Goal: Task Accomplishment & Management: Manage account settings

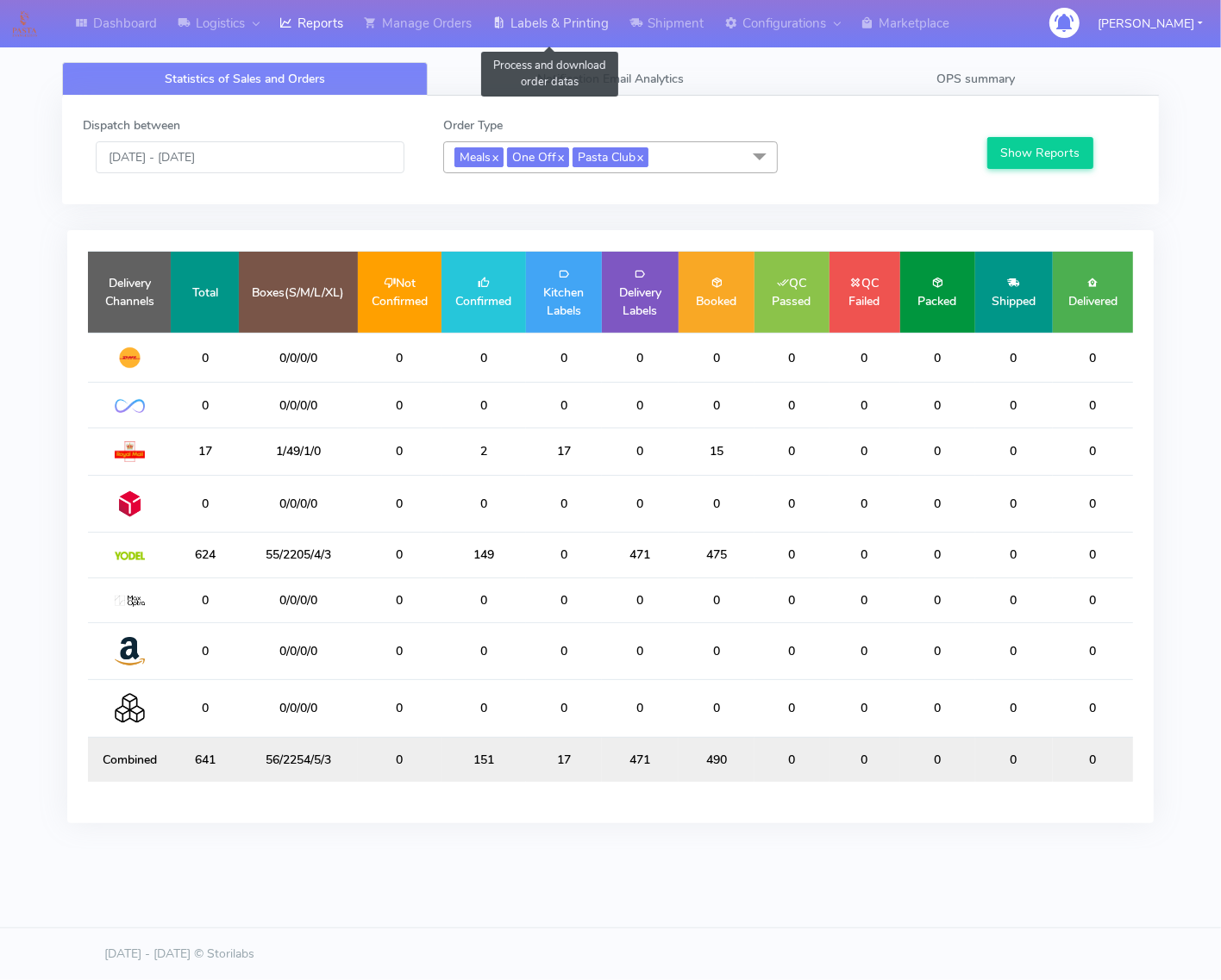
click at [535, 5] on link "Labels & Printing" at bounding box center [551, 24] width 137 height 47
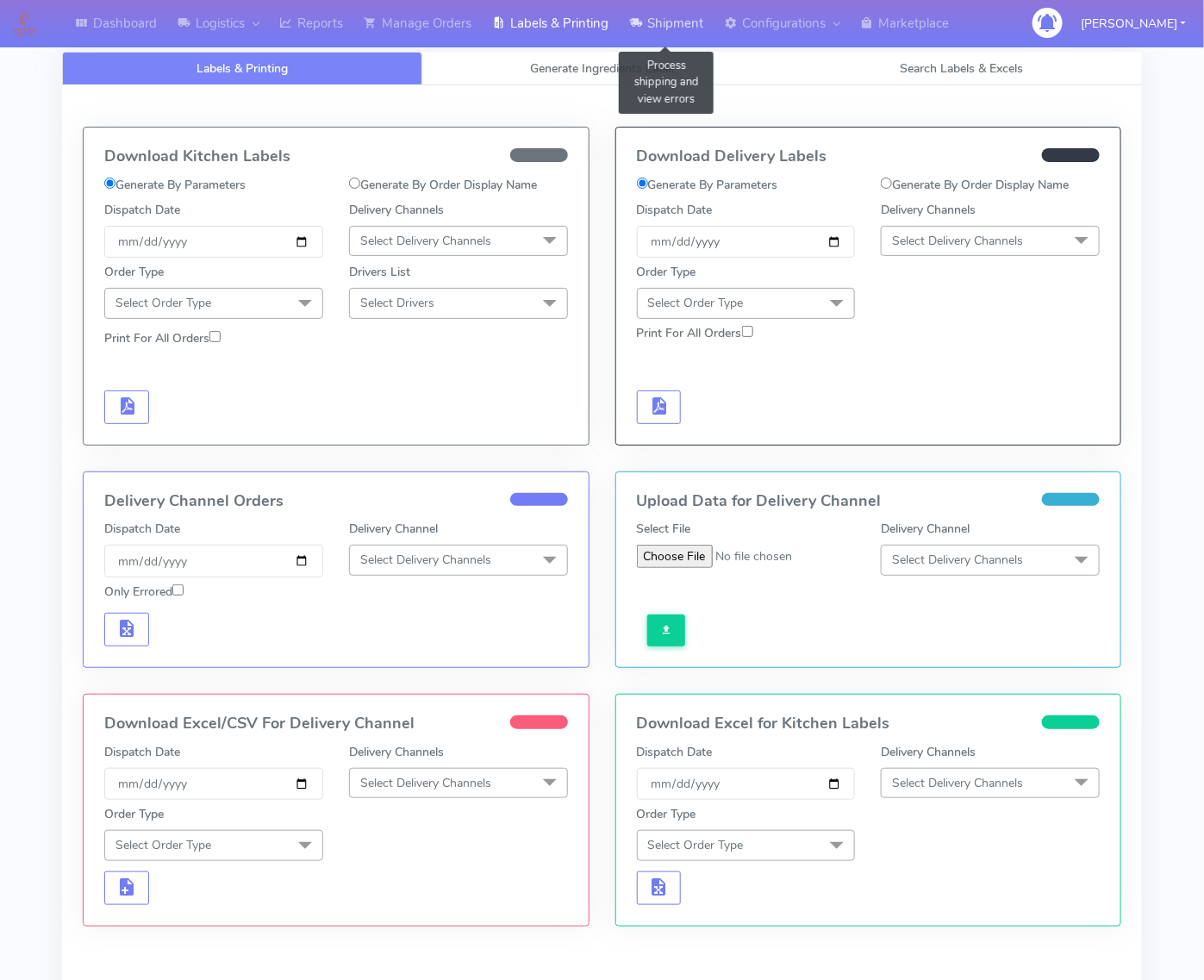
click at [678, 19] on link "Shipment" at bounding box center [665, 24] width 95 height 47
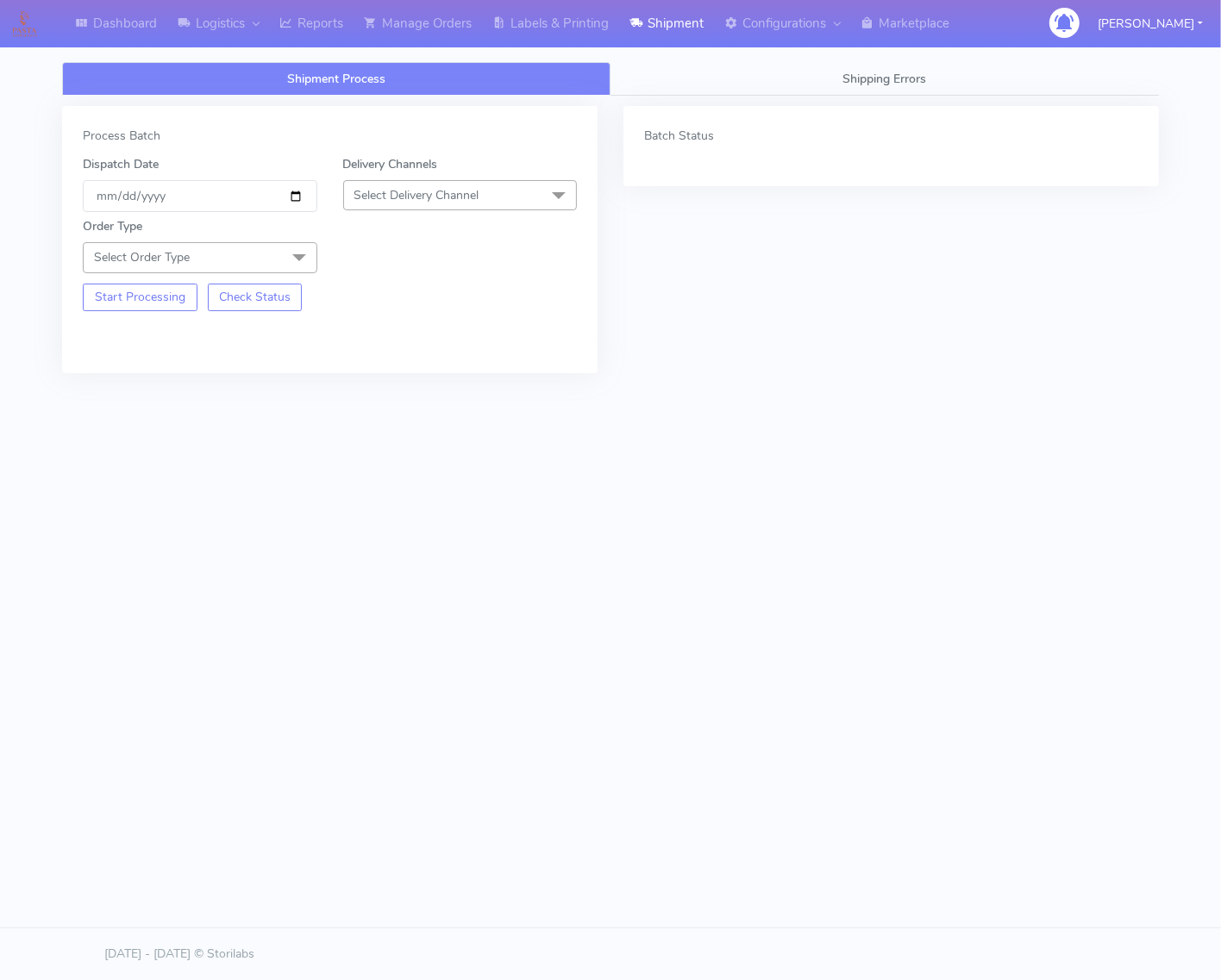
click at [190, 259] on span "Select Order Type" at bounding box center [142, 258] width 96 height 16
click at [120, 330] on div "Meal" at bounding box center [200, 338] width 215 height 18
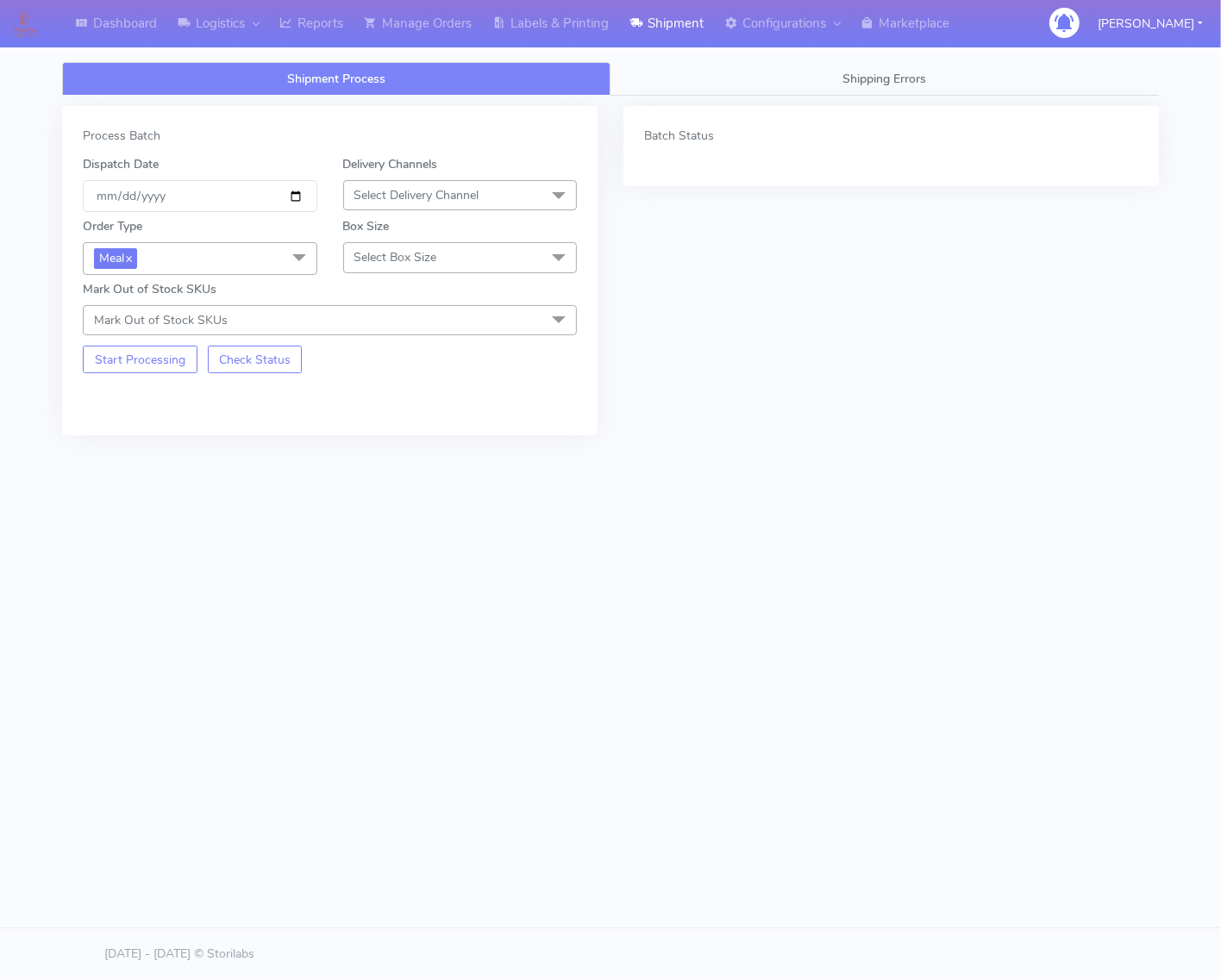
click at [416, 192] on span "Select Delivery Channel" at bounding box center [417, 195] width 125 height 16
click at [394, 296] on div "OnFleet" at bounding box center [460, 304] width 215 height 18
click at [395, 250] on span "Select Box Size" at bounding box center [396, 258] width 83 height 16
click at [383, 327] on li "Small" at bounding box center [459, 337] width 232 height 28
click at [305, 194] on input "2025-09-02" at bounding box center [200, 195] width 234 height 32
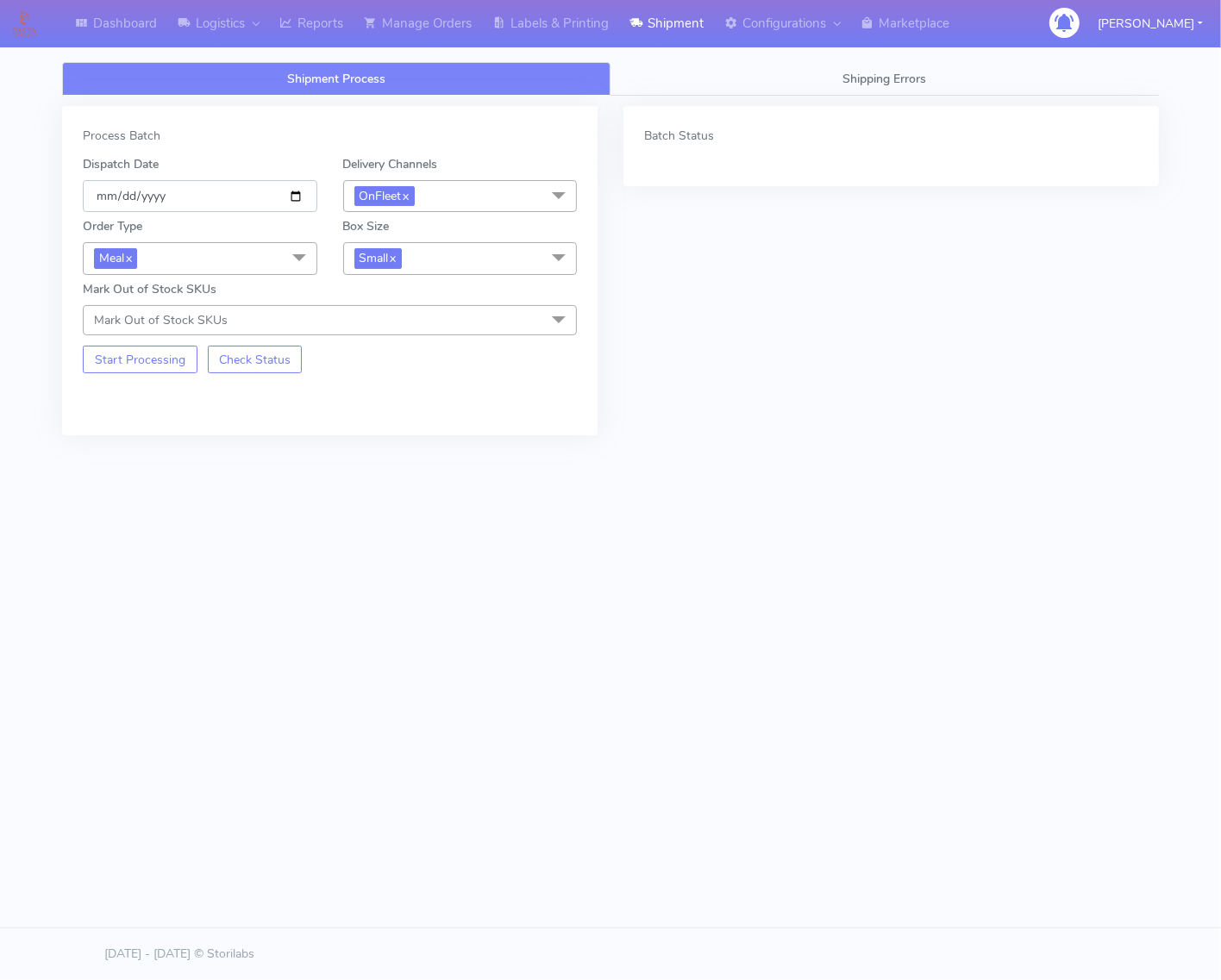
click at [289, 193] on input "2025-09-02" at bounding box center [200, 195] width 234 height 32
type input "2025-09-03"
click at [157, 362] on button "Start Processing" at bounding box center [140, 359] width 115 height 28
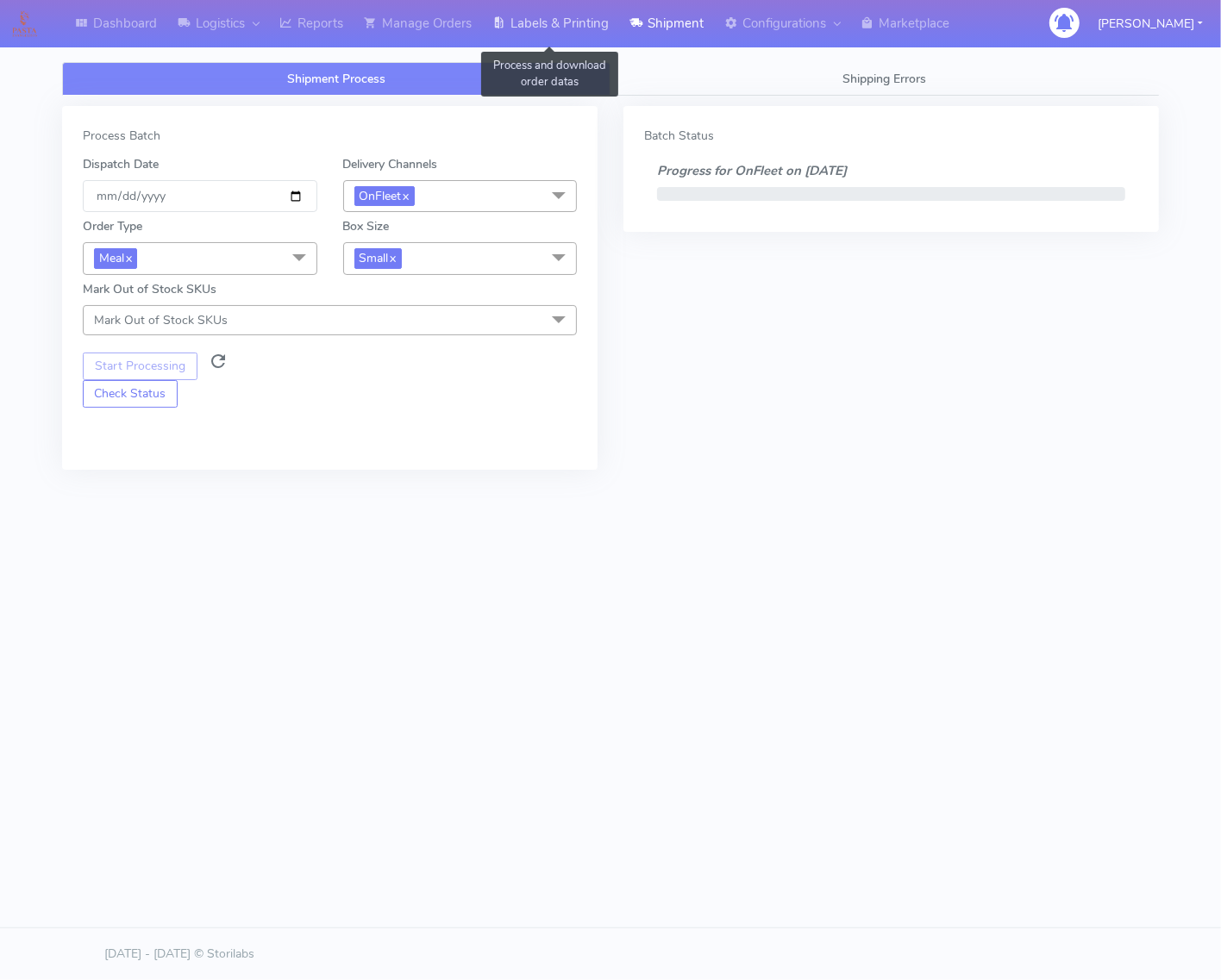
click at [536, 28] on link "Labels & Printing" at bounding box center [551, 24] width 137 height 47
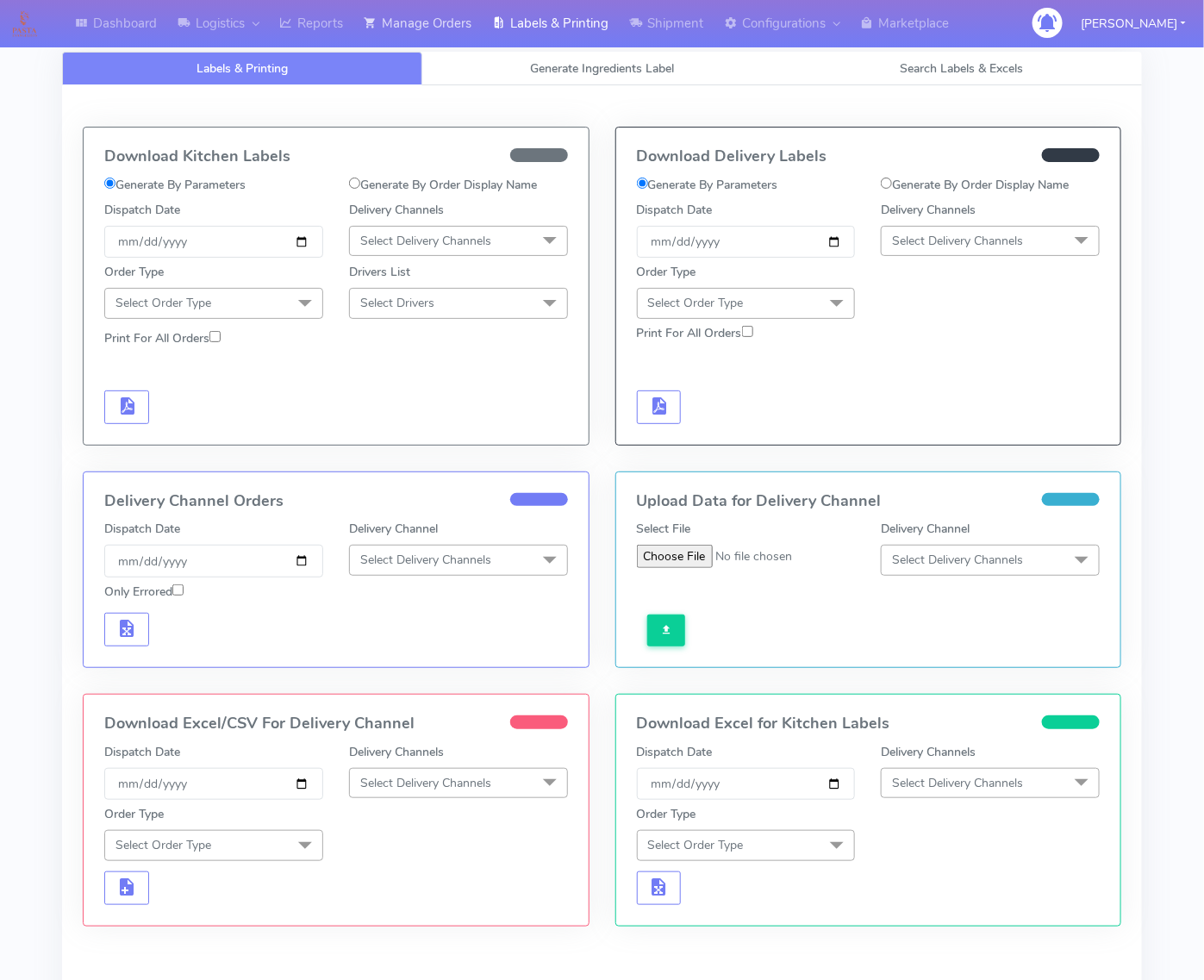
drag, startPoint x: 431, startPoint y: 47, endPoint x: 440, endPoint y: 11, distance: 37.1
click at [429, 46] on div "Dashboard Logistics London Logistics Reports Manage Orders Labels & Printing Sh…" at bounding box center [602, 556] width 1204 height 1051
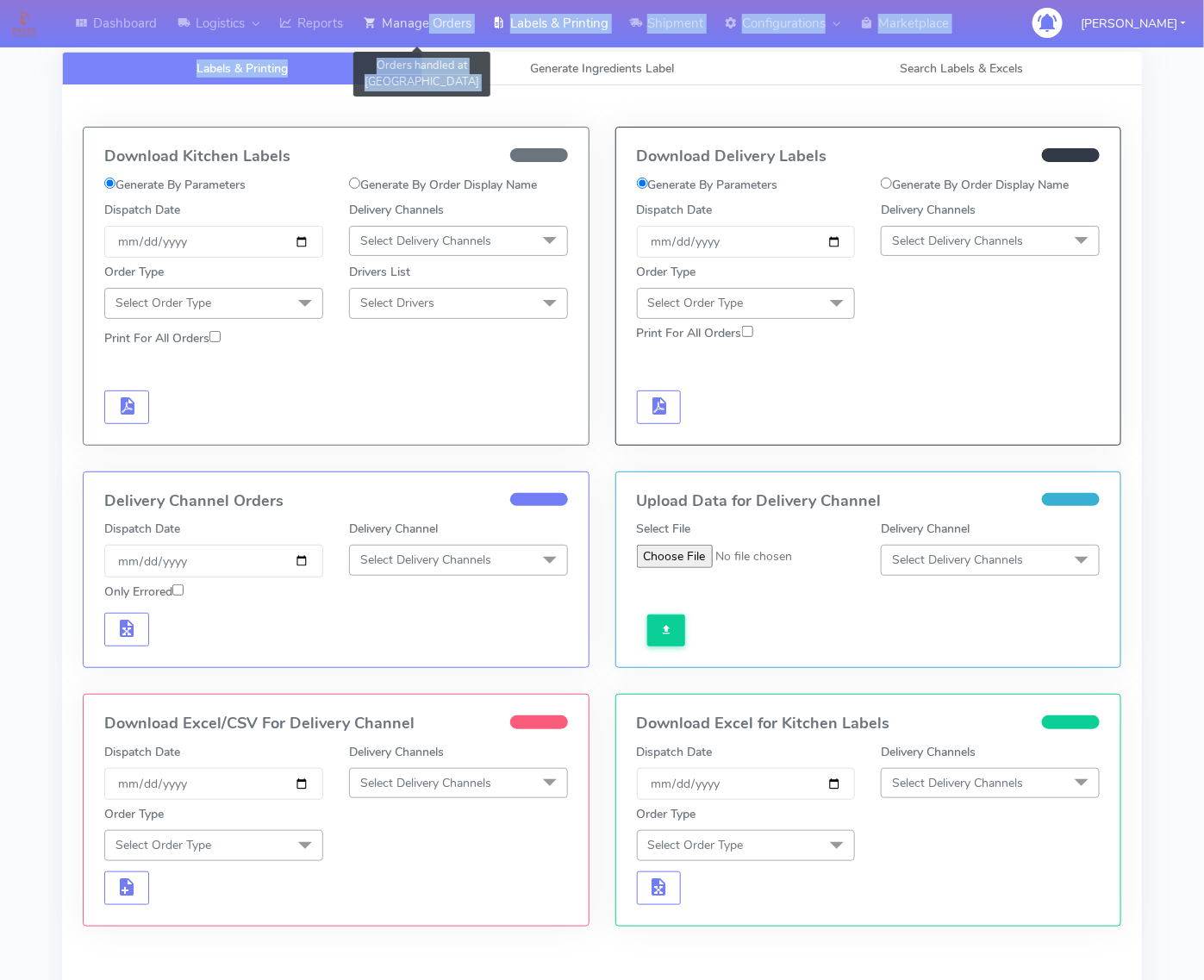
click at [440, 11] on link "Manage Orders" at bounding box center [418, 24] width 128 height 47
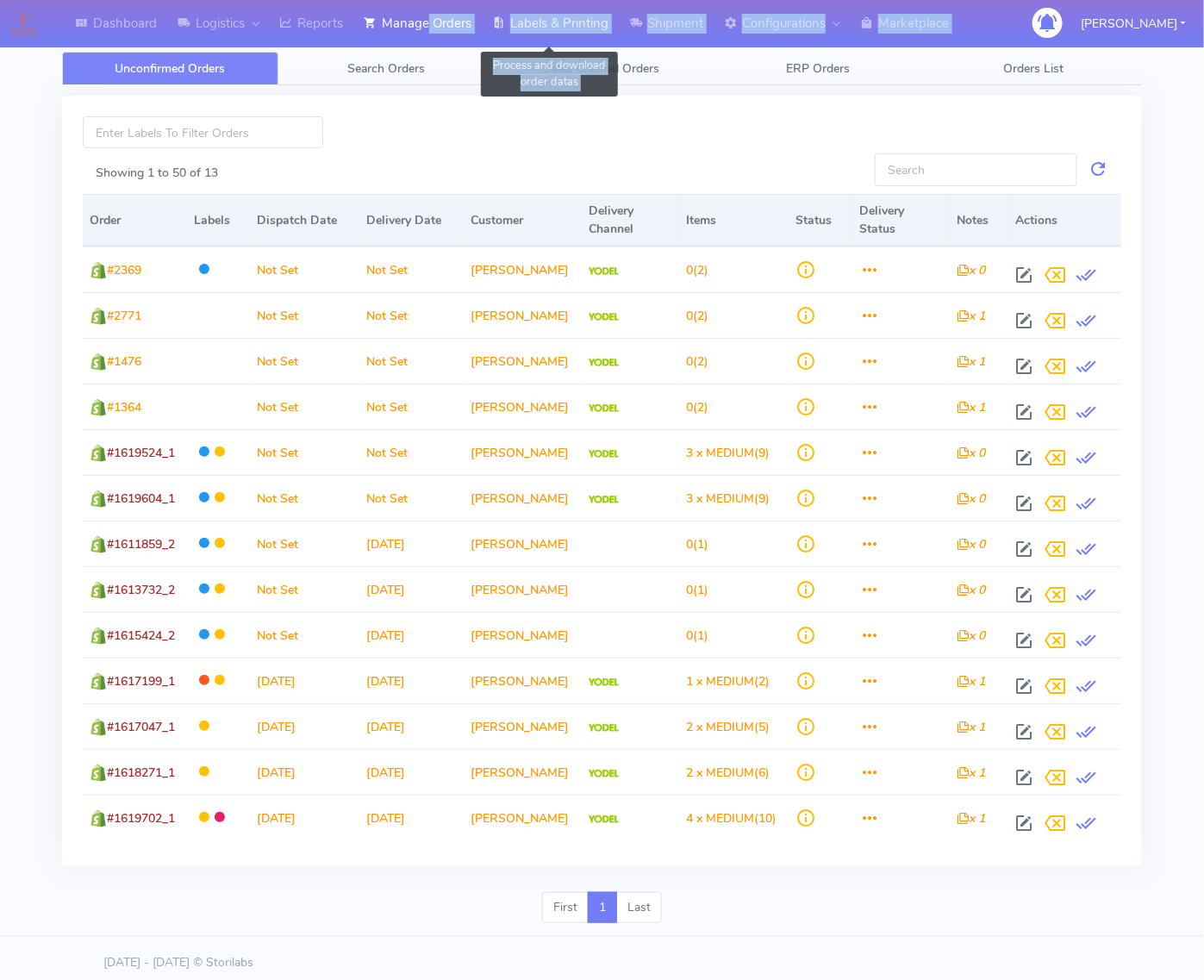
click at [616, 23] on link "Labels & Printing" at bounding box center [550, 24] width 137 height 47
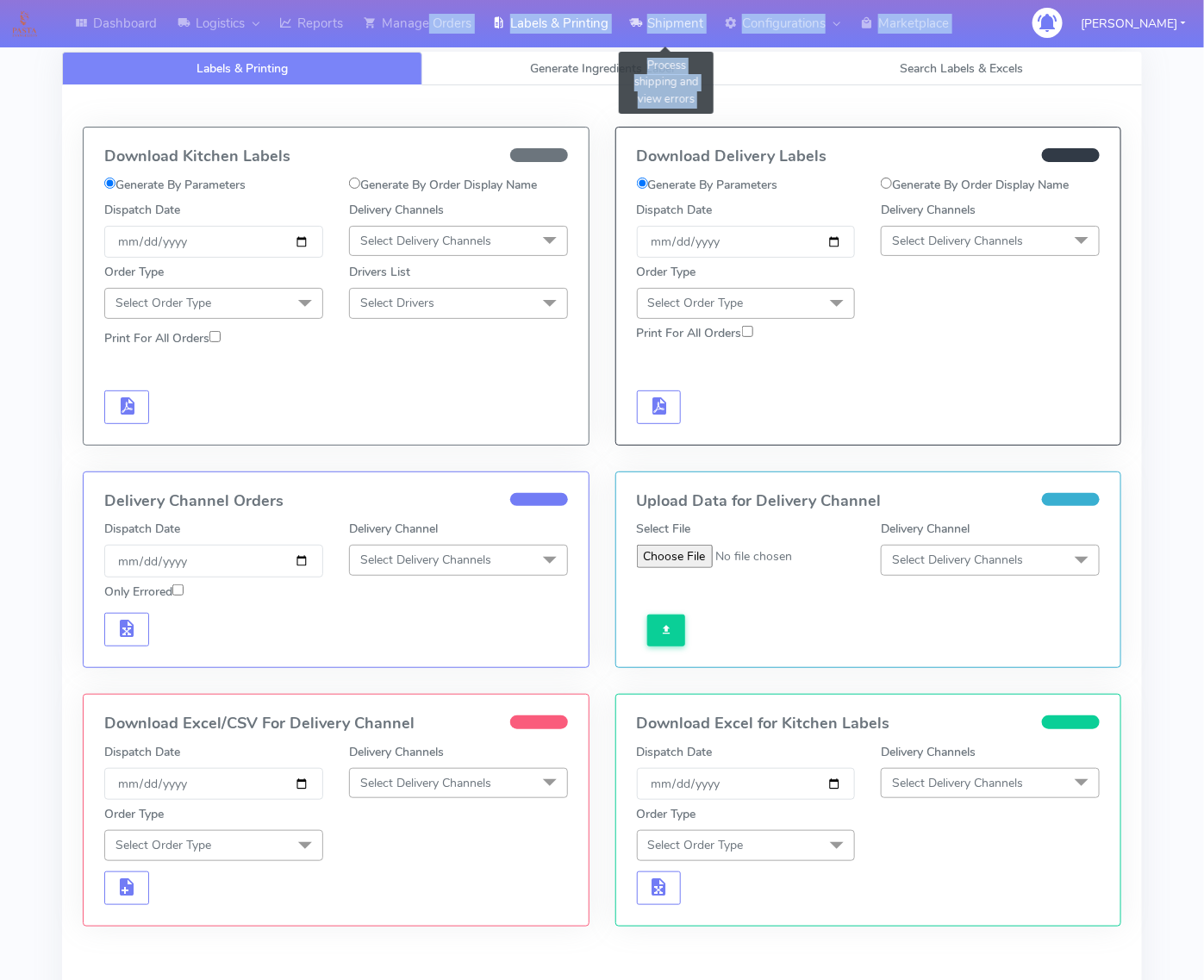
click at [659, 13] on link "Shipment" at bounding box center [665, 24] width 95 height 47
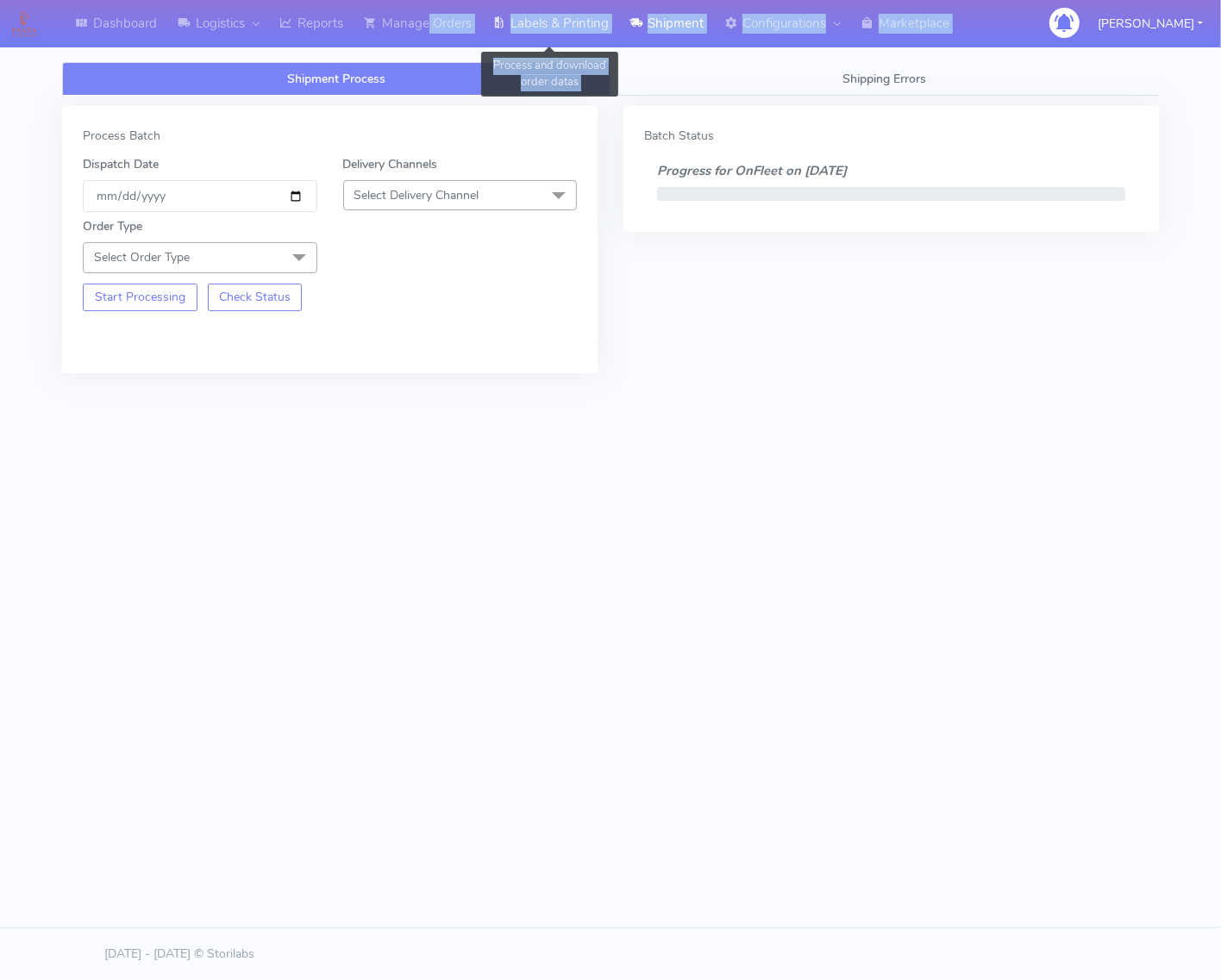
click at [572, 14] on link "Labels & Printing" at bounding box center [551, 24] width 137 height 47
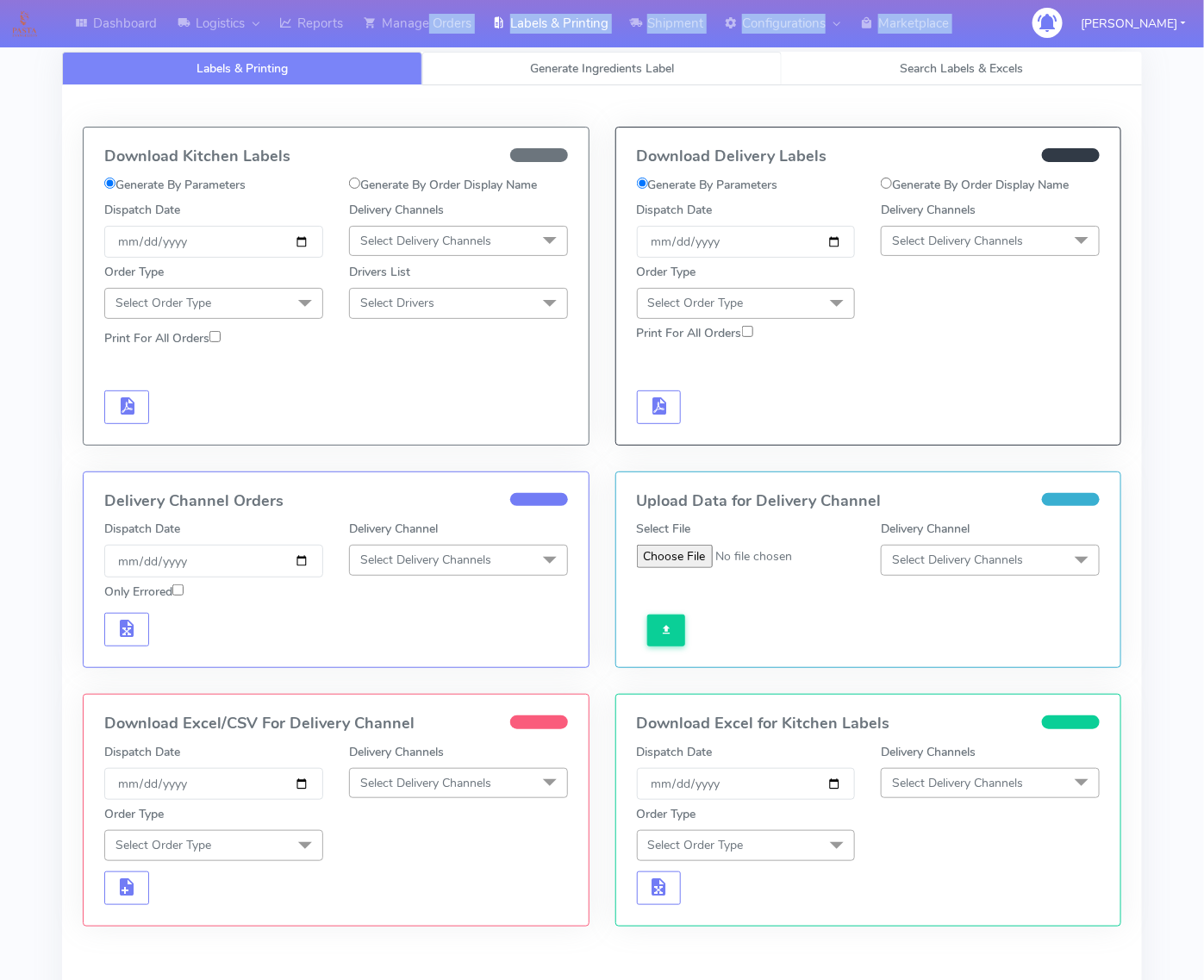
click at [479, 61] on link "Generate Ingredients Label" at bounding box center [602, 68] width 360 height 33
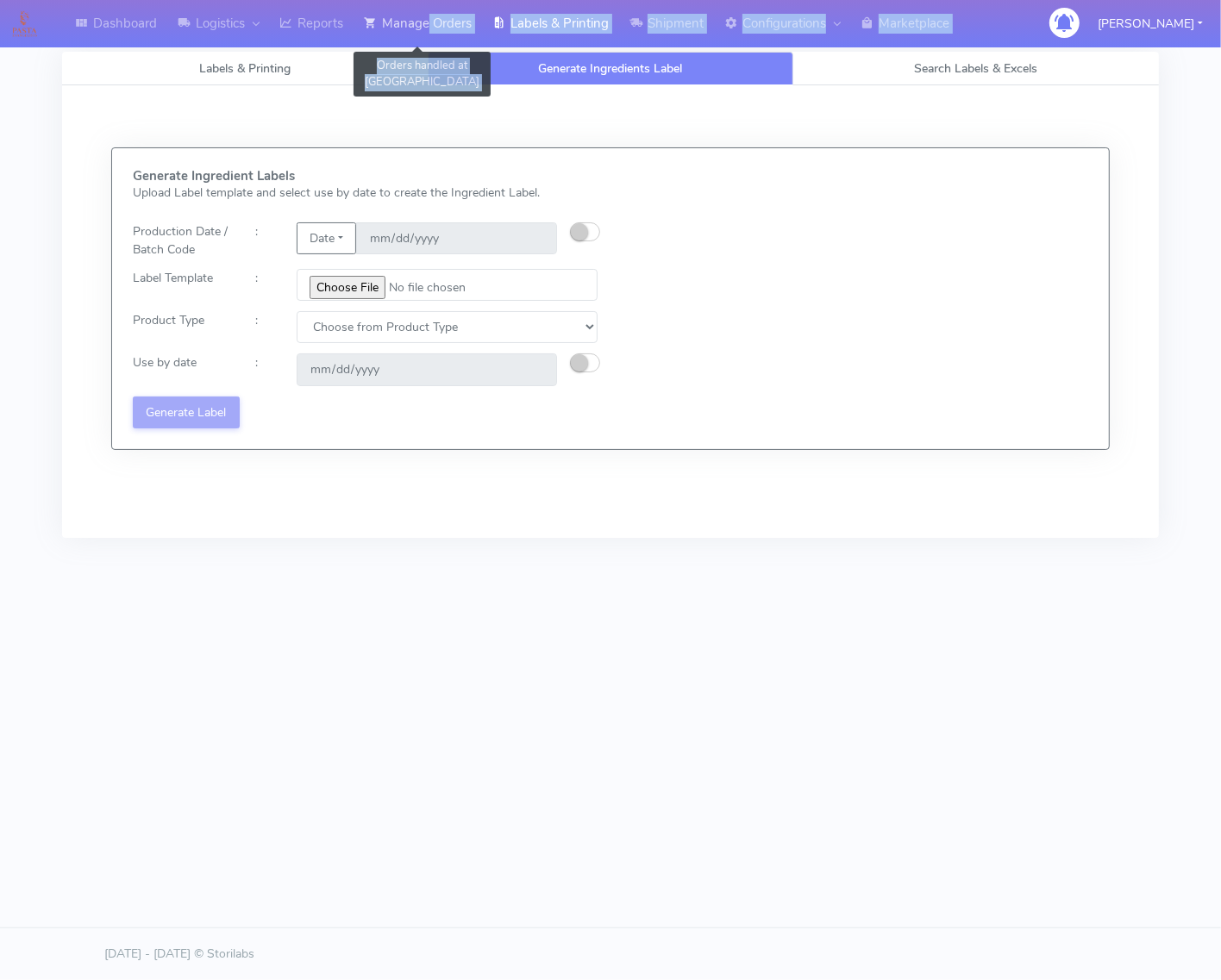
click at [444, 14] on link "Manage Orders" at bounding box center [418, 24] width 128 height 47
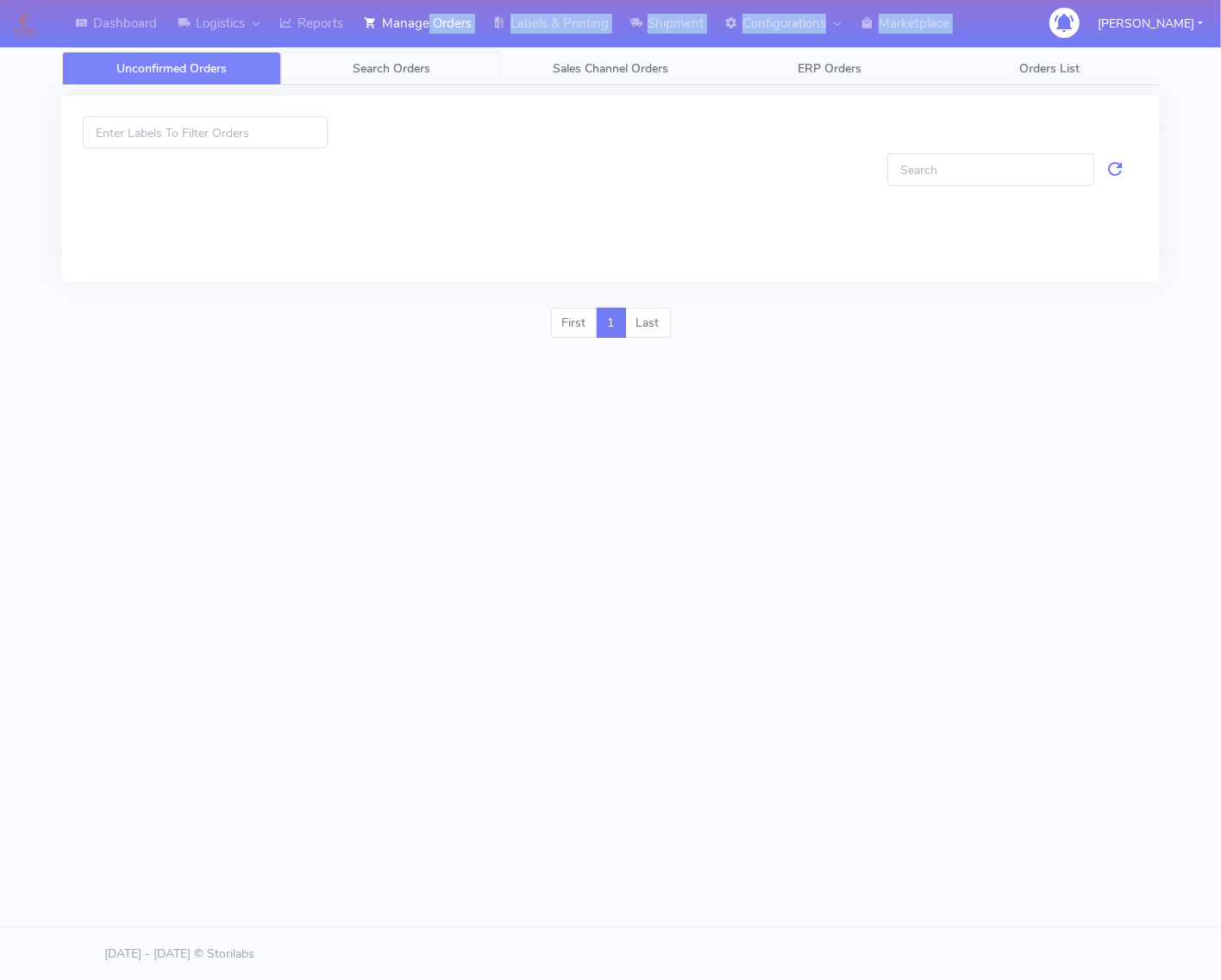
click at [430, 76] on link "Search Orders" at bounding box center [391, 68] width 219 height 33
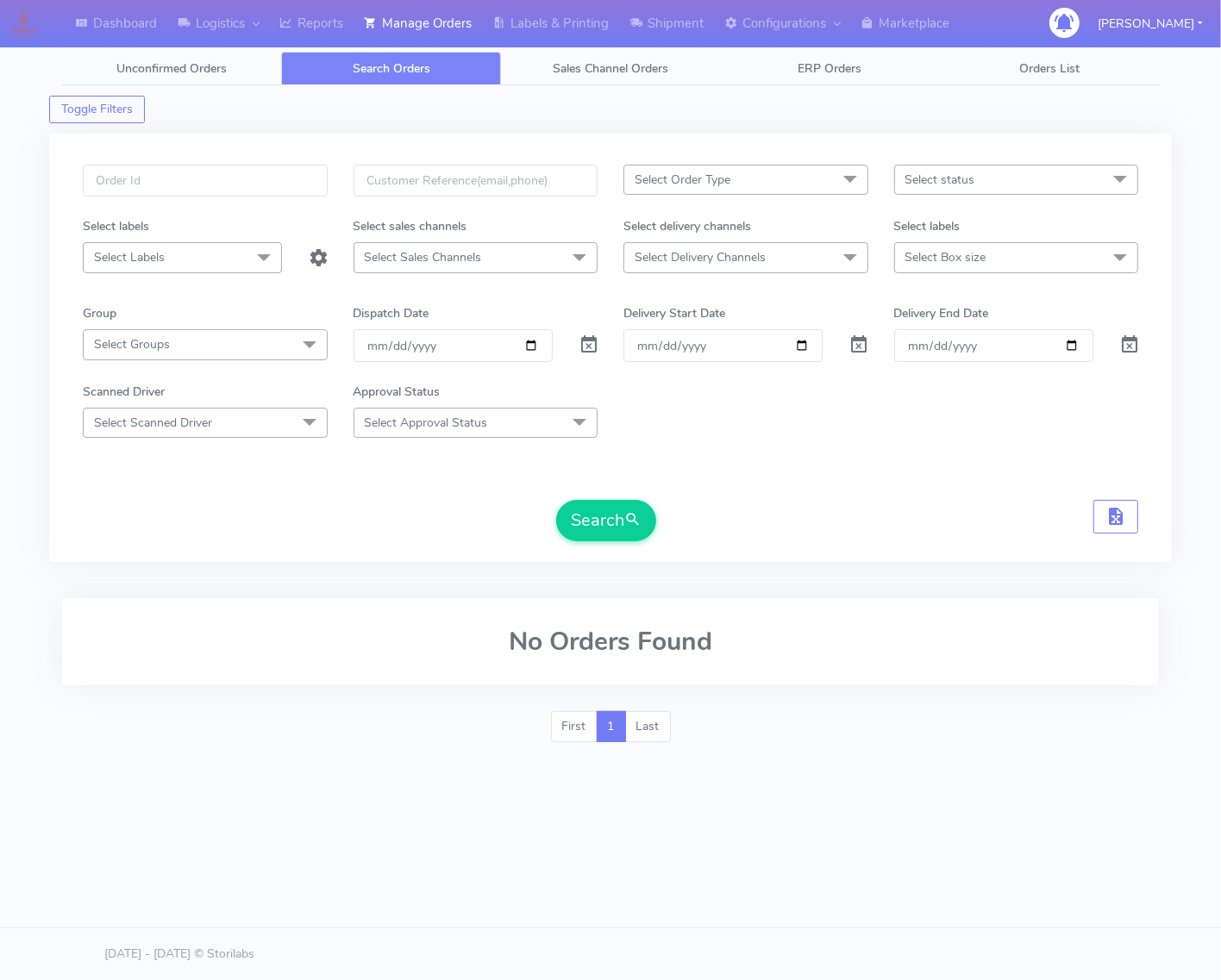
click at [268, 346] on span "Select Groups" at bounding box center [205, 344] width 245 height 30
click at [771, 178] on span "Select Order Type" at bounding box center [745, 179] width 245 height 30
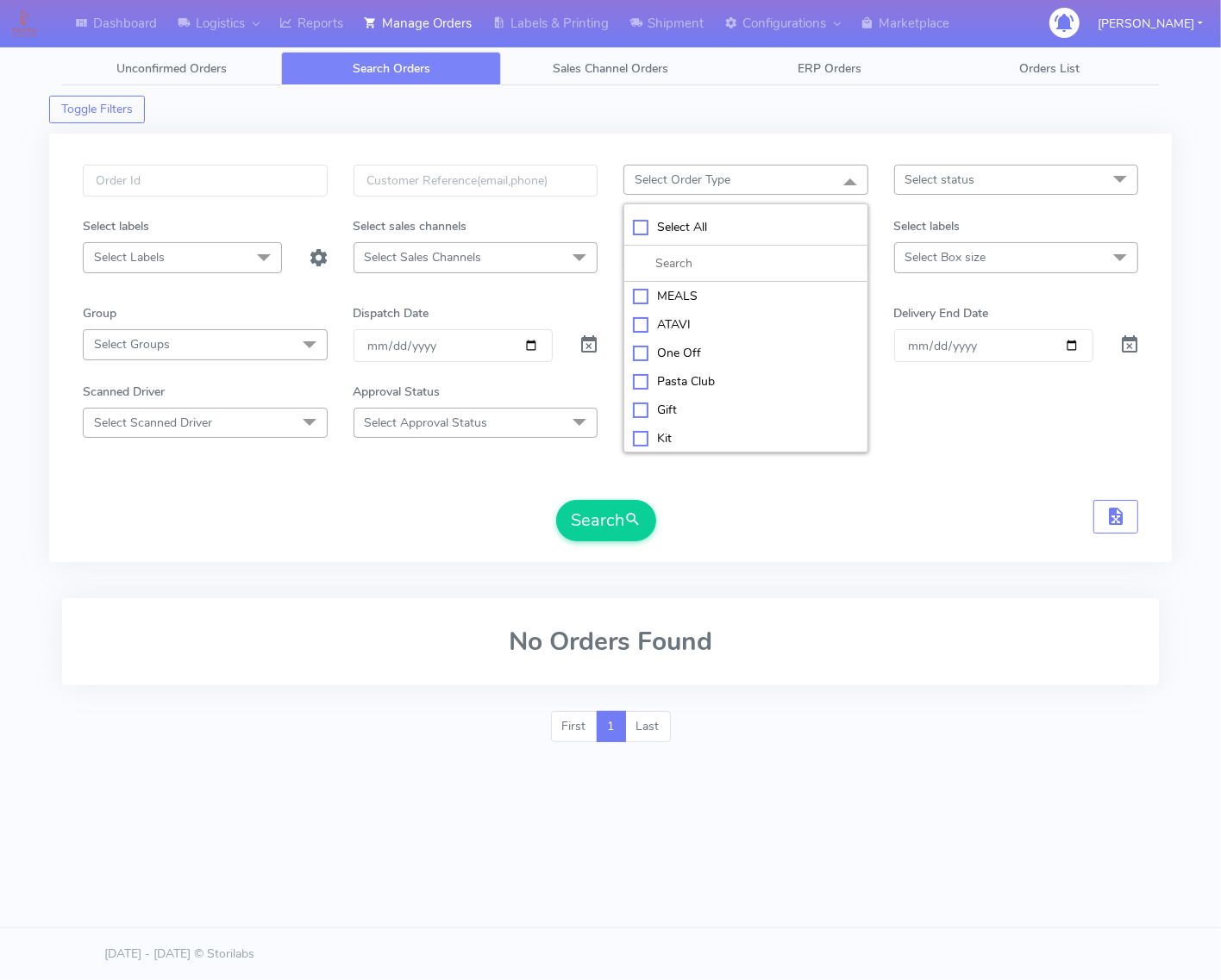
click at [681, 299] on div "MEALS" at bounding box center [746, 296] width 226 height 18
checkbox input "true"
click at [923, 191] on span "Select status" at bounding box center [1017, 179] width 245 height 30
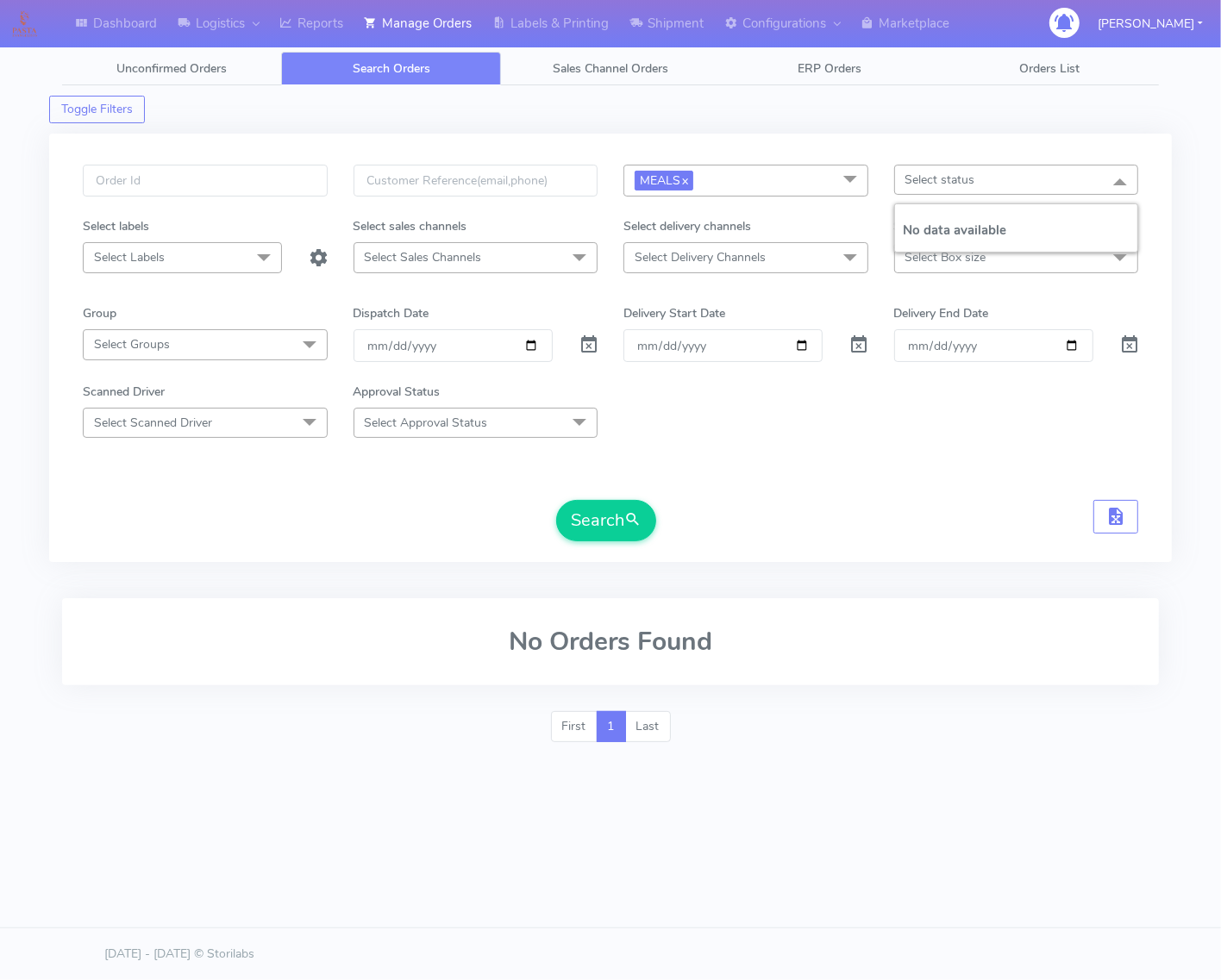
click at [723, 271] on span "Select Delivery Channels" at bounding box center [745, 257] width 245 height 30
click at [527, 415] on span "Select Approval Status" at bounding box center [476, 422] width 245 height 30
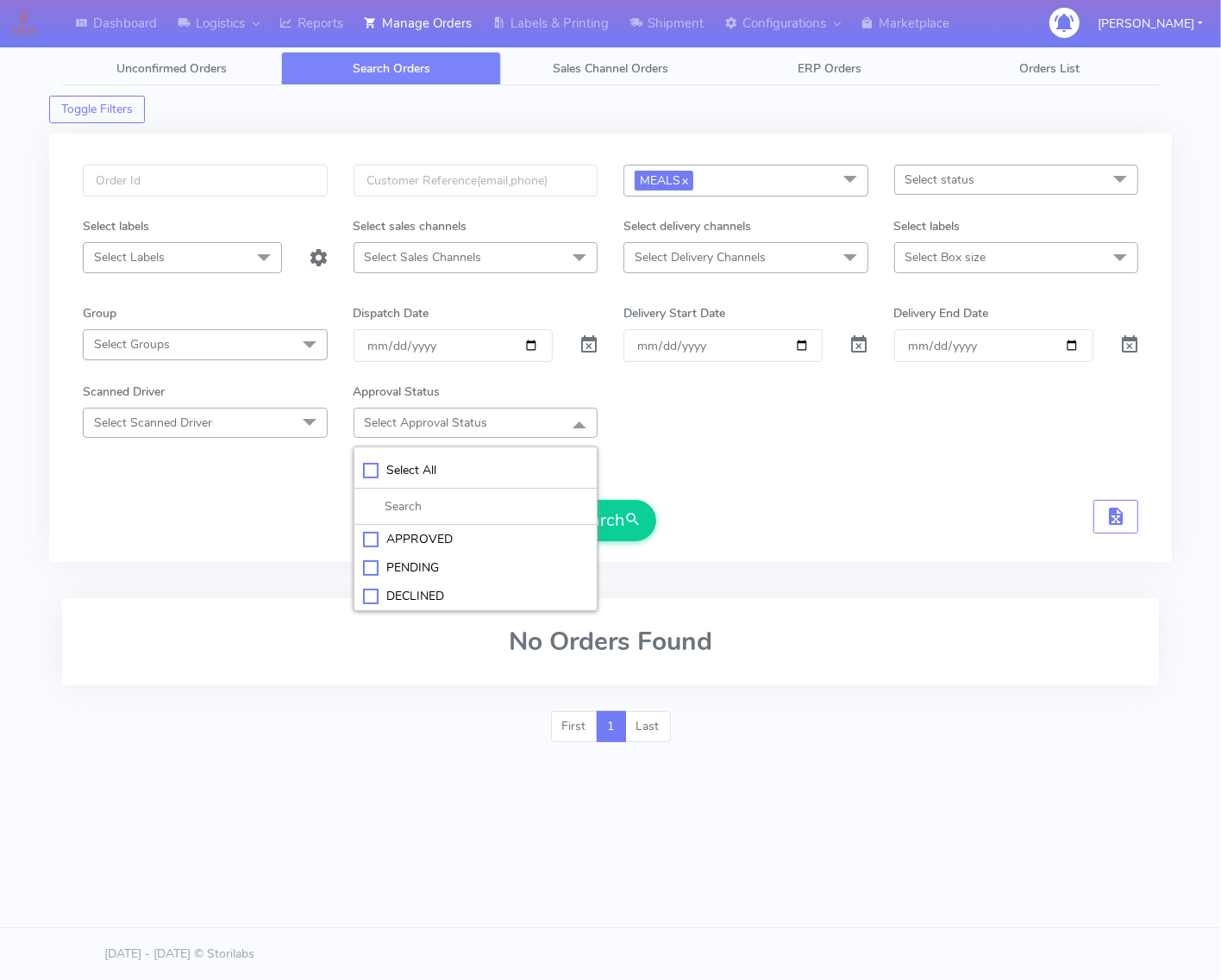
click at [933, 181] on span "Select status" at bounding box center [940, 180] width 70 height 16
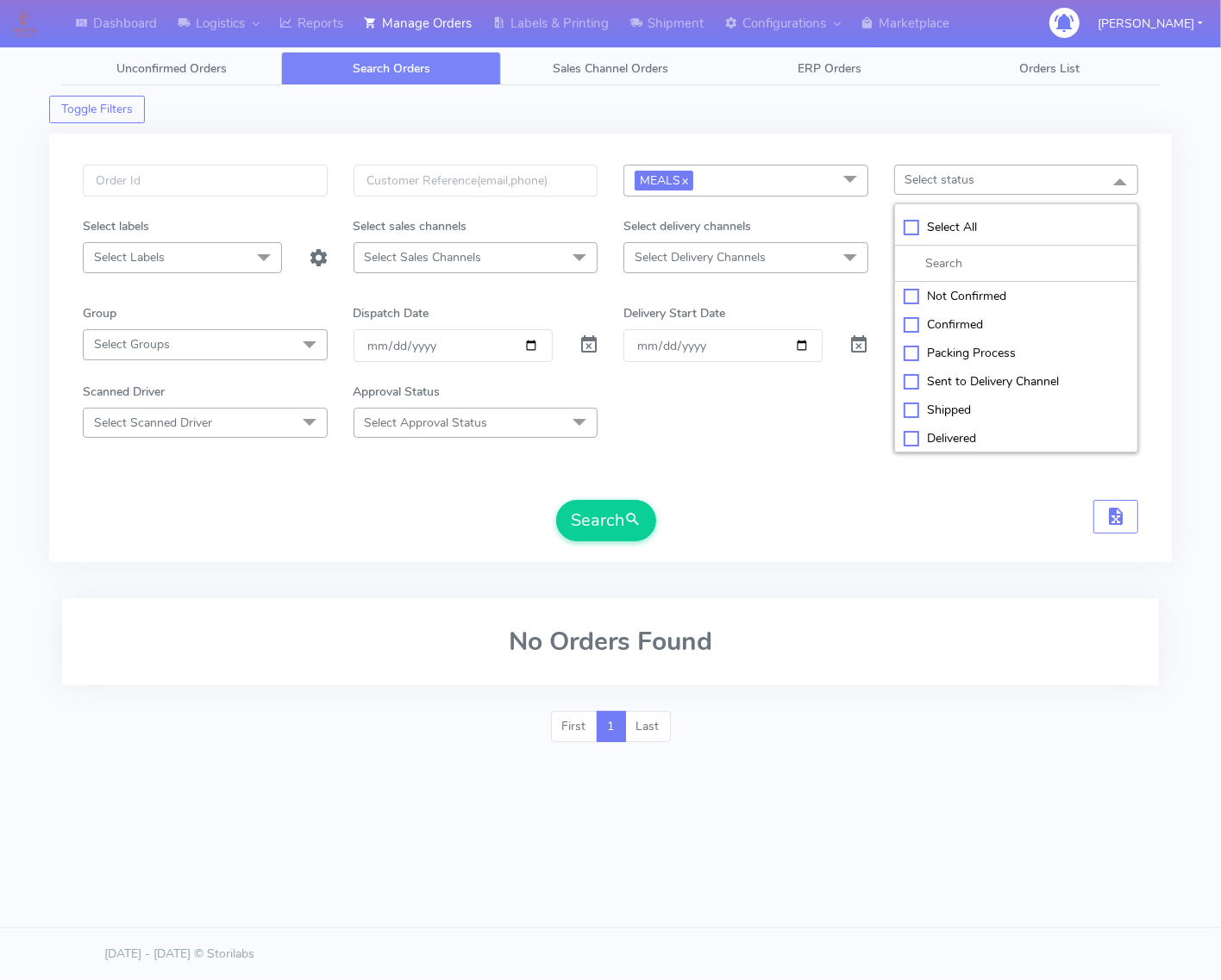
click at [787, 261] on span "Select Delivery Channels" at bounding box center [745, 257] width 245 height 30
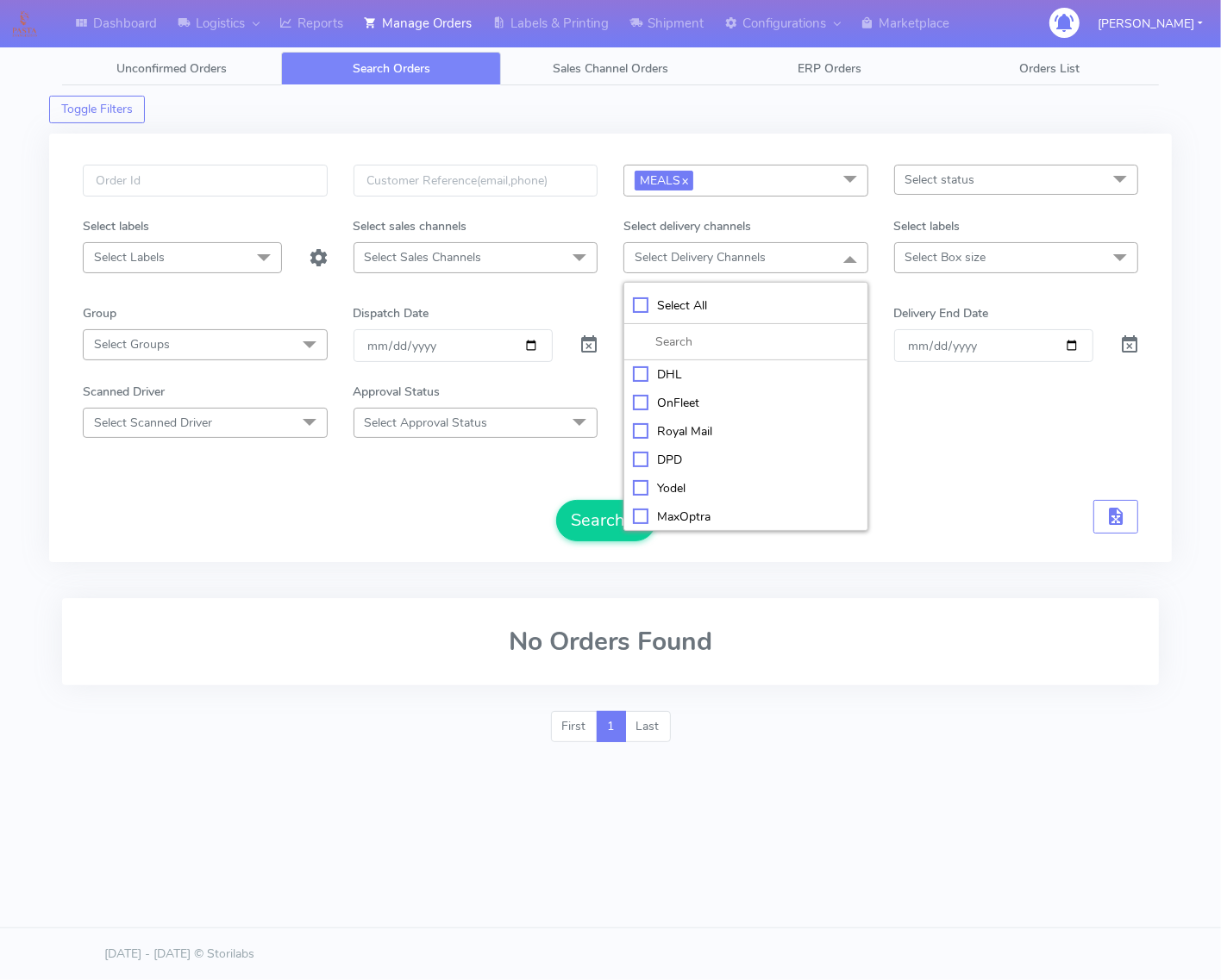
click at [683, 407] on div "OnFleet" at bounding box center [746, 403] width 226 height 18
checkbox input "true"
click at [1013, 250] on span "Select Box size" at bounding box center [1017, 257] width 245 height 30
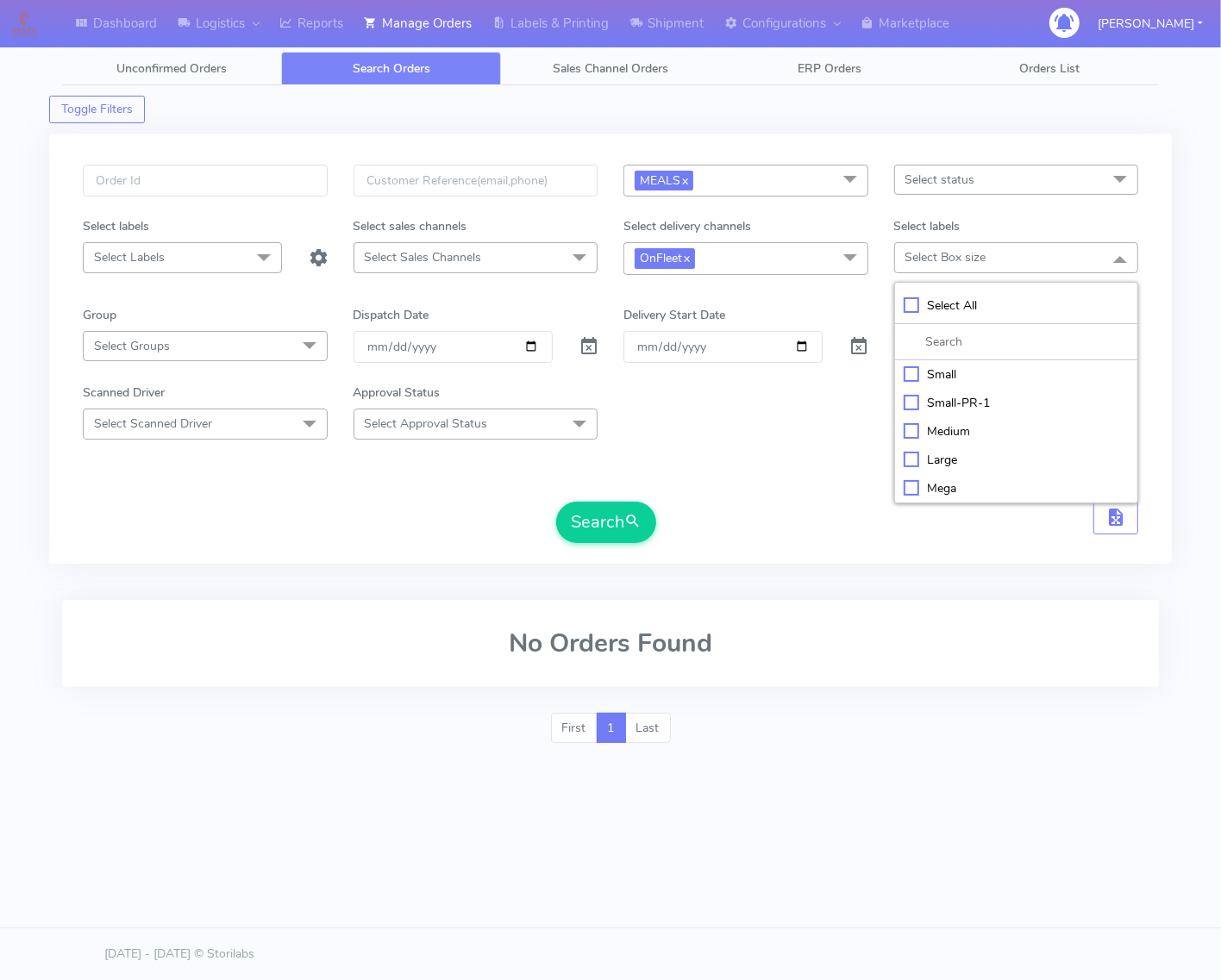
click at [936, 373] on div "Small" at bounding box center [1017, 374] width 226 height 18
checkbox input "true"
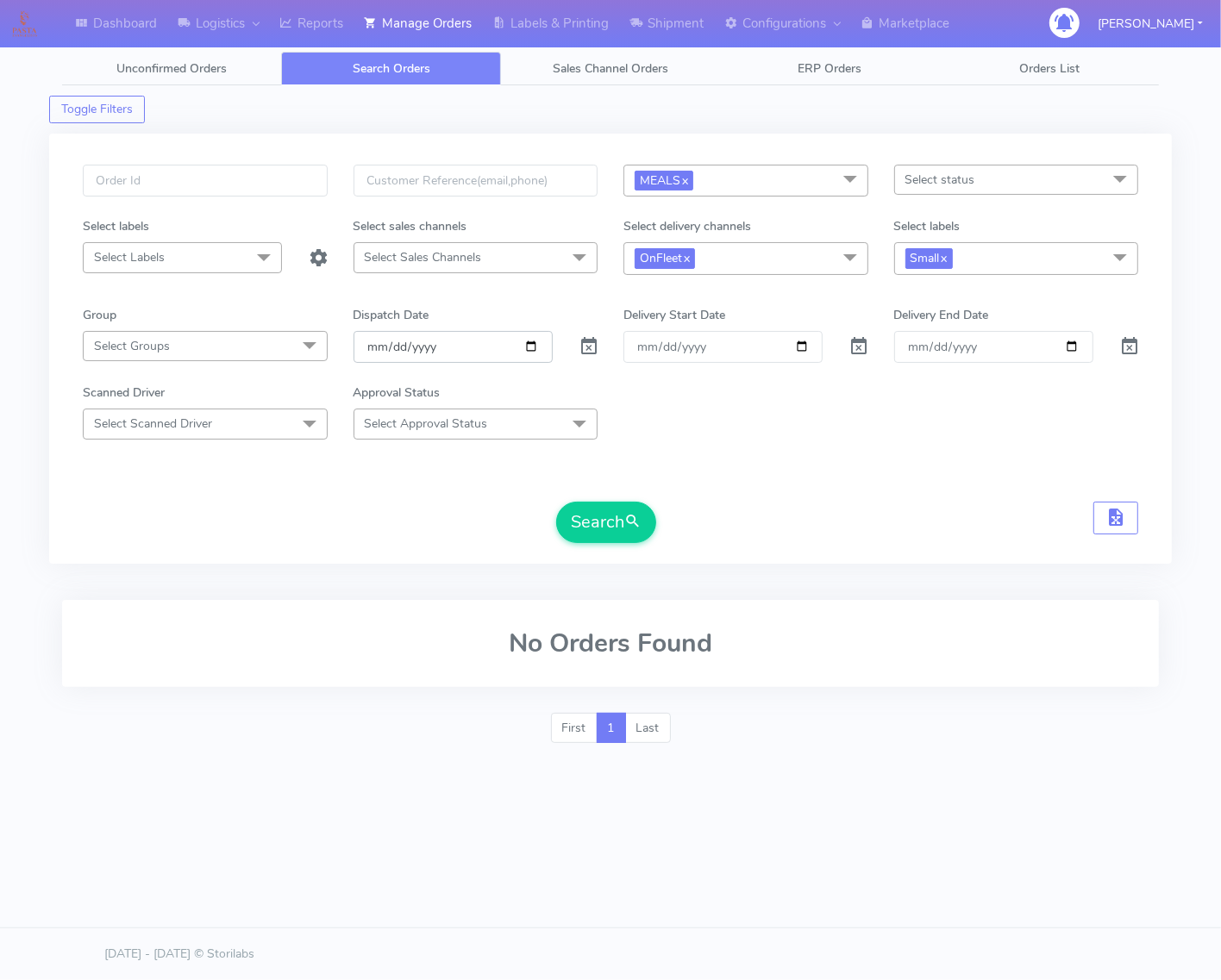
click at [535, 351] on input "2025-09-02" at bounding box center [453, 346] width 199 height 32
type input "2025-09-03"
click at [573, 527] on button "Search" at bounding box center [606, 523] width 100 height 42
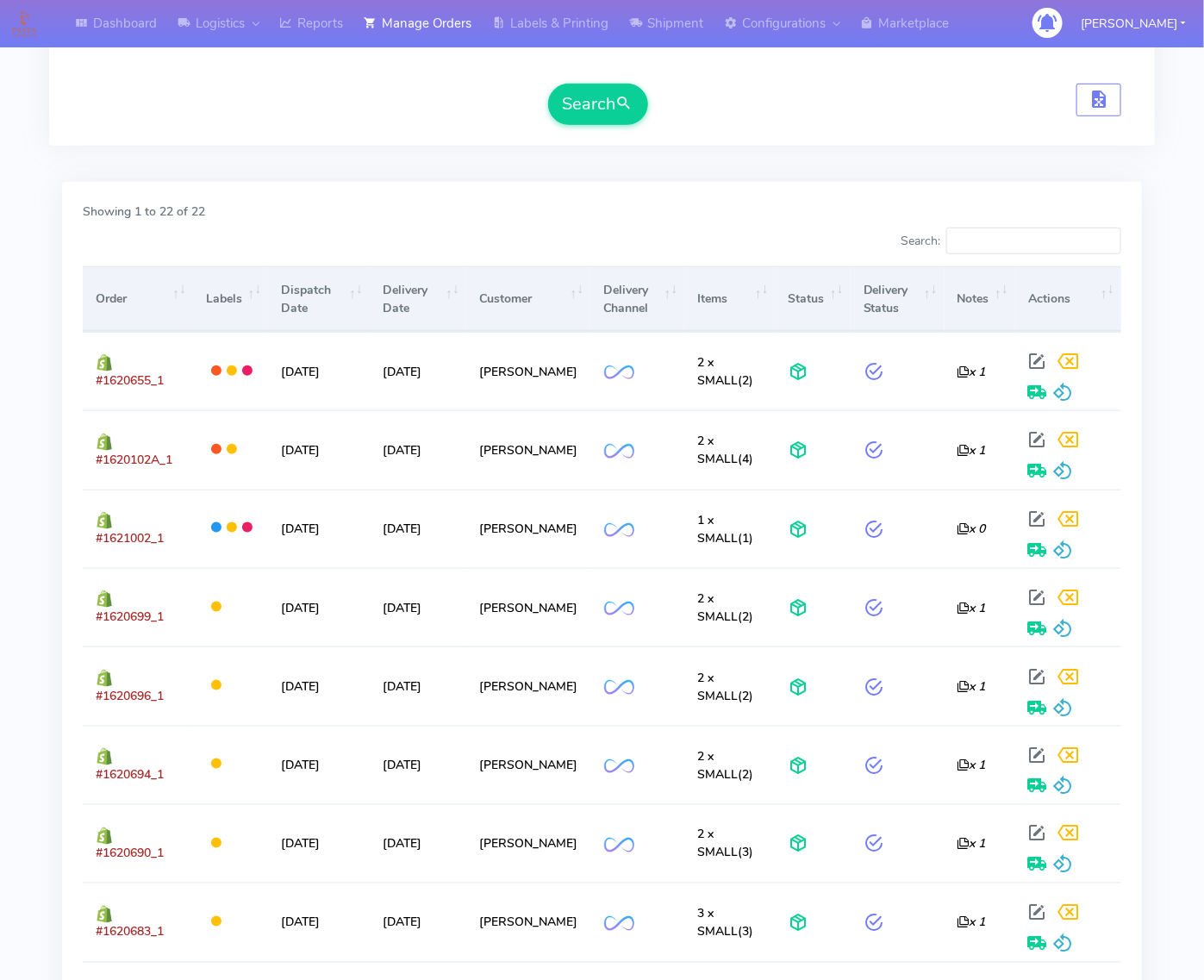
scroll to position [431, 0]
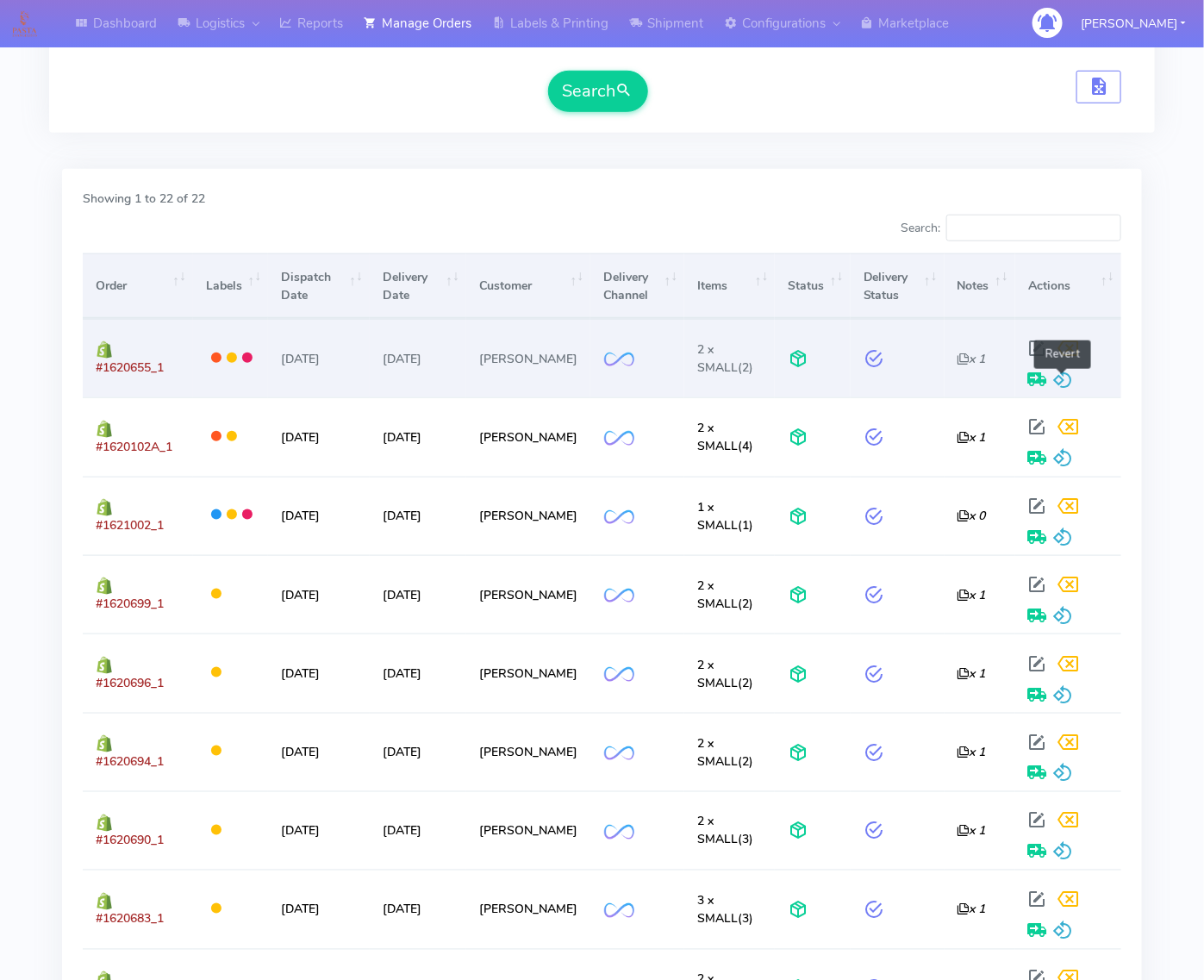
click at [1053, 378] on span at bounding box center [1062, 383] width 21 height 16
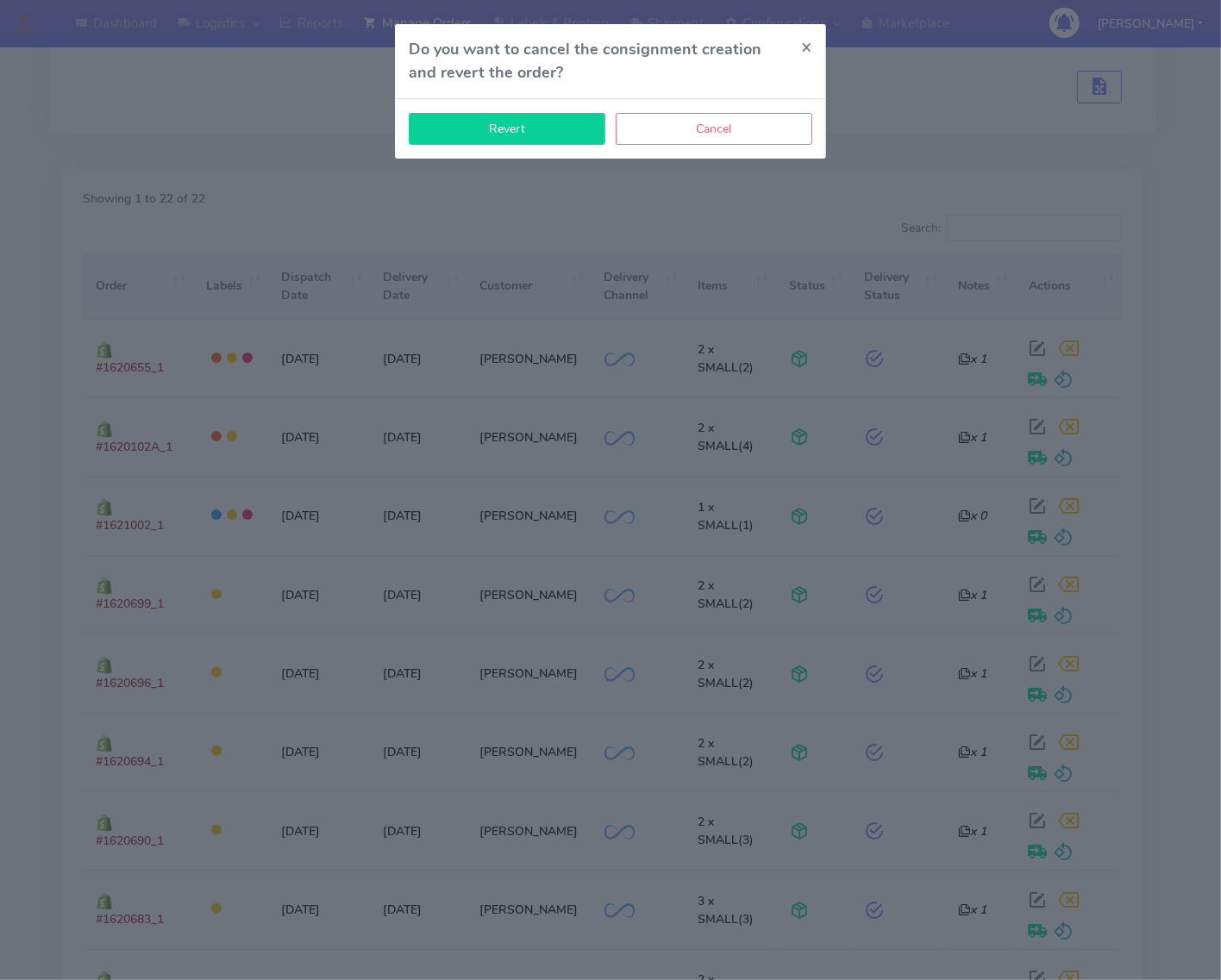
click at [562, 121] on button "Revert" at bounding box center [506, 128] width 196 height 32
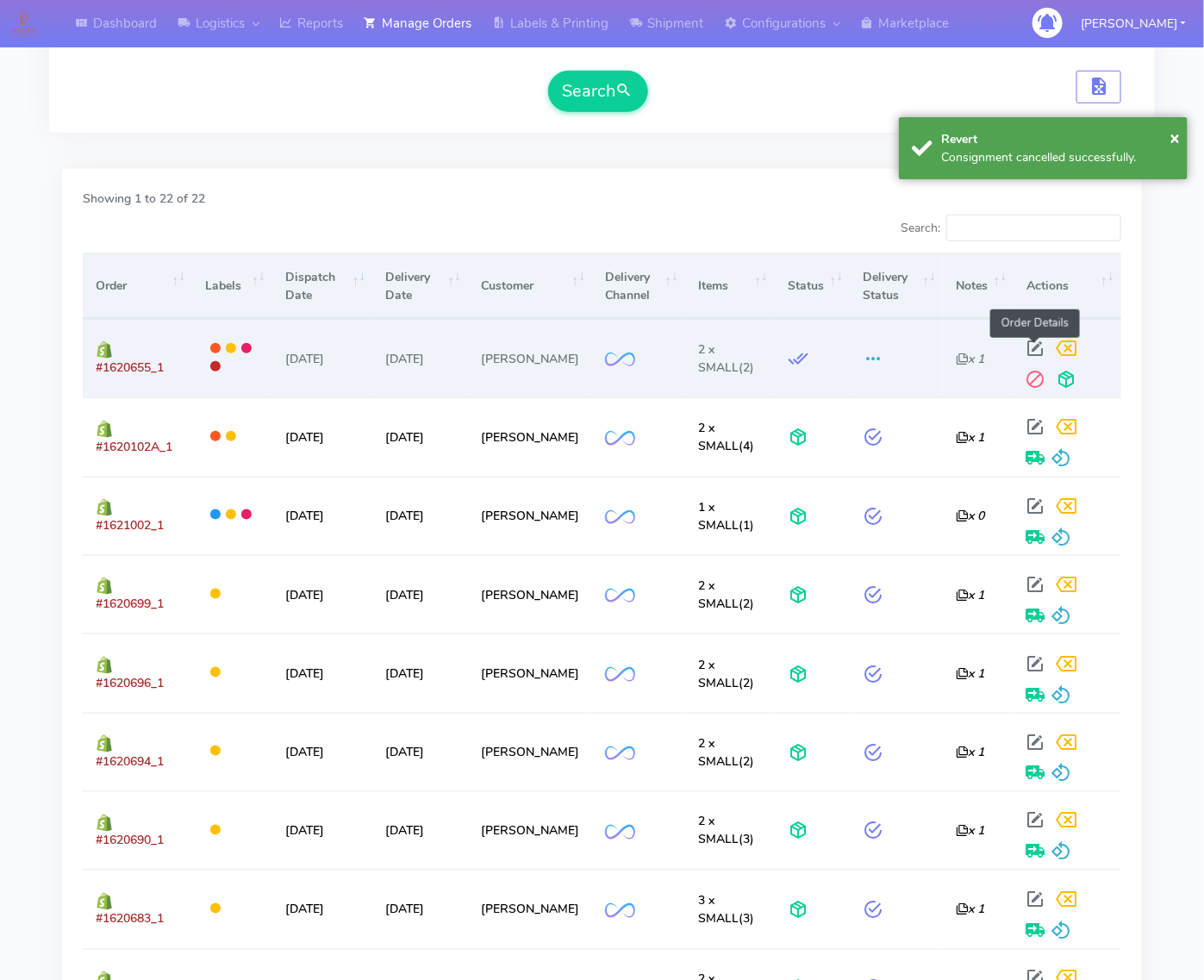
click at [1035, 345] on span at bounding box center [1036, 352] width 31 height 16
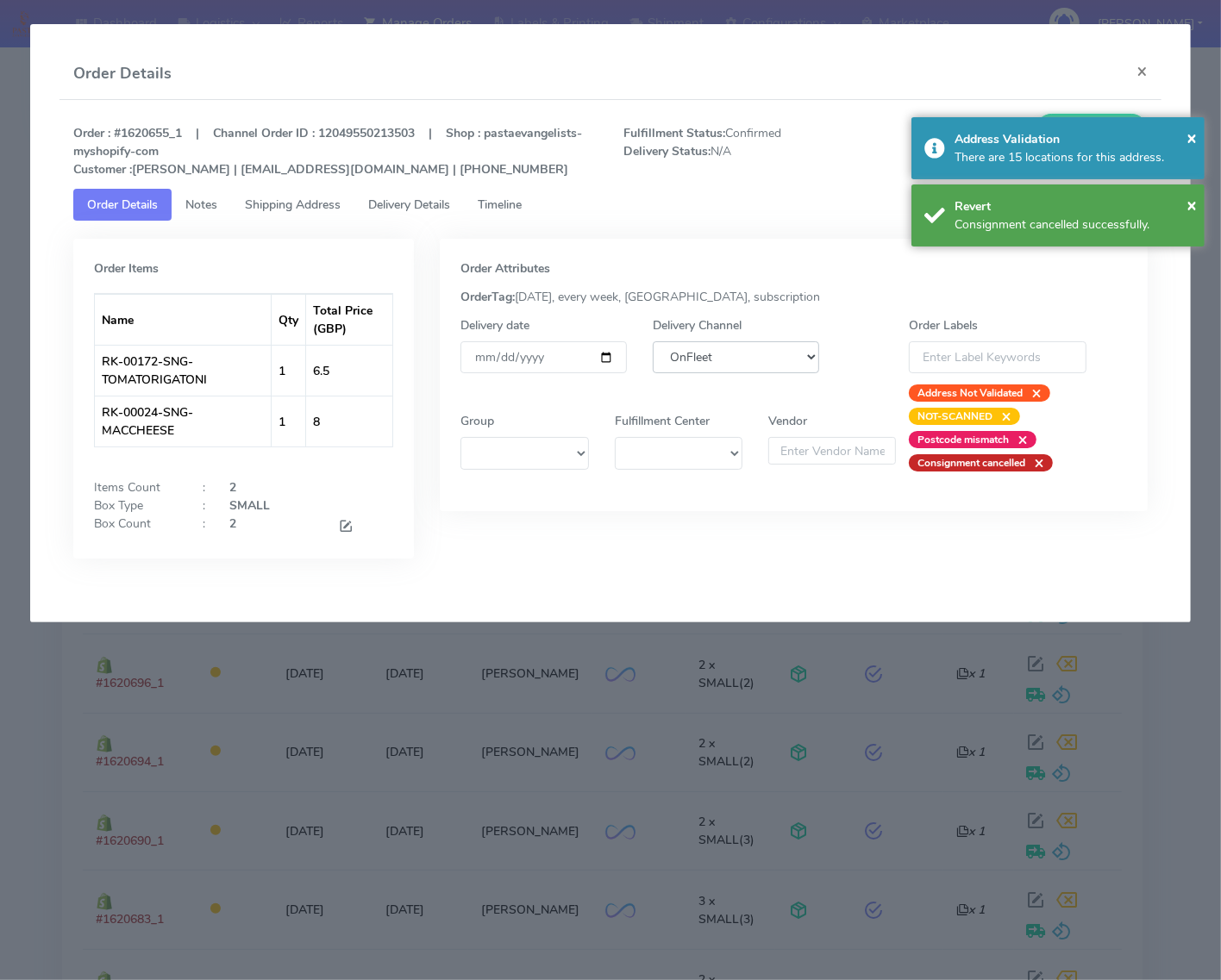
drag, startPoint x: 707, startPoint y: 358, endPoint x: 711, endPoint y: 371, distance: 13.6
click at [707, 358] on select "DHL OnFleet Royal Mail DPD Yodel MaxOptra Amazon Collection" at bounding box center [736, 357] width 166 height 32
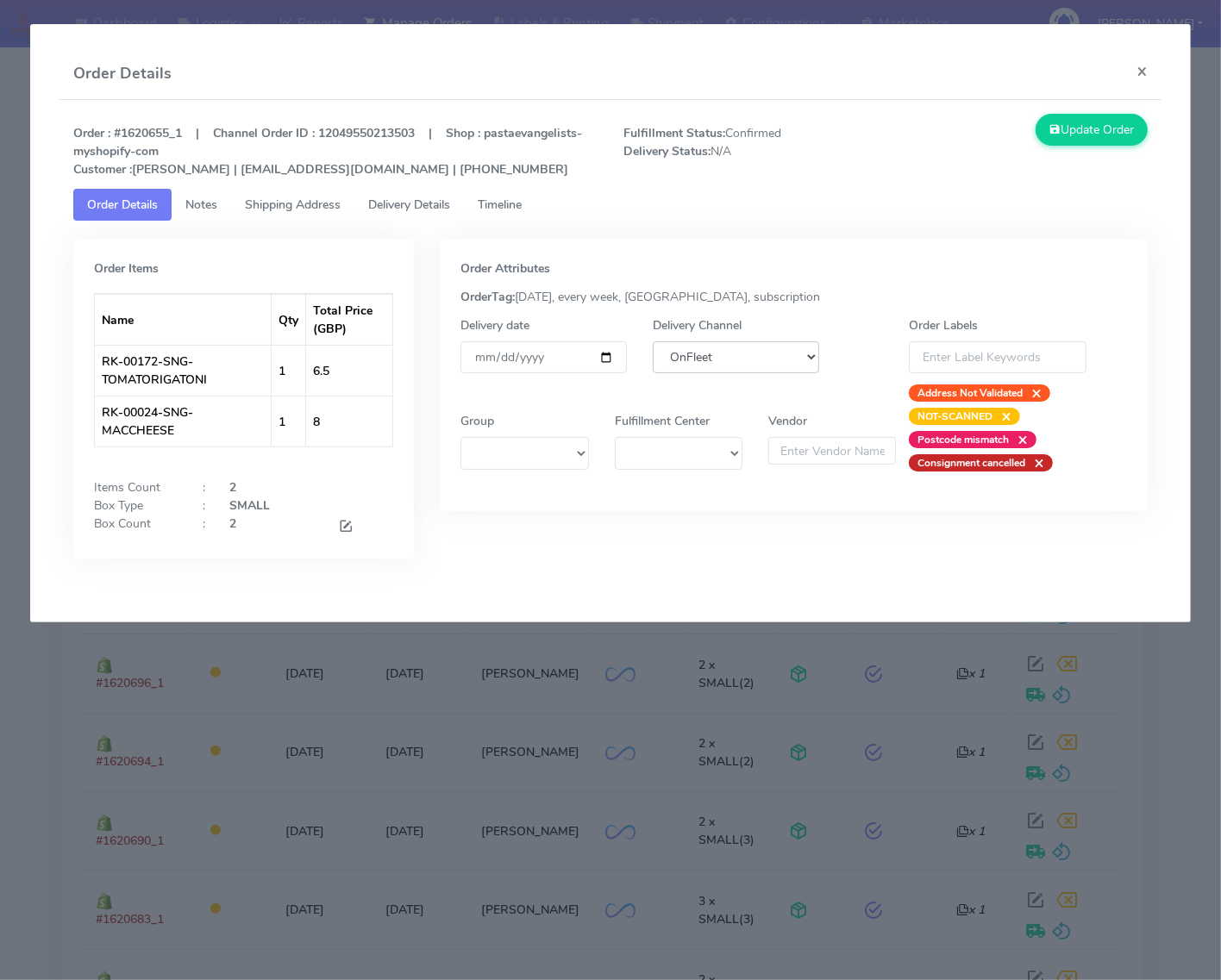
select select "5"
click at [653, 342] on select "DHL OnFleet Royal Mail DPD Yodel MaxOptra Amazon Collection" at bounding box center [736, 357] width 166 height 32
click at [1086, 127] on button "Update Order" at bounding box center [1092, 129] width 112 height 32
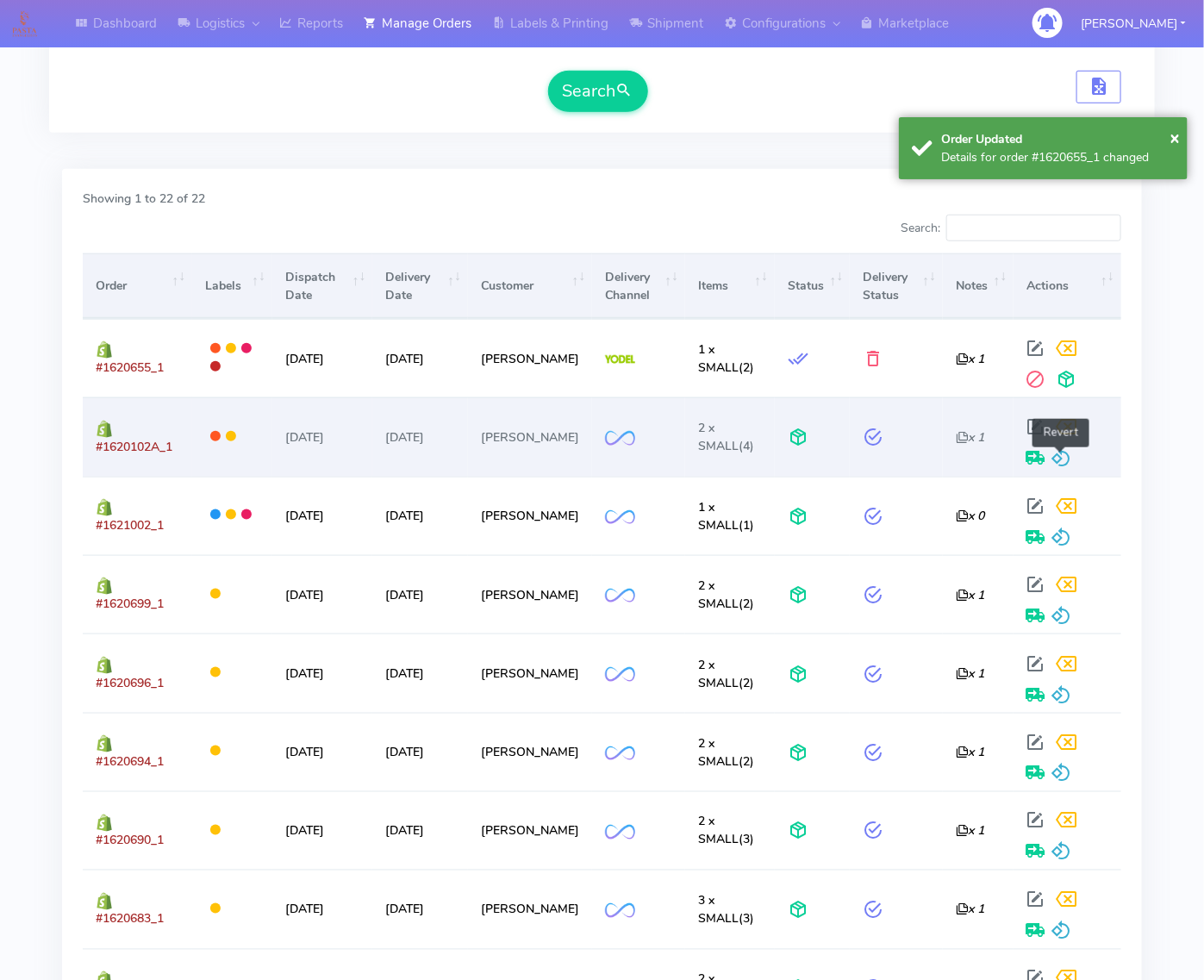
click at [1058, 458] on span at bounding box center [1061, 461] width 21 height 16
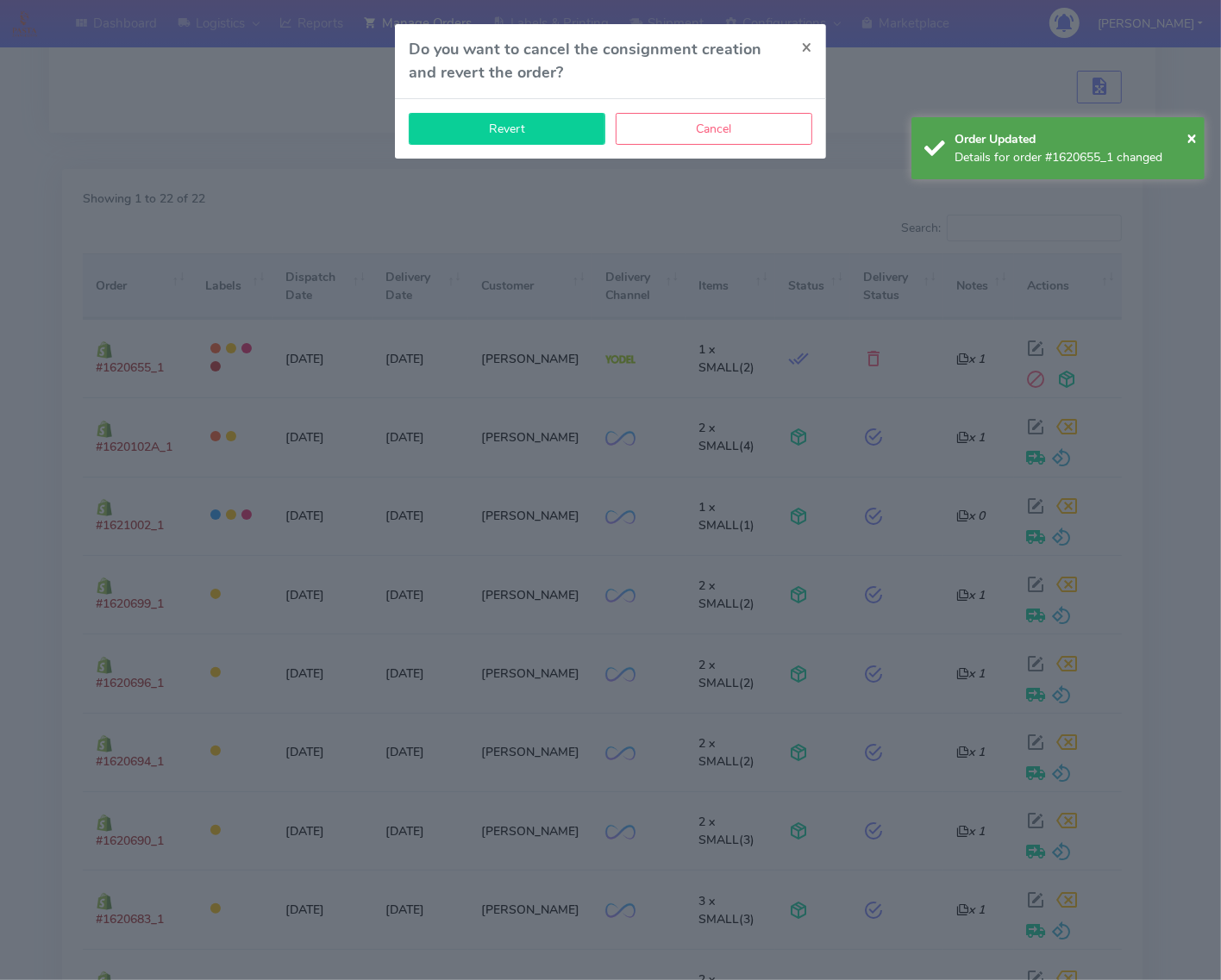
click at [571, 131] on button "Revert" at bounding box center [506, 128] width 196 height 32
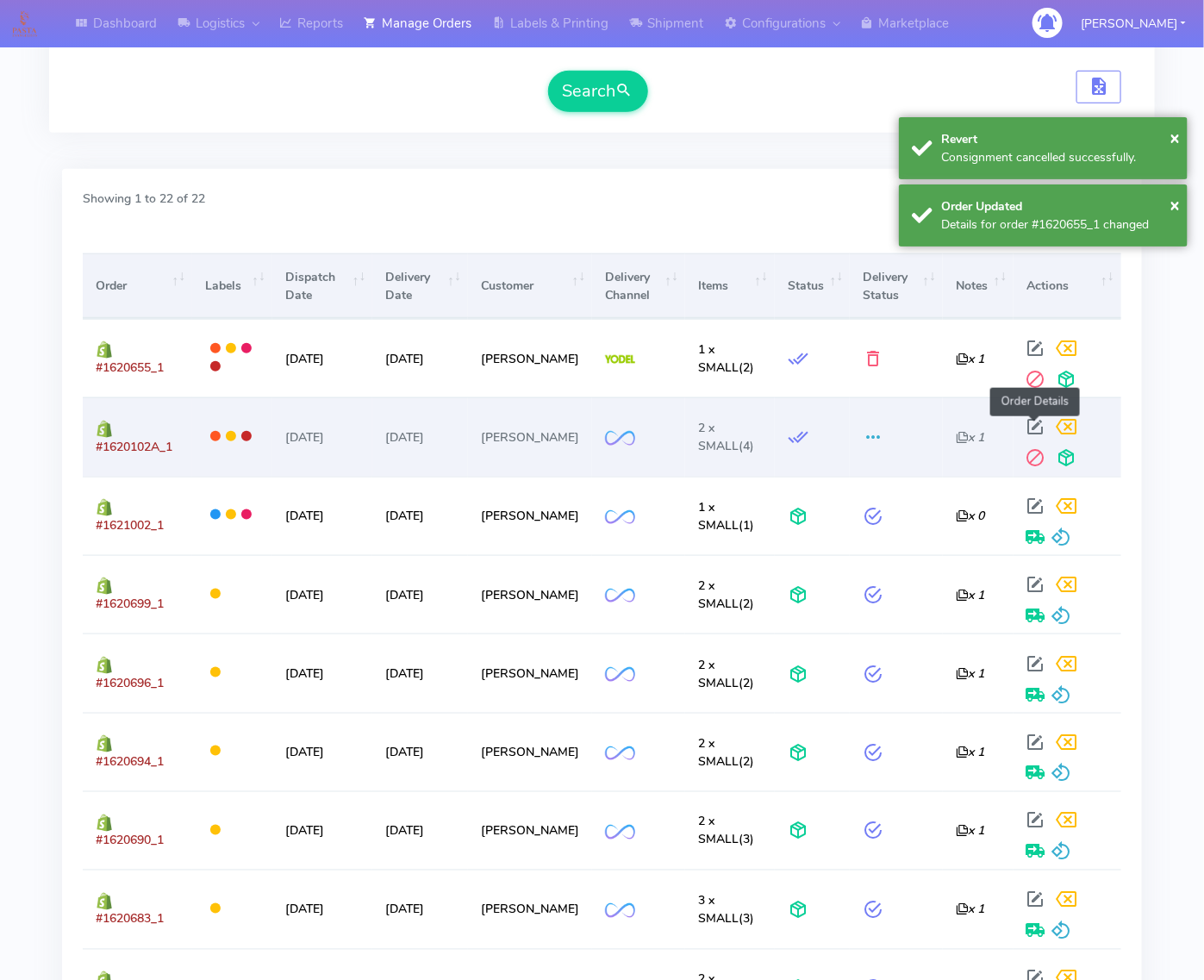
click at [1032, 422] on span at bounding box center [1036, 430] width 31 height 16
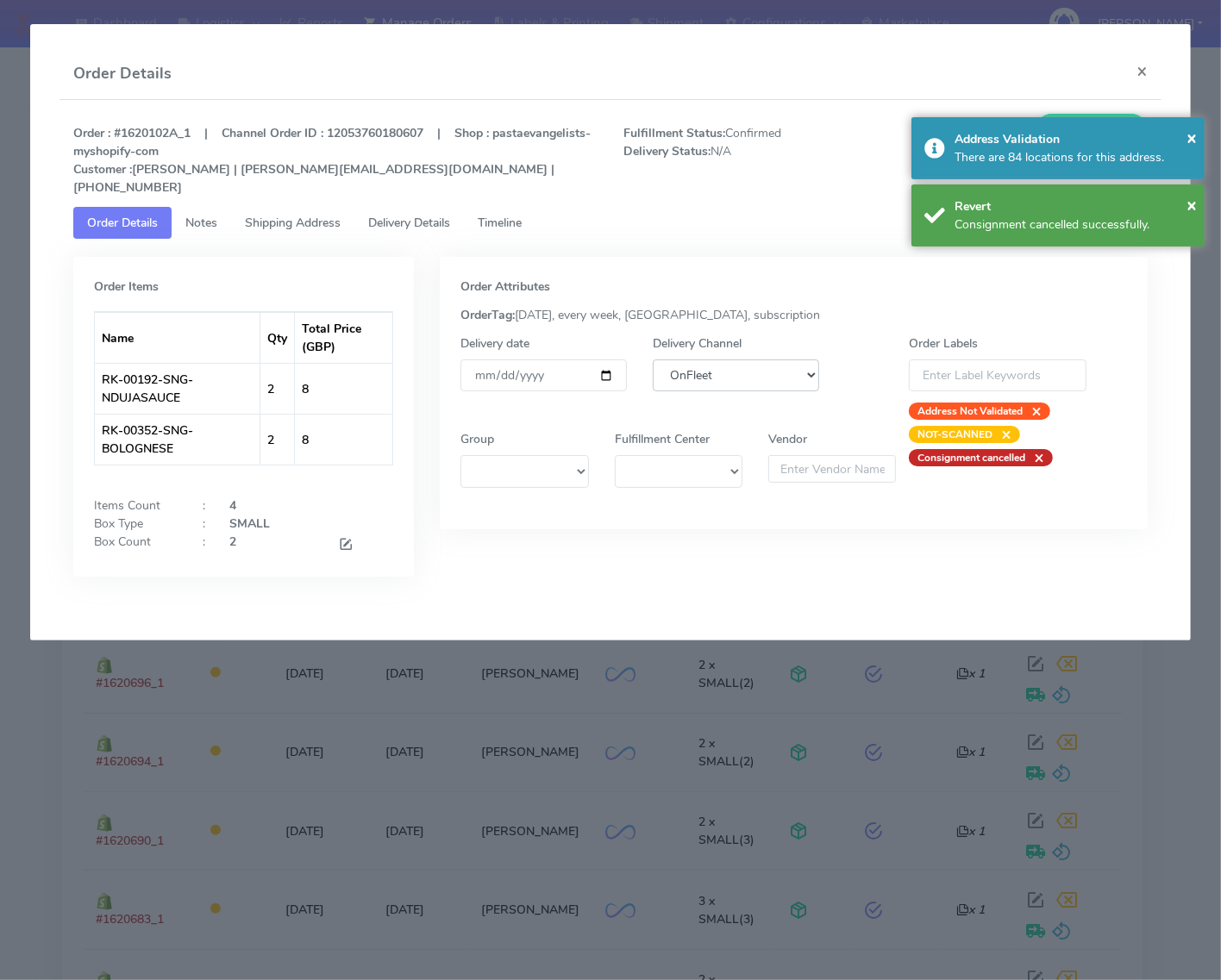
drag, startPoint x: 731, startPoint y: 352, endPoint x: 729, endPoint y: 372, distance: 20.1
click at [731, 360] on select "DHL OnFleet Royal Mail DPD Yodel MaxOptra Amazon Collection" at bounding box center [736, 375] width 166 height 32
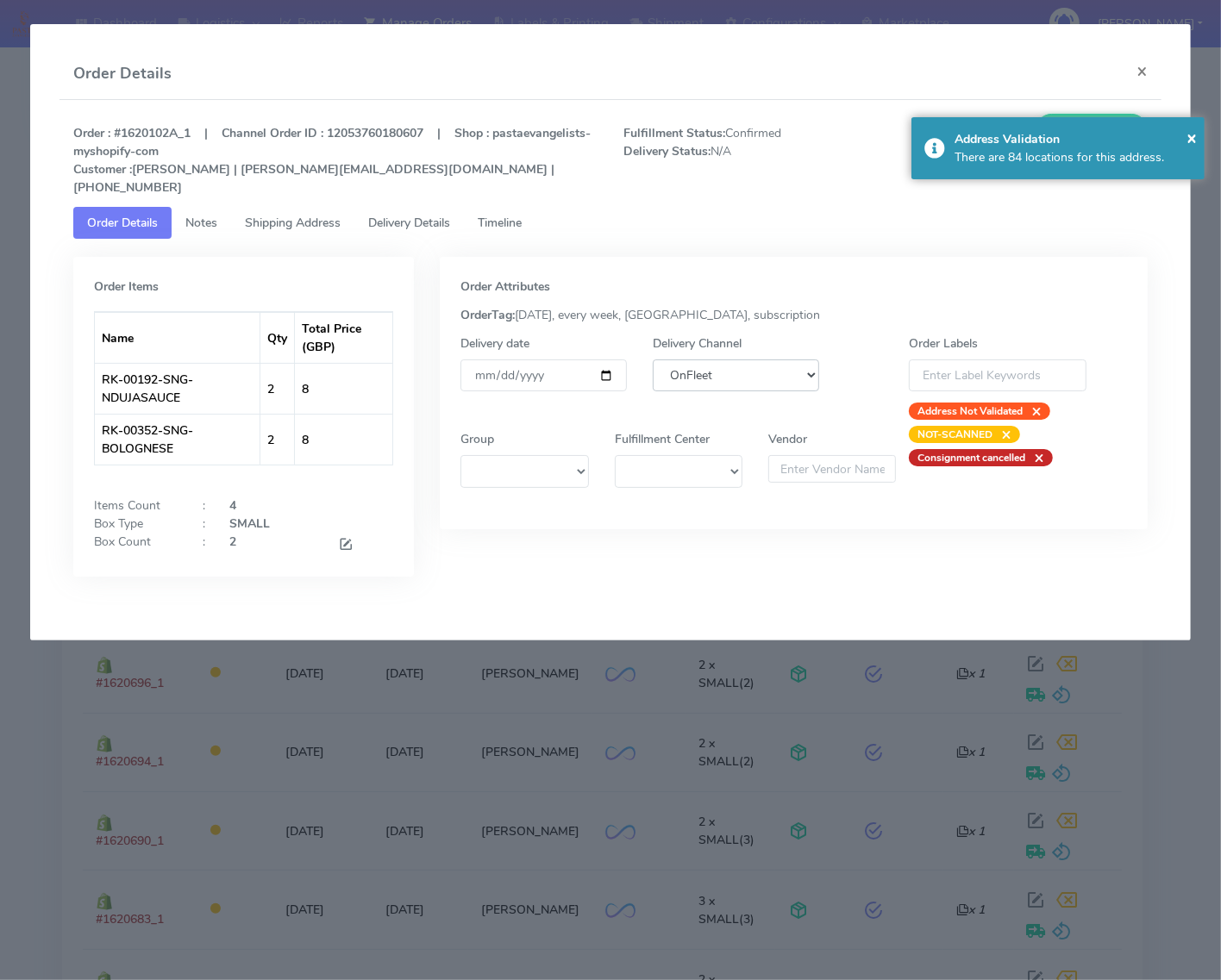
select select "5"
click at [653, 360] on select "DHL OnFleet Royal Mail DPD Yodel MaxOptra Amazon Collection" at bounding box center [736, 375] width 166 height 32
click at [1192, 138] on span "×" at bounding box center [1191, 137] width 10 height 24
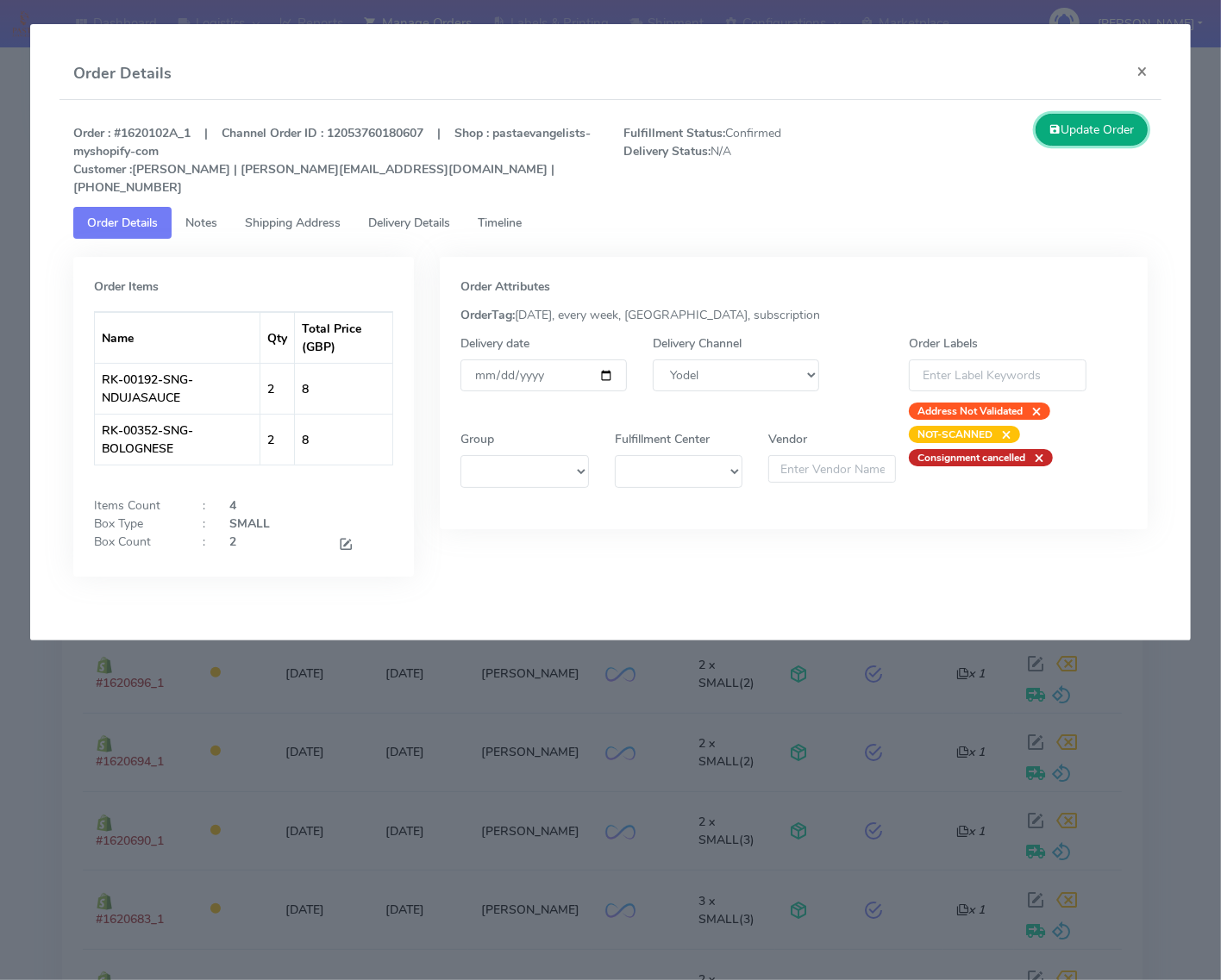
click at [1082, 121] on button "Update Order" at bounding box center [1092, 129] width 112 height 32
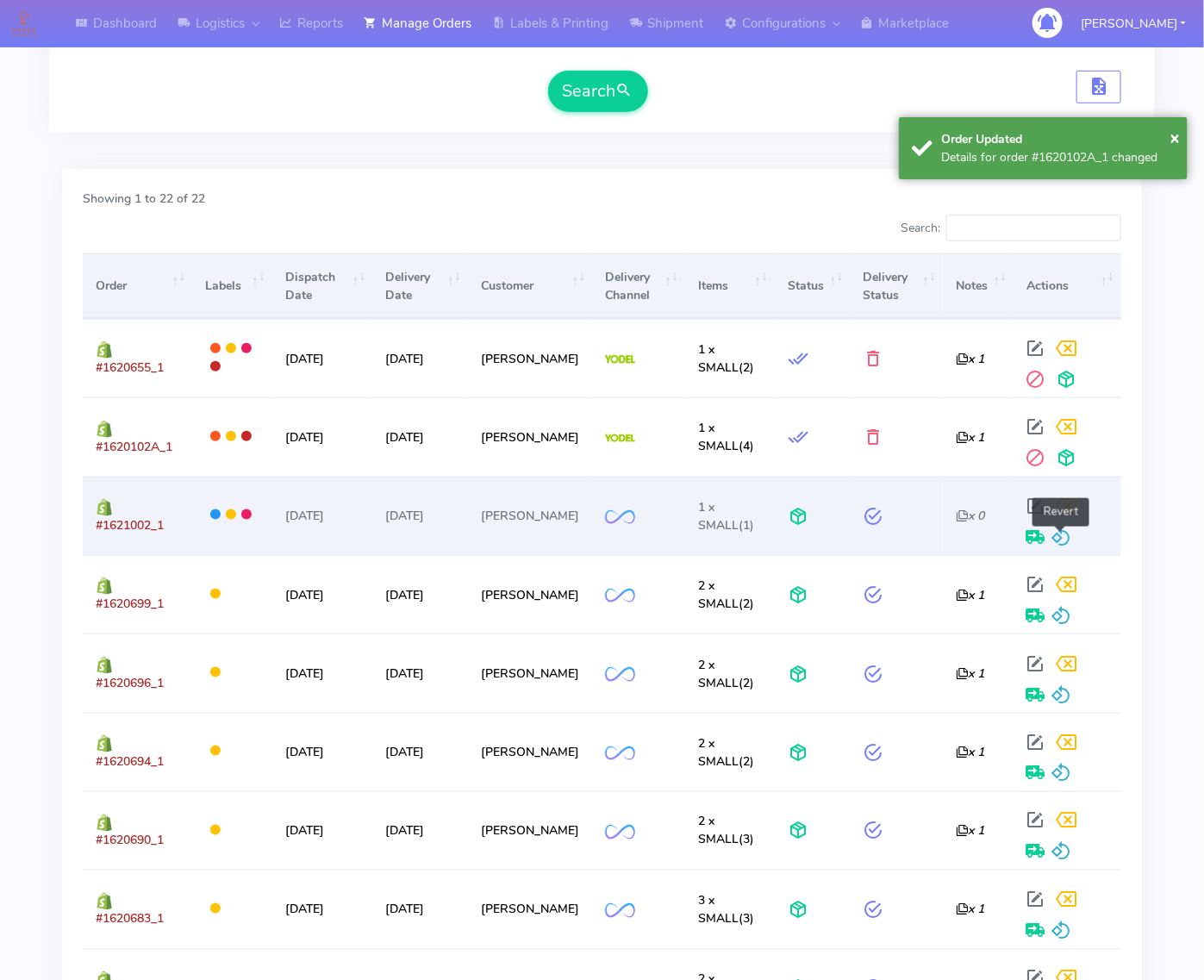
click at [1060, 532] on span at bounding box center [1061, 541] width 21 height 16
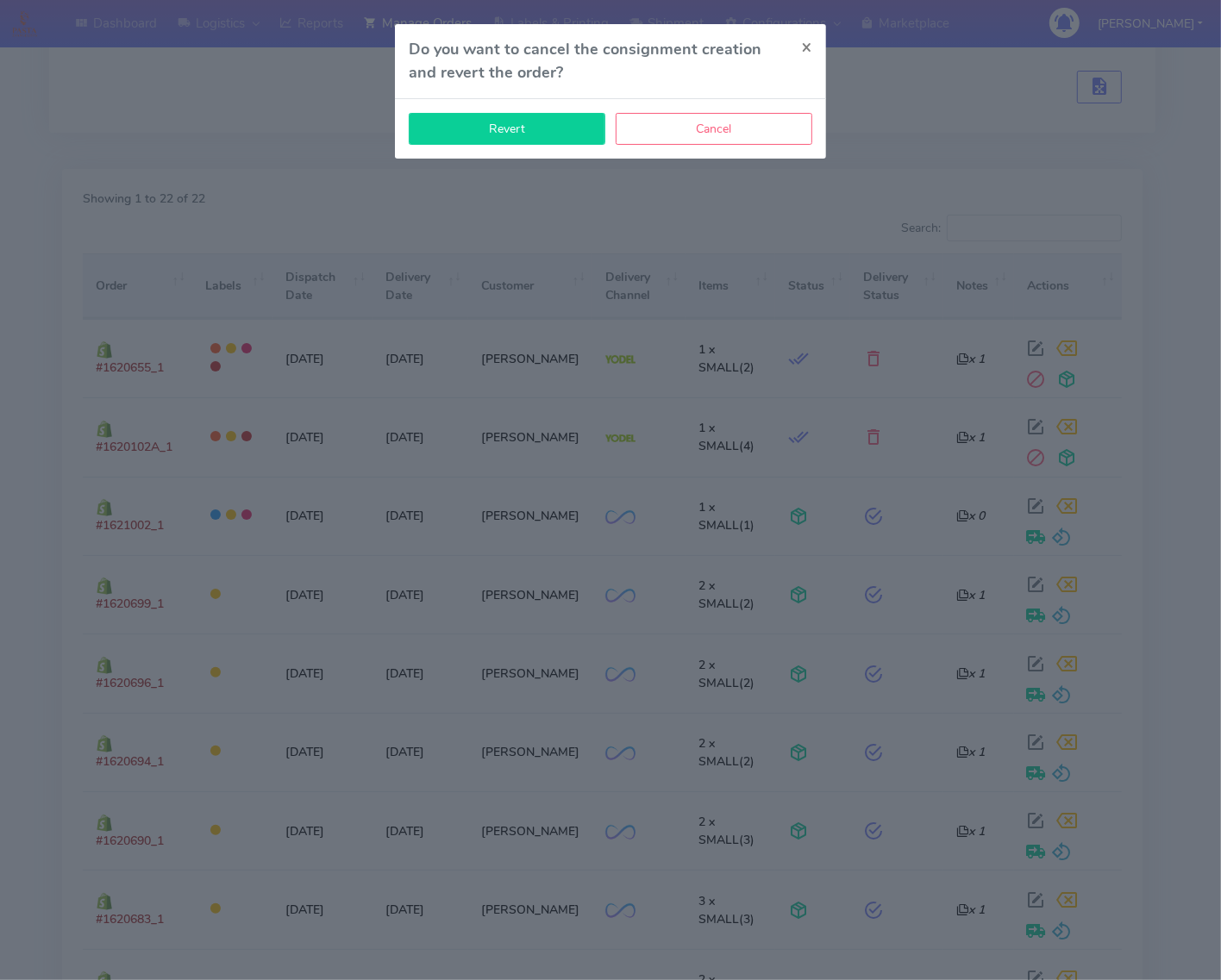
click at [545, 125] on button "Revert" at bounding box center [506, 128] width 196 height 32
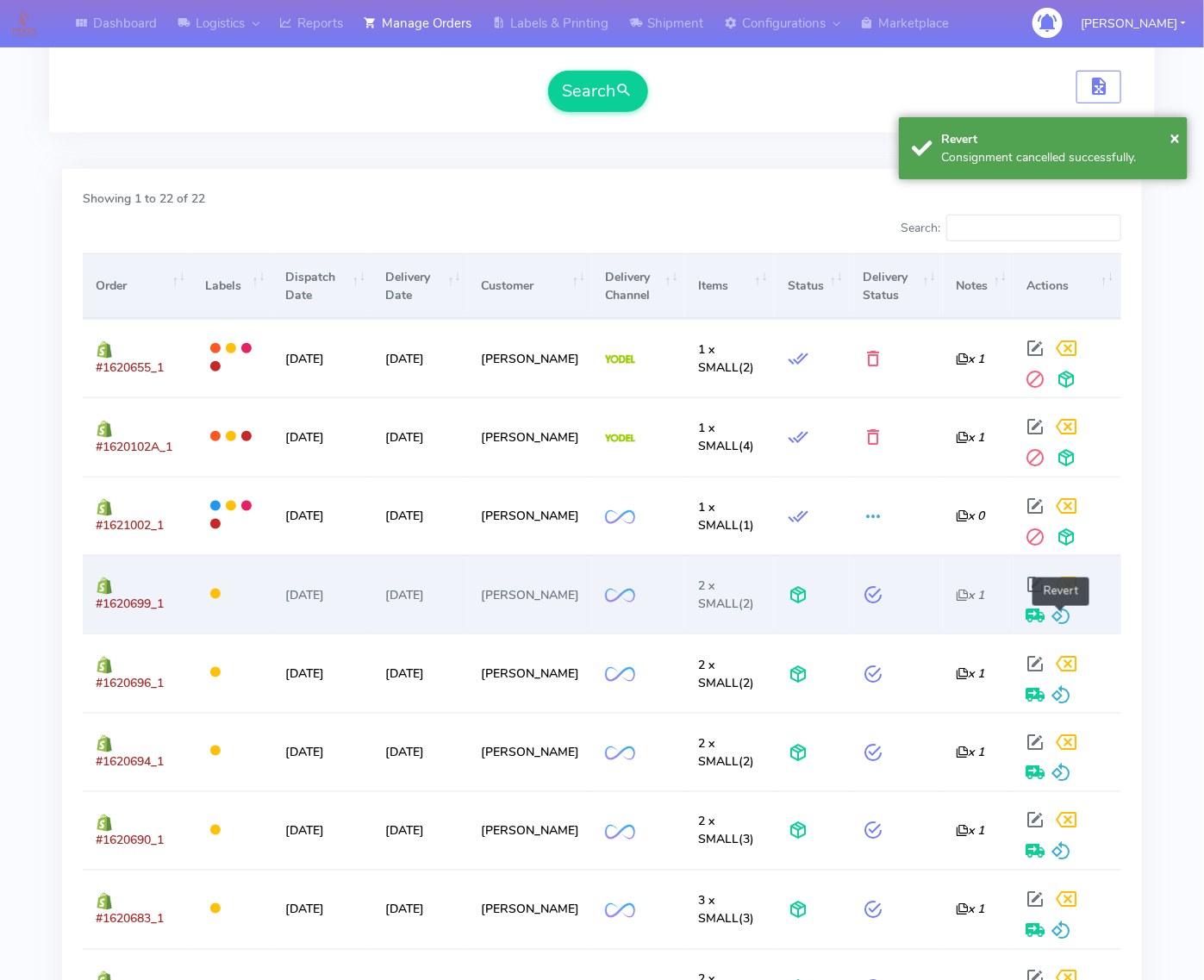
click at [1066, 615] on span at bounding box center [1061, 619] width 21 height 16
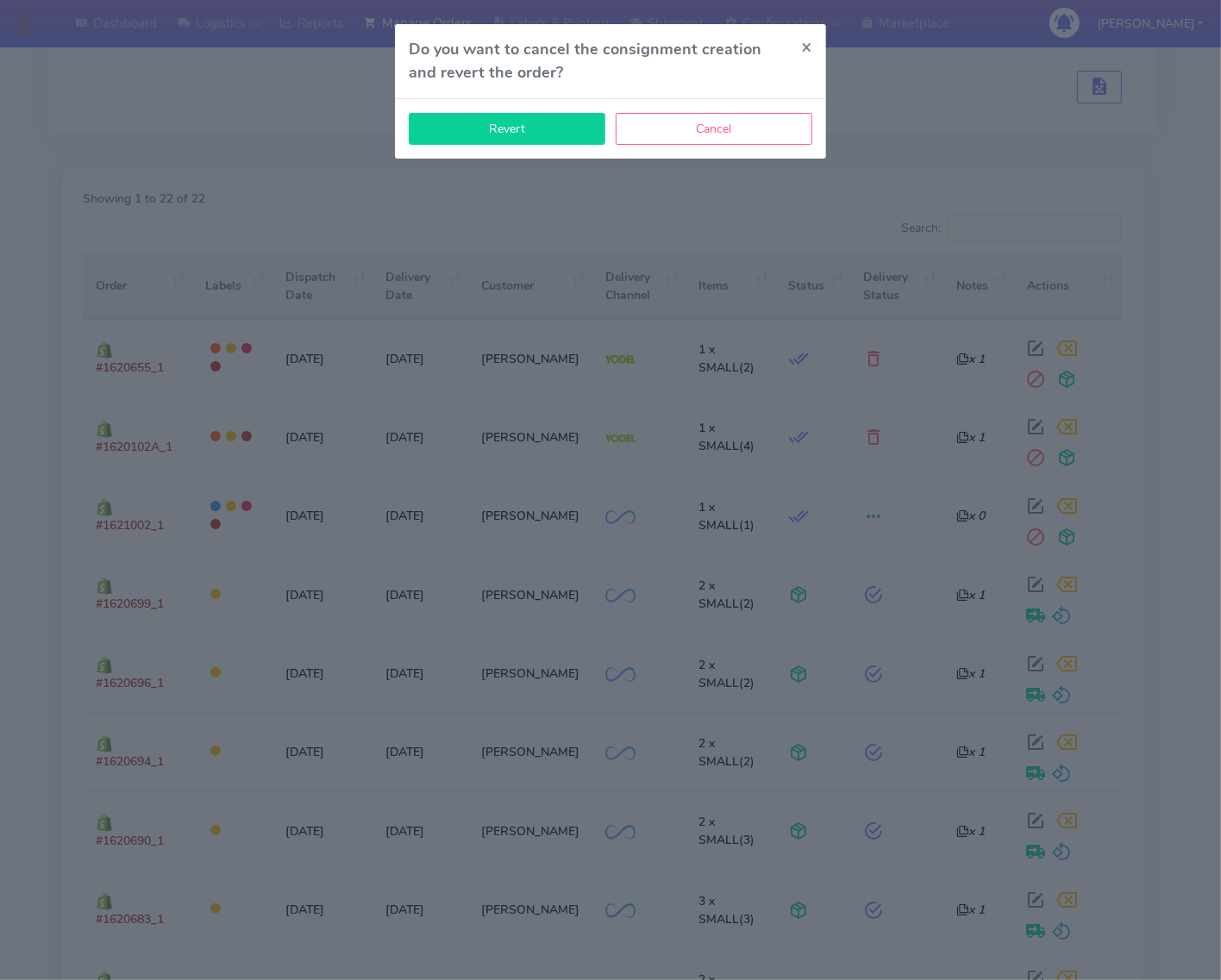
click at [514, 131] on button "Revert" at bounding box center [506, 128] width 196 height 32
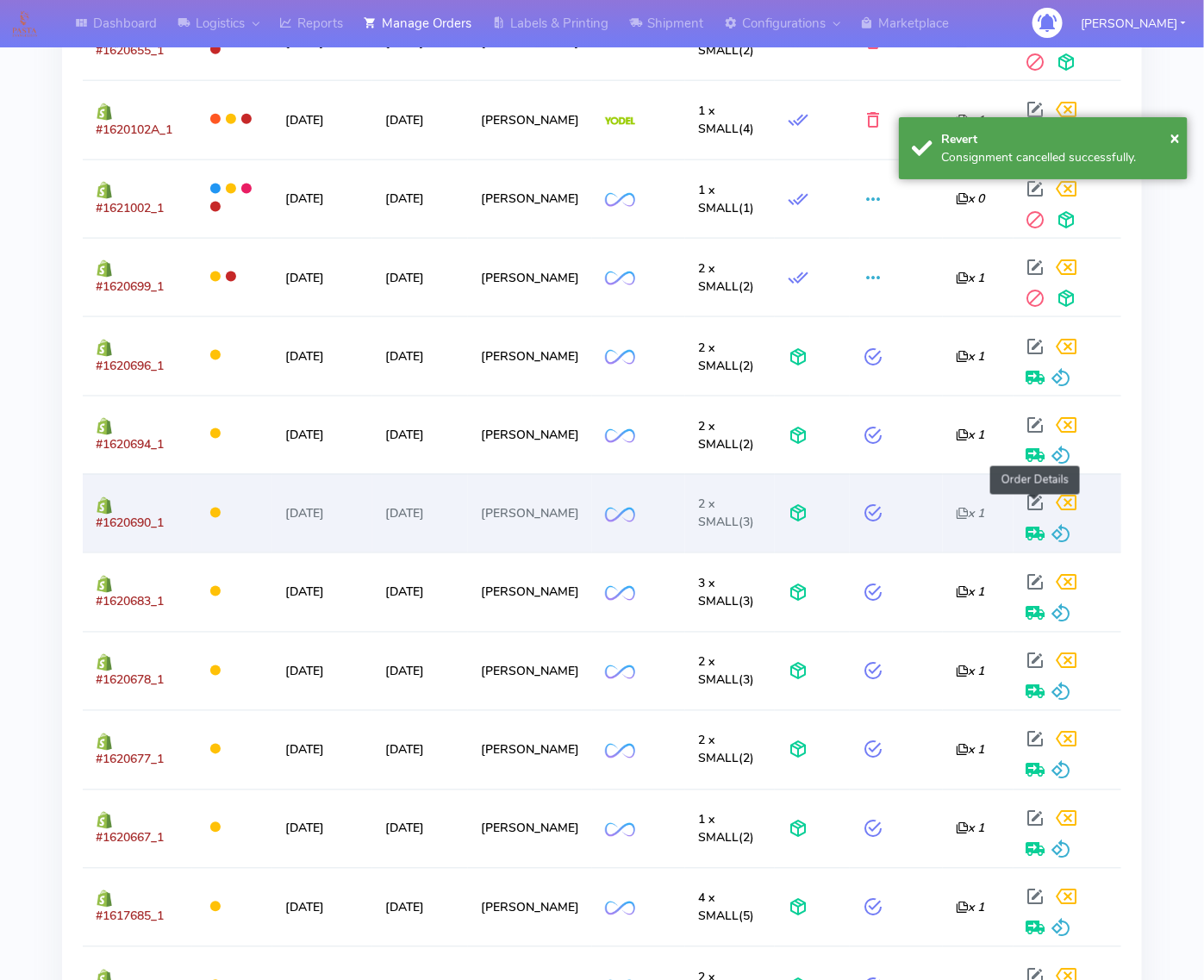
scroll to position [754, 0]
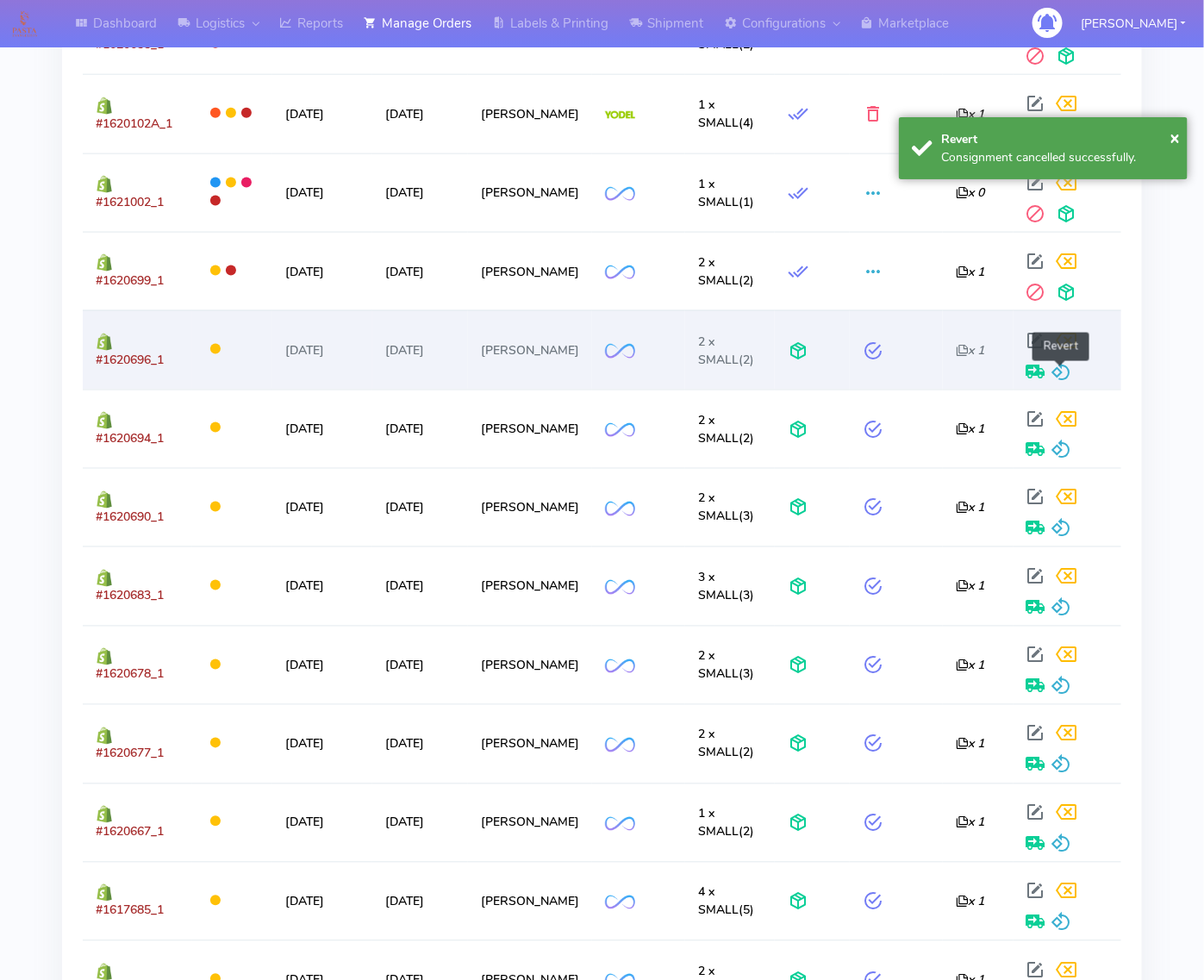
click at [1062, 372] on span at bounding box center [1061, 375] width 21 height 16
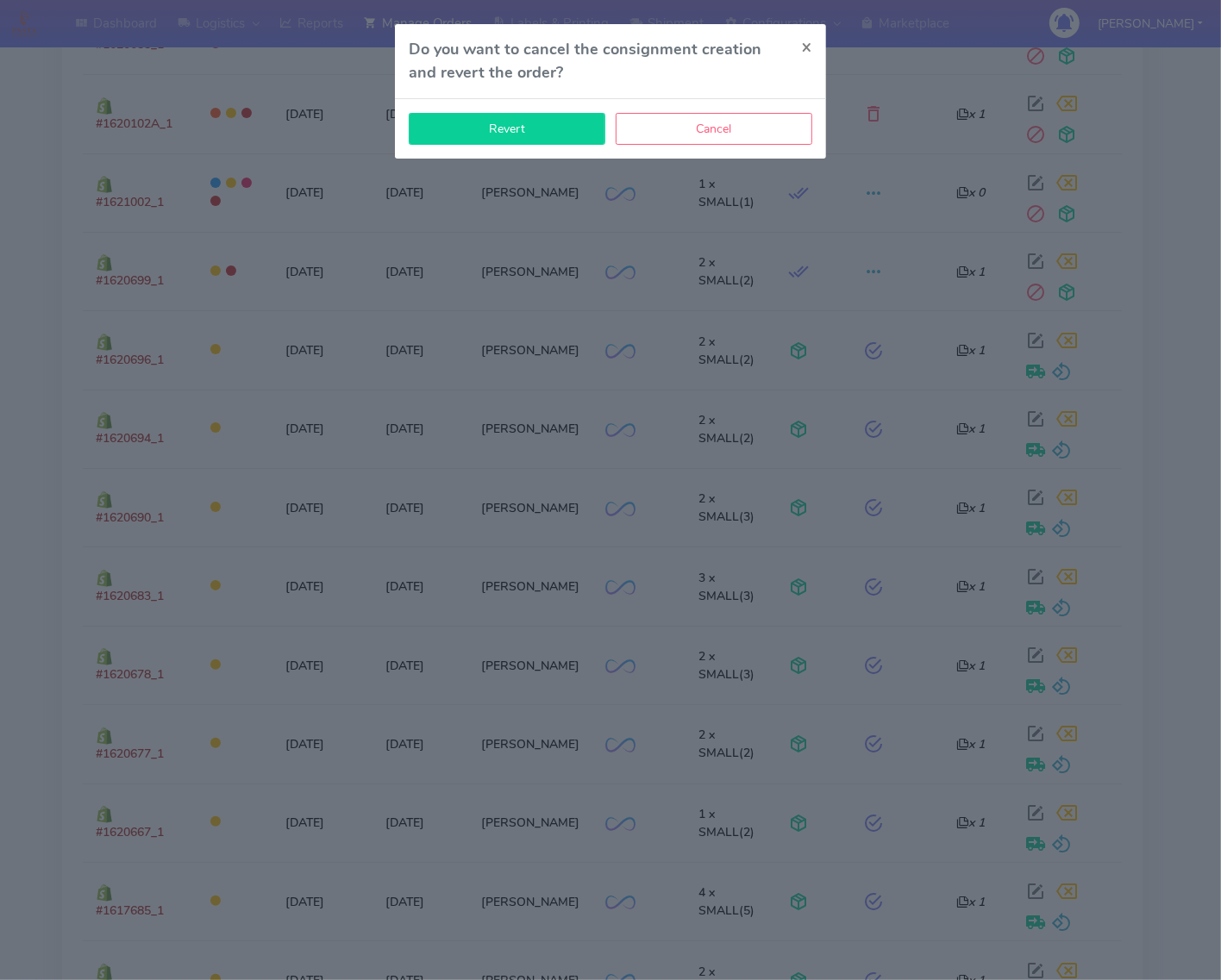
click at [520, 115] on button "Revert" at bounding box center [506, 128] width 196 height 32
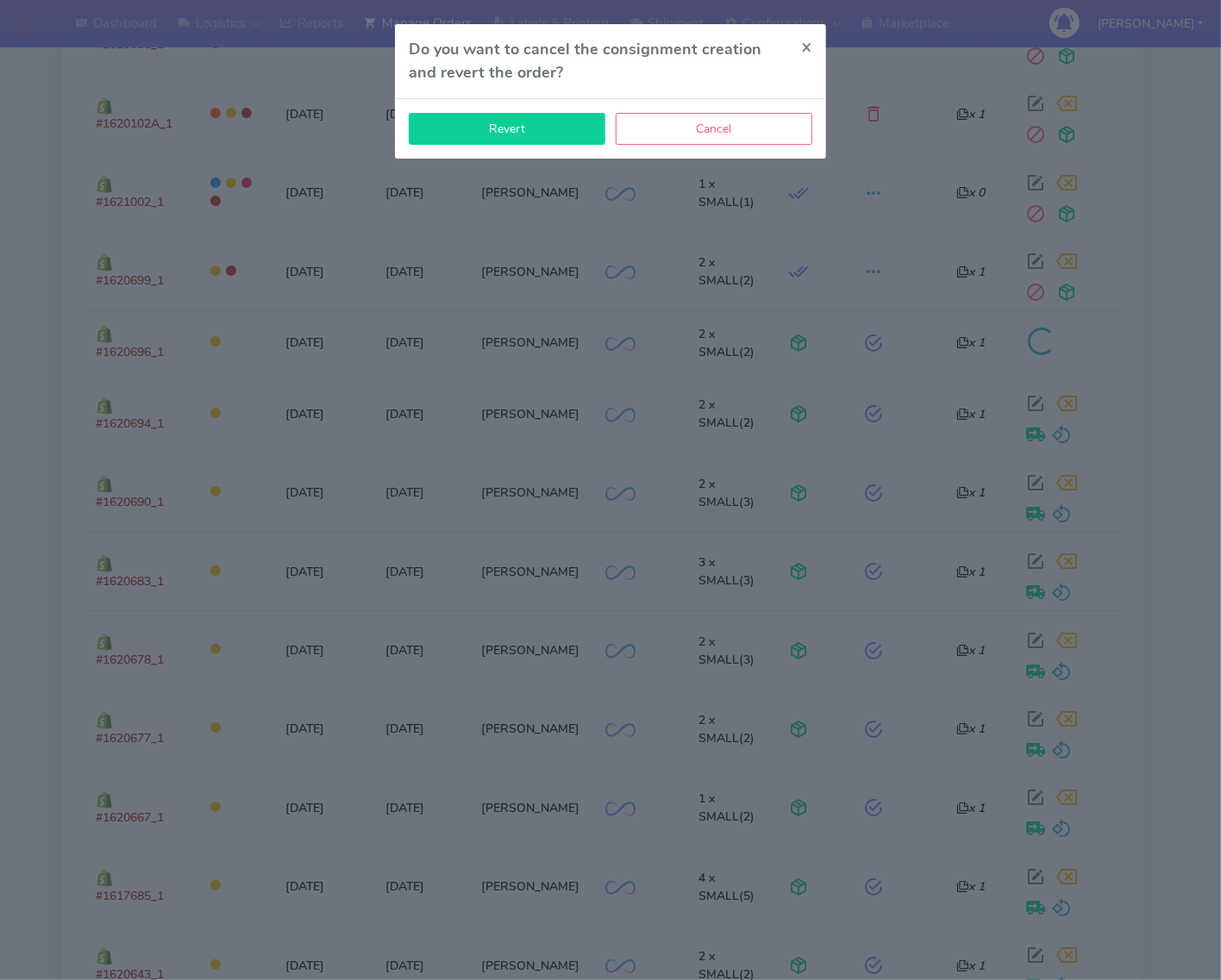
click at [526, 127] on button "Revert" at bounding box center [506, 128] width 196 height 32
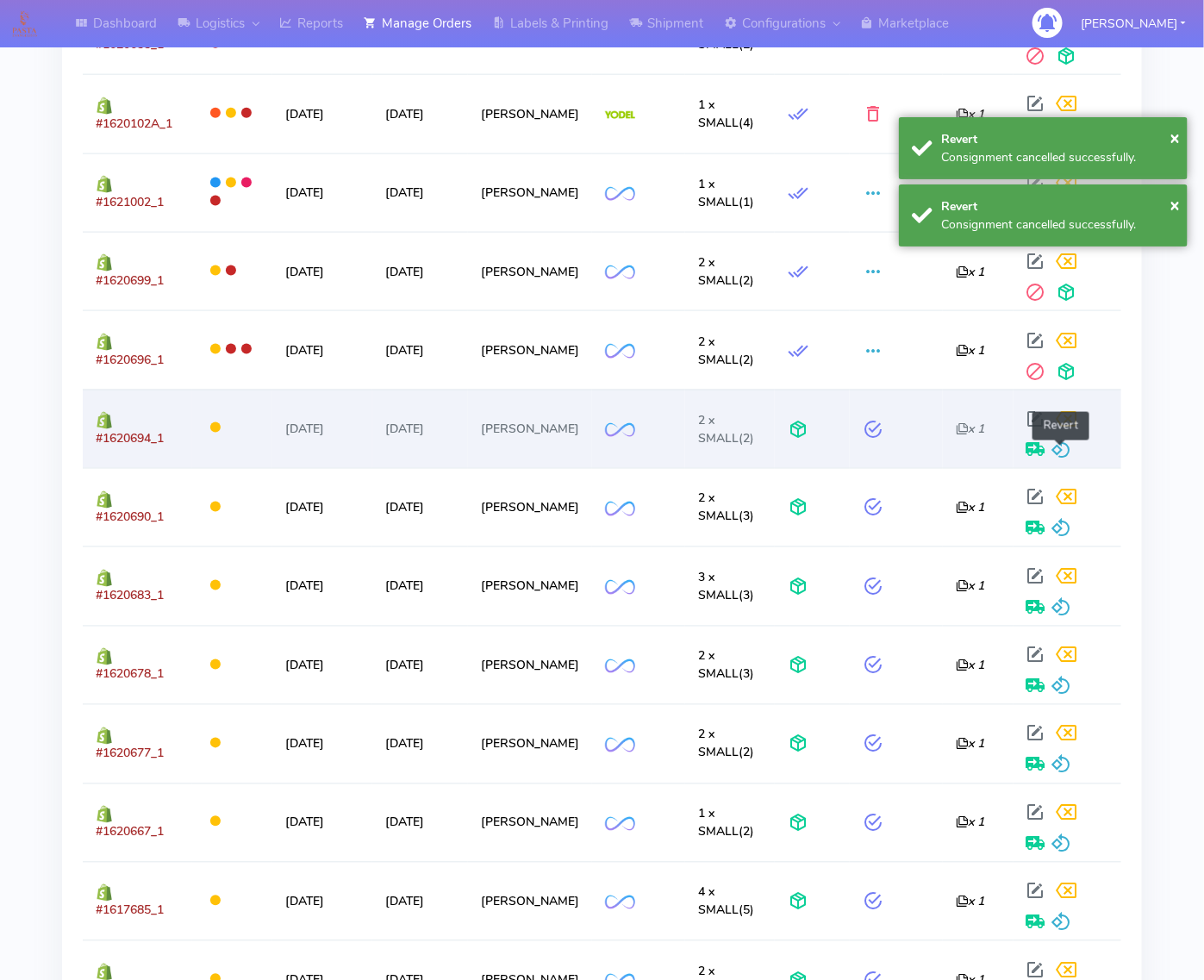
click at [1052, 455] on span at bounding box center [1061, 454] width 21 height 16
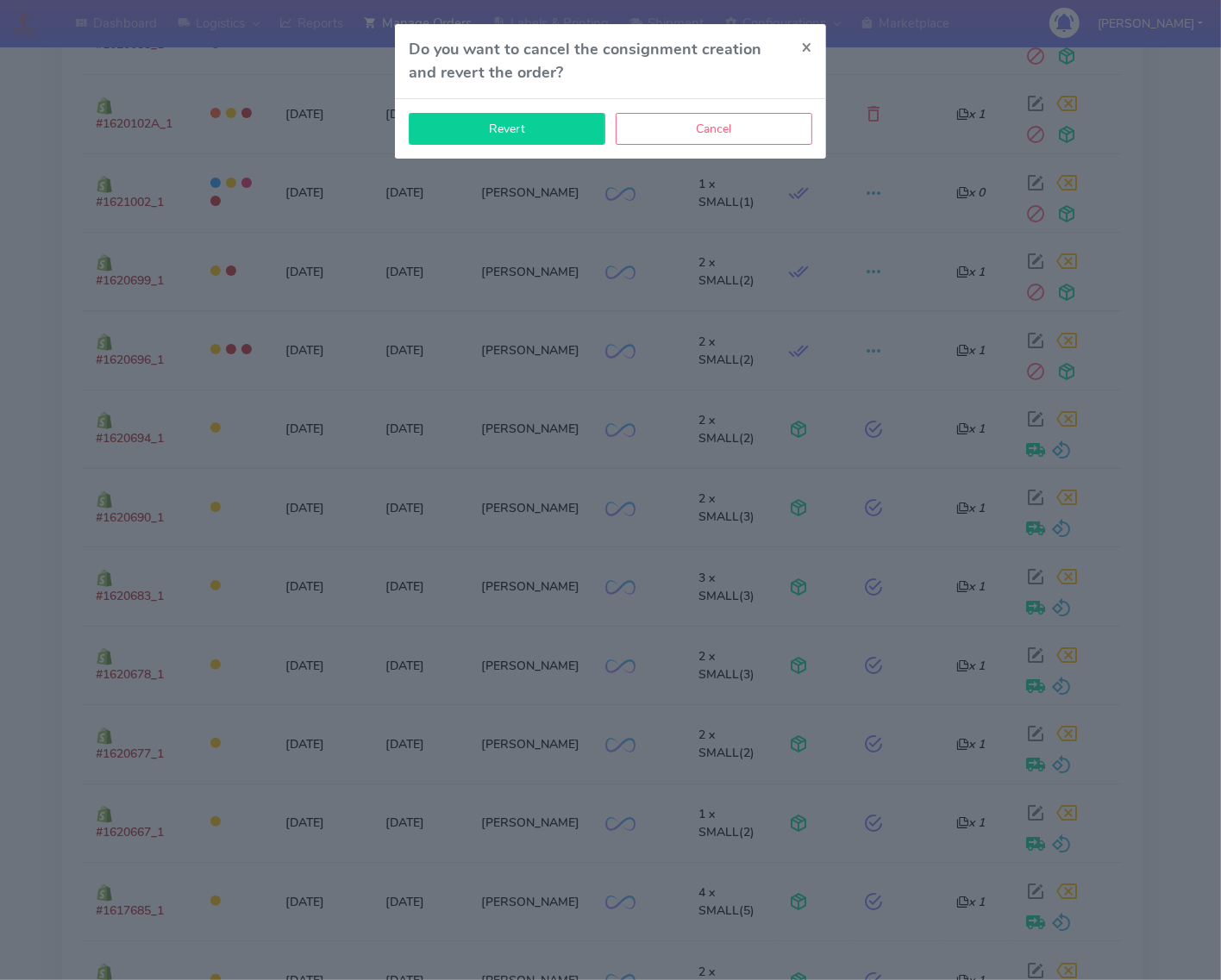
click at [470, 138] on button "Revert" at bounding box center [506, 128] width 196 height 32
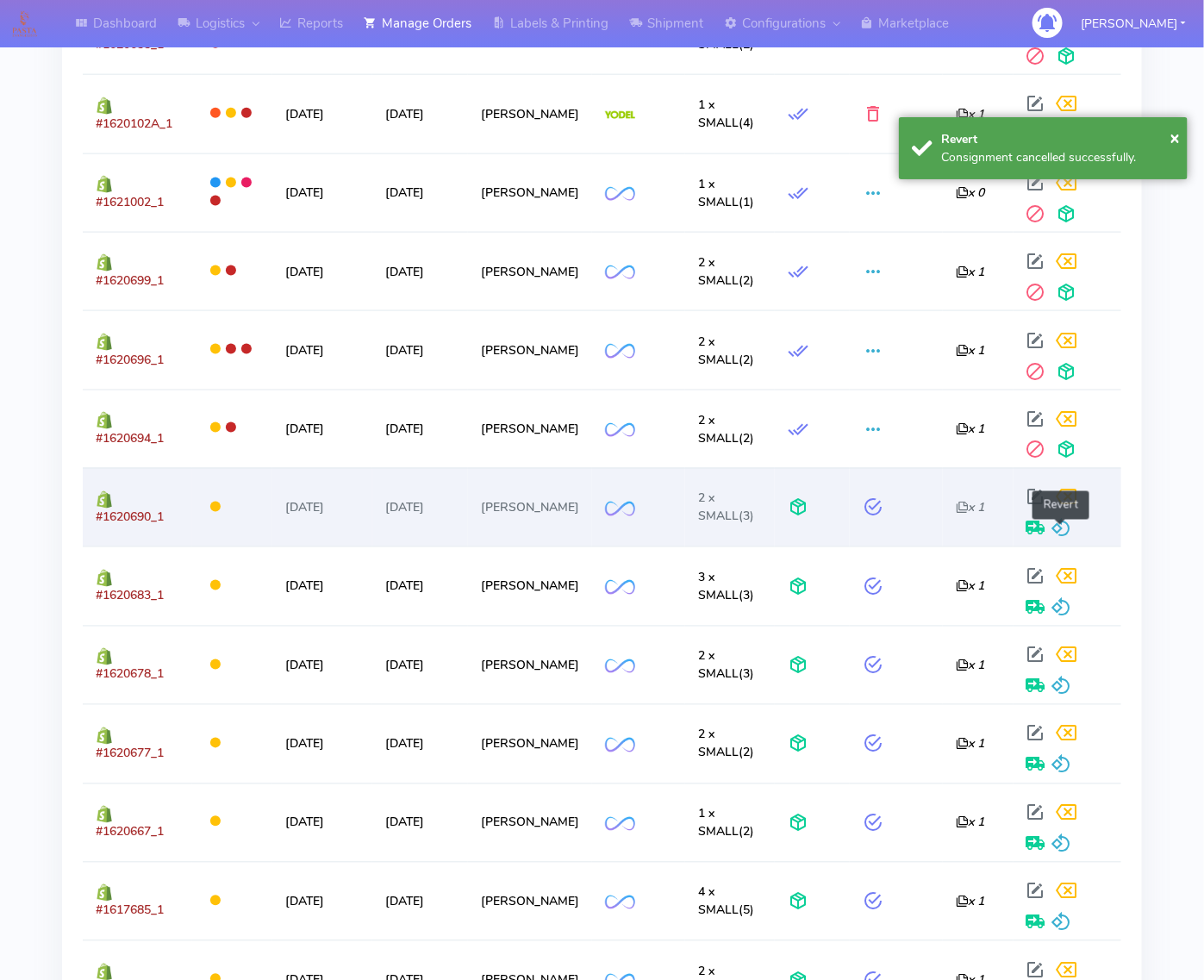
click at [1060, 541] on span at bounding box center [1061, 532] width 21 height 16
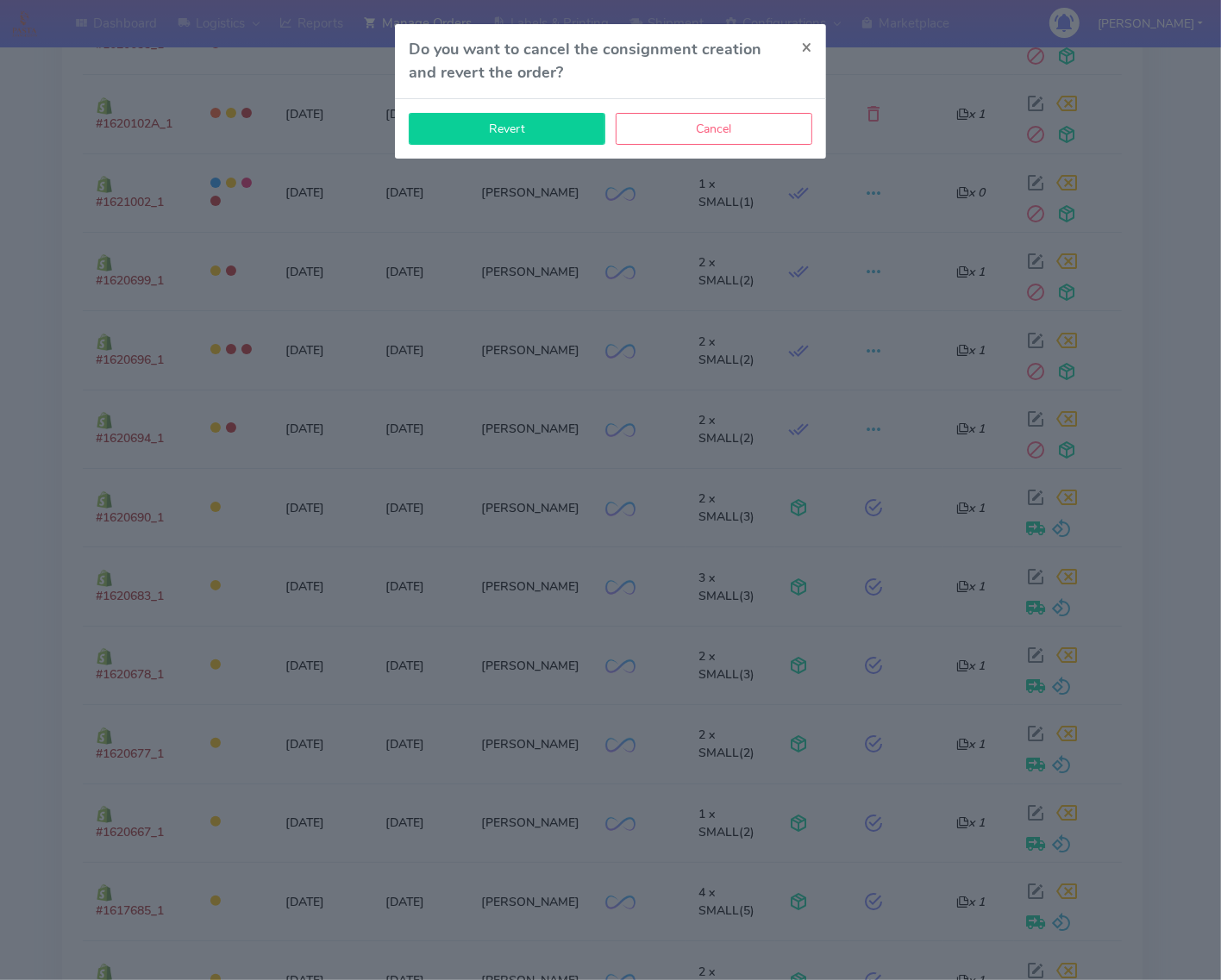
click at [569, 132] on button "Revert" at bounding box center [506, 128] width 196 height 32
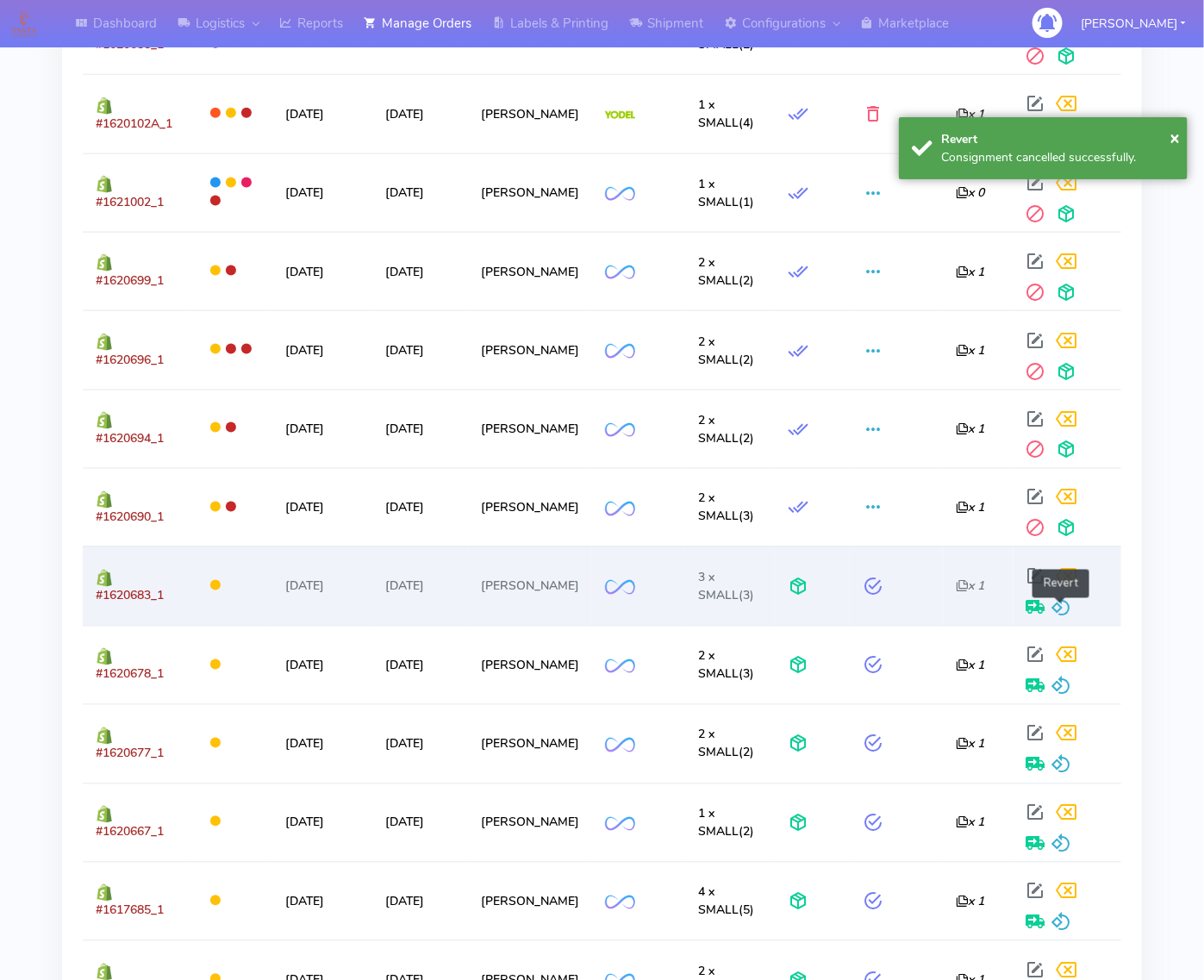
click at [1051, 606] on span at bounding box center [1061, 611] width 21 height 16
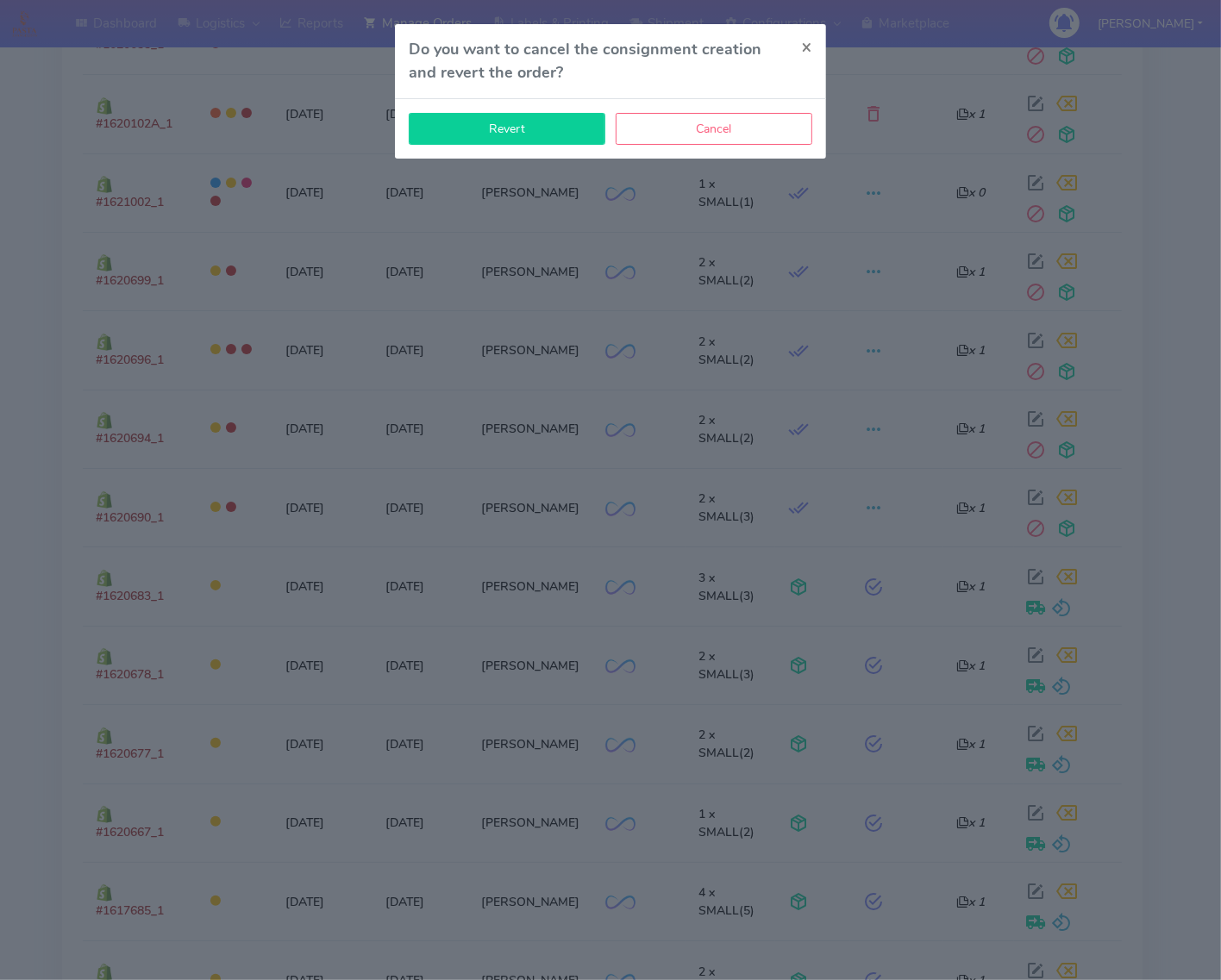
click at [481, 126] on button "Revert" at bounding box center [506, 128] width 196 height 32
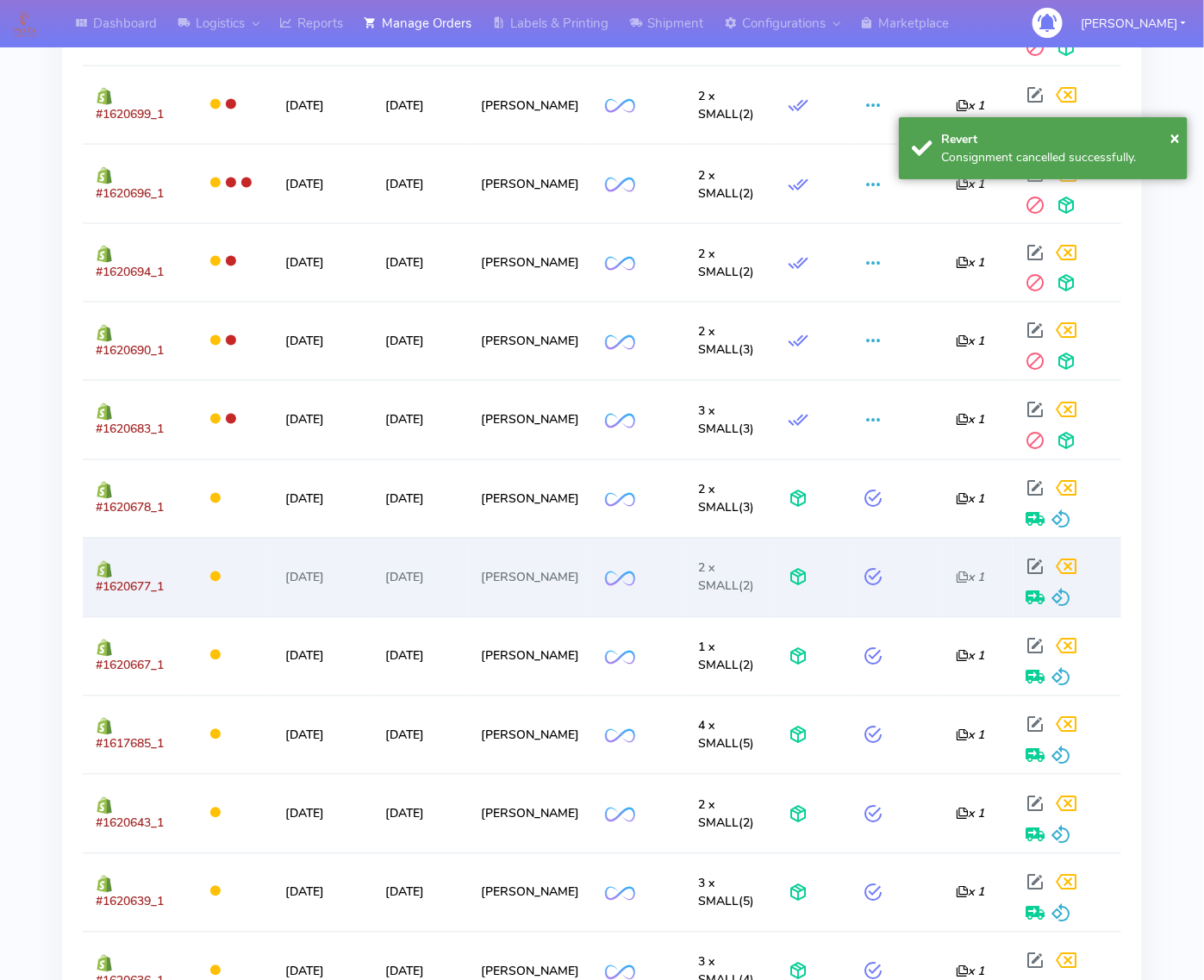
scroll to position [969, 0]
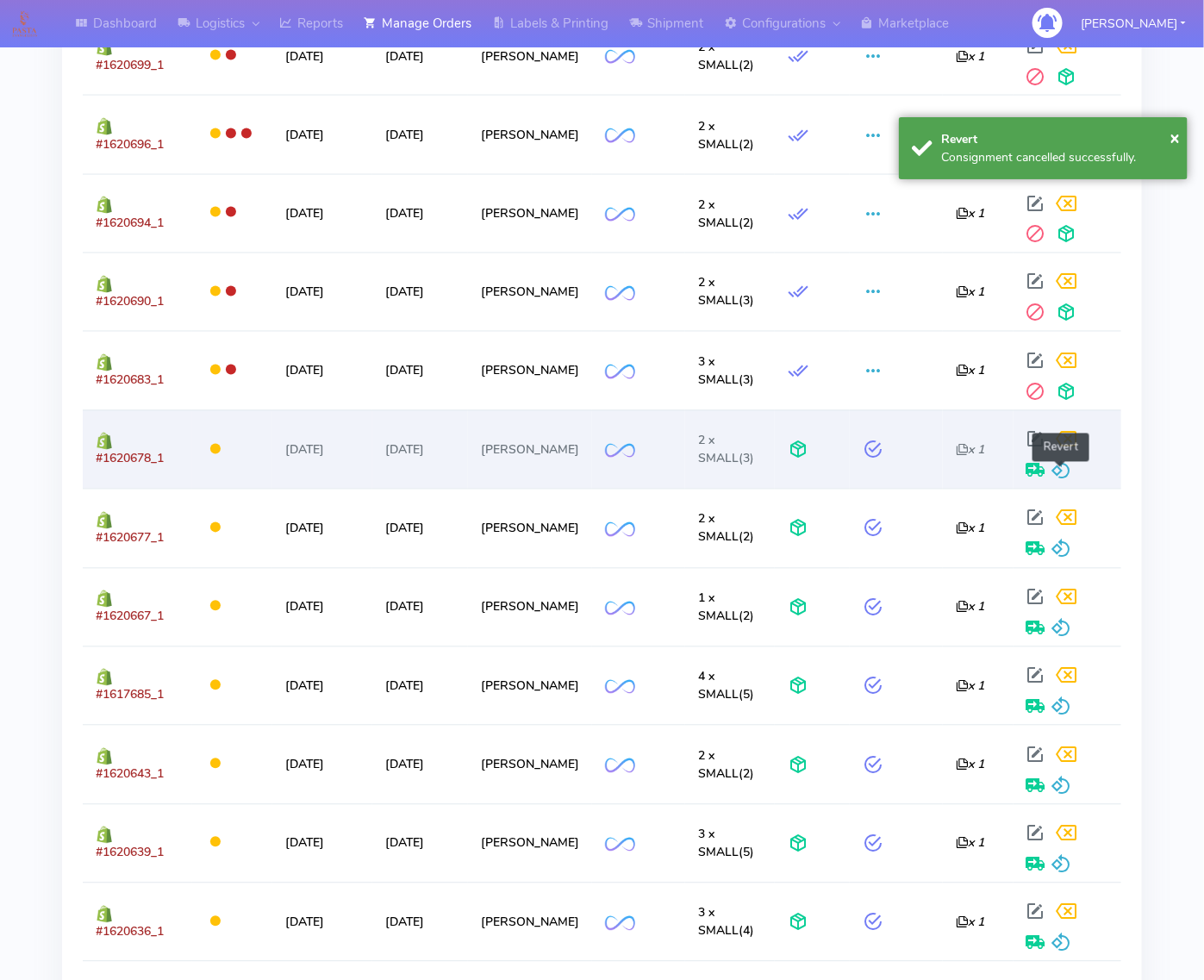
click at [1061, 472] on span at bounding box center [1061, 475] width 21 height 16
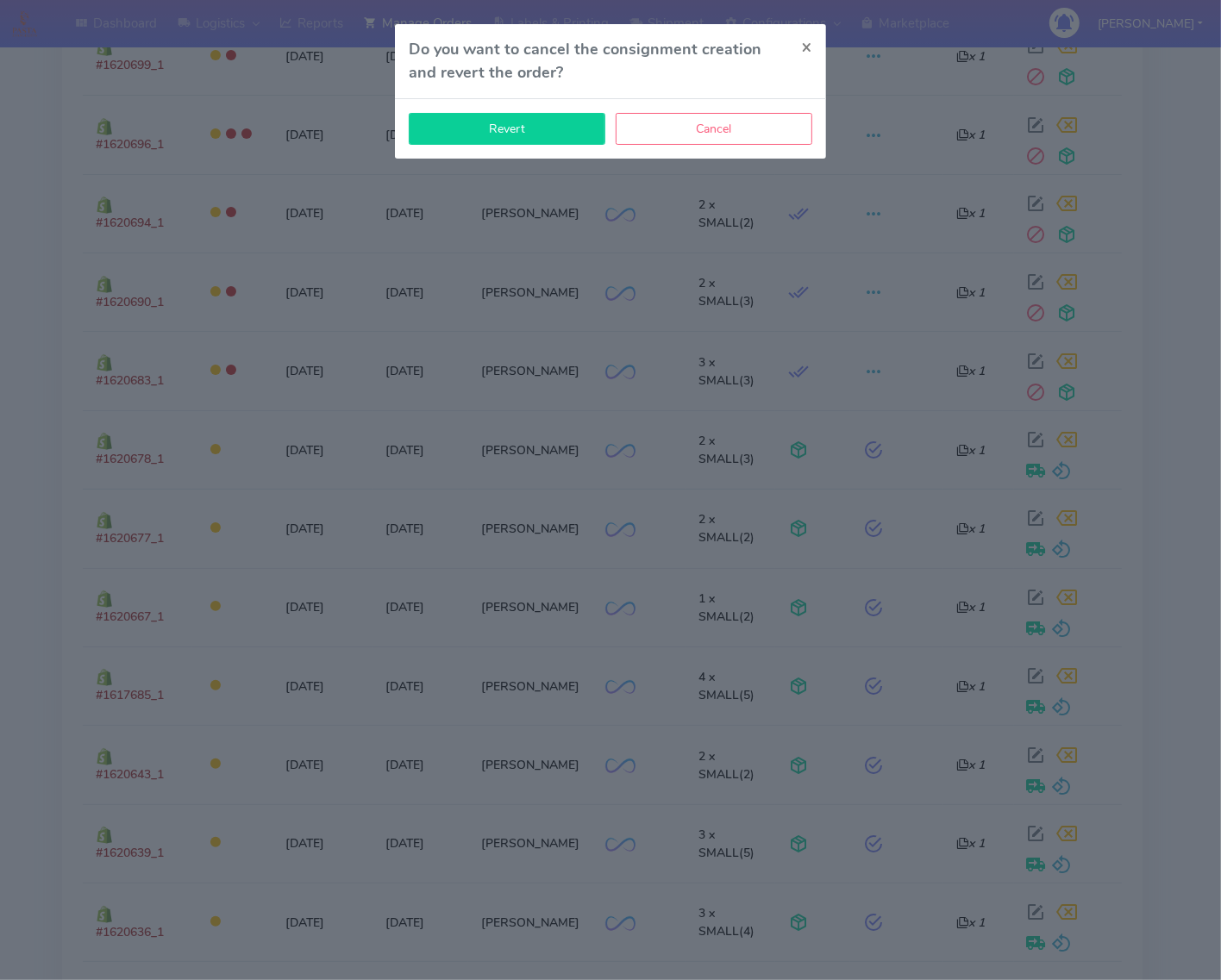
click at [579, 119] on button "Revert" at bounding box center [506, 128] width 196 height 32
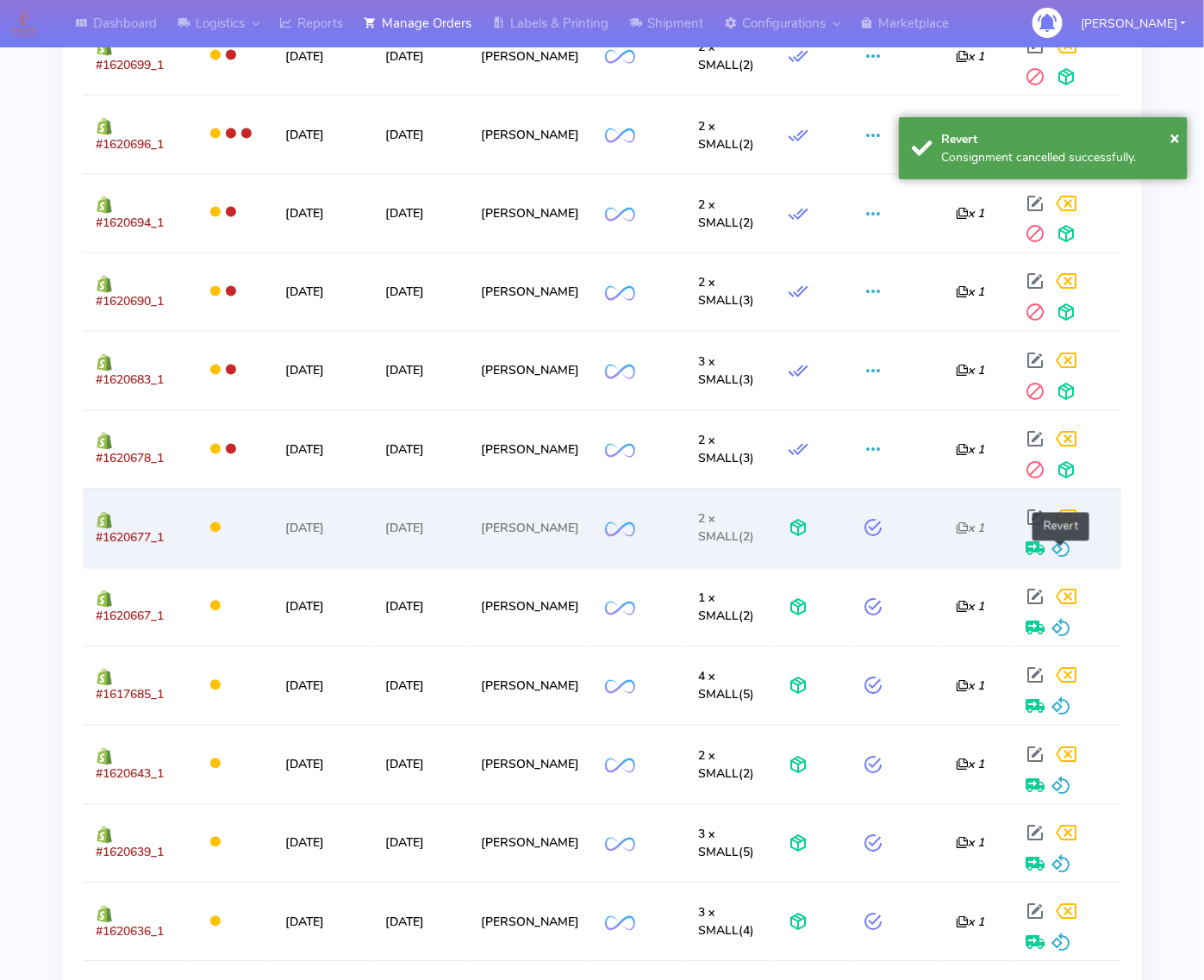
click at [1061, 551] on span at bounding box center [1061, 552] width 21 height 16
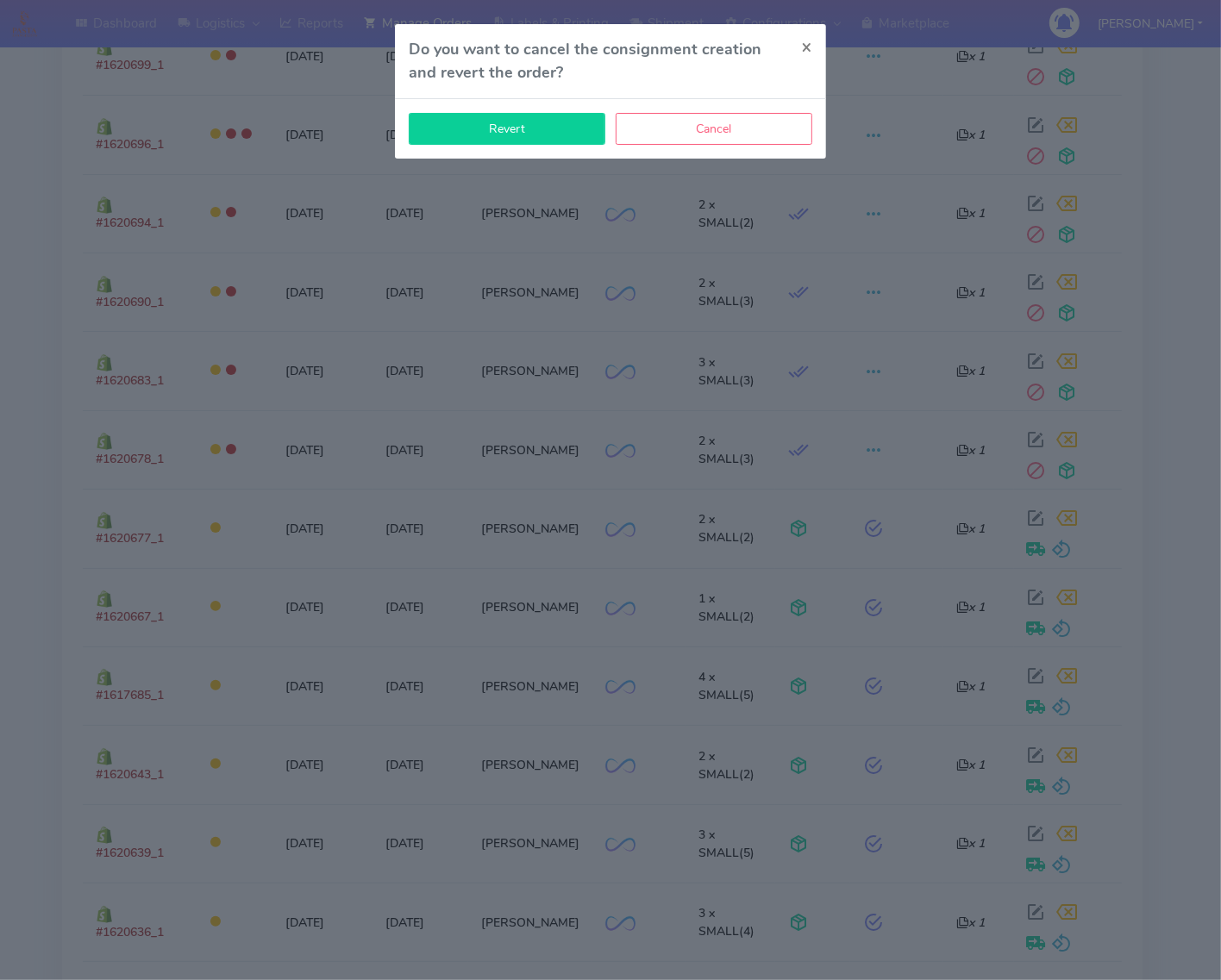
click at [535, 144] on div "Revert Cancel" at bounding box center [610, 129] width 431 height 60
click at [535, 140] on button "Revert" at bounding box center [506, 128] width 196 height 32
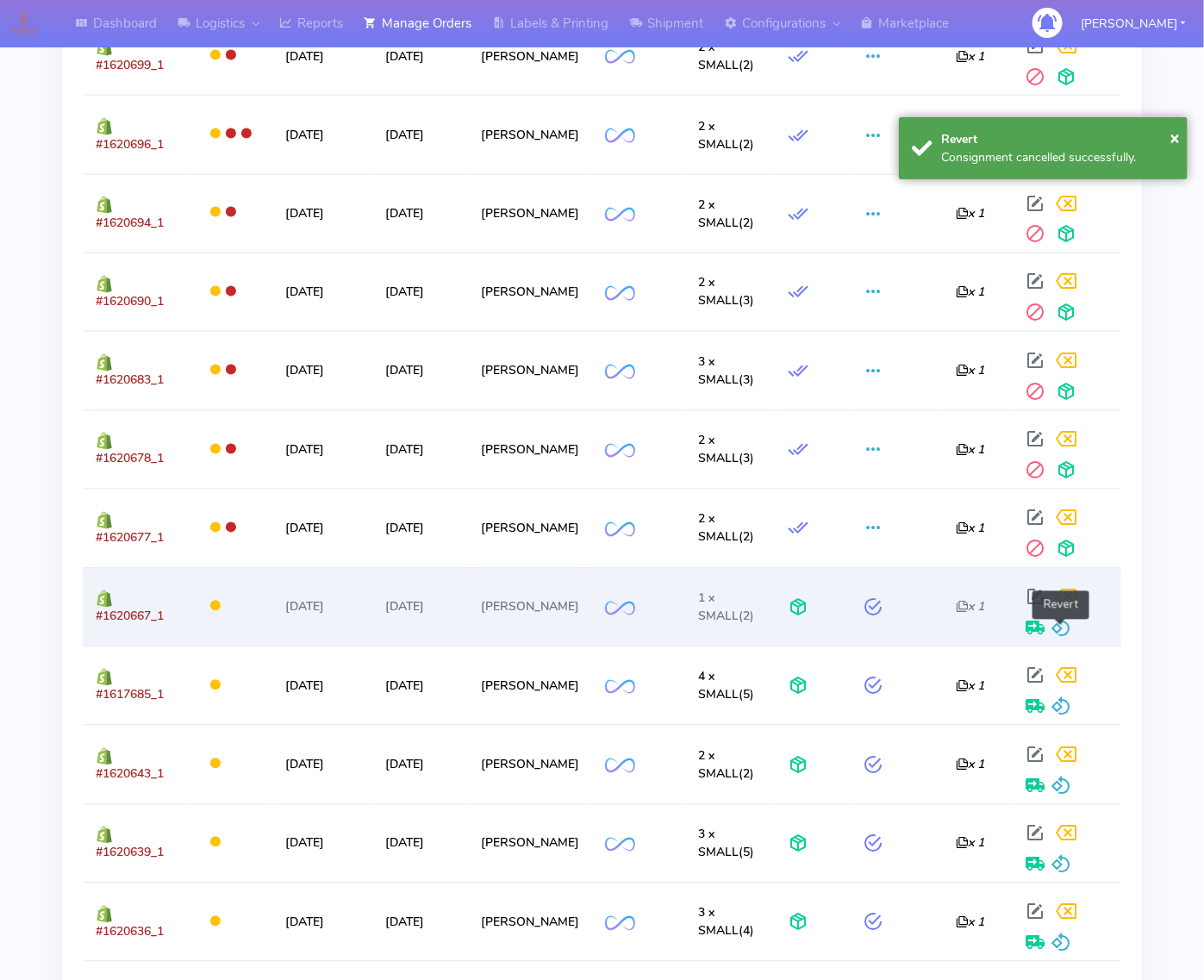
click at [1051, 624] on span at bounding box center [1061, 632] width 21 height 16
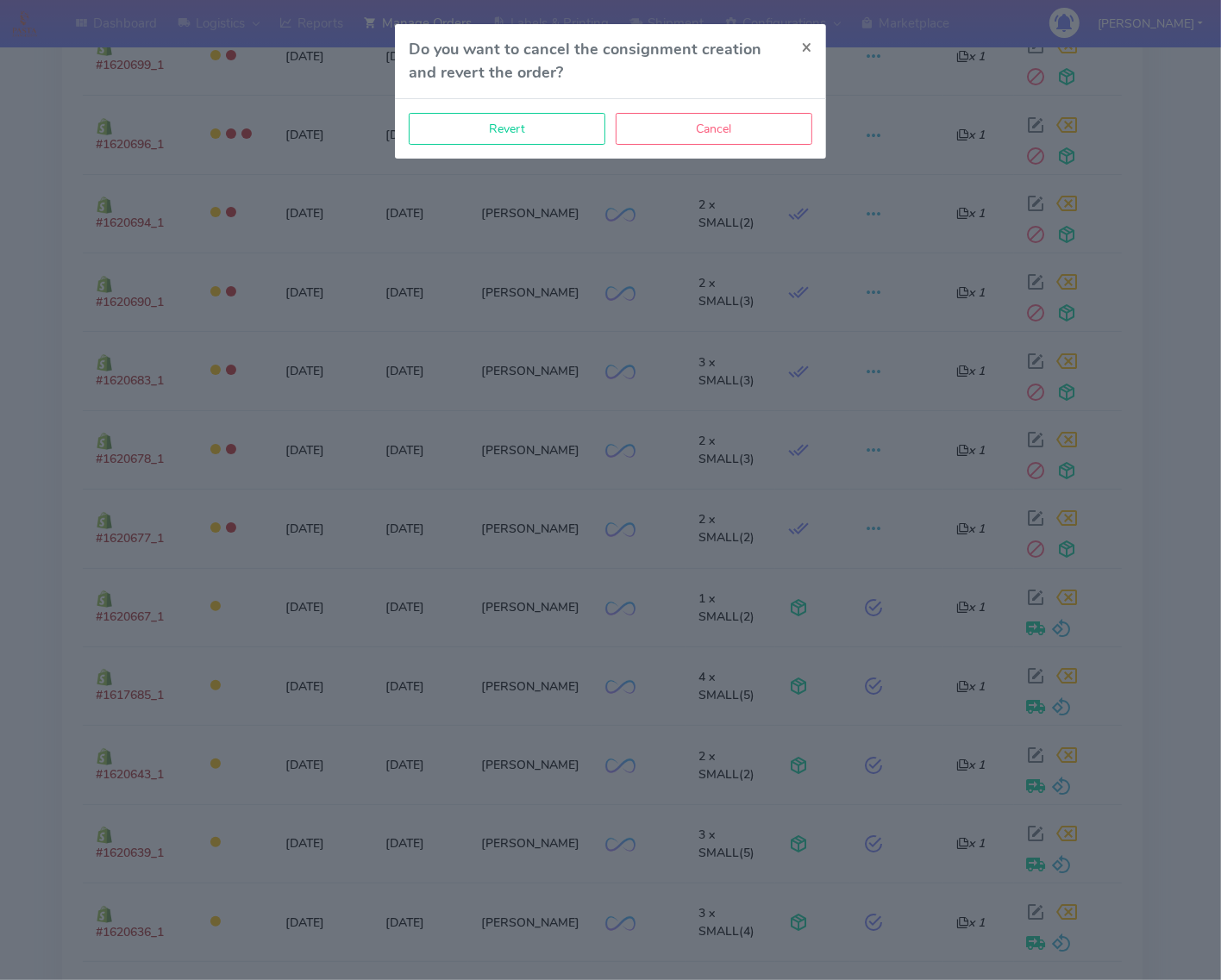
click at [549, 105] on div "Revert Cancel" at bounding box center [610, 129] width 431 height 60
click at [558, 113] on button "Revert" at bounding box center [506, 128] width 196 height 32
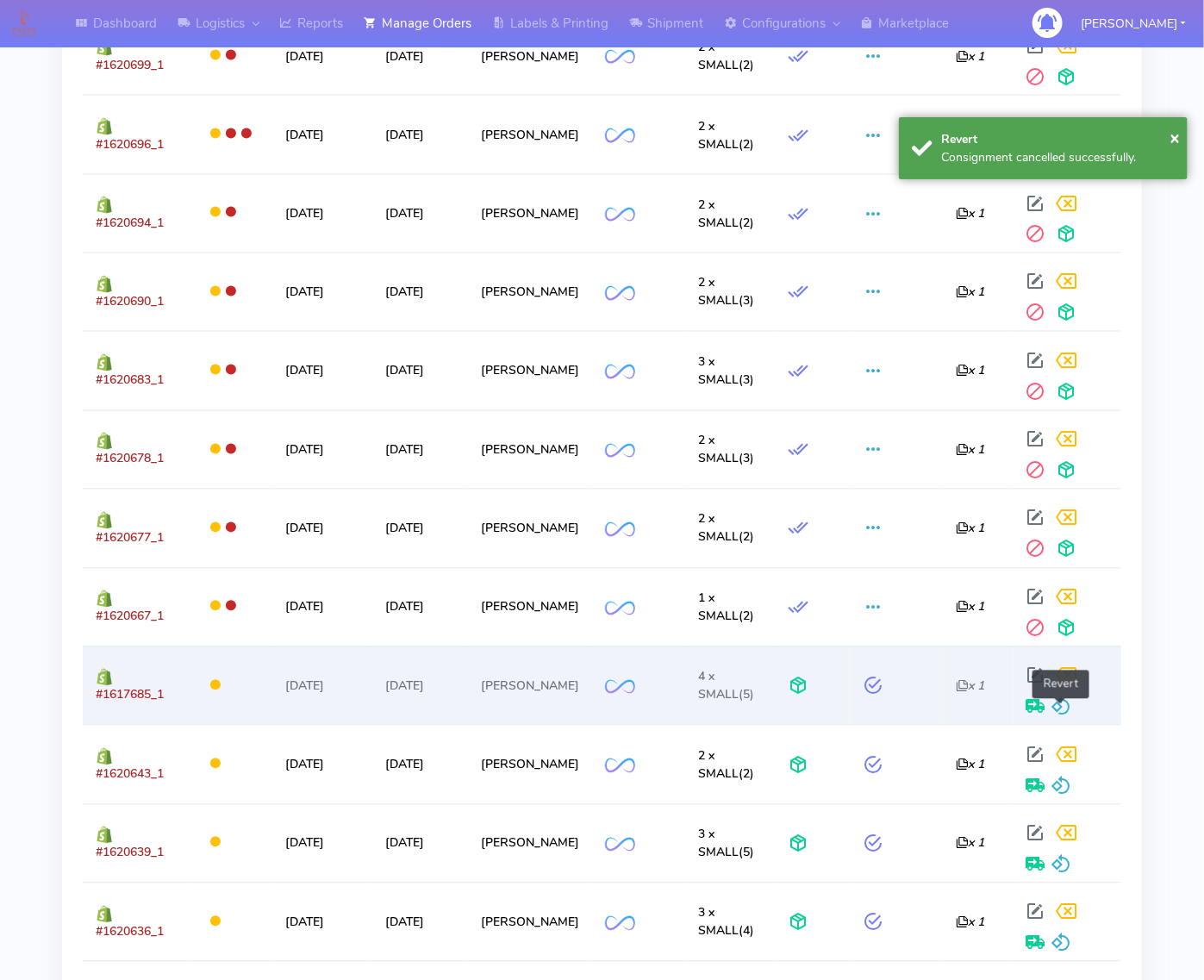
click at [1052, 710] on span at bounding box center [1061, 711] width 21 height 16
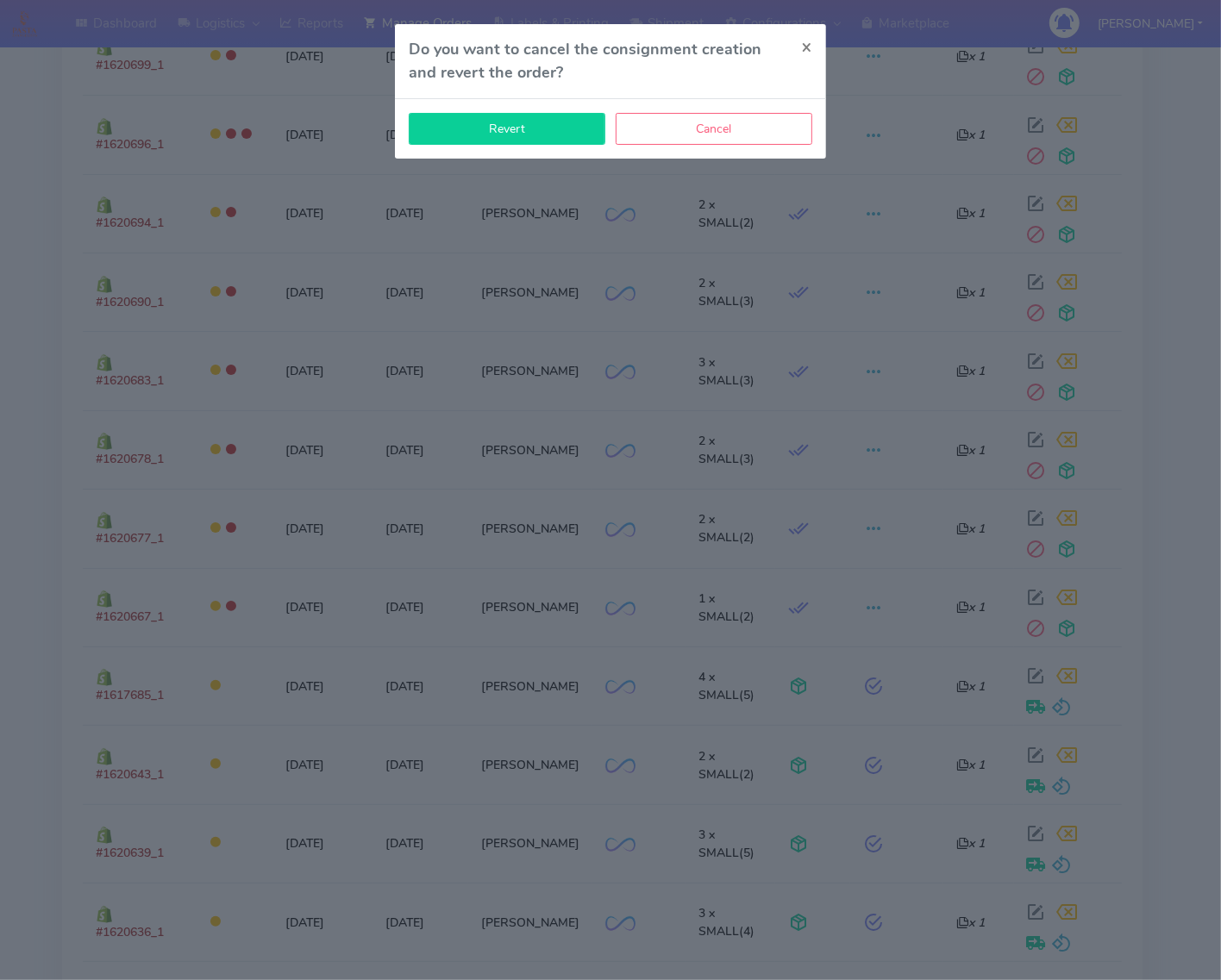
click at [509, 120] on button "Revert" at bounding box center [506, 128] width 196 height 32
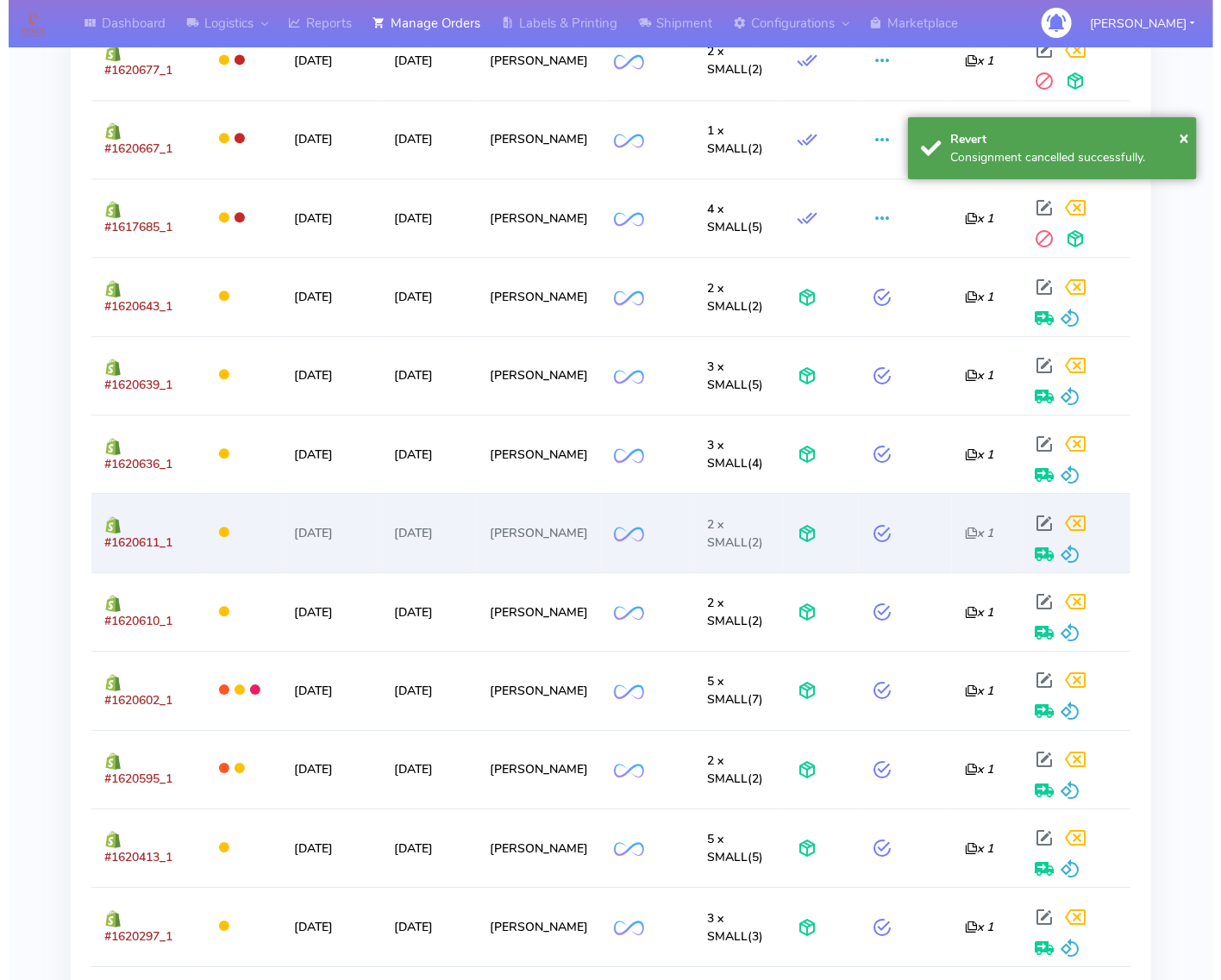
scroll to position [1400, 0]
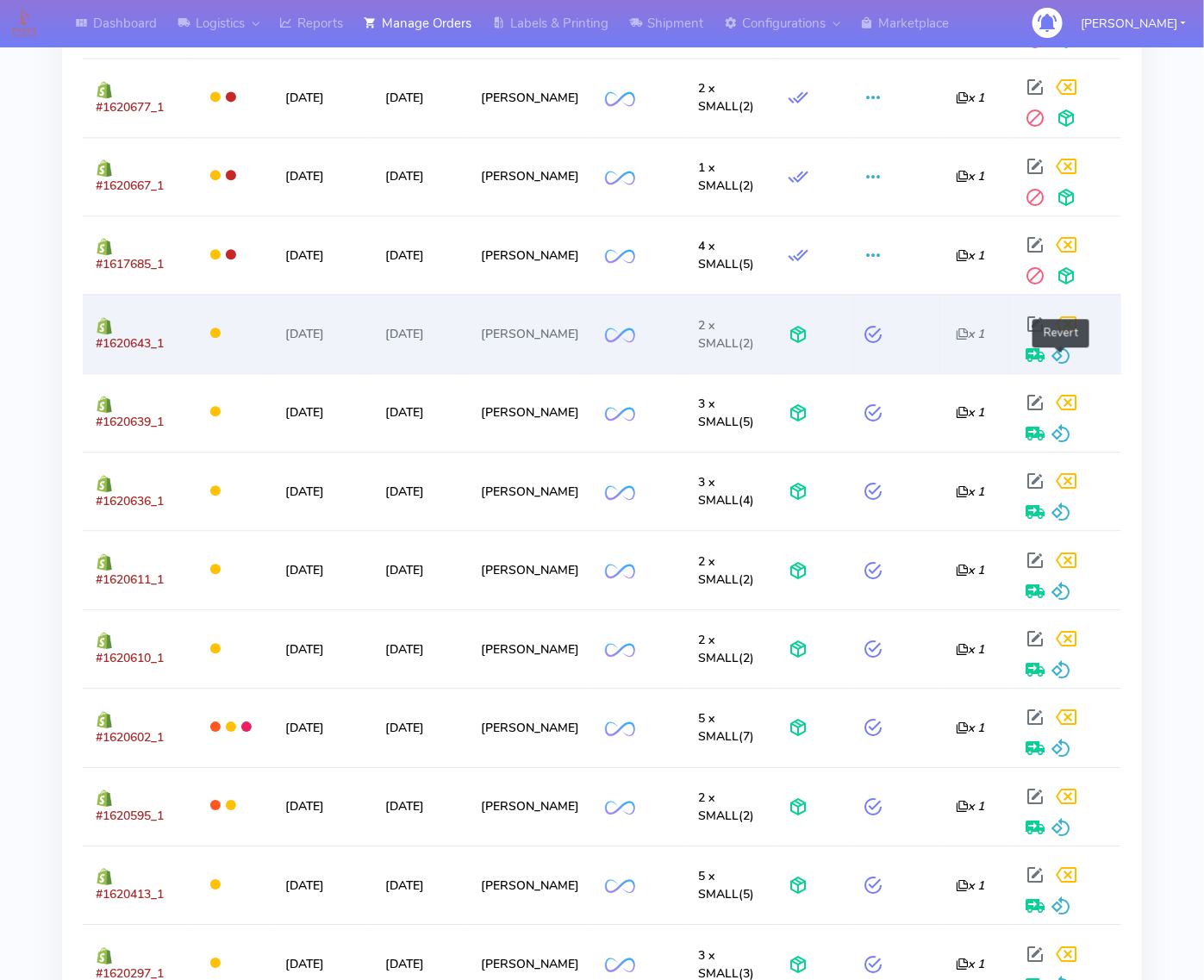
click at [1058, 354] on span at bounding box center [1061, 359] width 21 height 16
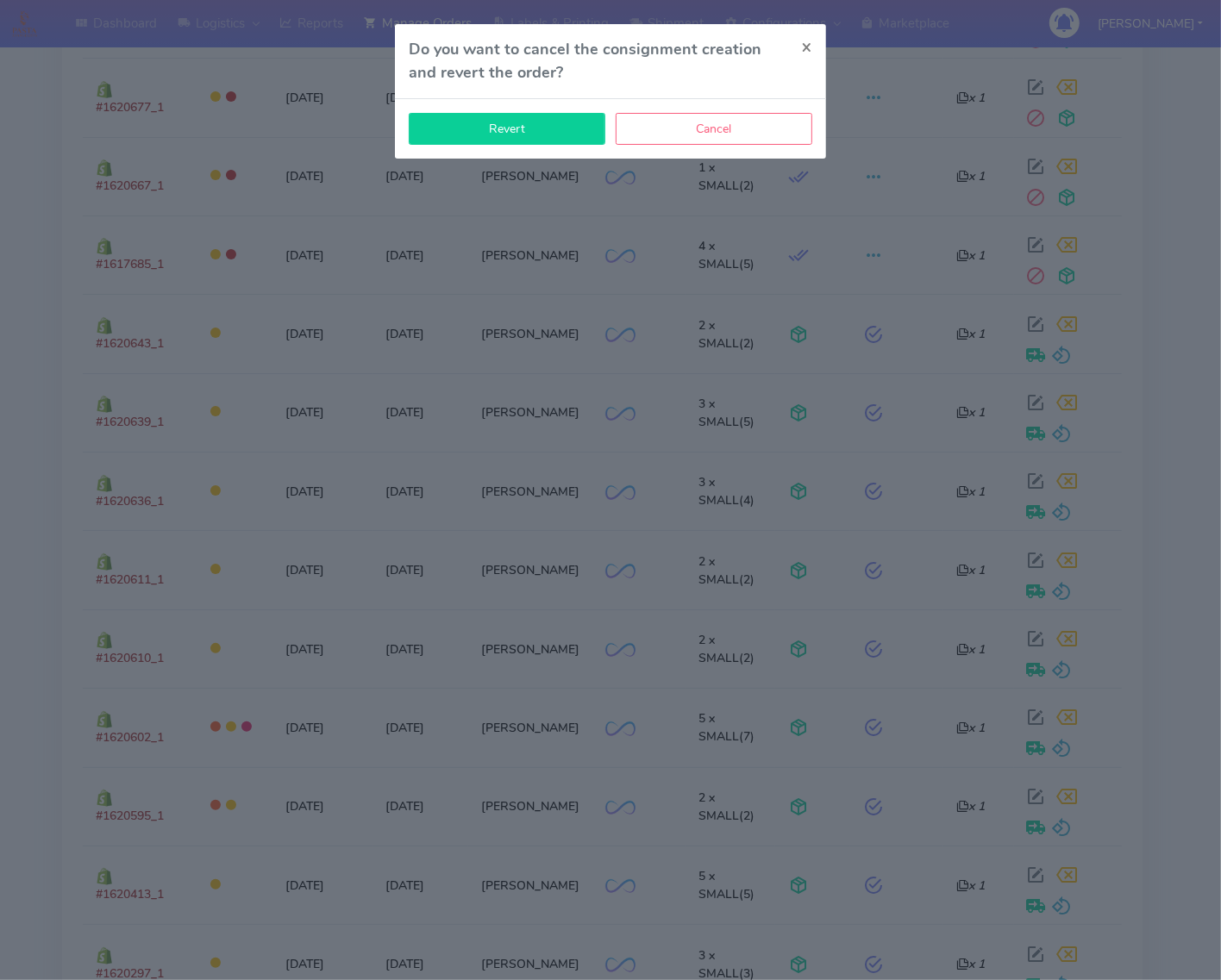
click at [586, 125] on button "Revert" at bounding box center [506, 128] width 196 height 32
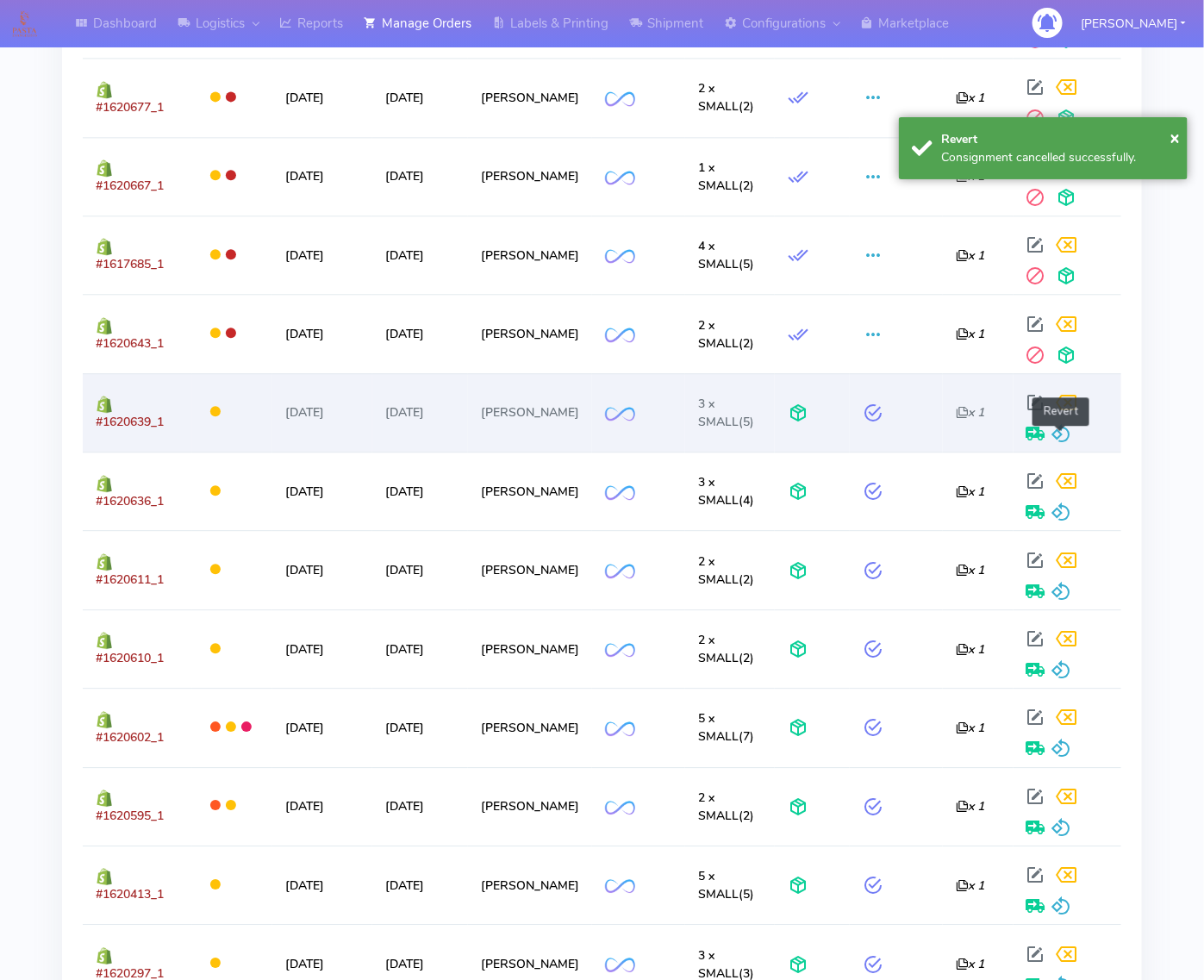
click at [1057, 434] on span at bounding box center [1061, 438] width 21 height 16
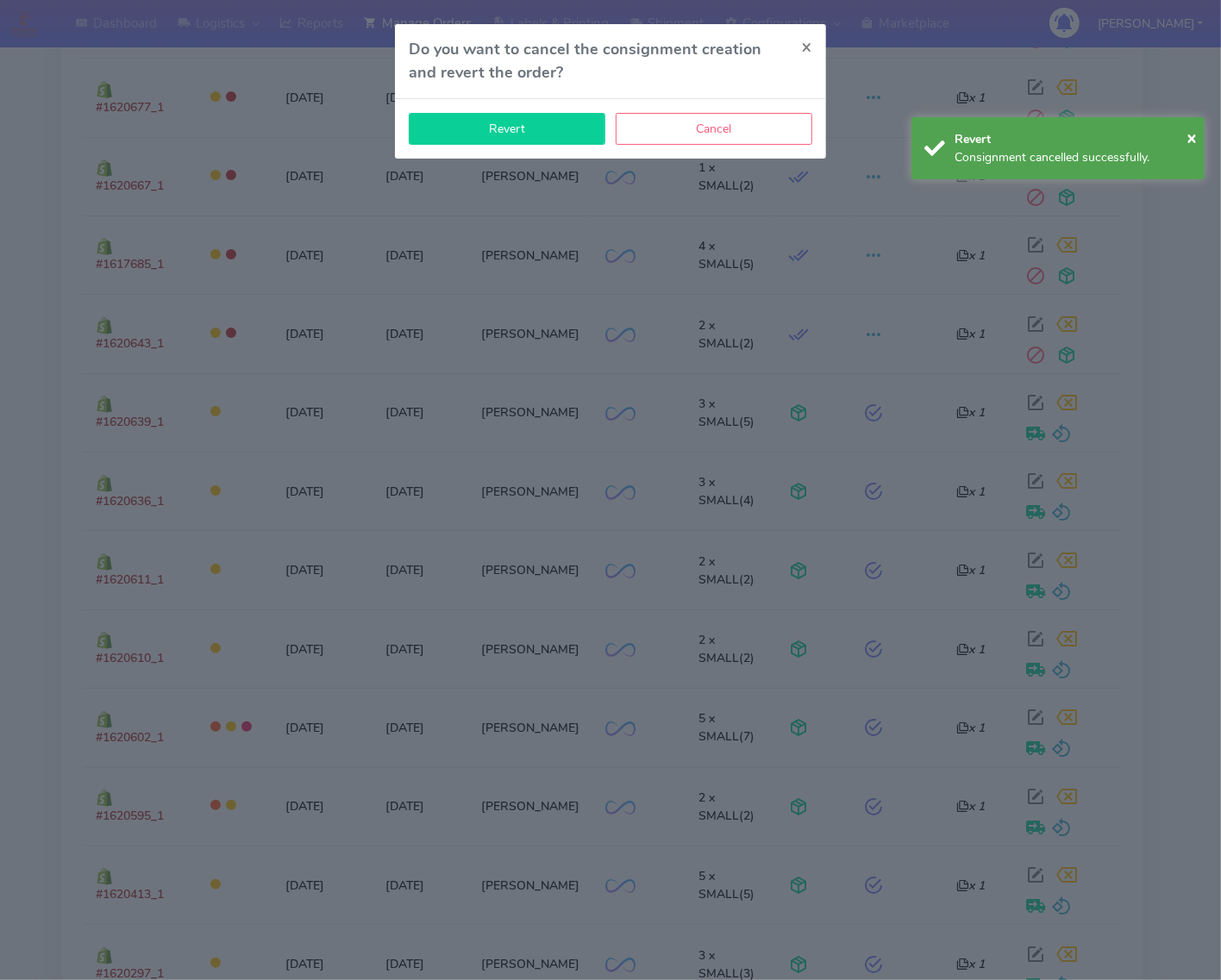
click at [494, 132] on button "Revert" at bounding box center [506, 128] width 196 height 32
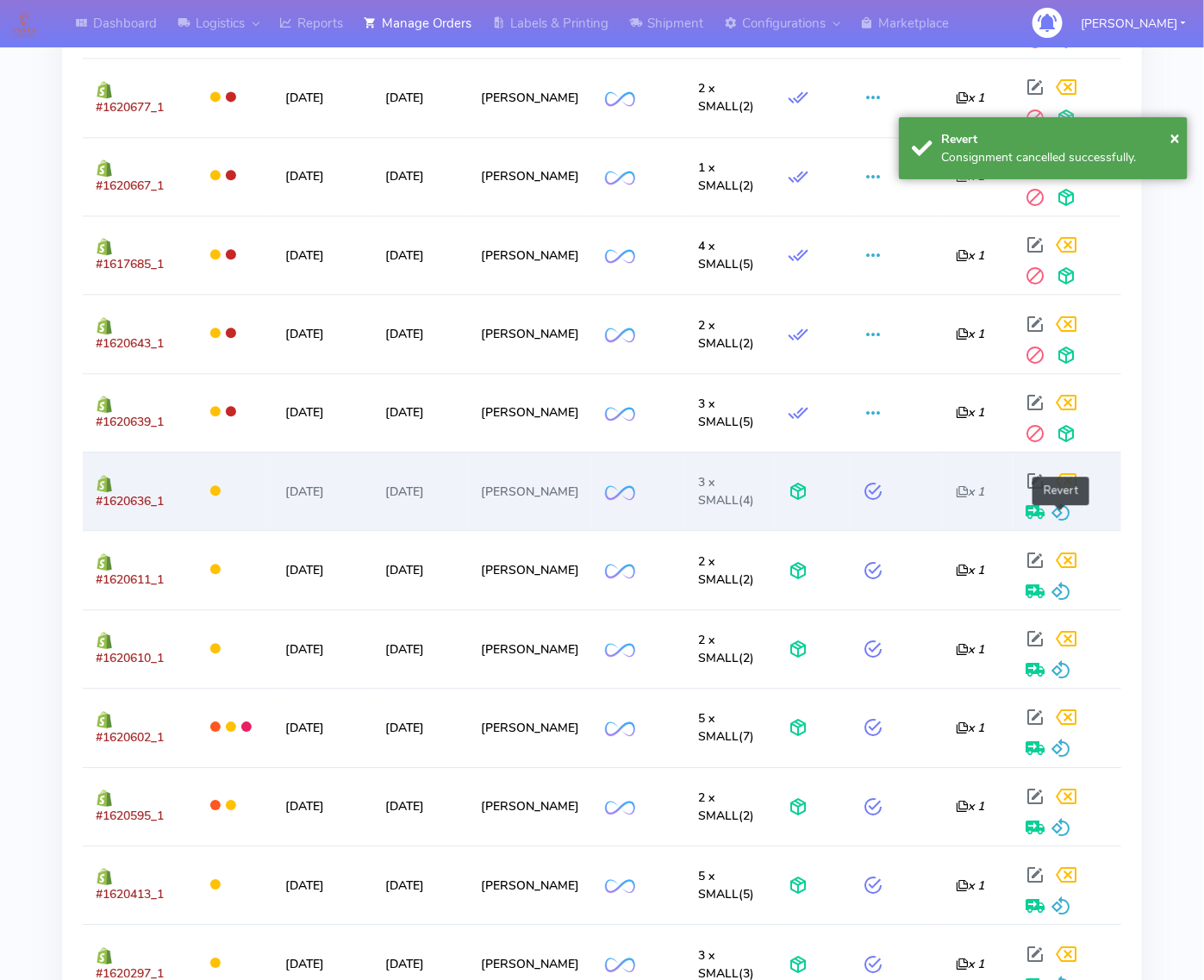
click at [1053, 518] on span at bounding box center [1061, 515] width 21 height 16
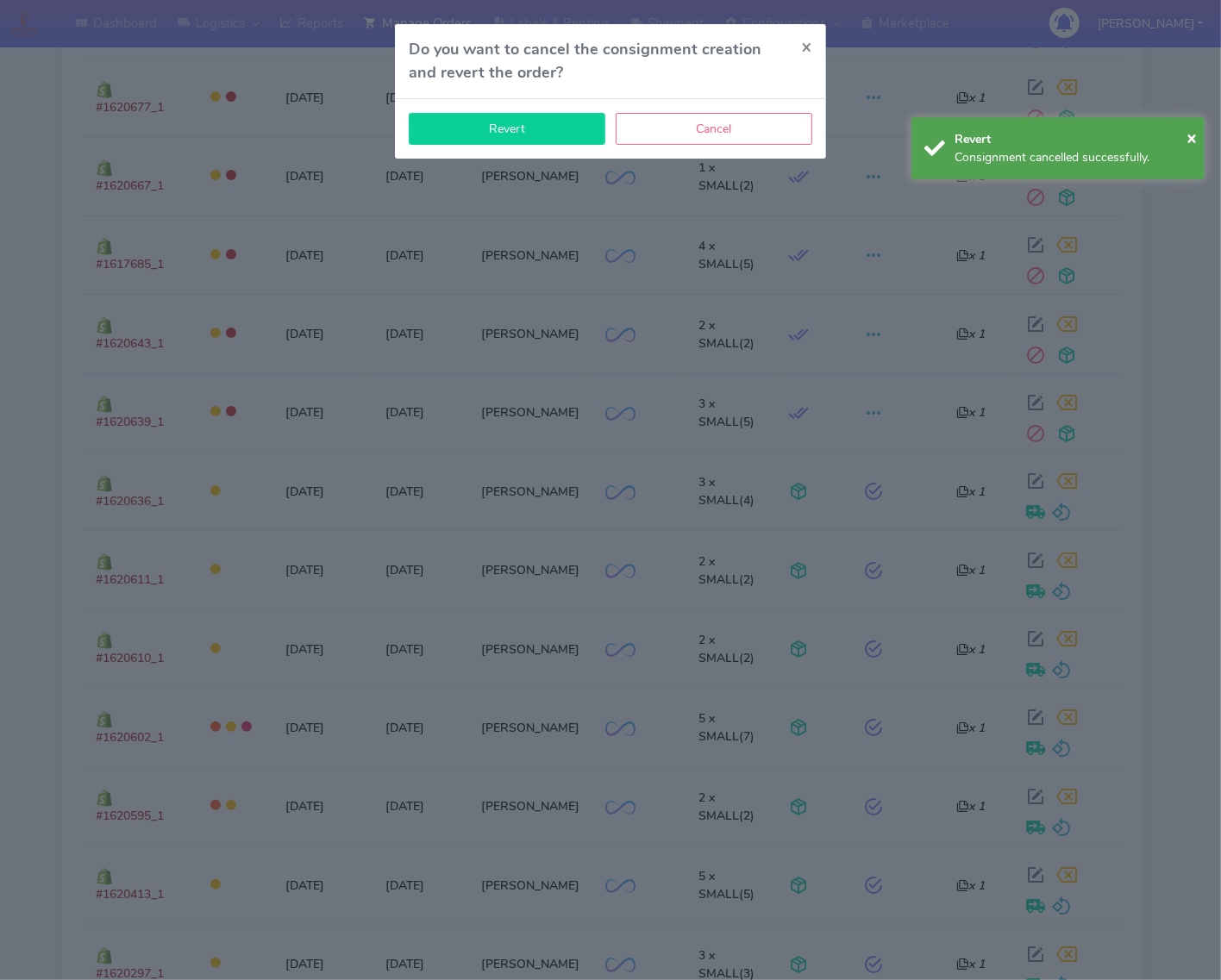
click at [493, 127] on button "Revert" at bounding box center [506, 128] width 196 height 32
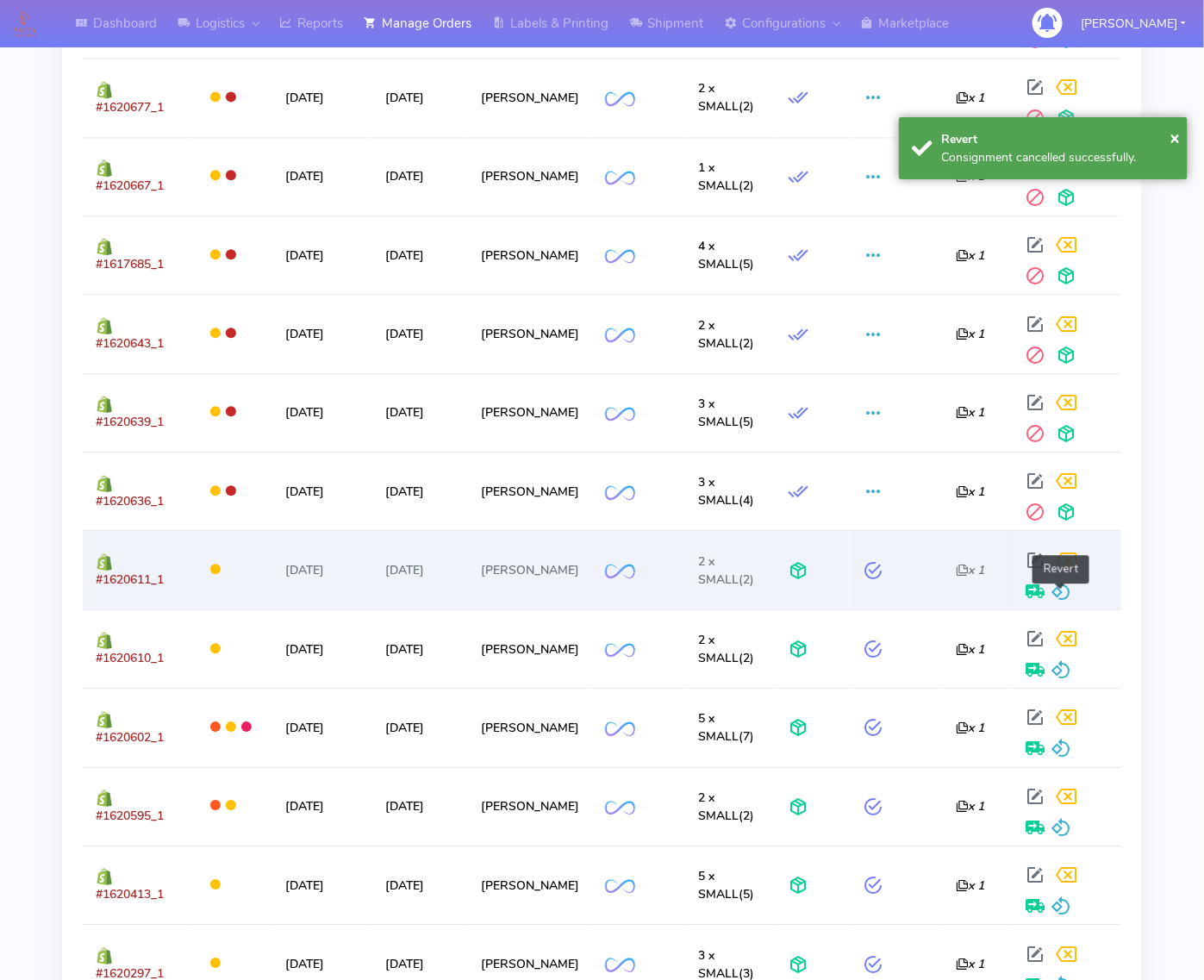
click at [1058, 591] on span at bounding box center [1061, 595] width 21 height 16
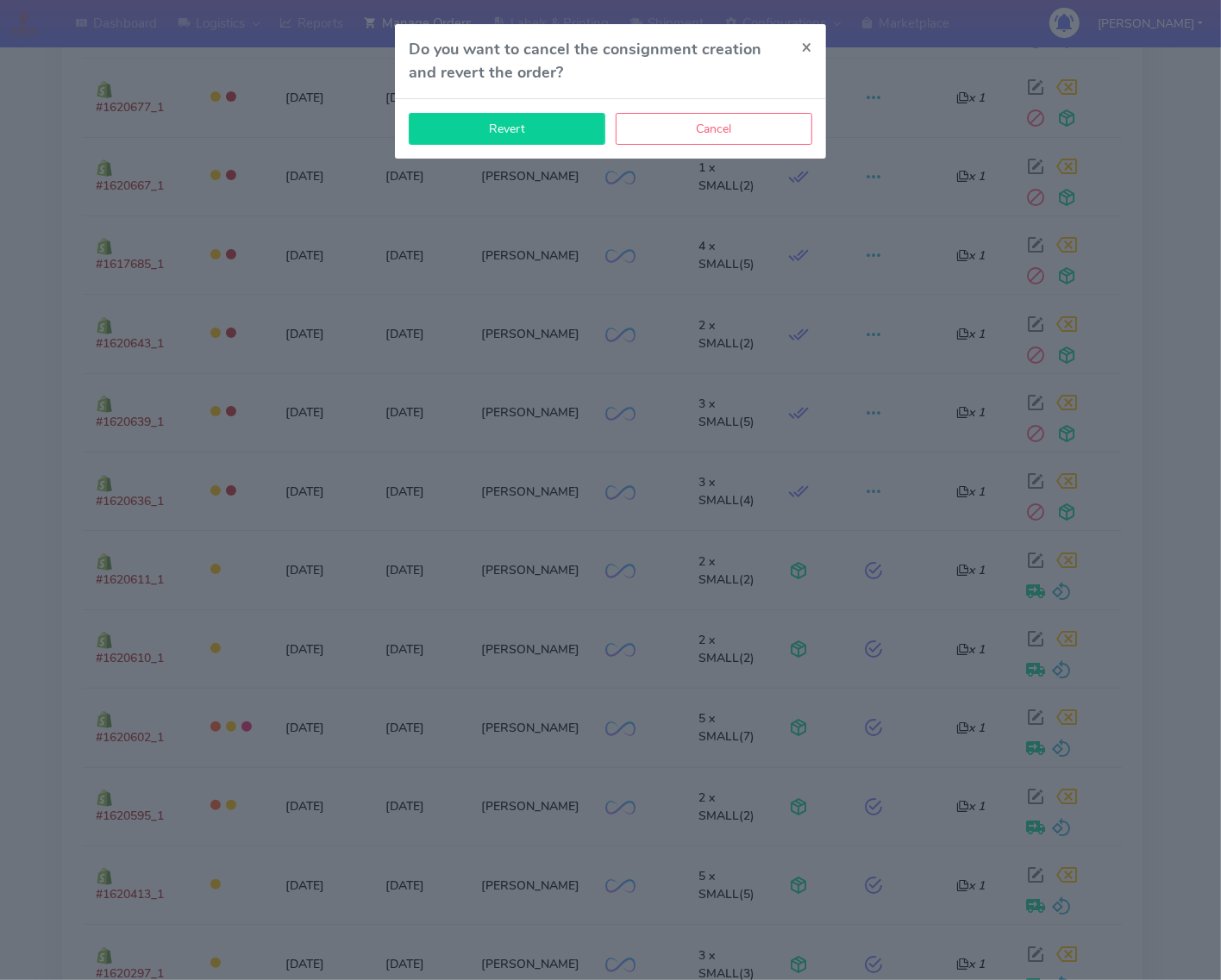
click at [506, 136] on button "Revert" at bounding box center [506, 128] width 196 height 32
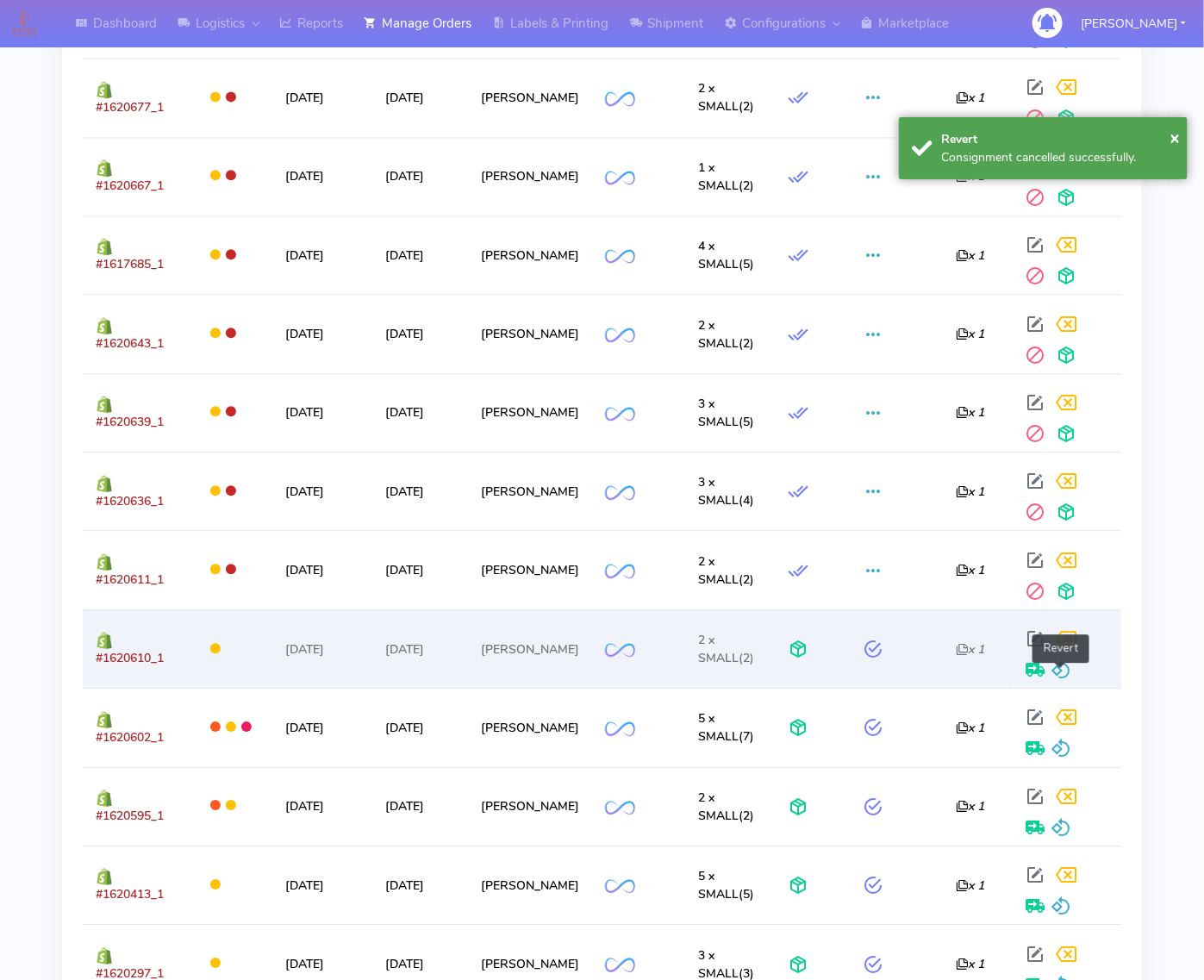
click at [1062, 681] on span at bounding box center [1061, 674] width 21 height 16
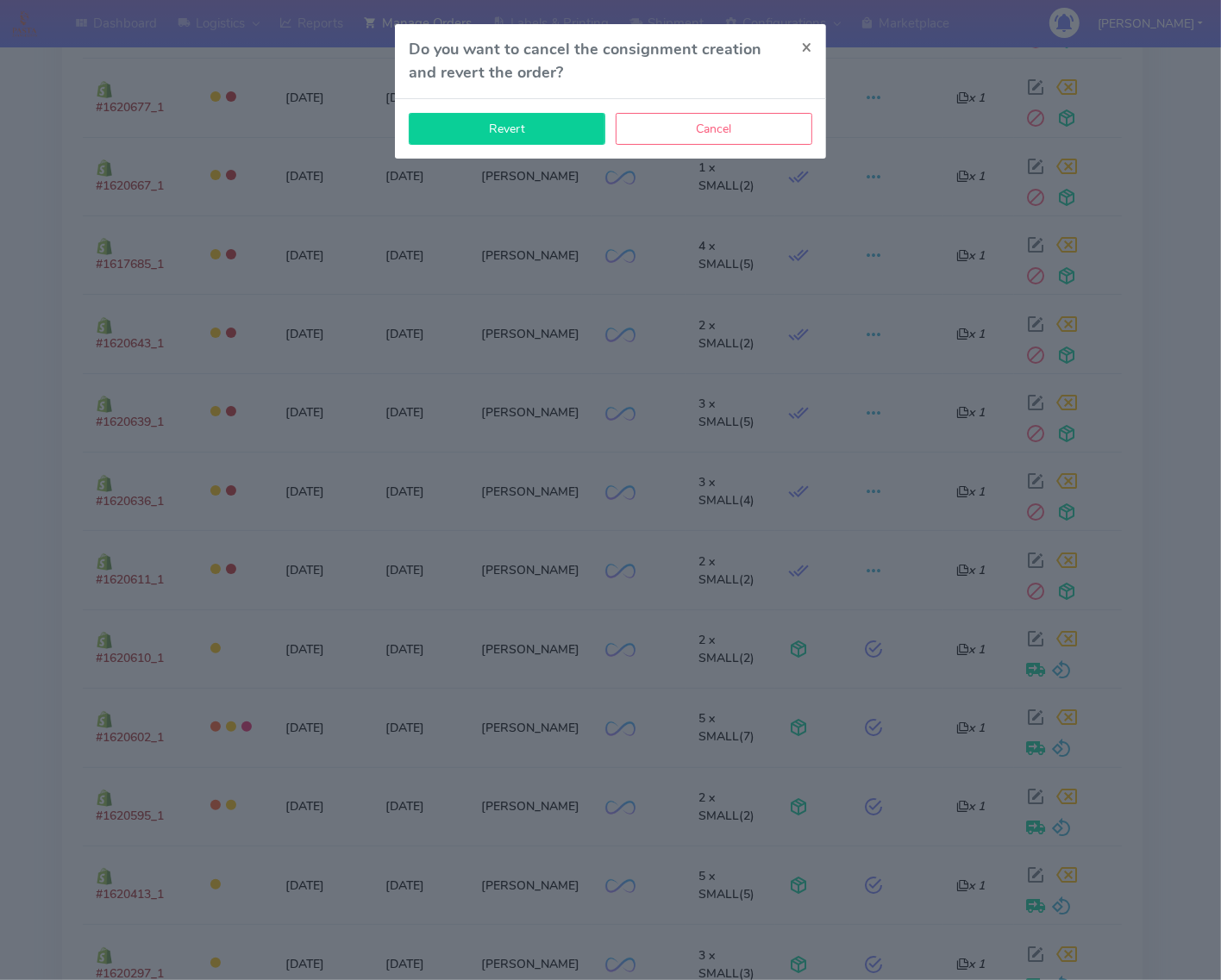
click at [557, 135] on button "Revert" at bounding box center [506, 128] width 196 height 32
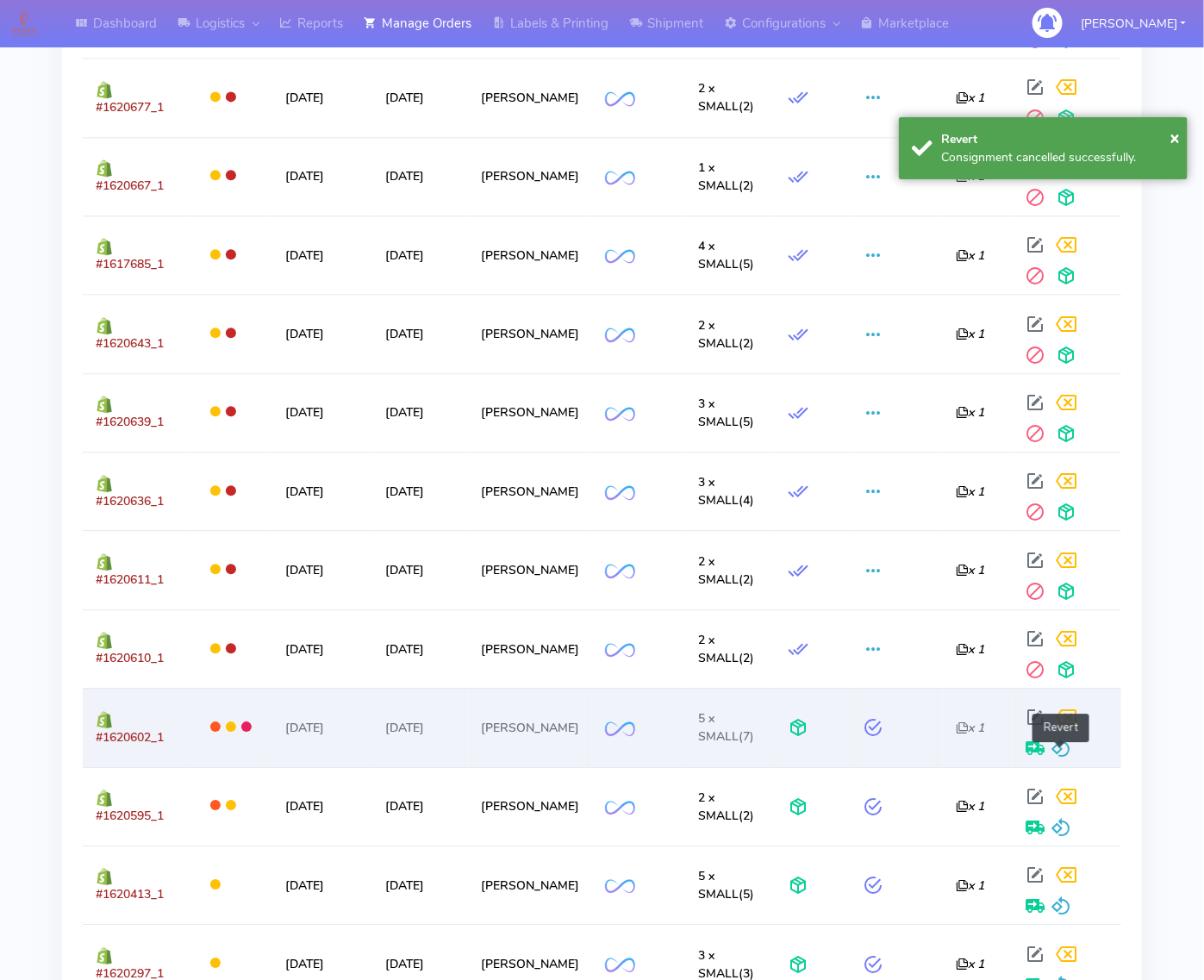
click at [1058, 744] on span at bounding box center [1061, 752] width 21 height 16
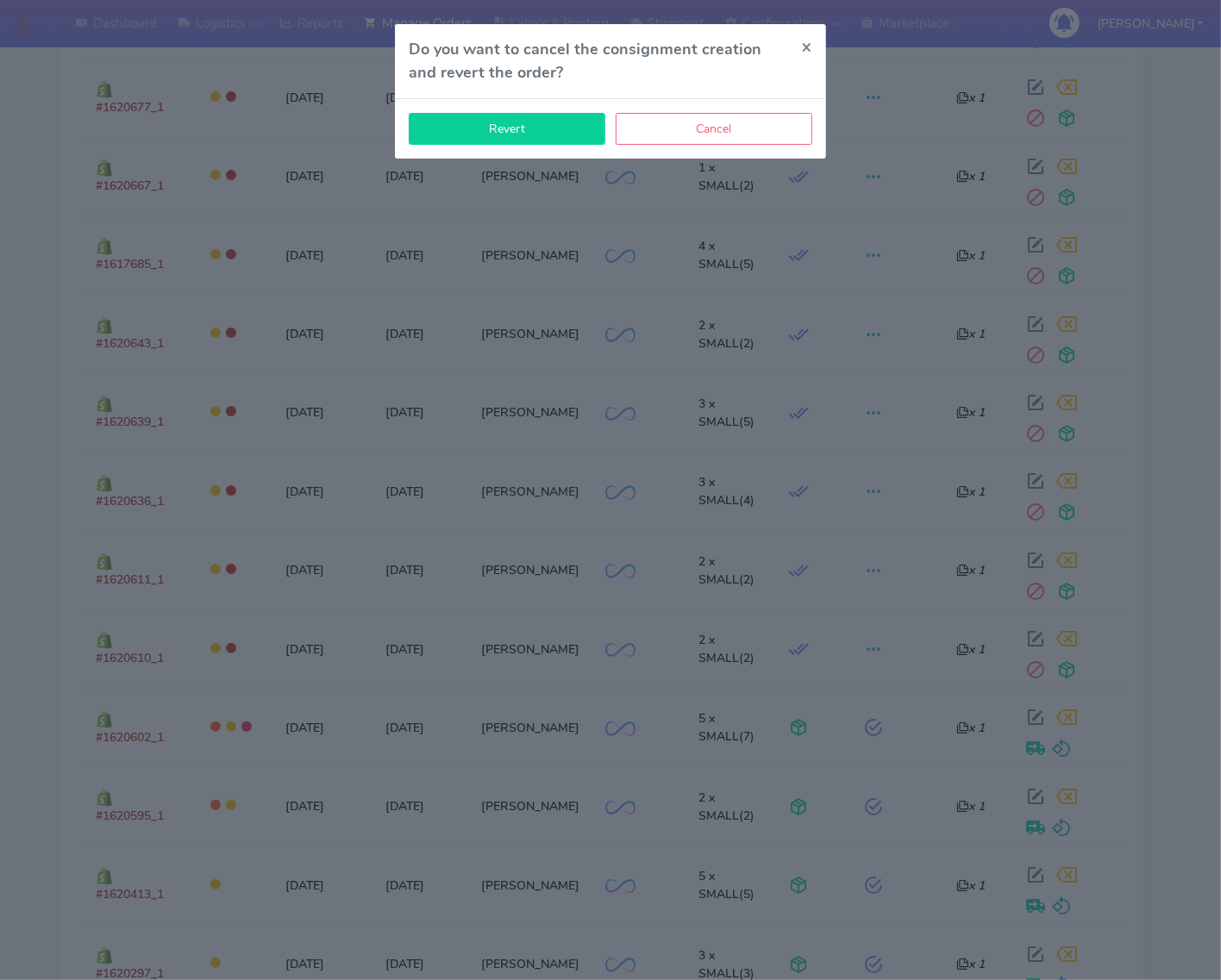
click at [567, 135] on button "Revert" at bounding box center [506, 128] width 196 height 32
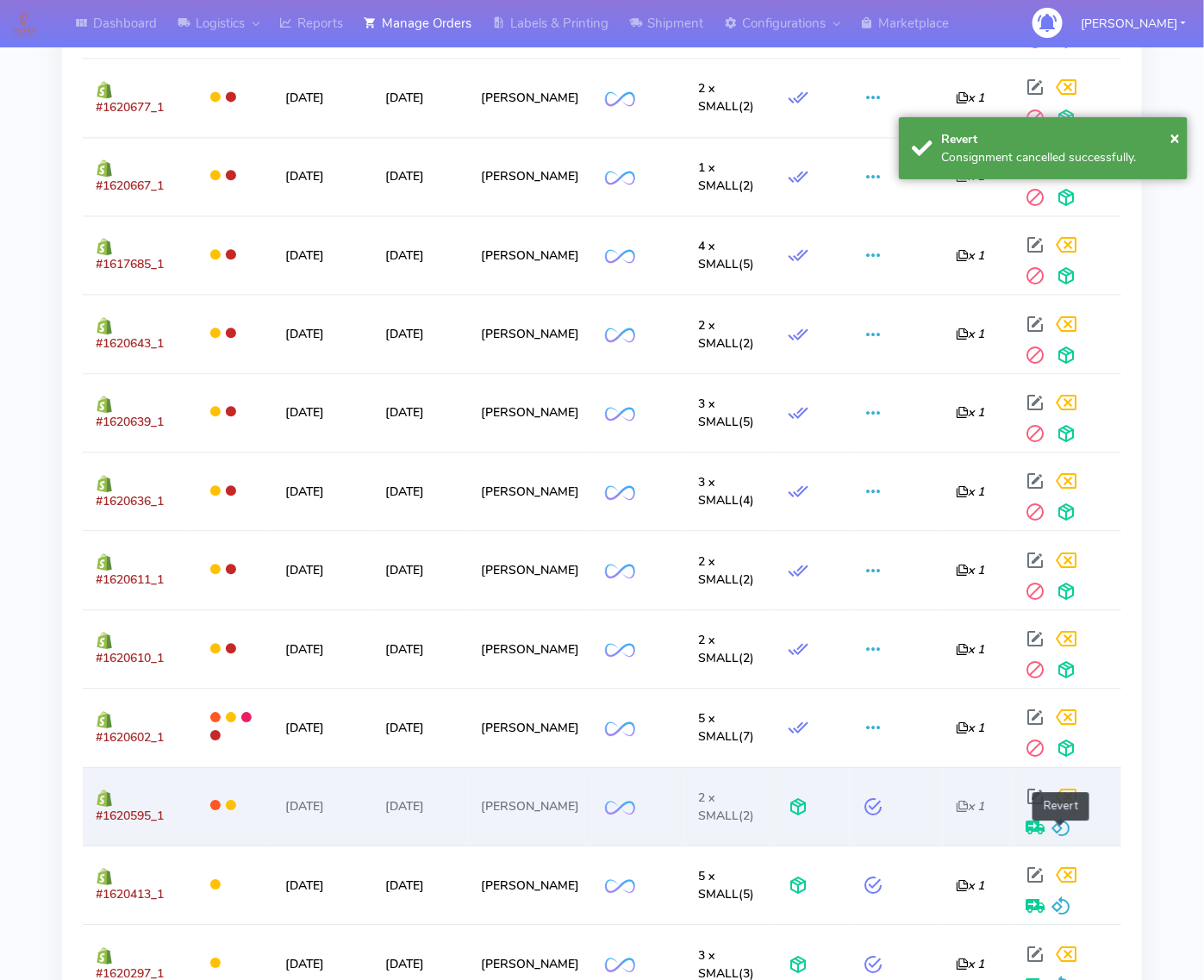
click at [1062, 840] on span at bounding box center [1061, 831] width 21 height 16
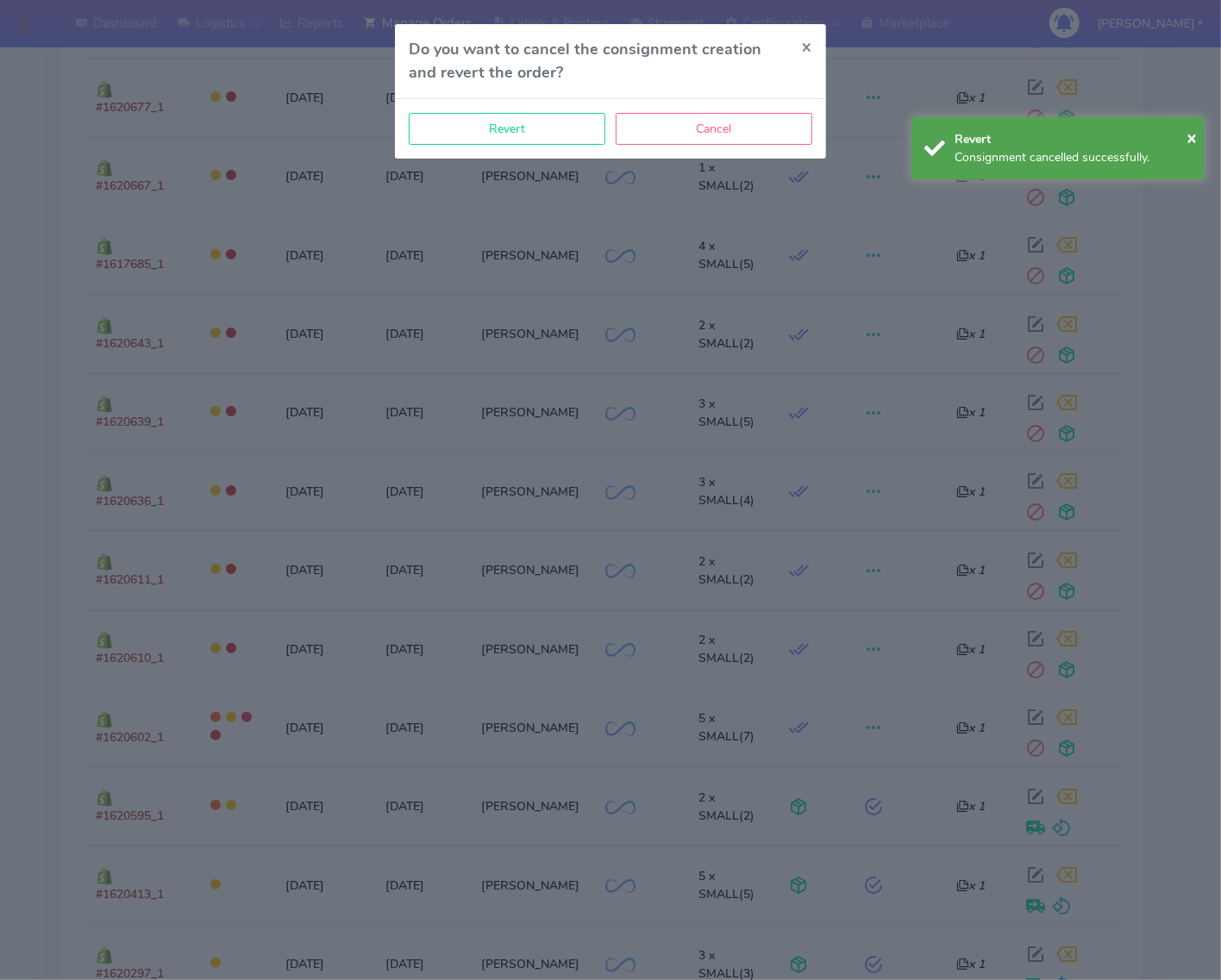
click at [563, 110] on div "Revert Cancel" at bounding box center [610, 129] width 431 height 60
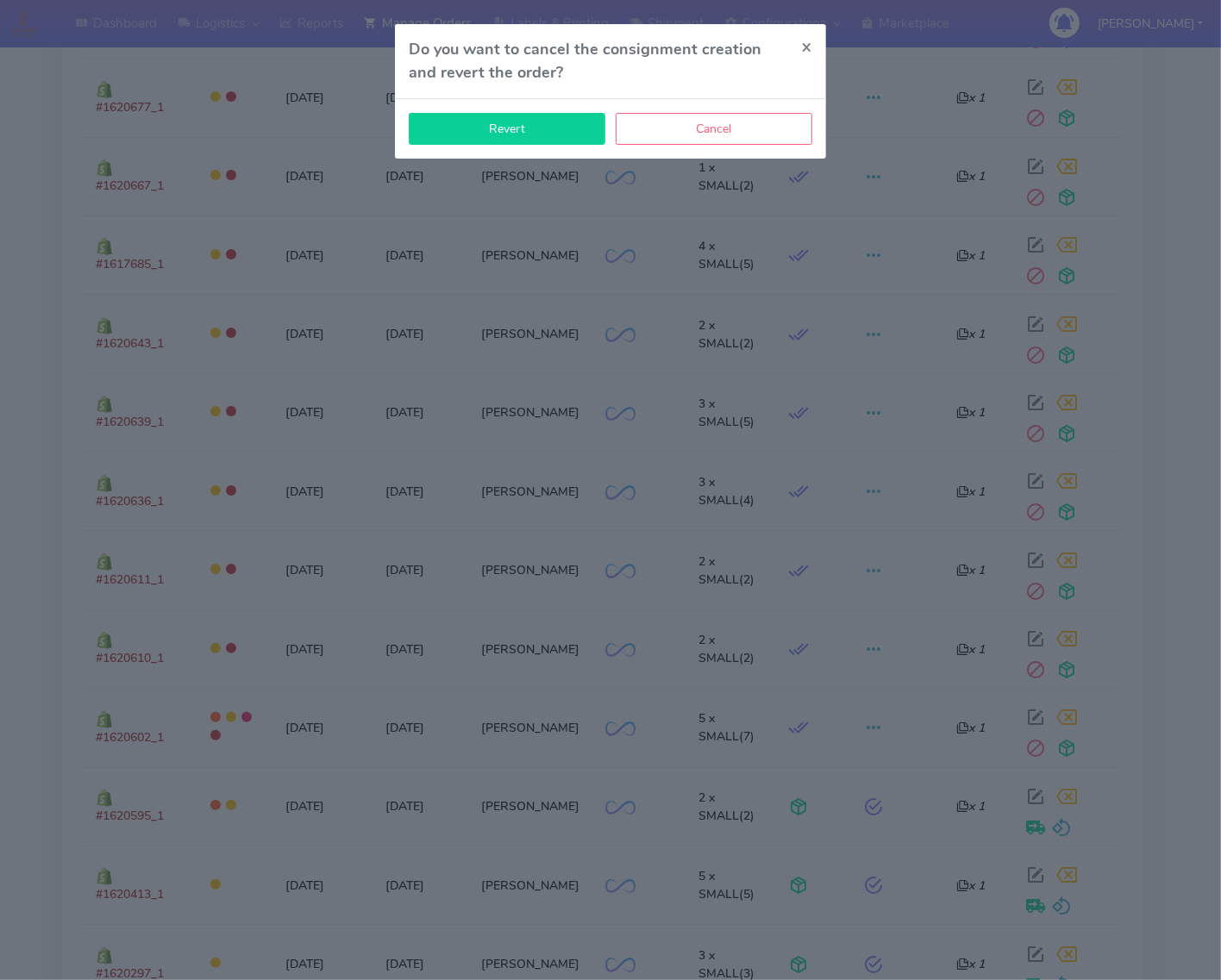
click at [580, 144] on button "Revert" at bounding box center [506, 128] width 196 height 32
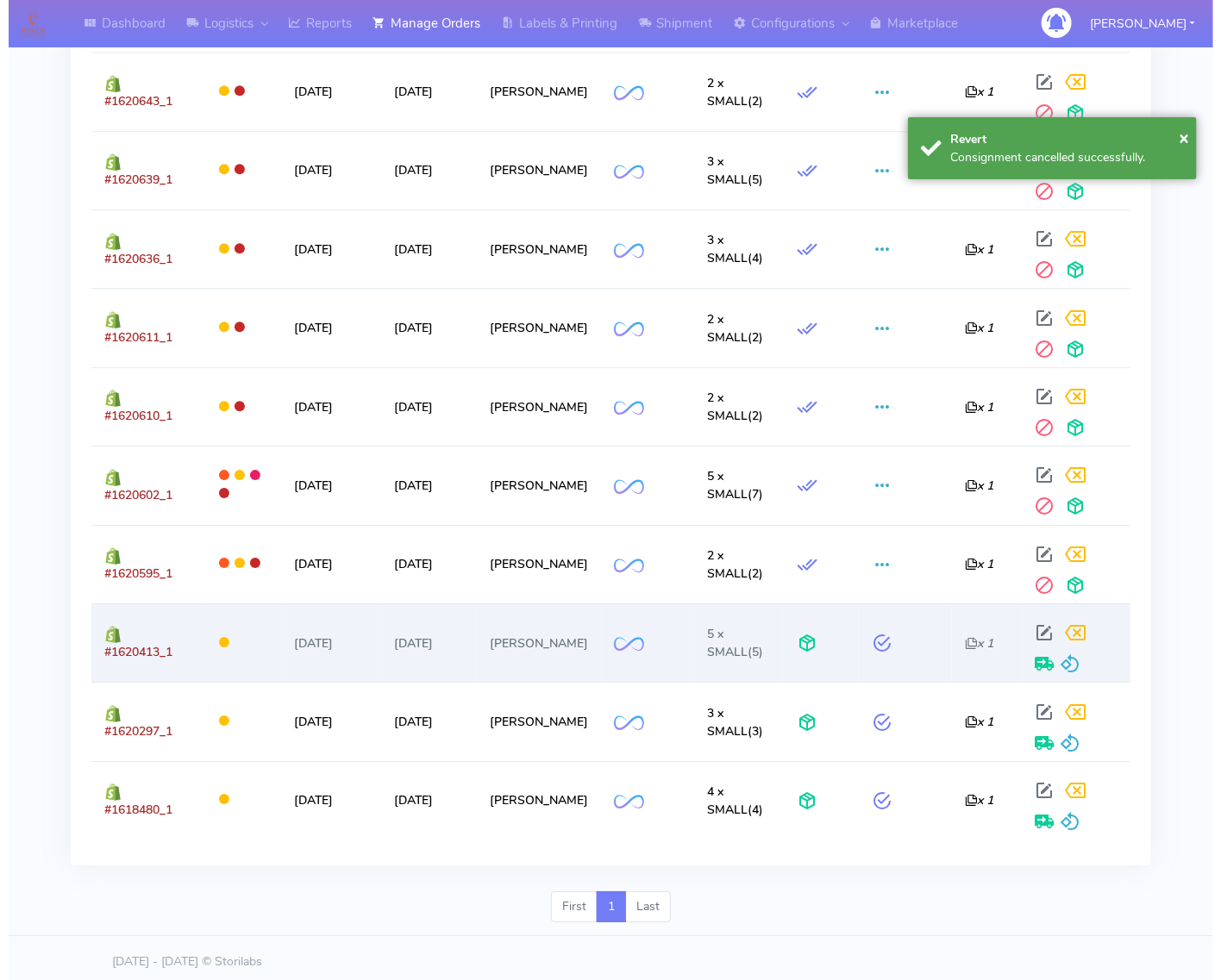
scroll to position [1656, 0]
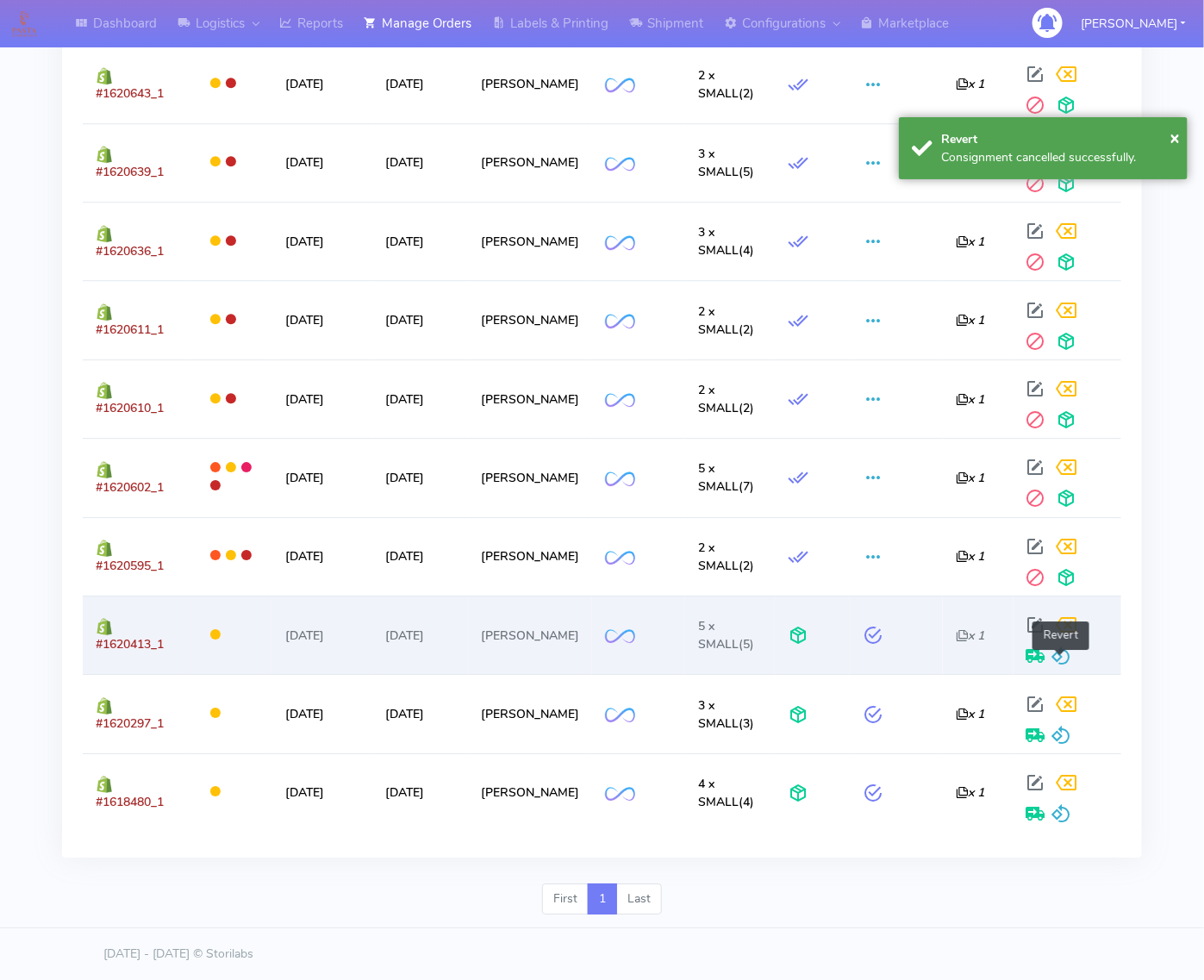
click at [1065, 653] on span at bounding box center [1061, 660] width 21 height 16
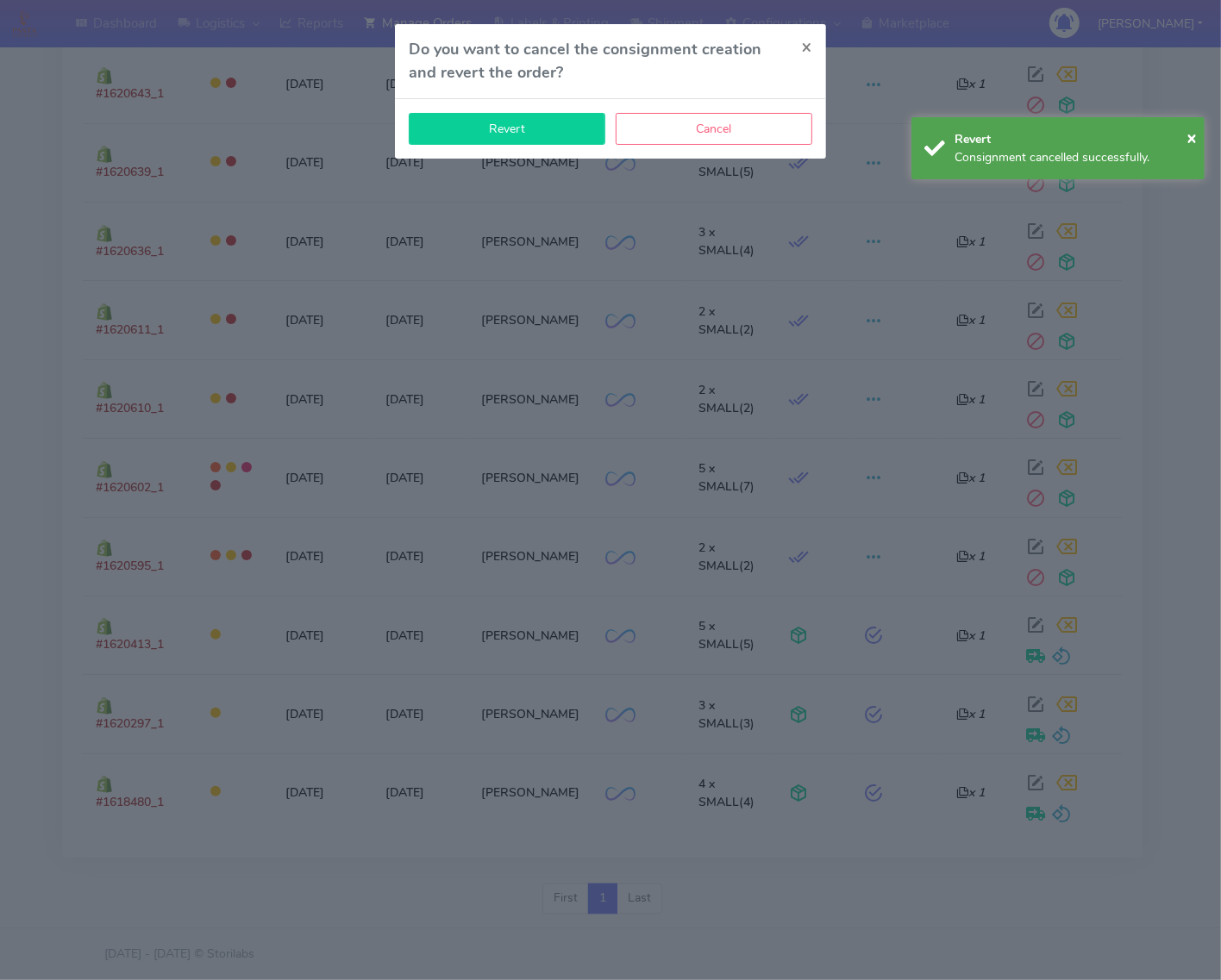
click at [480, 127] on button "Revert" at bounding box center [506, 128] width 196 height 32
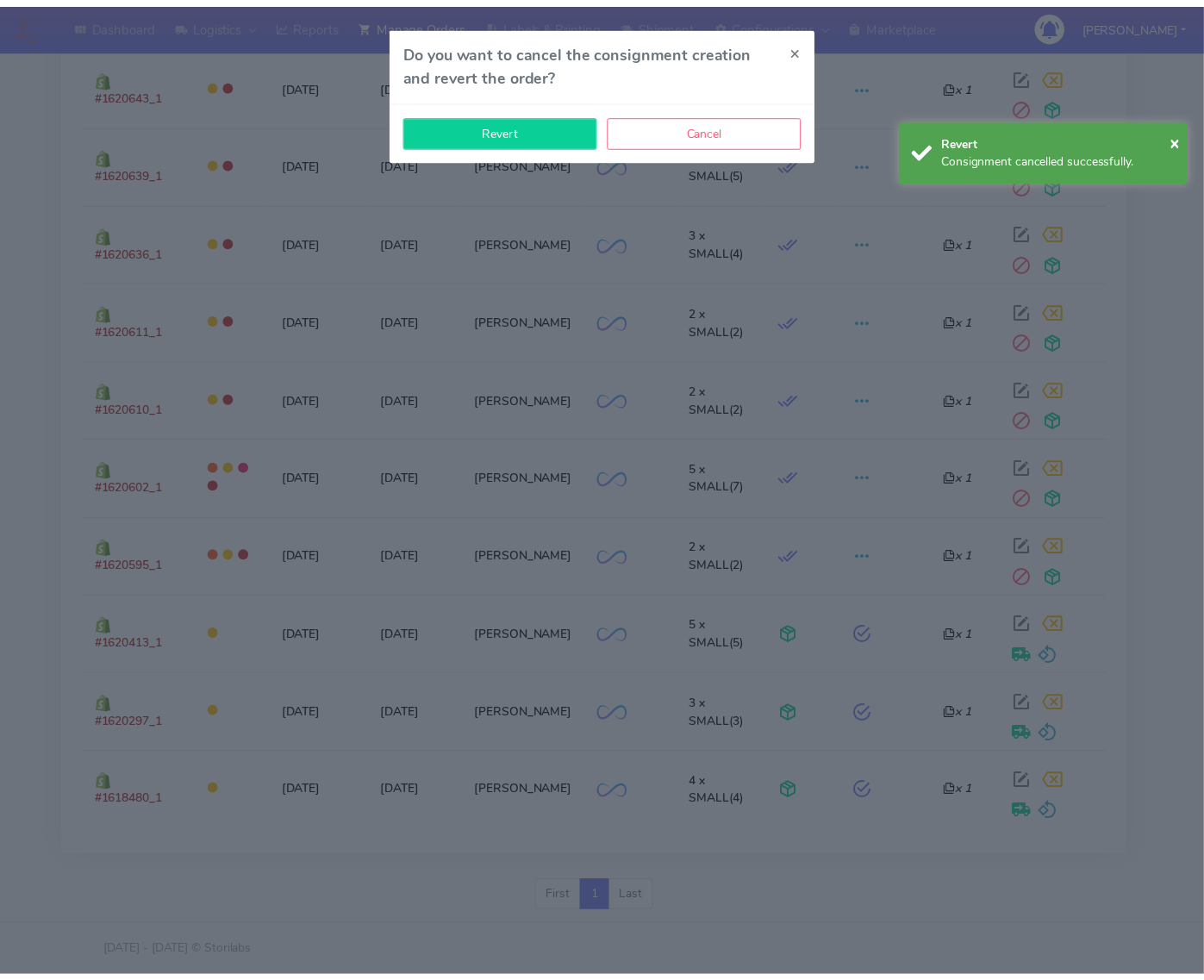
scroll to position [1642, 0]
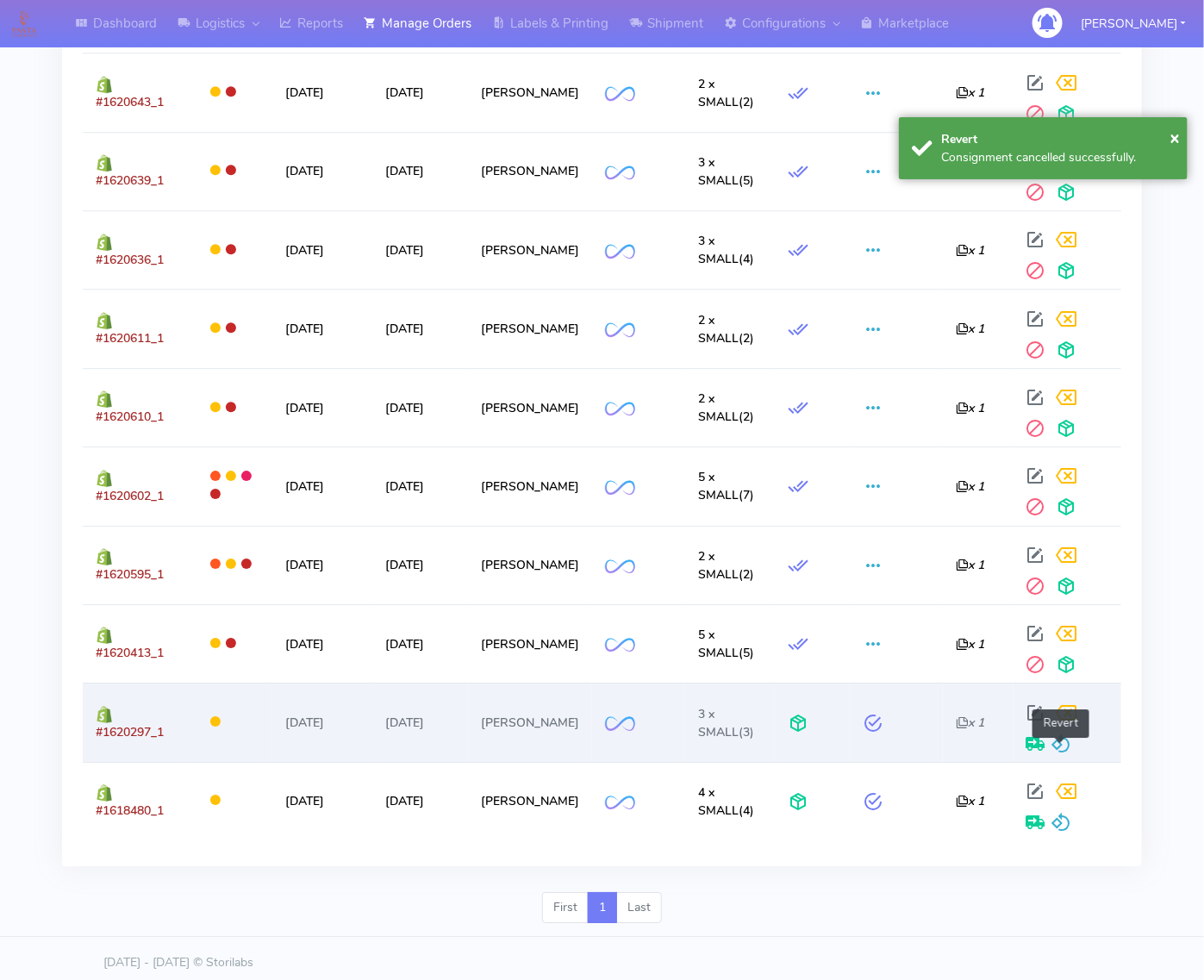
click at [1061, 749] on span at bounding box center [1061, 748] width 21 height 16
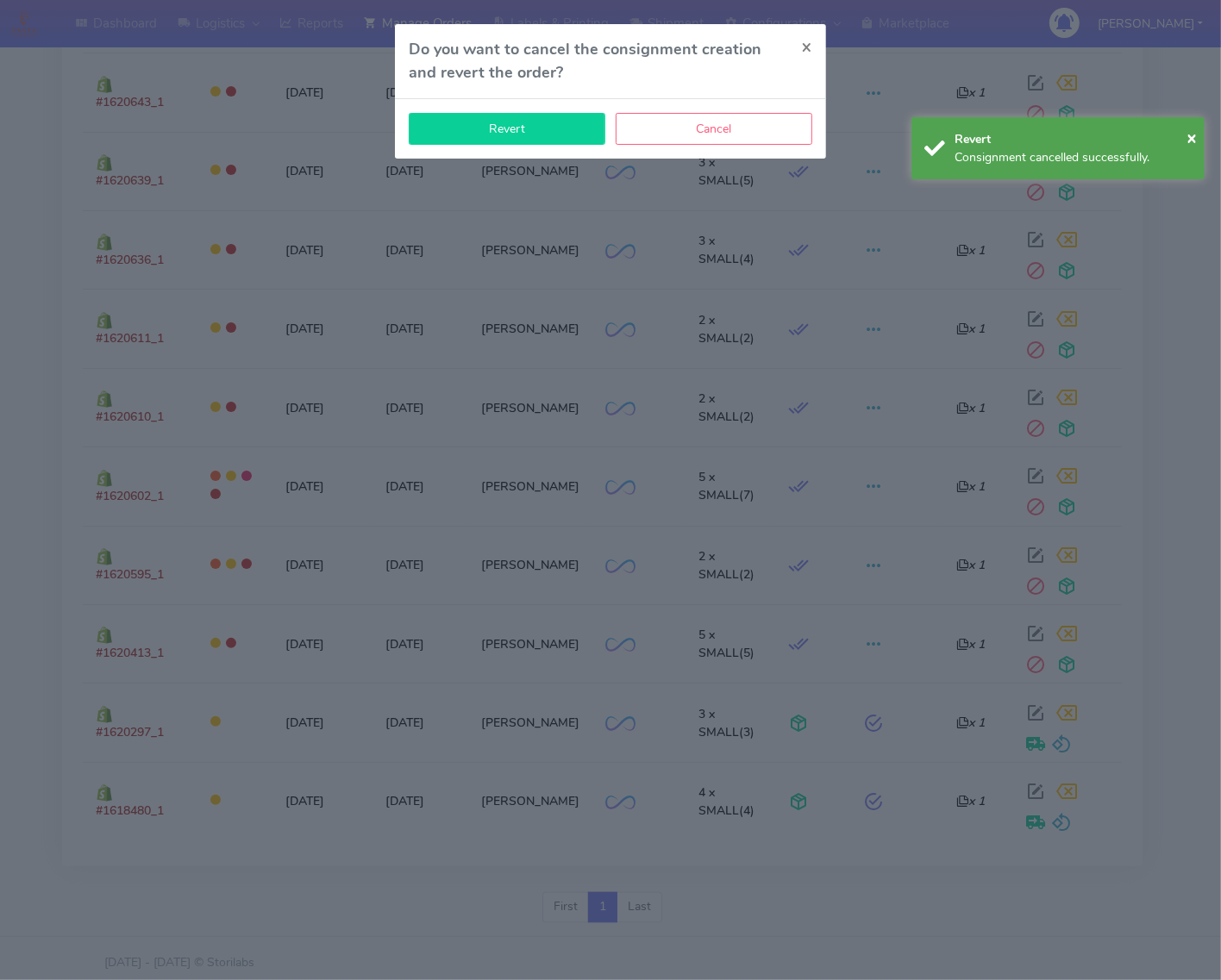
click at [578, 140] on button "Revert" at bounding box center [506, 128] width 196 height 32
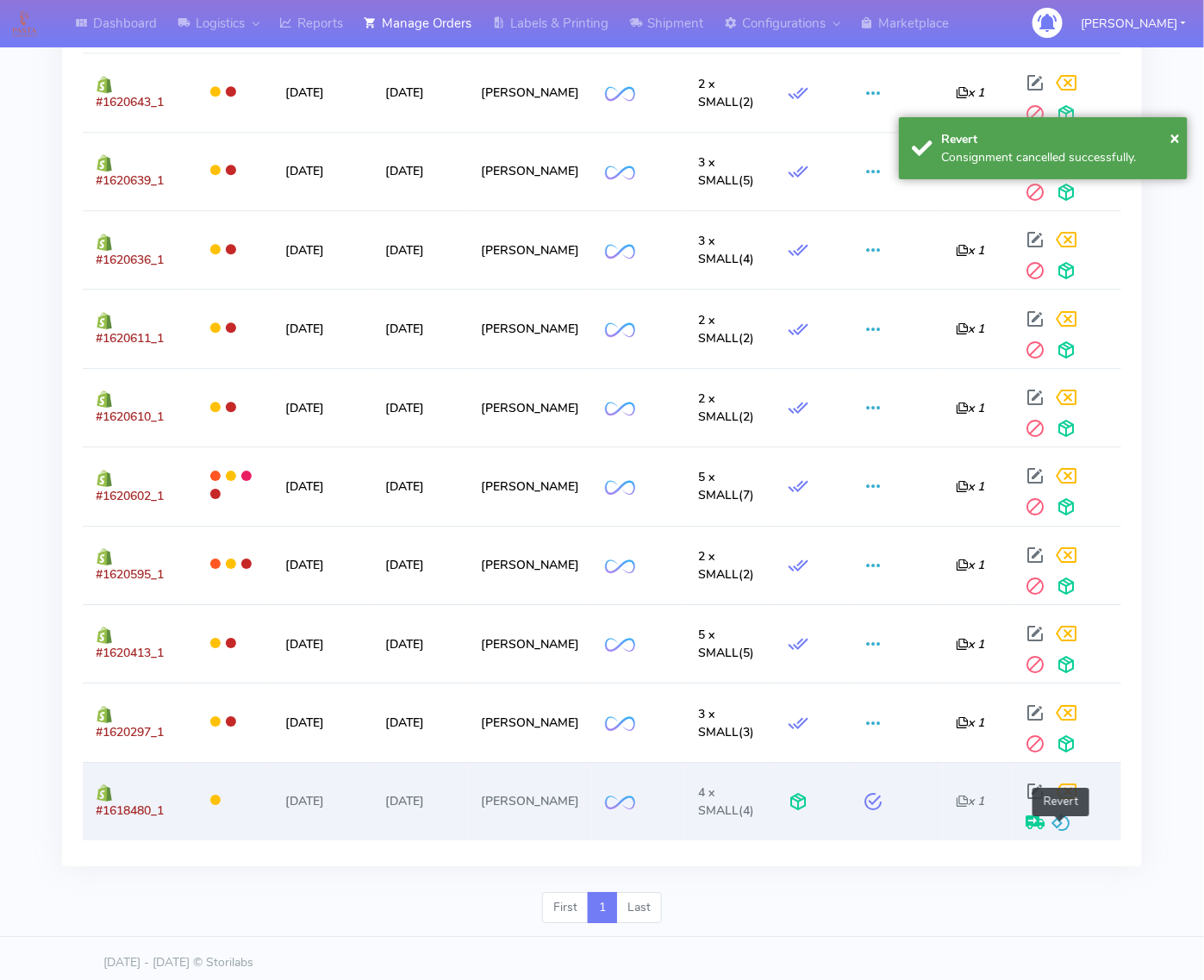
click at [1052, 834] on span at bounding box center [1061, 826] width 21 height 16
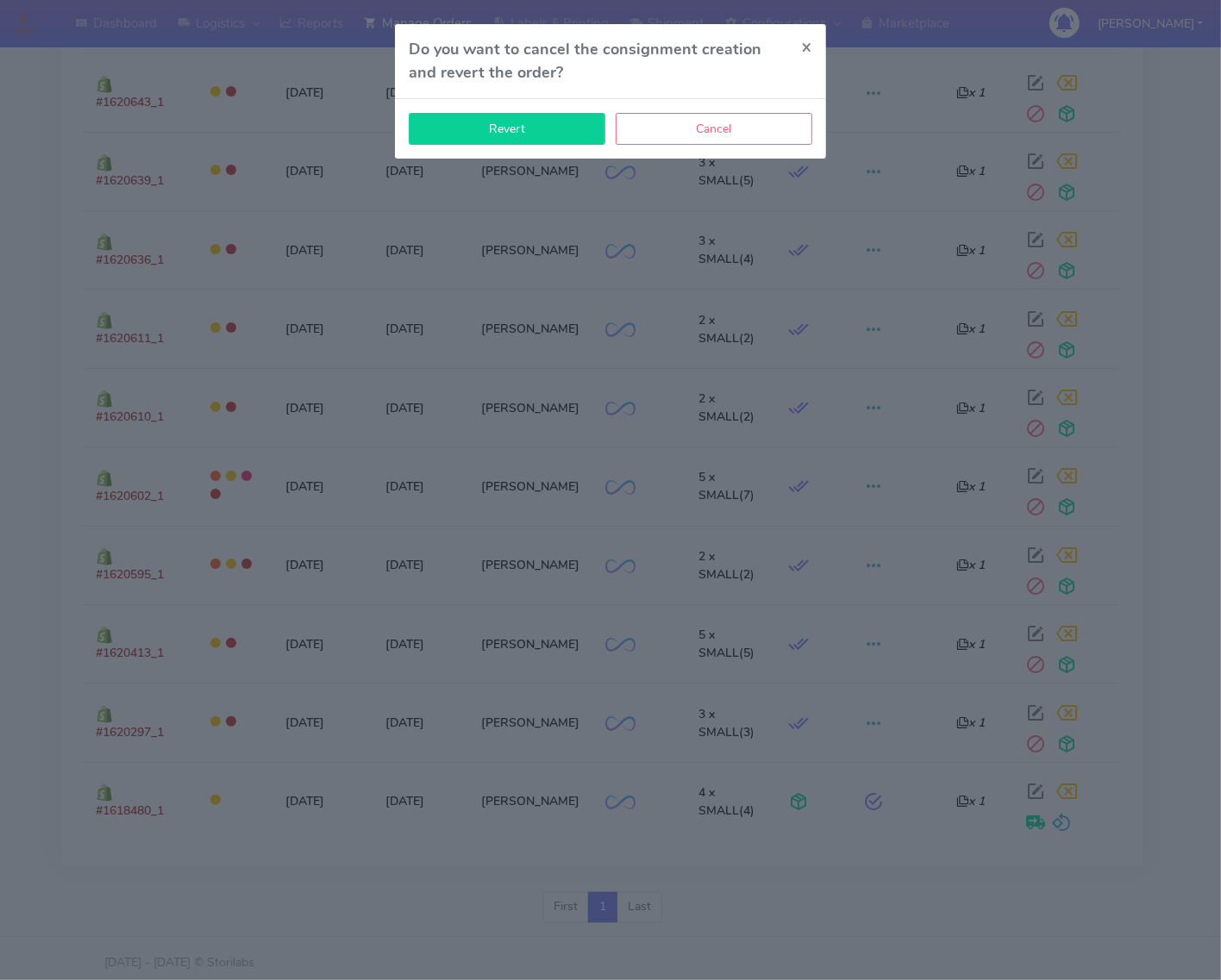
click at [525, 137] on button "Revert" at bounding box center [506, 128] width 196 height 32
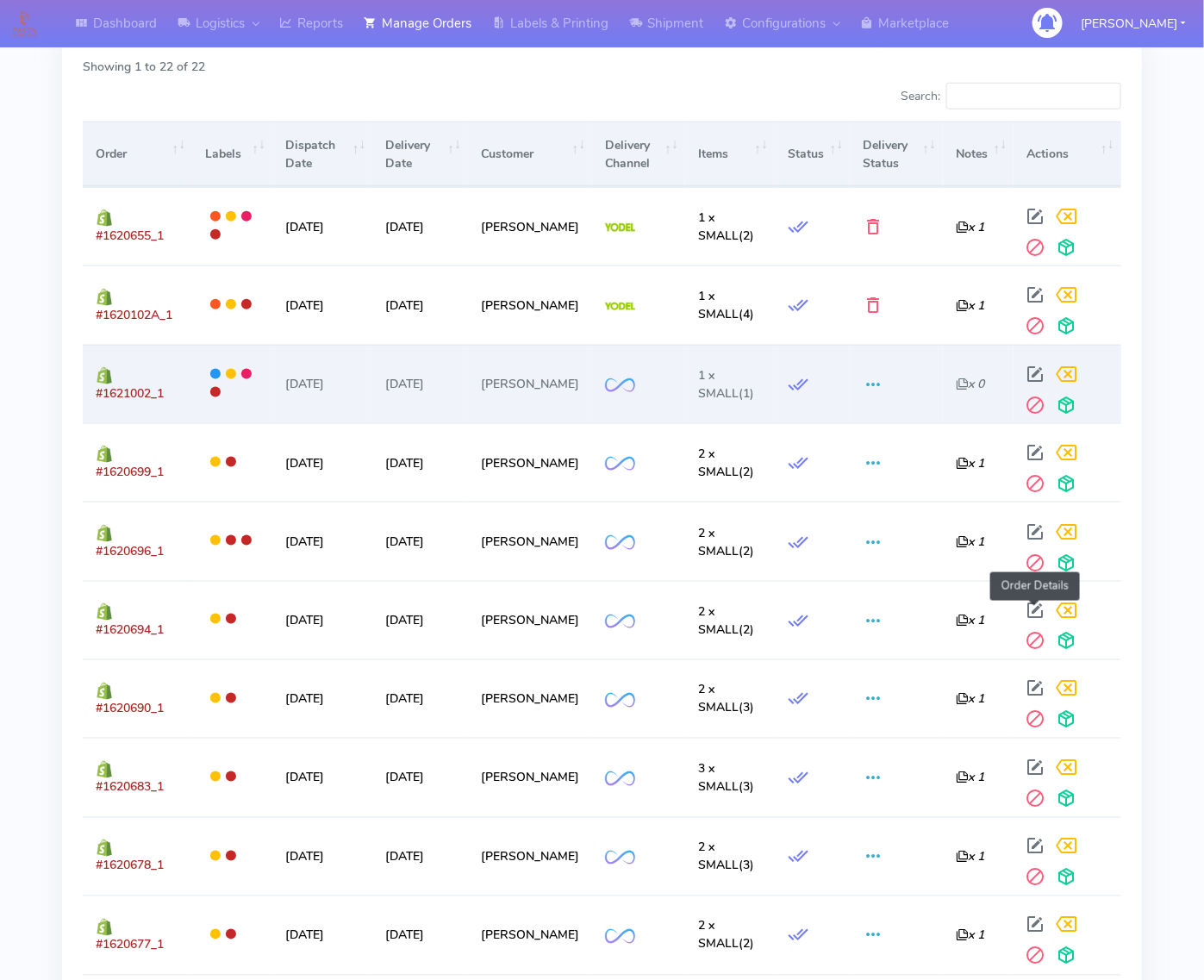
scroll to position [564, 0]
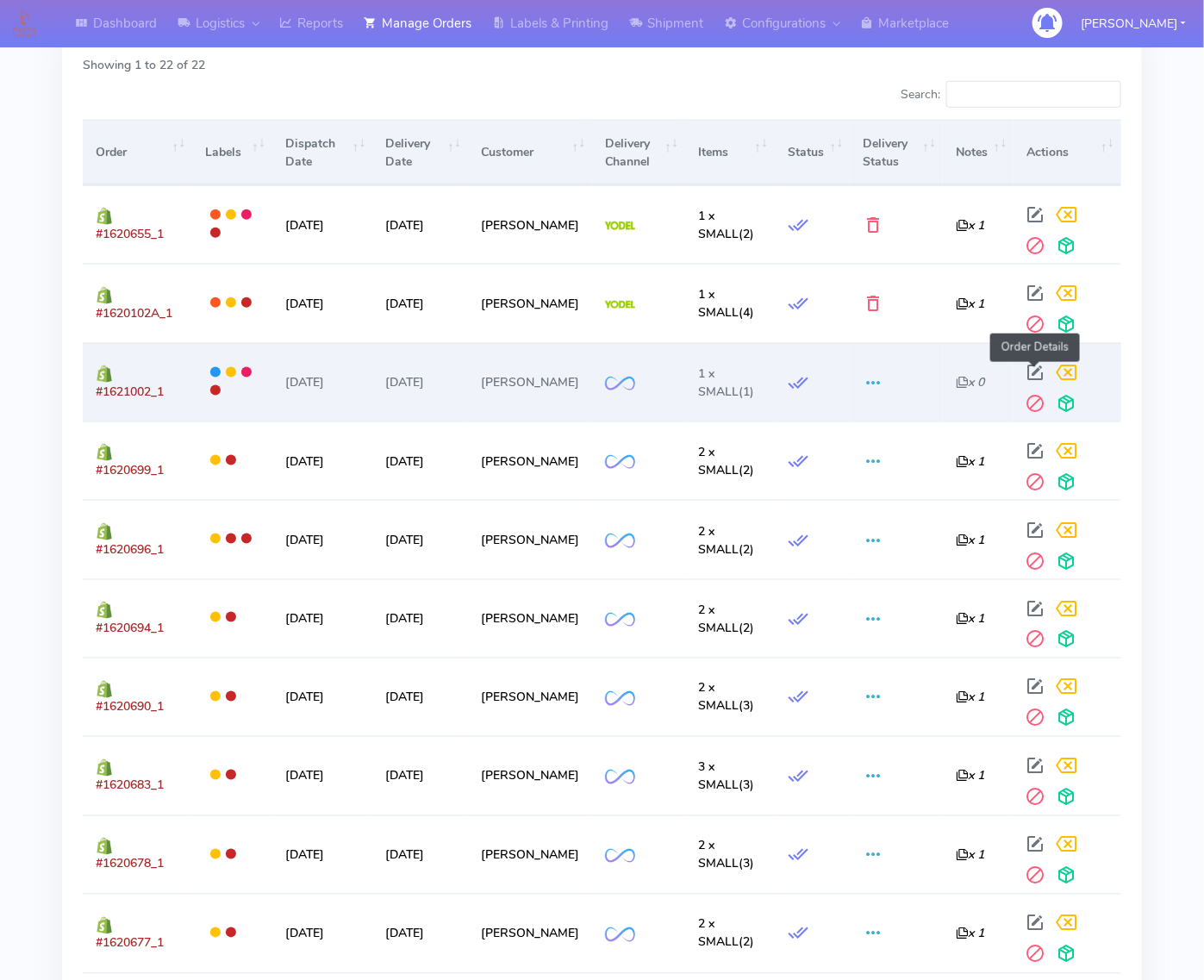
click at [1040, 373] on span at bounding box center [1036, 376] width 31 height 16
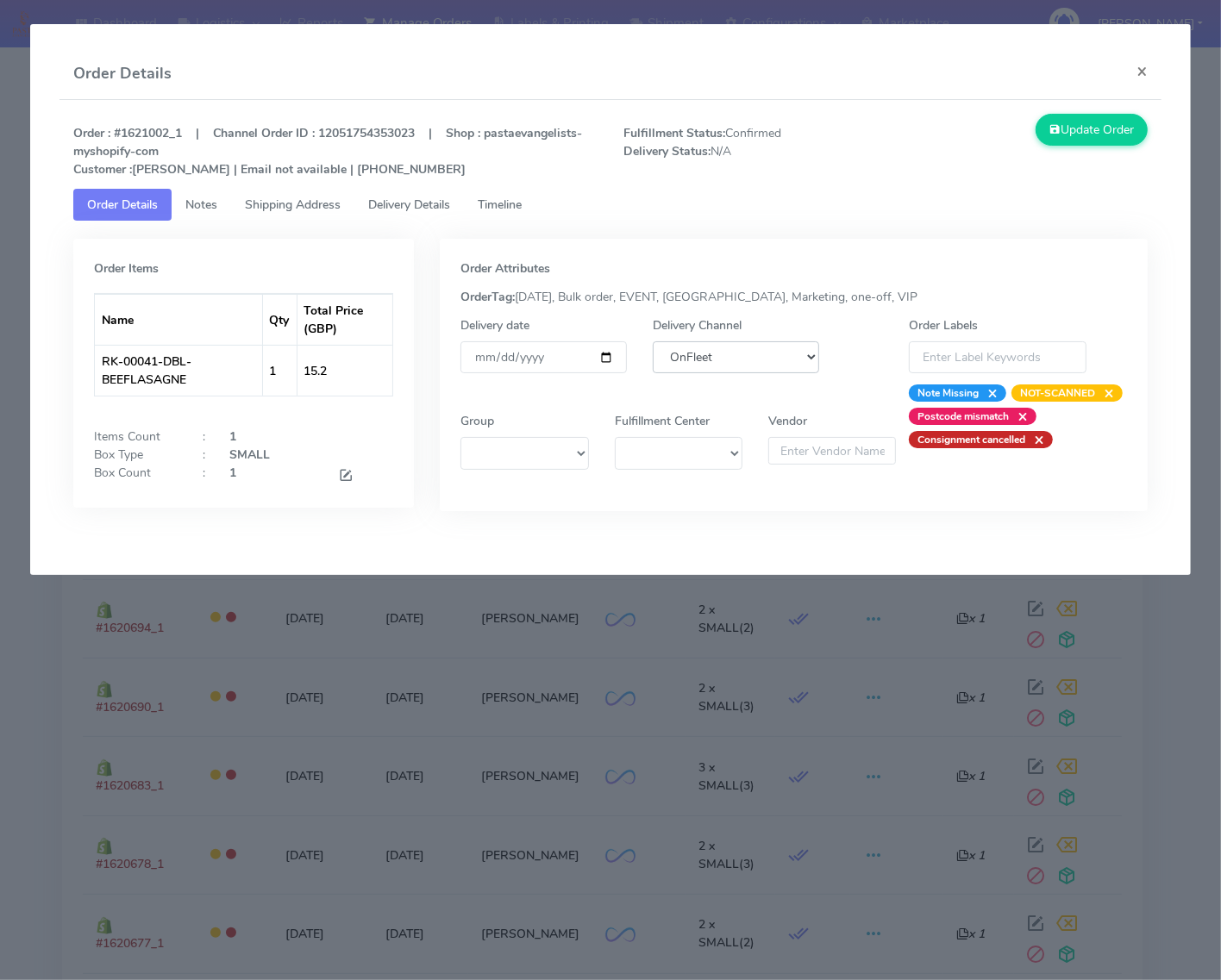
click at [738, 354] on select "DHL OnFleet Royal Mail DPD Yodel MaxOptra Amazon Collection" at bounding box center [736, 357] width 166 height 32
select select "5"
click at [653, 342] on select "DHL OnFleet Royal Mail DPD Yodel MaxOptra Amazon Collection" at bounding box center [736, 357] width 166 height 32
click at [1066, 134] on button "Update Order" at bounding box center [1092, 129] width 112 height 32
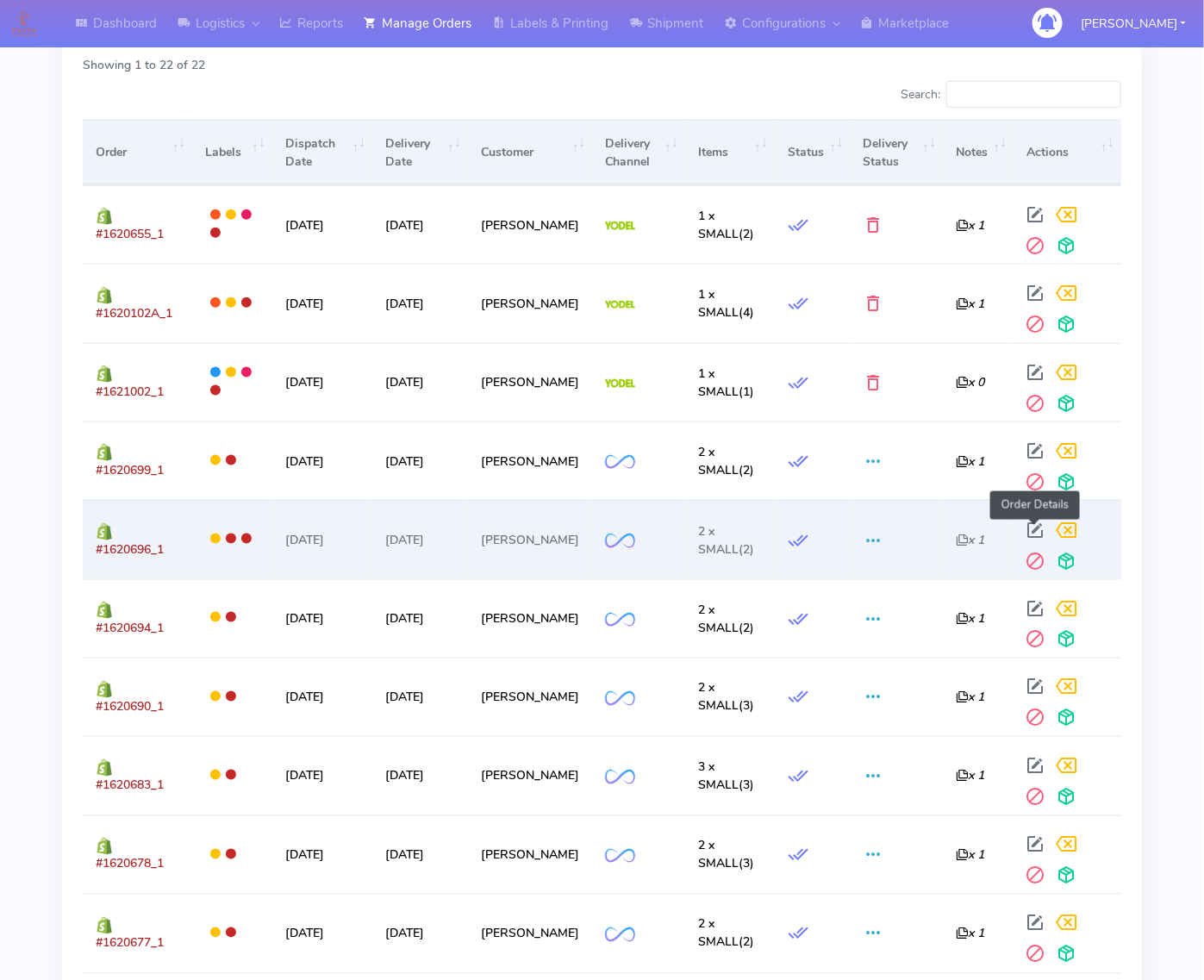
click at [1039, 527] on span at bounding box center [1036, 534] width 31 height 16
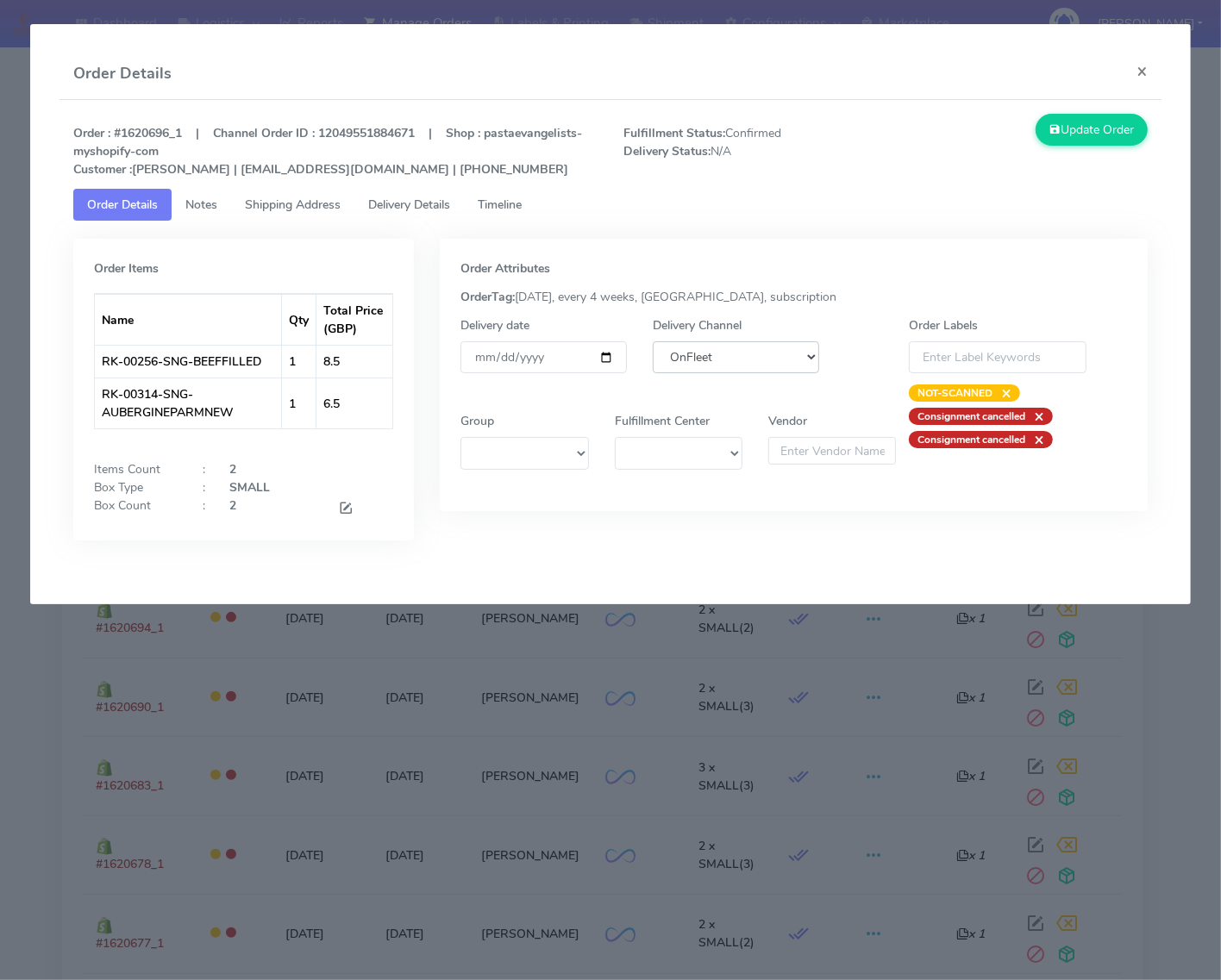
drag, startPoint x: 713, startPoint y: 358, endPoint x: 713, endPoint y: 371, distance: 13.0
click at [713, 358] on select "DHL OnFleet Royal Mail DPD Yodel MaxOptra Amazon Collection" at bounding box center [736, 357] width 166 height 32
select select "5"
click at [653, 342] on select "DHL OnFleet Royal Mail DPD Yodel MaxOptra Amazon Collection" at bounding box center [736, 357] width 166 height 32
click at [1076, 142] on button "Update Order" at bounding box center [1092, 129] width 112 height 32
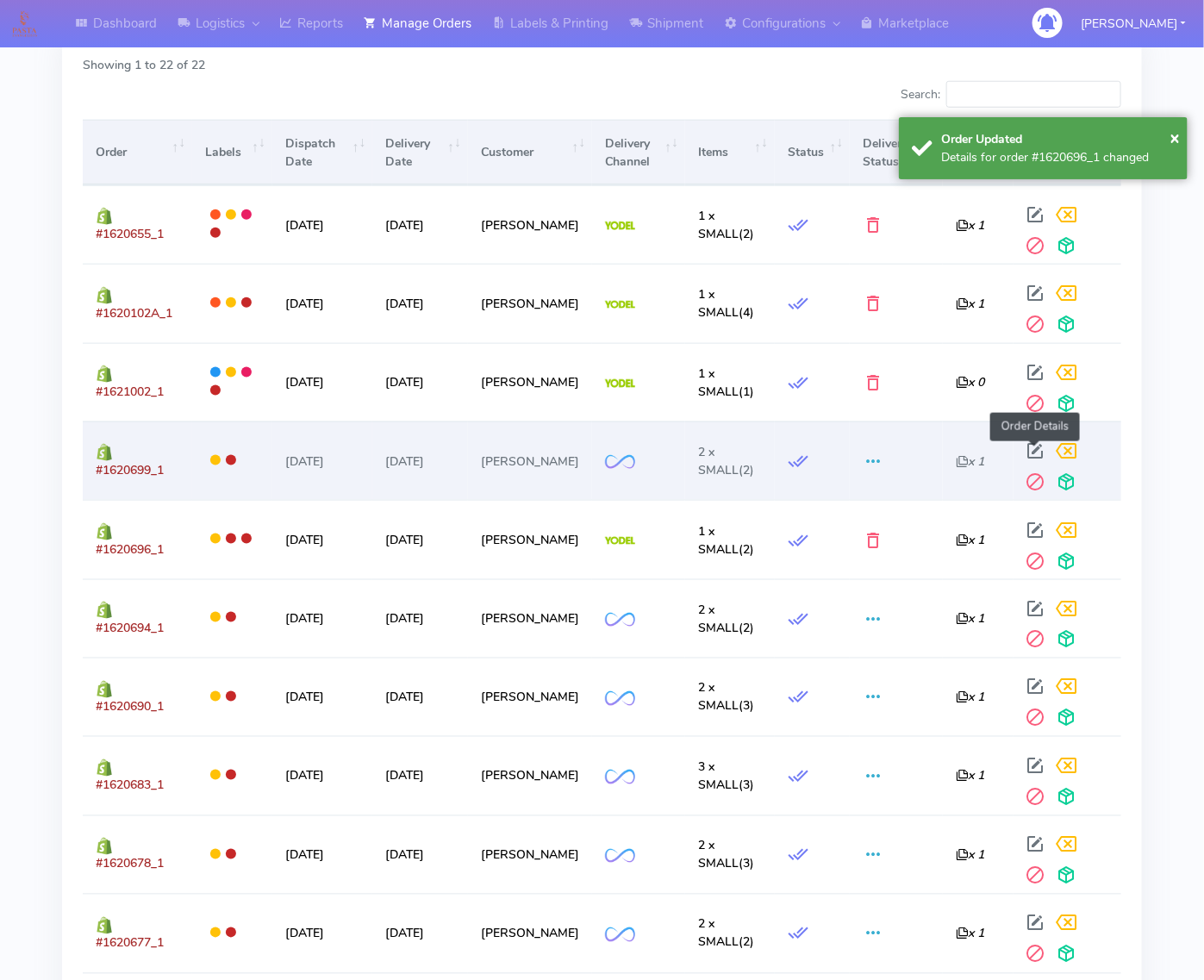
click at [1030, 447] on span at bounding box center [1036, 455] width 31 height 16
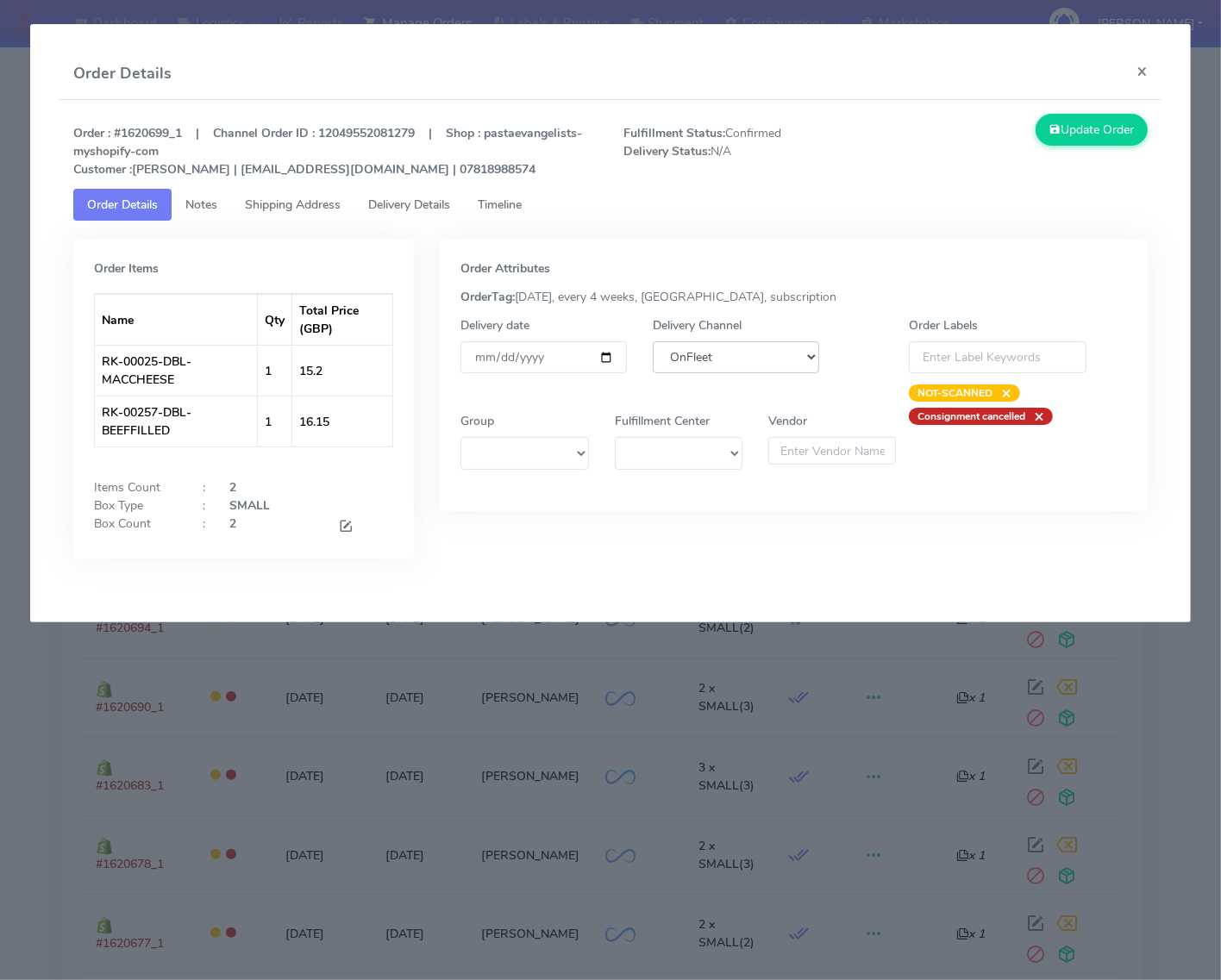
drag, startPoint x: 694, startPoint y: 354, endPoint x: 698, endPoint y: 371, distance: 17.5
click at [694, 354] on select "DHL OnFleet Royal Mail DPD Yodel MaxOptra Amazon Collection" at bounding box center [736, 357] width 166 height 32
select select "5"
click at [653, 342] on select "DHL OnFleet Royal Mail DPD Yodel MaxOptra Amazon Collection" at bounding box center [736, 357] width 166 height 32
click at [1091, 127] on button "Update Order" at bounding box center [1092, 129] width 112 height 32
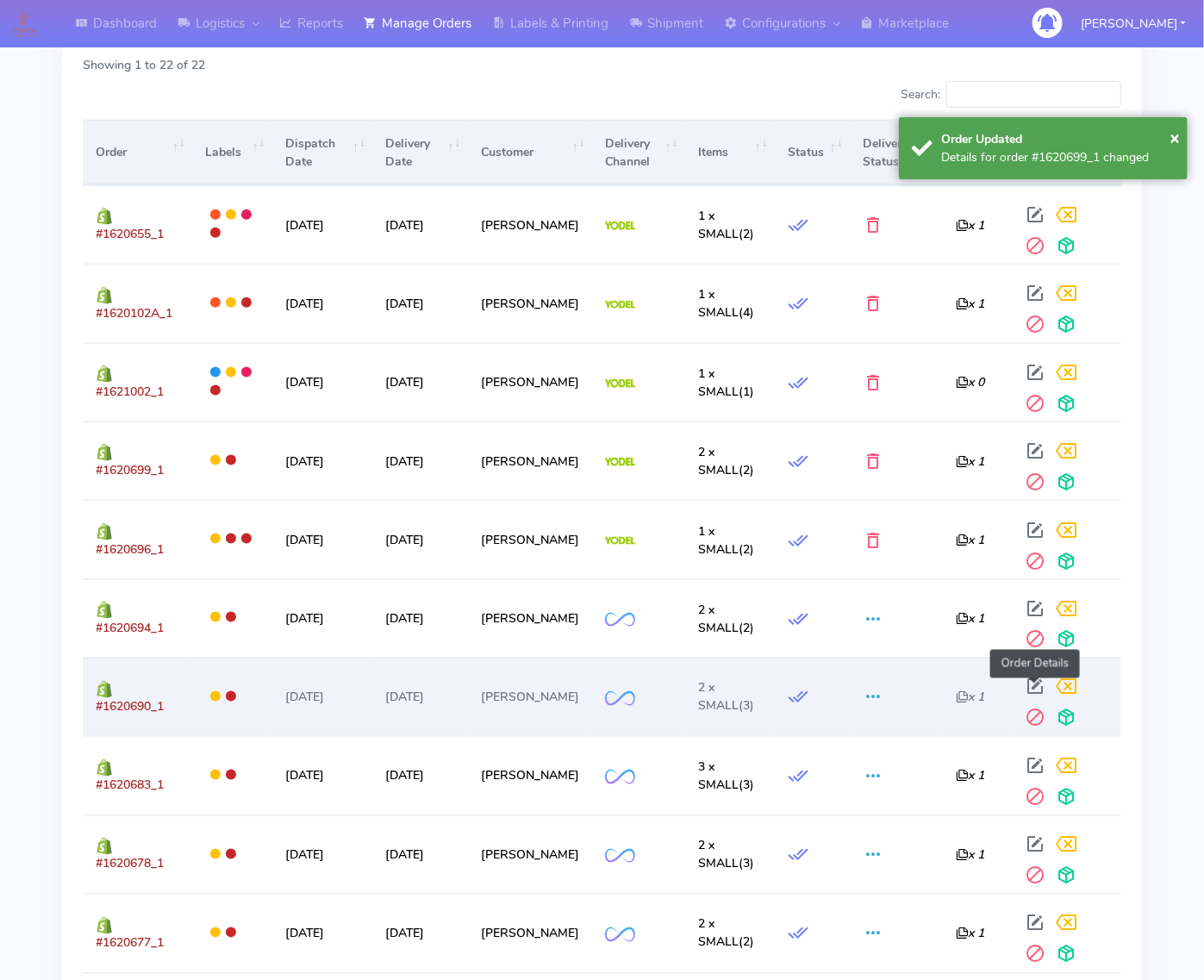
click at [1030, 693] on span at bounding box center [1036, 691] width 31 height 16
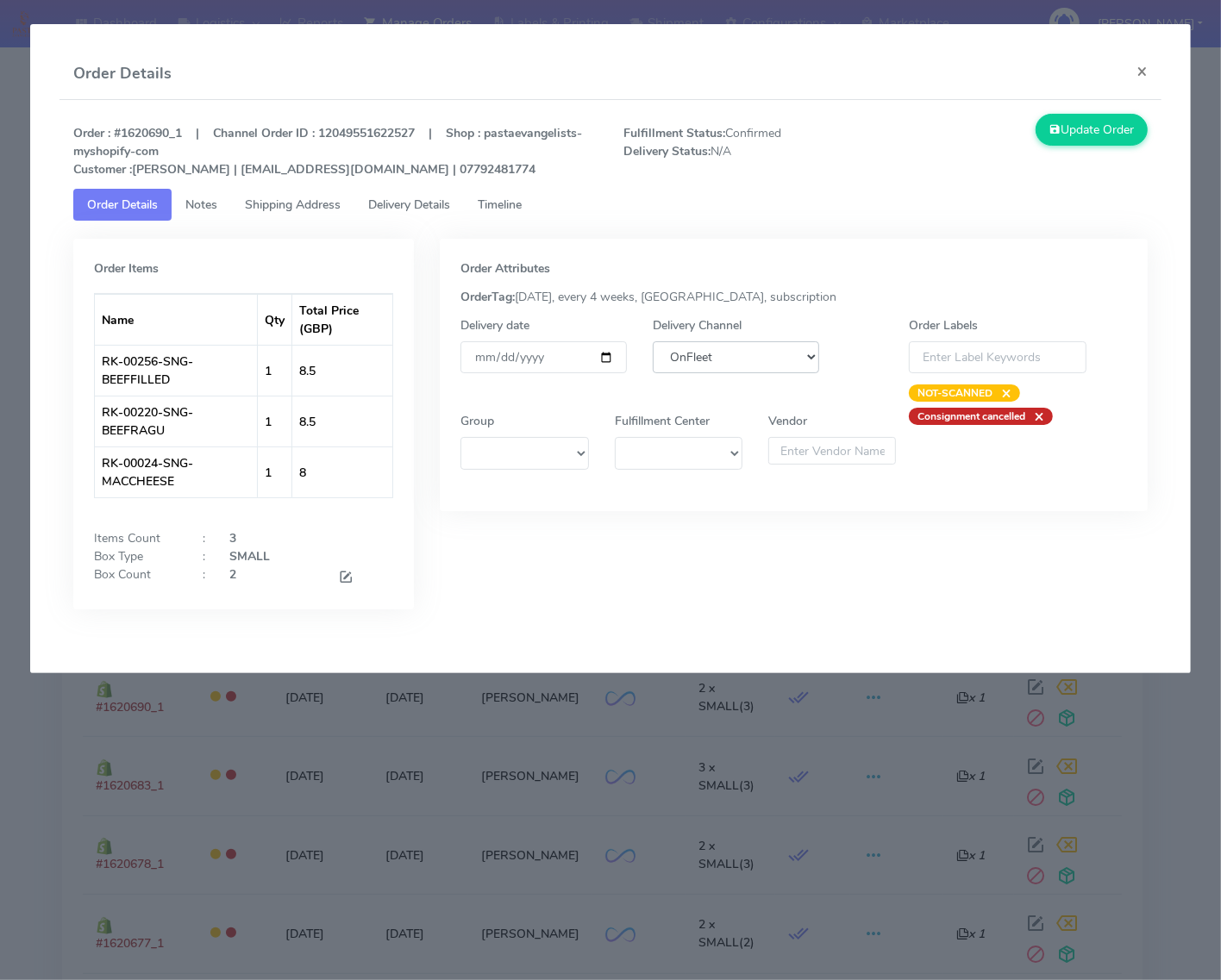
click at [686, 351] on select "DHL OnFleet Royal Mail DPD Yodel MaxOptra Amazon Collection" at bounding box center [736, 357] width 166 height 32
select select "5"
click at [653, 342] on select "DHL OnFleet Royal Mail DPD Yodel MaxOptra Amazon Collection" at bounding box center [736, 357] width 166 height 32
click at [1091, 130] on button "Update Order" at bounding box center [1092, 129] width 112 height 32
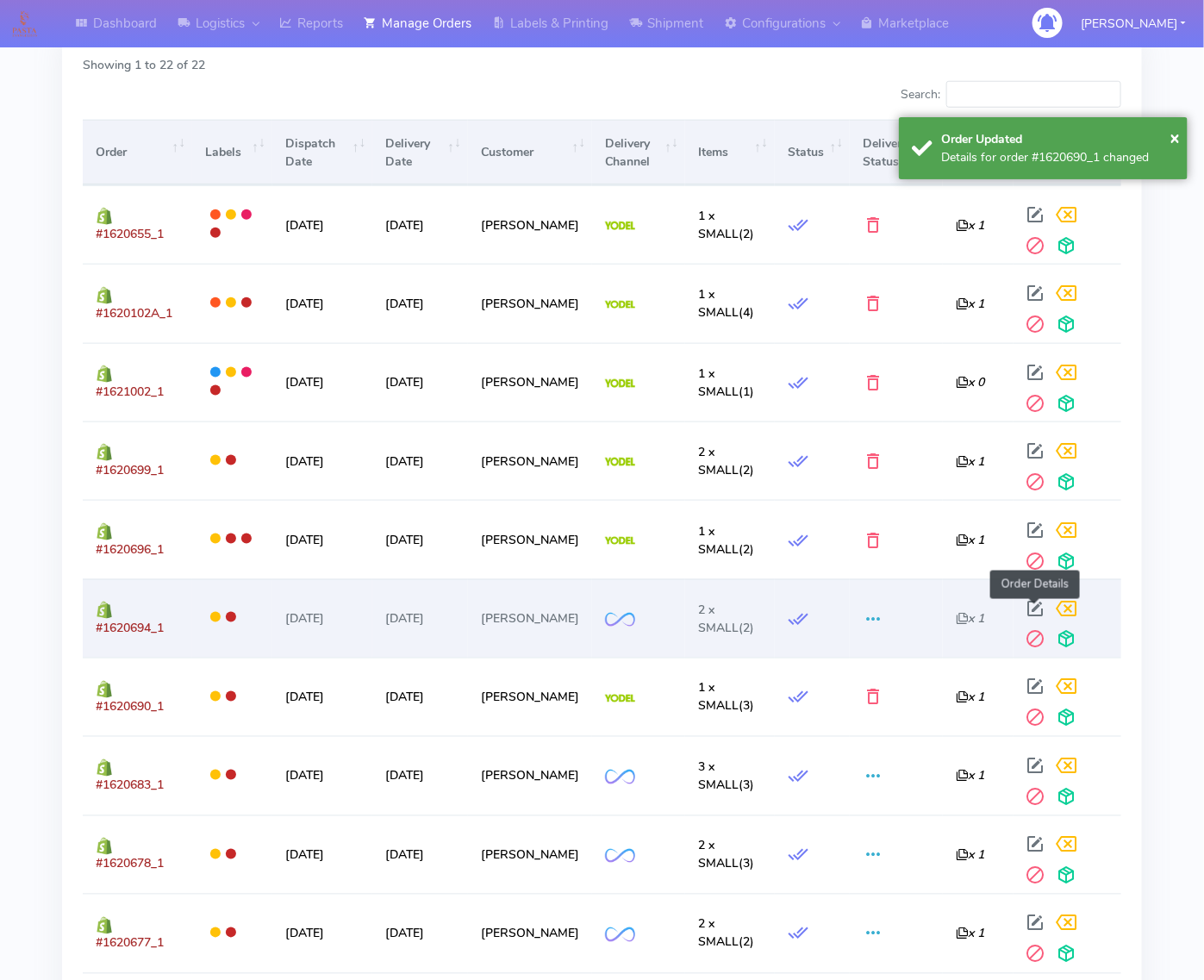
click at [1030, 613] on span at bounding box center [1036, 612] width 31 height 16
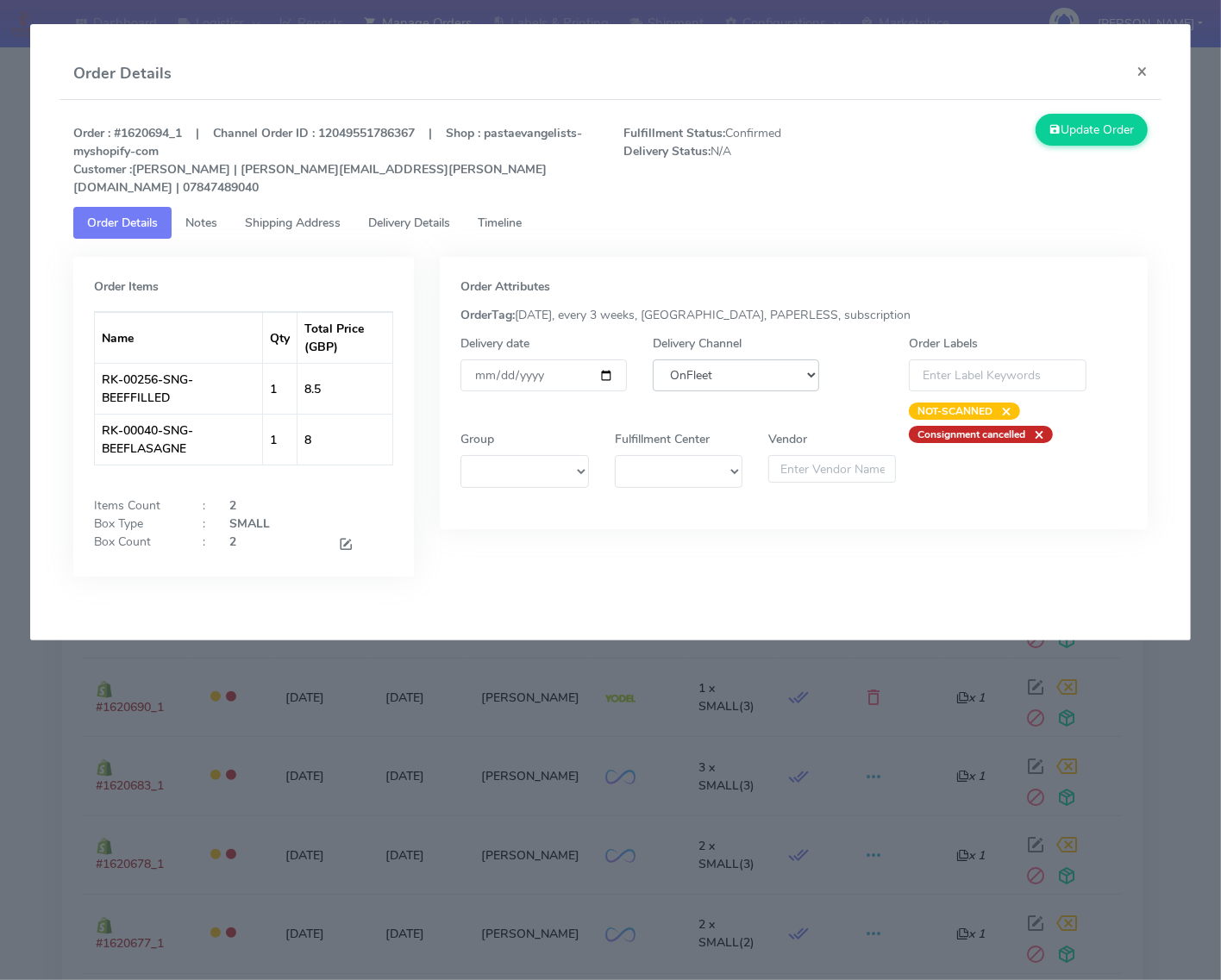
drag, startPoint x: 752, startPoint y: 353, endPoint x: 752, endPoint y: 372, distance: 19.0
click at [752, 360] on select "DHL OnFleet Royal Mail DPD Yodel MaxOptra Amazon Collection" at bounding box center [736, 375] width 166 height 32
select select "5"
click at [653, 360] on select "DHL OnFleet Royal Mail DPD Yodel MaxOptra Amazon Collection" at bounding box center [736, 375] width 166 height 32
click at [1118, 136] on button "Update Order" at bounding box center [1092, 129] width 112 height 32
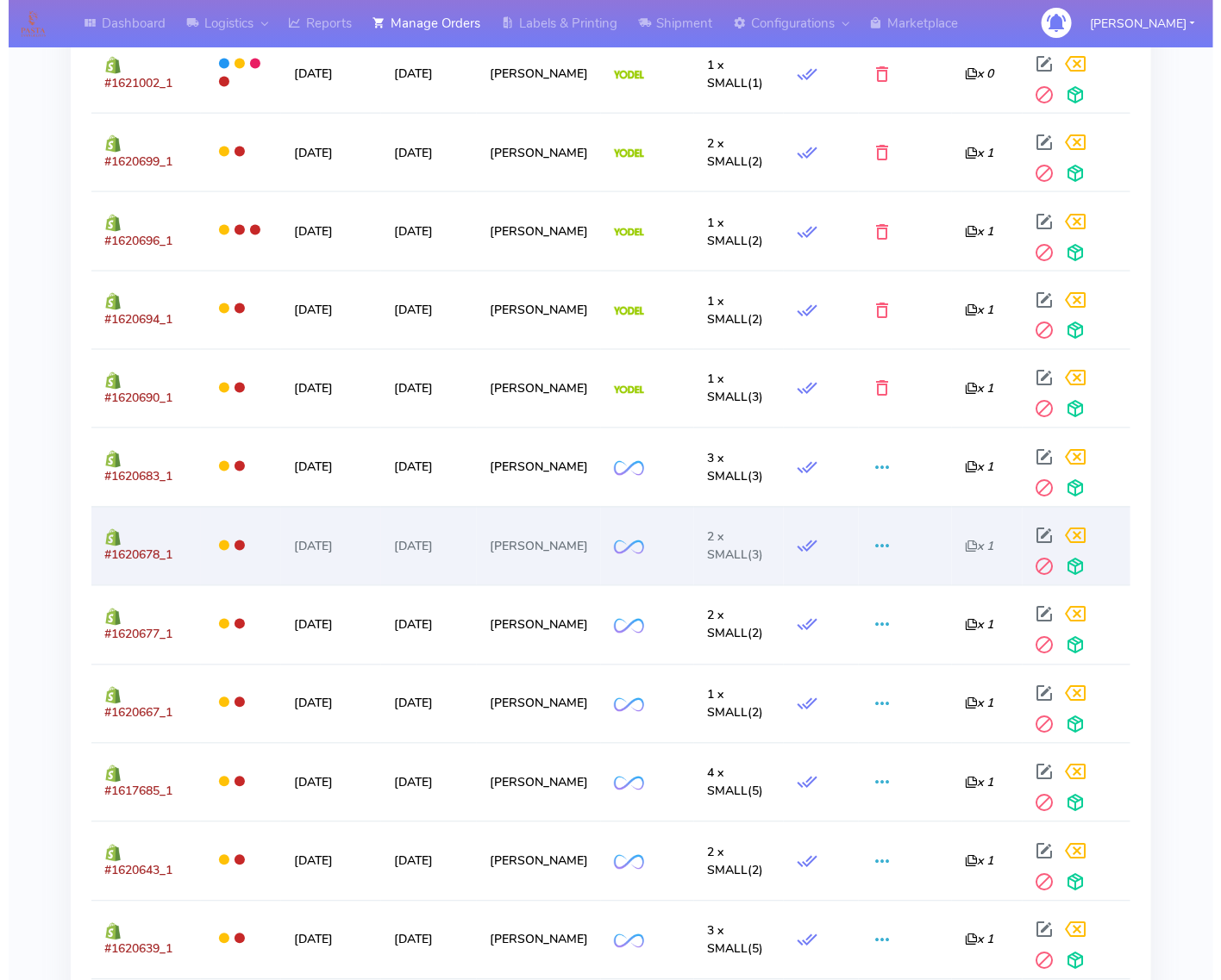
scroll to position [888, 0]
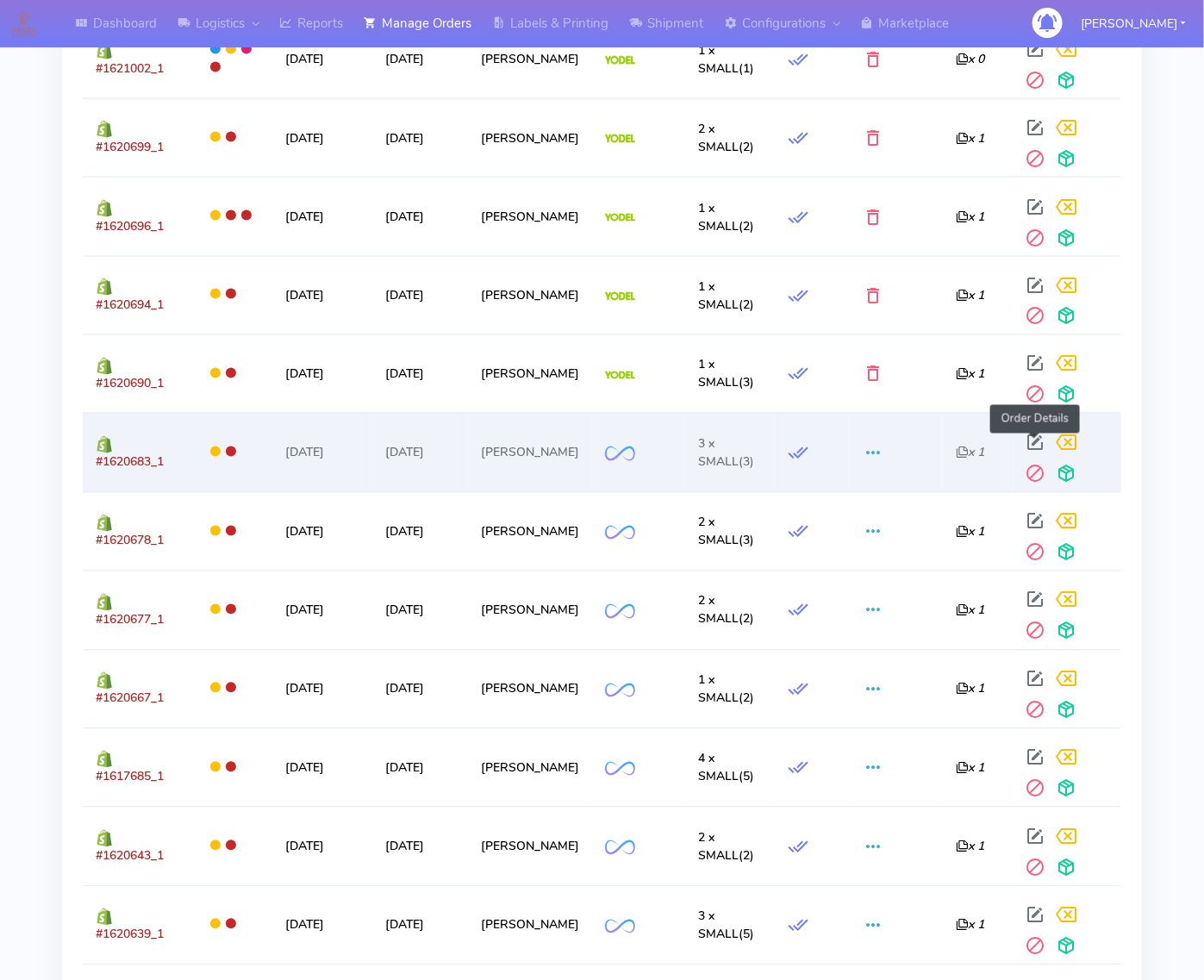
click at [1030, 448] on span at bounding box center [1036, 447] width 31 height 16
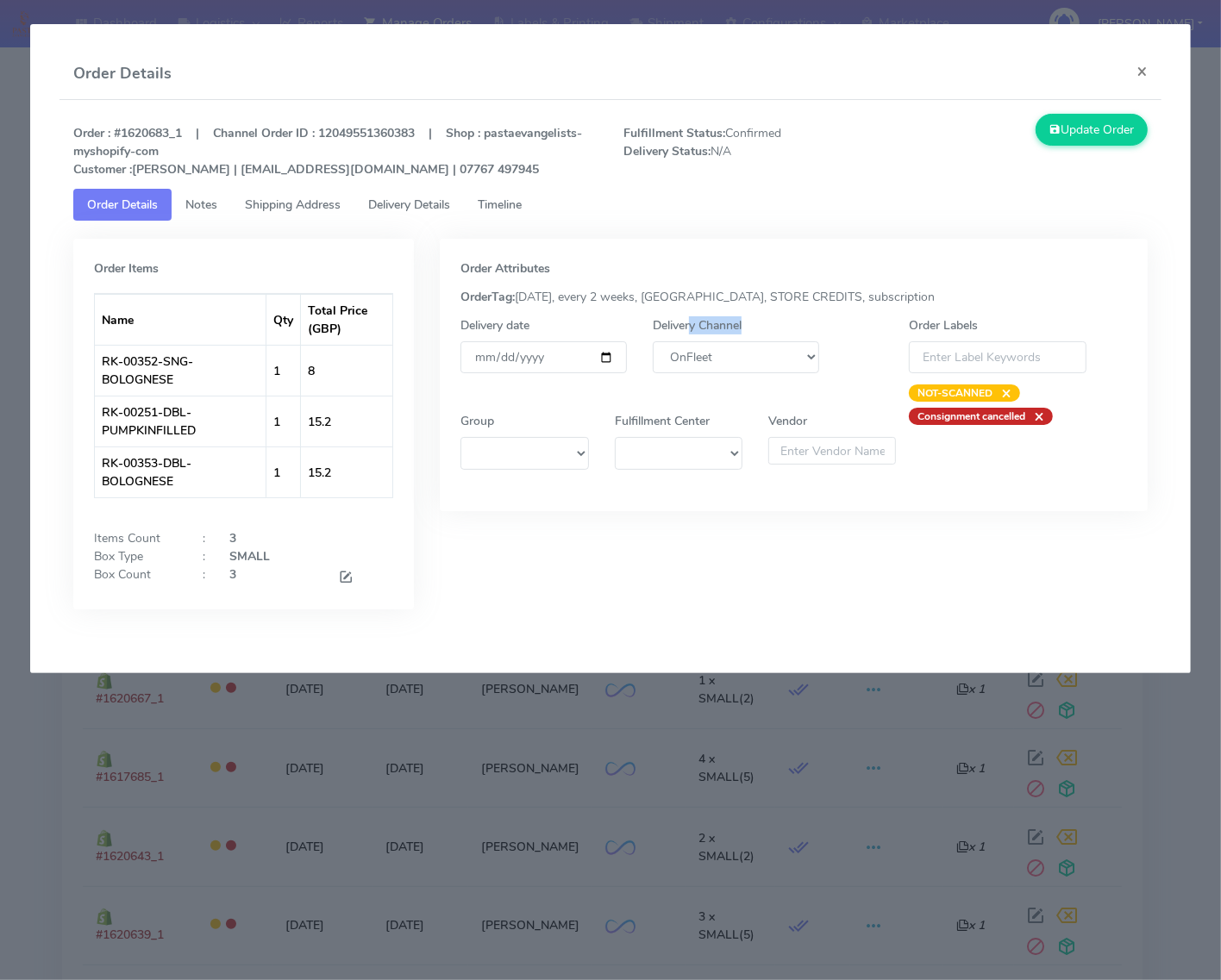
drag, startPoint x: 693, startPoint y: 333, endPoint x: 701, endPoint y: 351, distance: 19.7
click at [698, 338] on div "Delivery Channel DHL OnFleet Royal Mail DPD Yodel MaxOptra Amazon Collection" at bounding box center [735, 359] width 193 height 85
drag, startPoint x: 701, startPoint y: 351, endPoint x: 704, endPoint y: 372, distance: 21.2
click at [701, 351] on select "DHL OnFleet Royal Mail DPD Yodel MaxOptra Amazon Collection" at bounding box center [736, 357] width 166 height 32
select select "5"
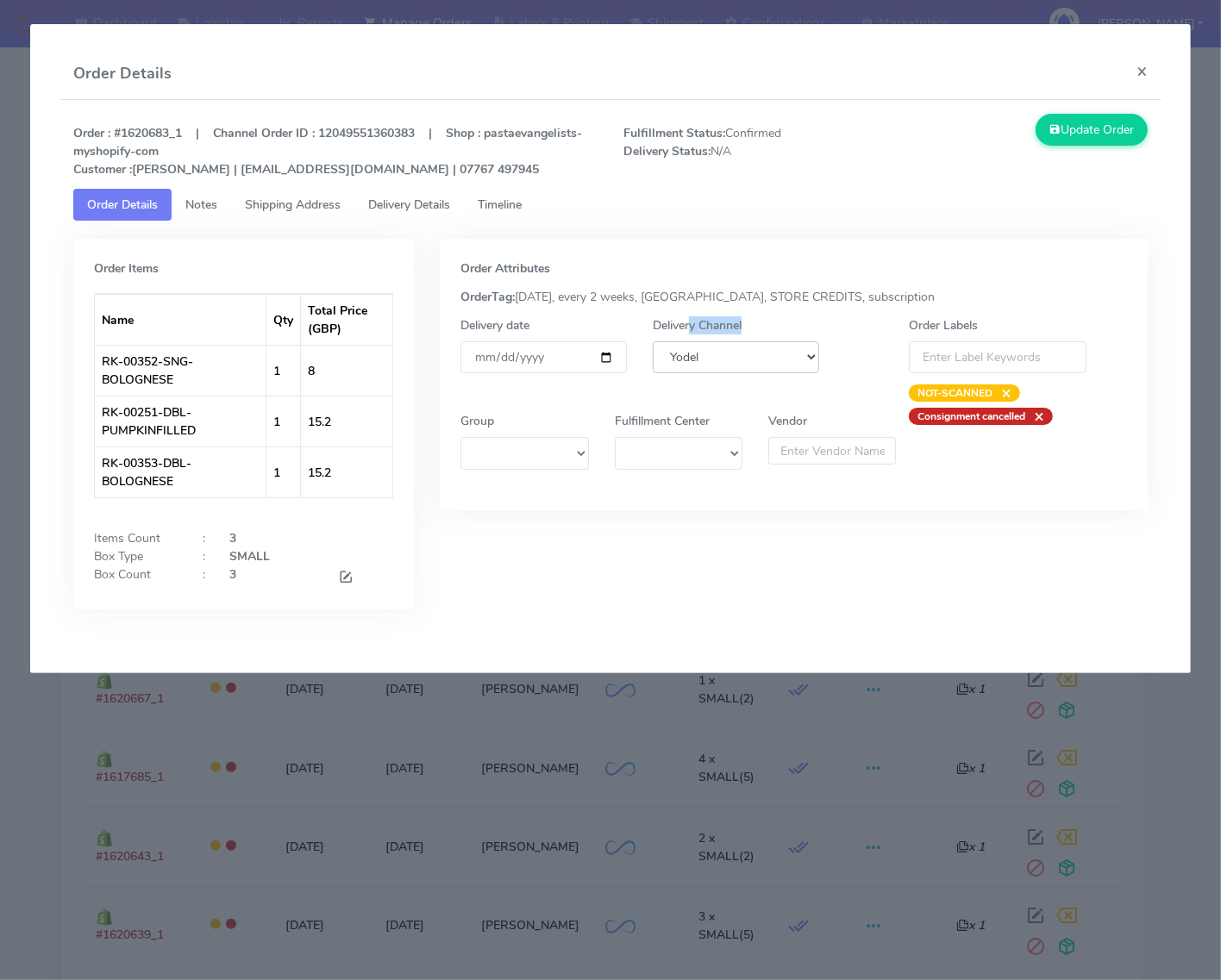
click at [653, 342] on select "DHL OnFleet Royal Mail DPD Yodel MaxOptra Amazon Collection" at bounding box center [736, 357] width 166 height 32
click at [1099, 108] on div "Order : #1620683_1 | Channel Order ID : 12049551360383 | Shop : pastaevangelist…" at bounding box center [610, 374] width 1102 height 549
click at [1098, 122] on button "Update Order" at bounding box center [1092, 129] width 112 height 32
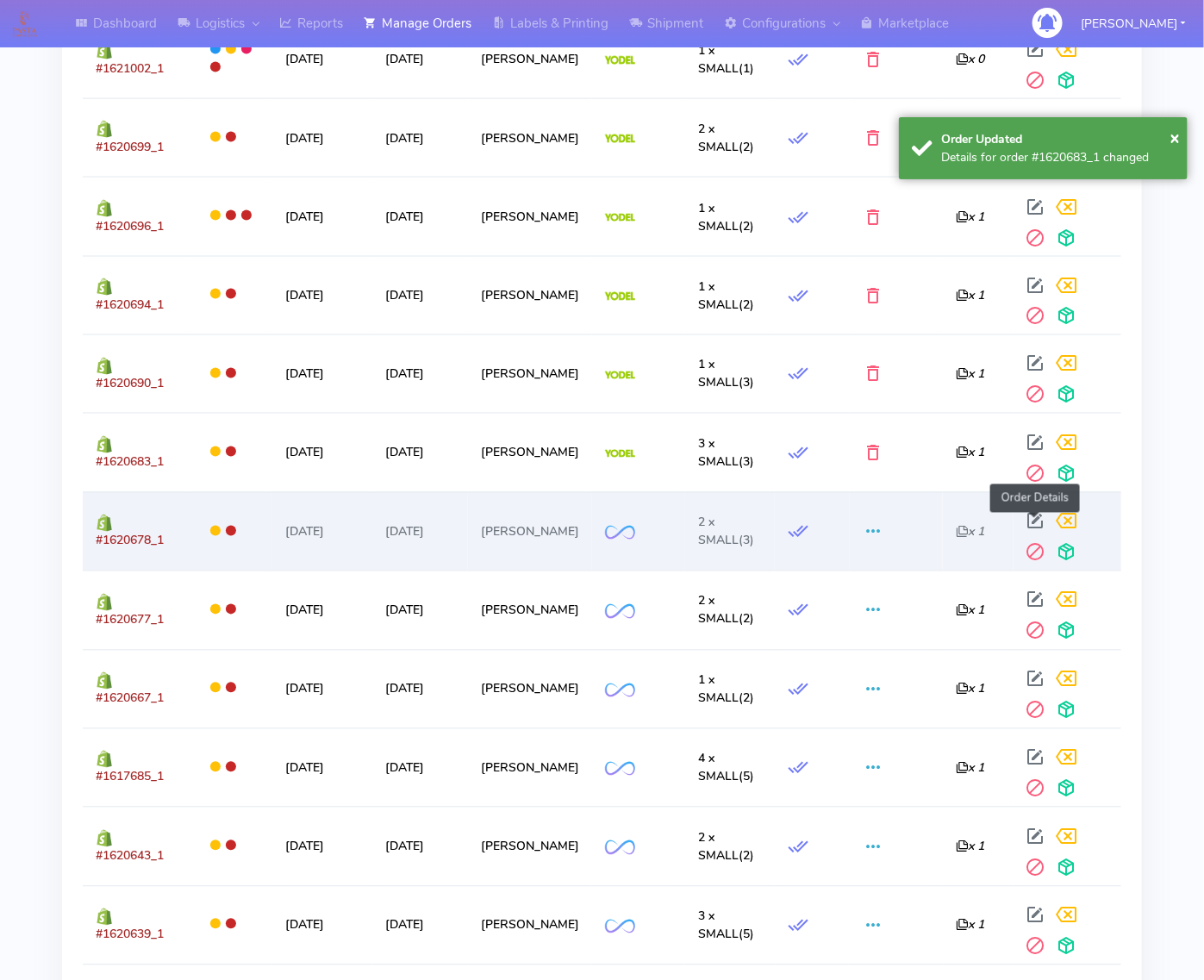
click at [1035, 527] on span at bounding box center [1036, 525] width 31 height 16
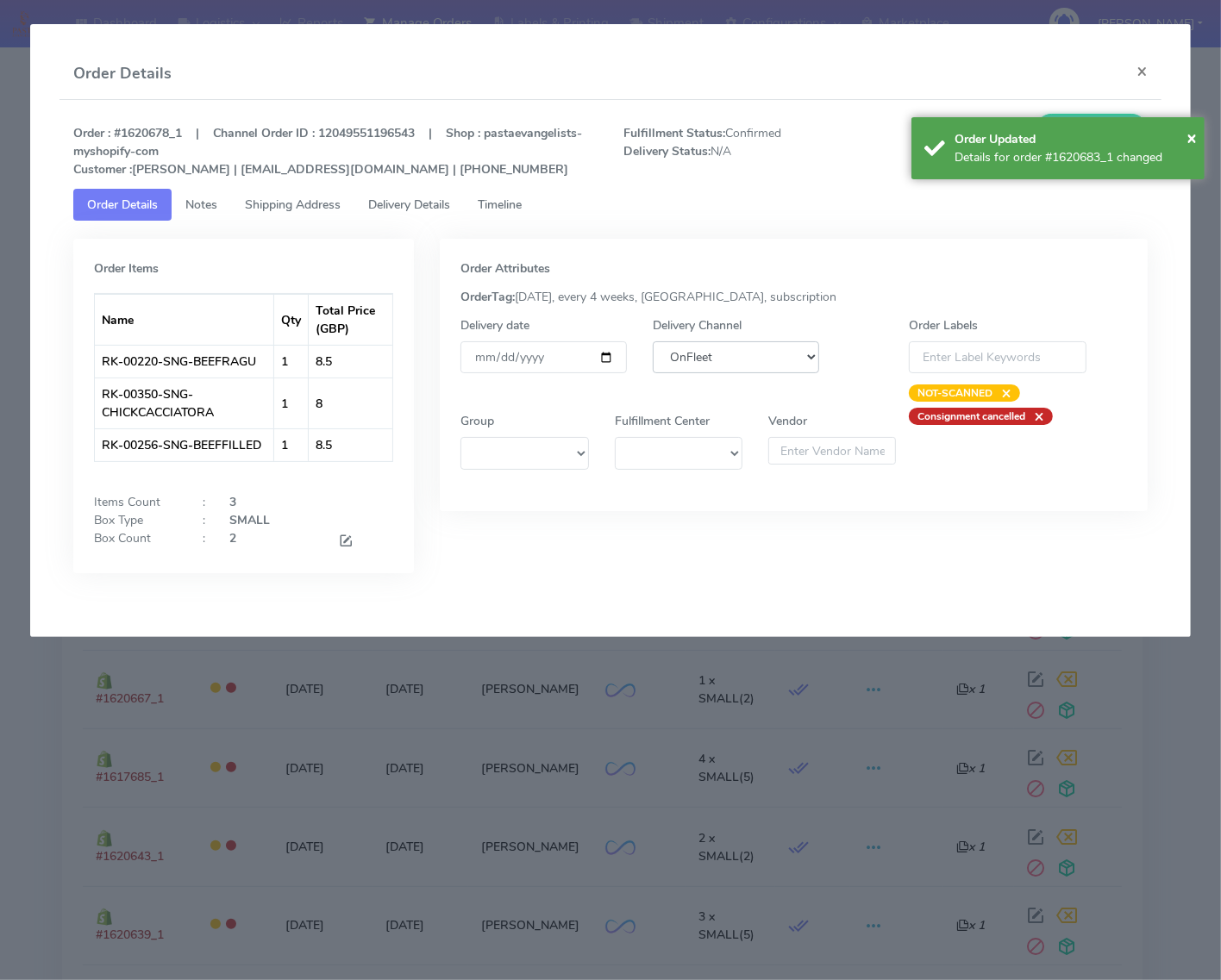
click at [743, 369] on select "DHL OnFleet Royal Mail DPD Yodel MaxOptra Amazon Collection" at bounding box center [736, 357] width 166 height 32
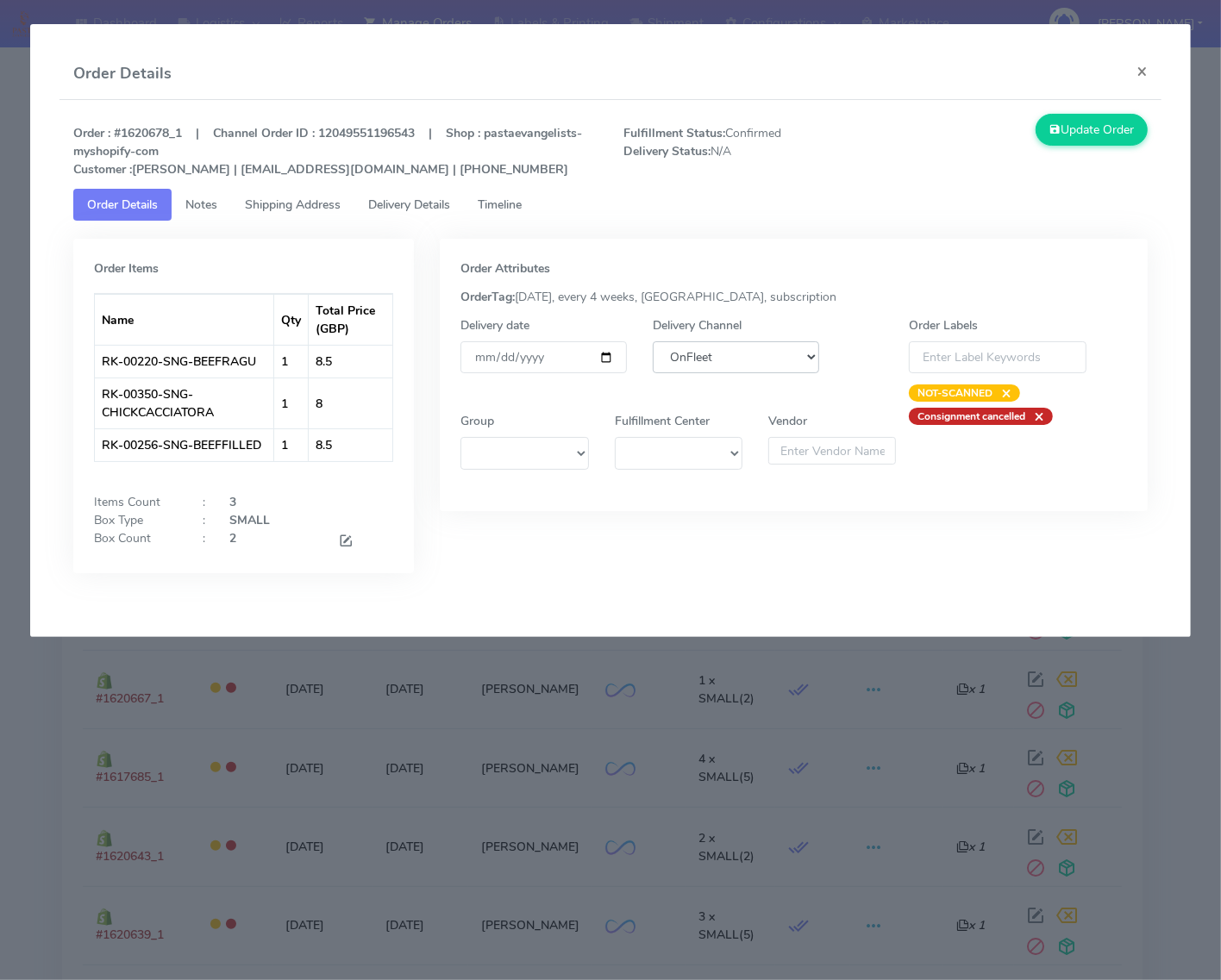
select select "5"
click at [653, 342] on select "DHL OnFleet Royal Mail DPD Yodel MaxOptra Amazon Collection" at bounding box center [736, 357] width 166 height 32
click at [1061, 135] on button "Update Order" at bounding box center [1092, 129] width 112 height 32
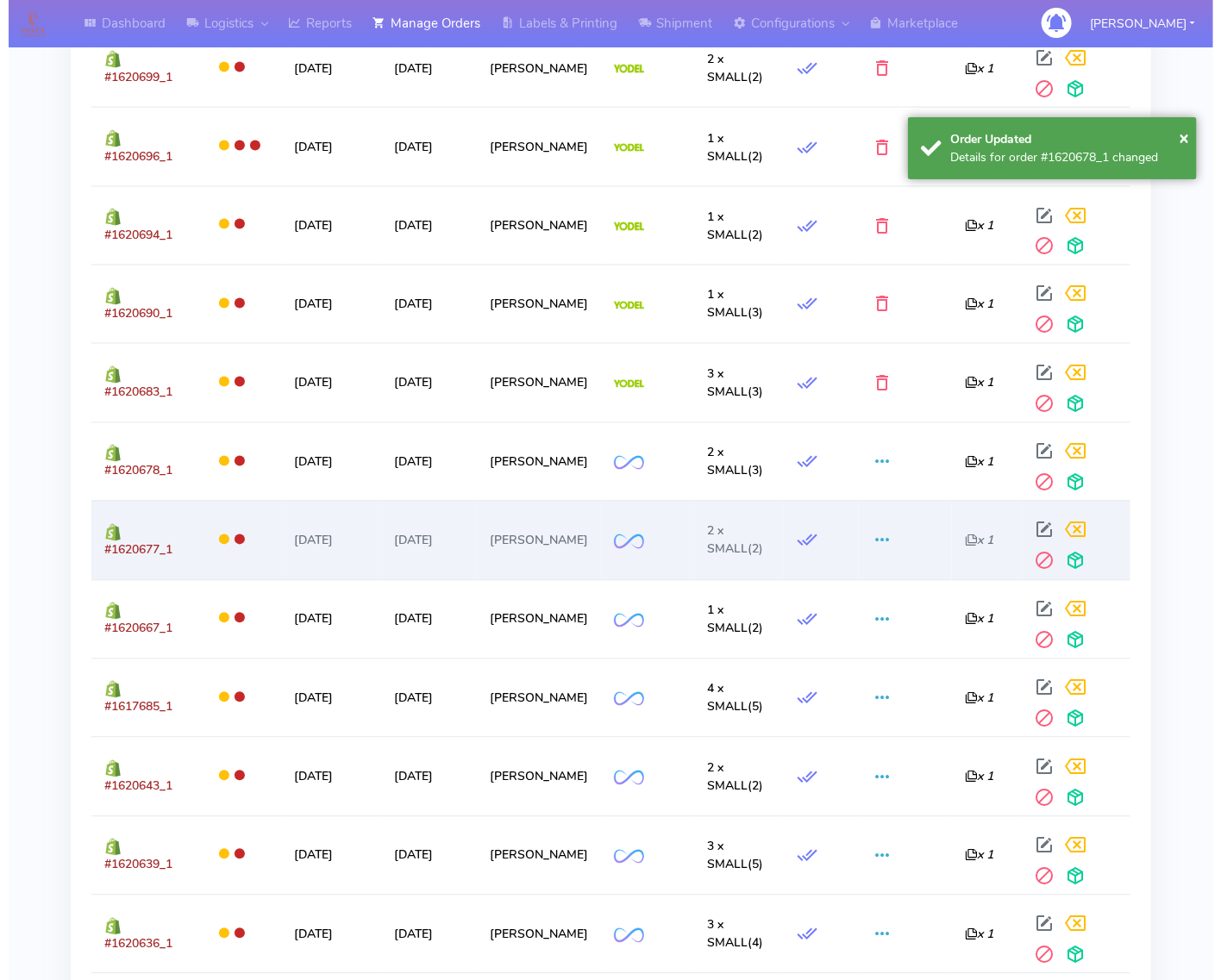
scroll to position [995, 0]
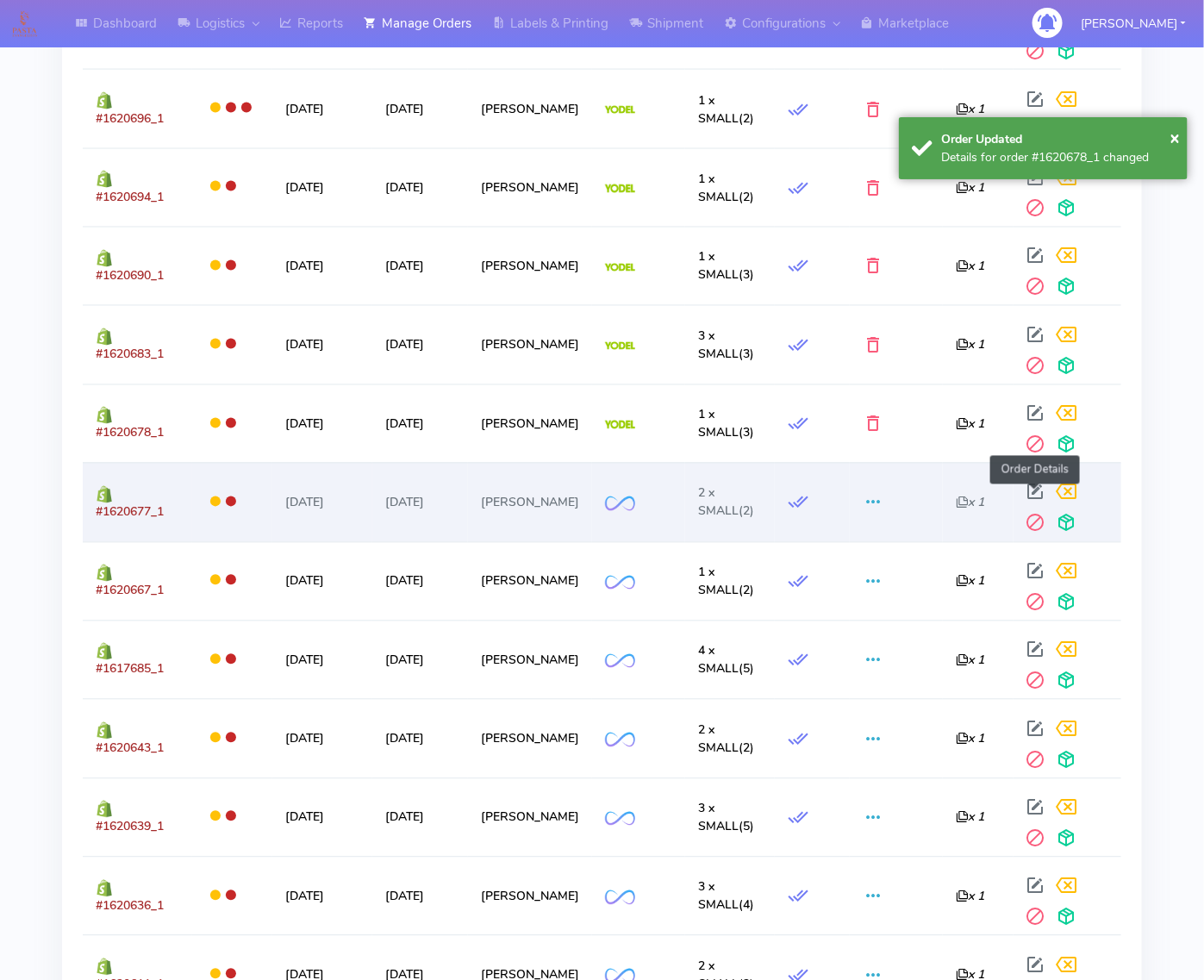
click at [1028, 494] on span at bounding box center [1036, 496] width 31 height 16
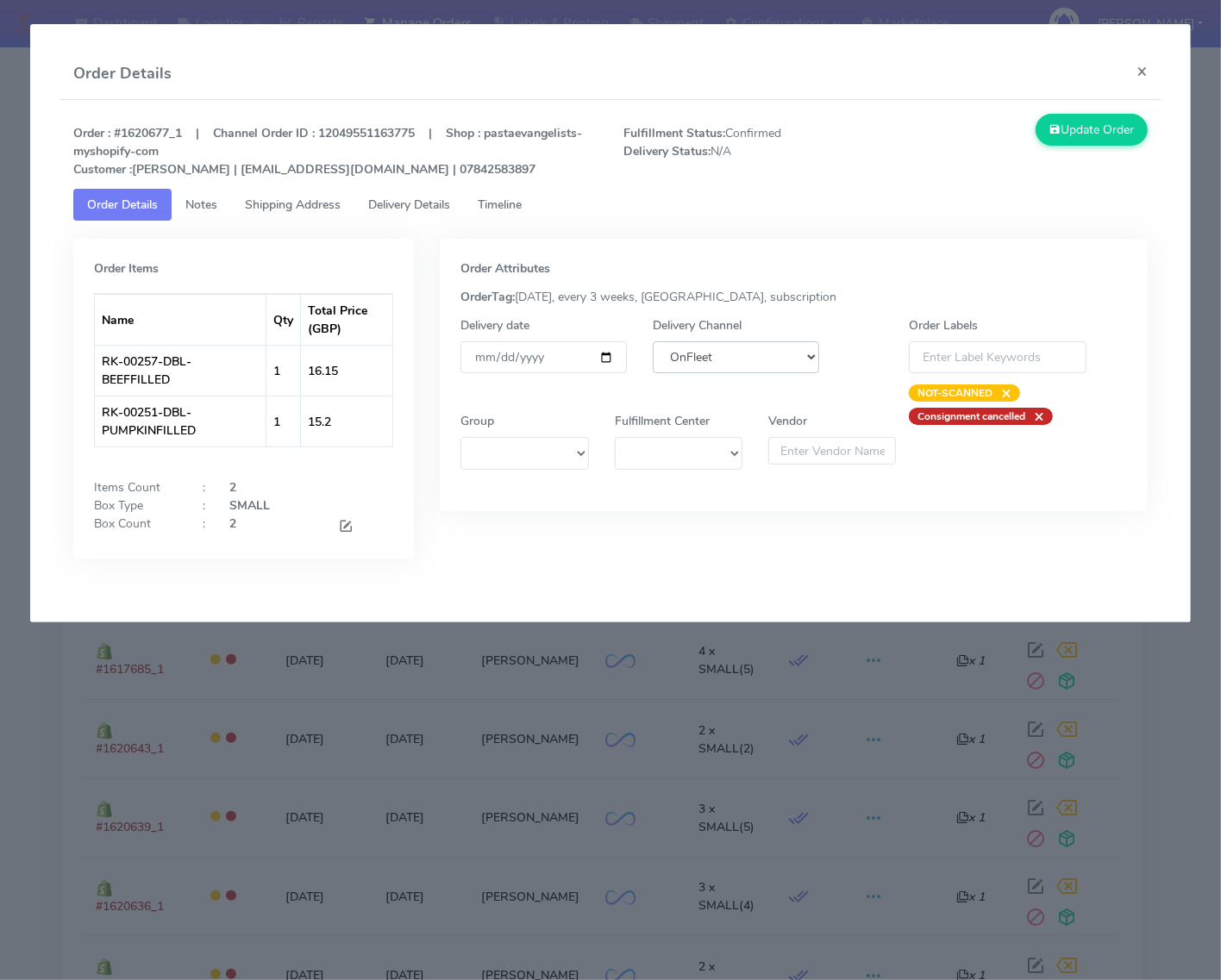
drag, startPoint x: 786, startPoint y: 351, endPoint x: 785, endPoint y: 372, distance: 21.0
click at [789, 351] on select "DHL OnFleet Royal Mail DPD Yodel MaxOptra Amazon Collection" at bounding box center [736, 357] width 166 height 32
select select "5"
click at [653, 342] on select "DHL OnFleet Royal Mail DPD Yodel MaxOptra Amazon Collection" at bounding box center [736, 357] width 166 height 32
click at [1080, 115] on button "Update Order" at bounding box center [1092, 129] width 112 height 32
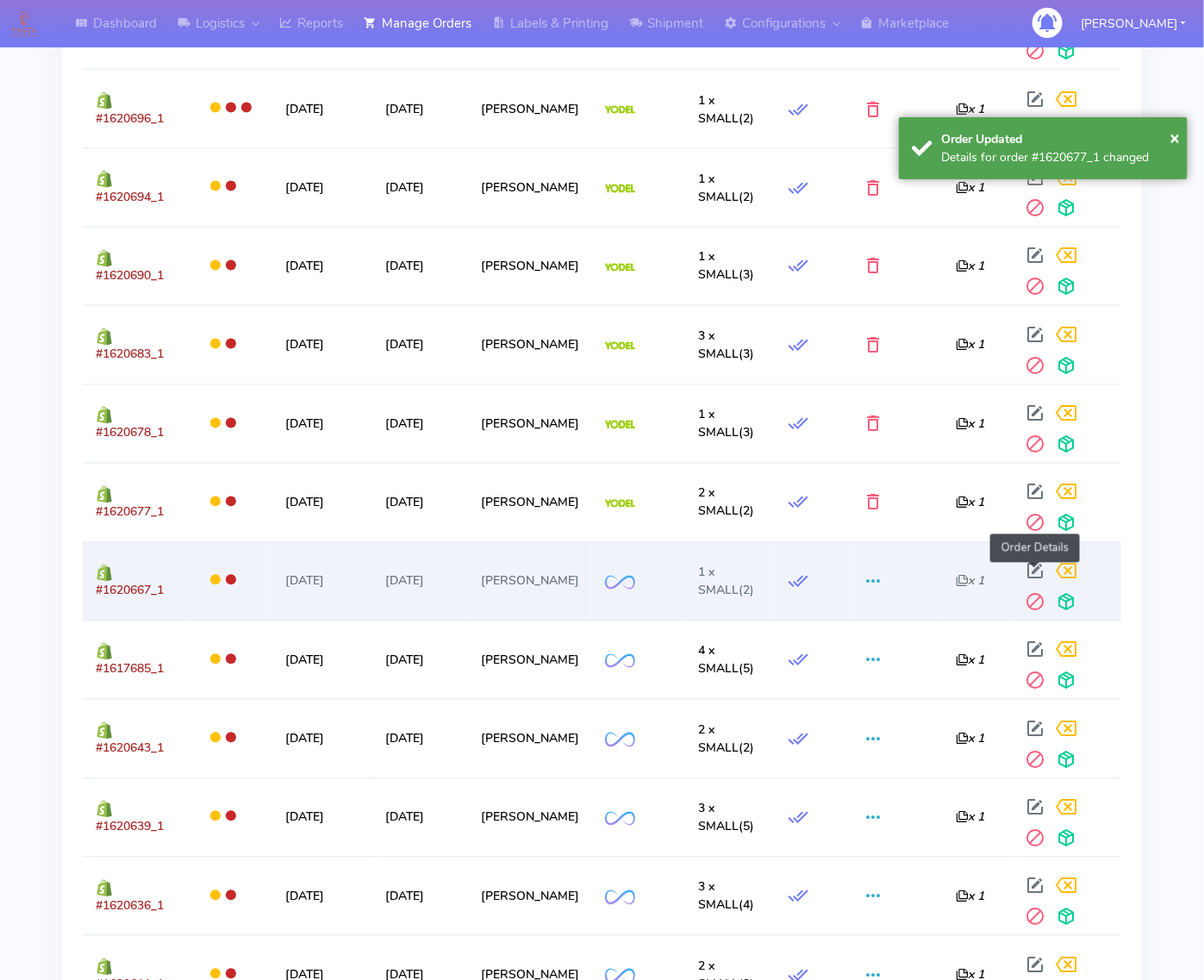
click at [1031, 579] on span at bounding box center [1036, 575] width 31 height 16
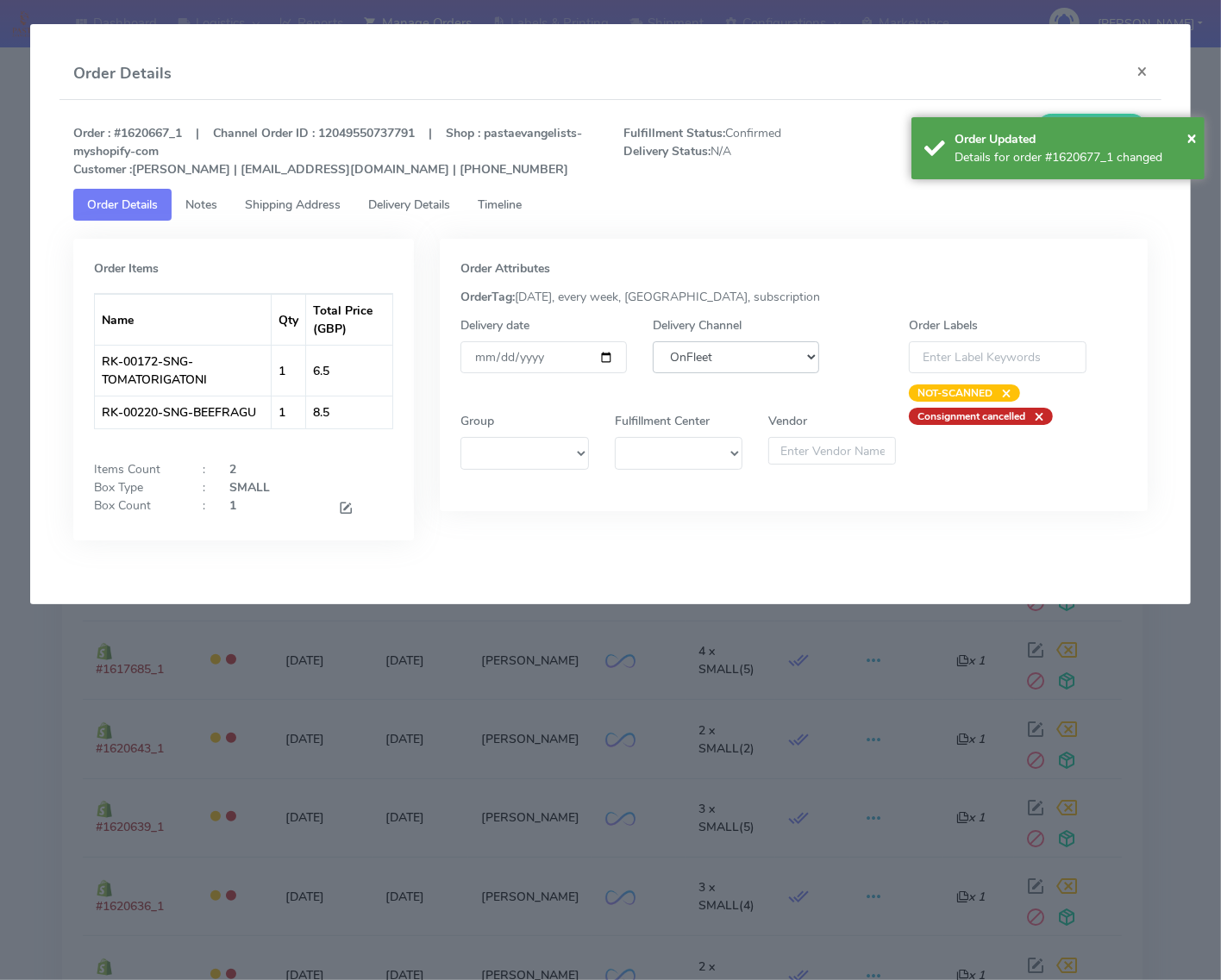
click at [800, 349] on select "DHL OnFleet Royal Mail DPD Yodel MaxOptra Amazon Collection" at bounding box center [736, 357] width 166 height 32
select select "5"
click at [653, 342] on select "DHL OnFleet Royal Mail DPD Yodel MaxOptra Amazon Collection" at bounding box center [736, 357] width 166 height 32
click at [1194, 138] on span "×" at bounding box center [1191, 137] width 10 height 24
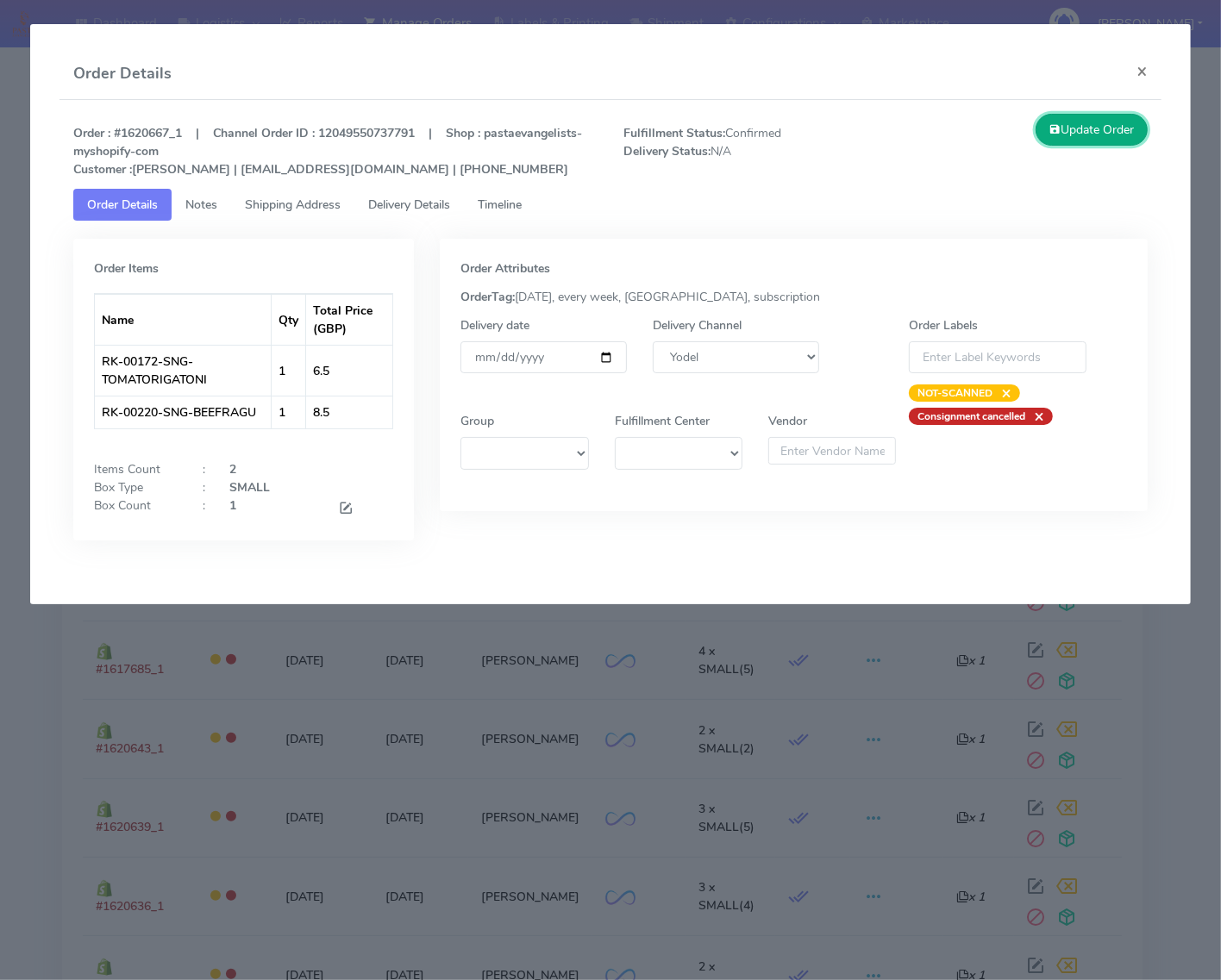
click at [1105, 129] on button "Update Order" at bounding box center [1092, 129] width 112 height 32
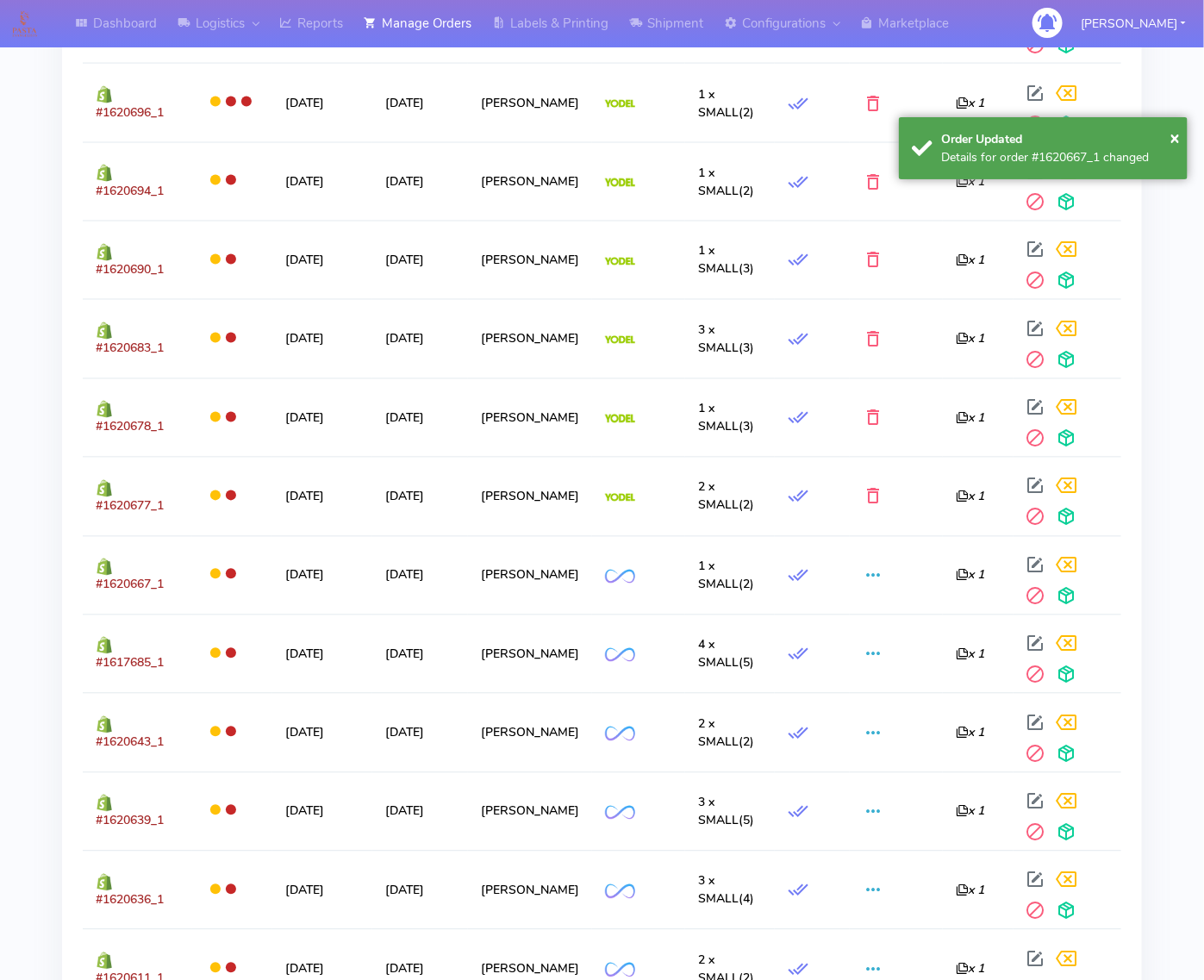
scroll to position [1211, 0]
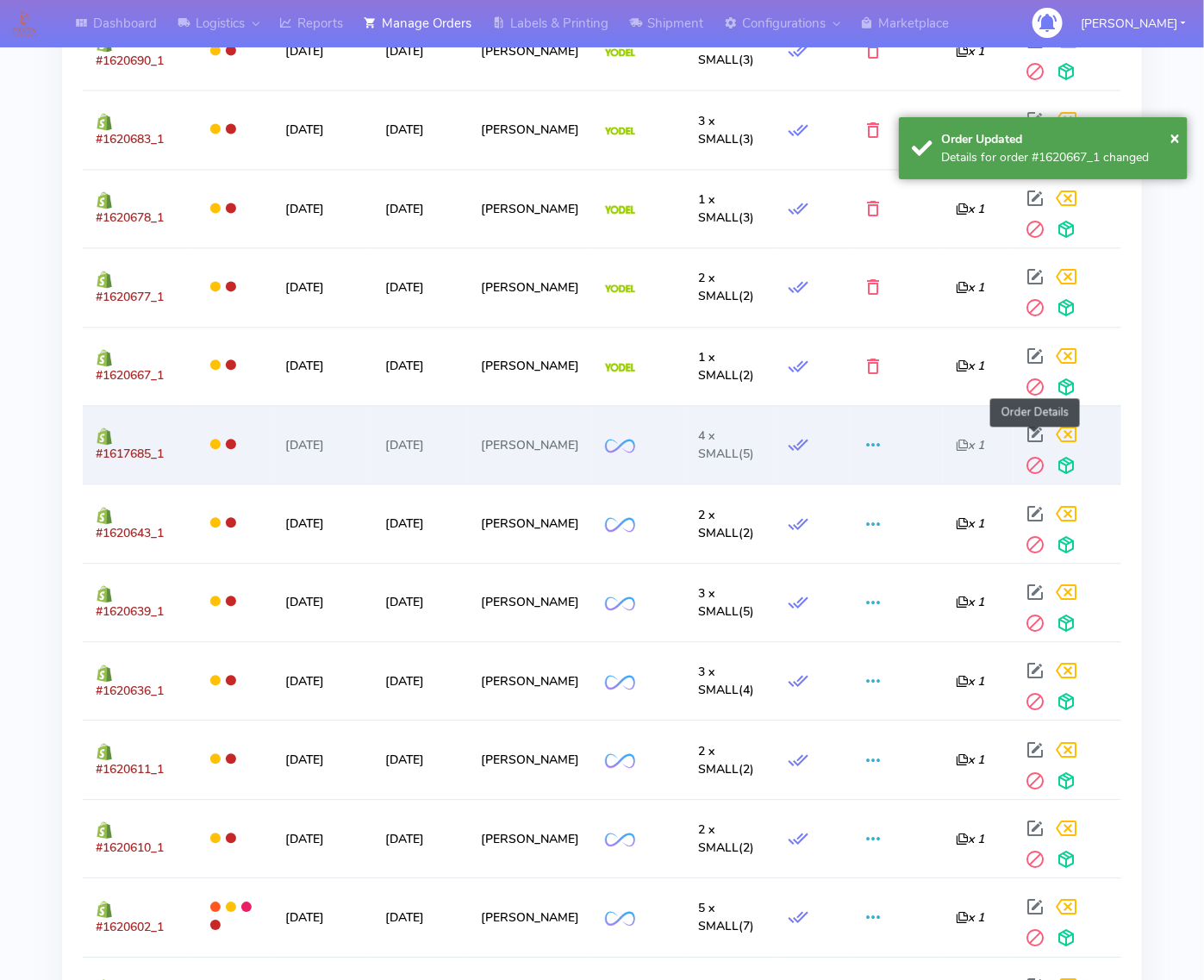
click at [1032, 431] on span at bounding box center [1036, 438] width 31 height 16
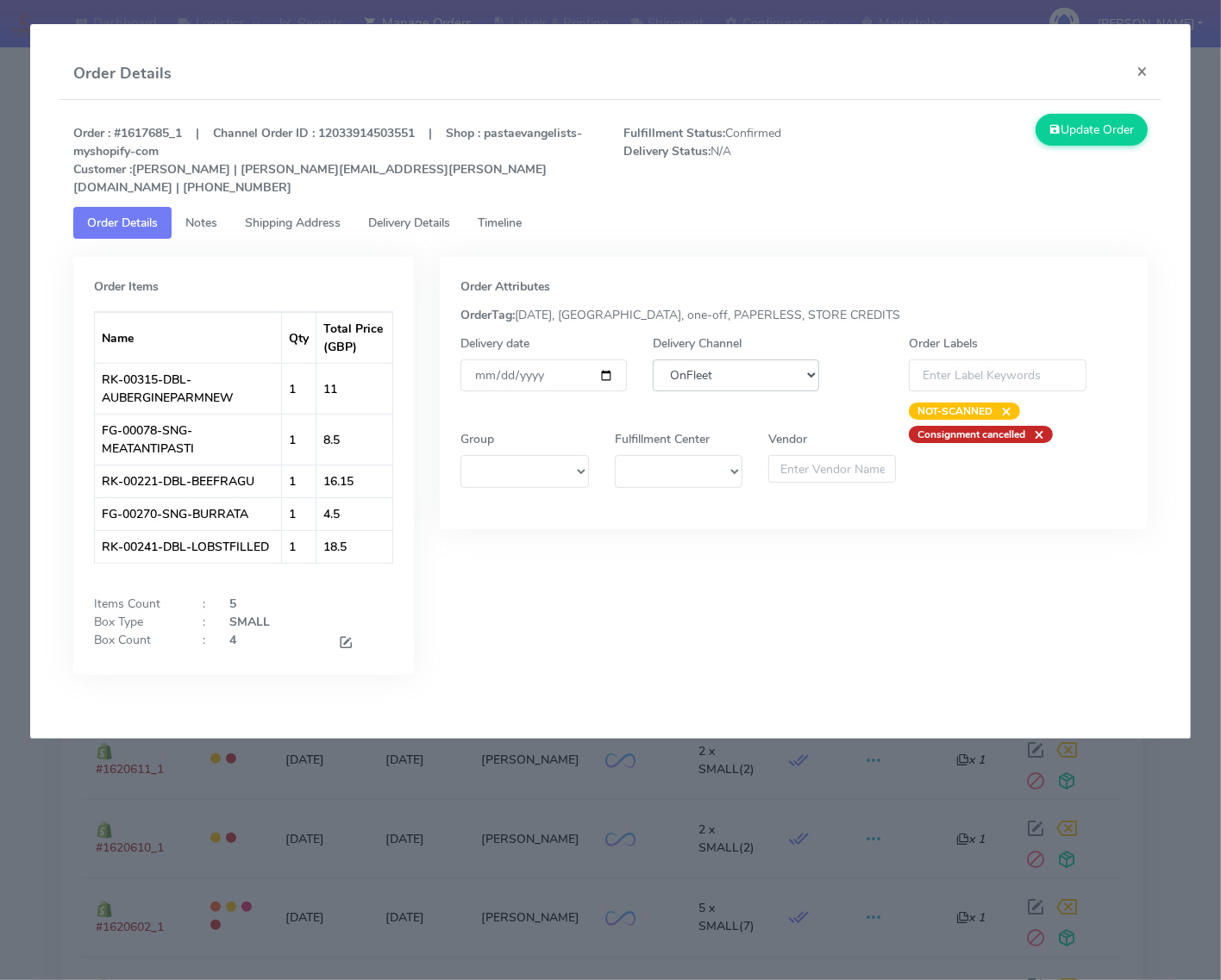
drag, startPoint x: 718, startPoint y: 354, endPoint x: 725, endPoint y: 368, distance: 15.7
click at [721, 360] on select "DHL OnFleet Royal Mail DPD Yodel MaxOptra Amazon Collection" at bounding box center [736, 375] width 166 height 32
select select "5"
click at [653, 360] on select "DHL OnFleet Royal Mail DPD Yodel MaxOptra Amazon Collection" at bounding box center [736, 375] width 166 height 32
click at [1072, 129] on button "Update Order" at bounding box center [1092, 129] width 112 height 32
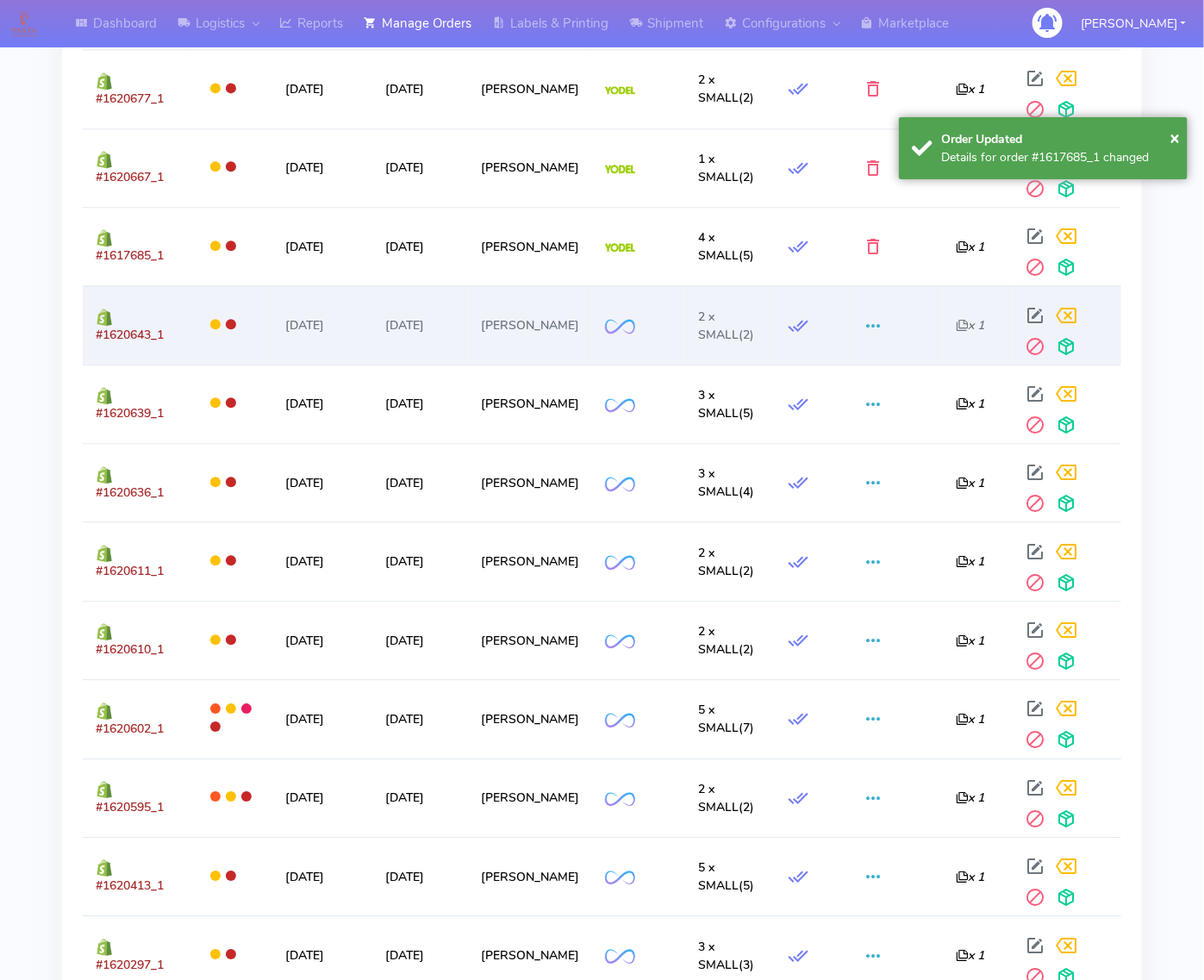
scroll to position [1427, 0]
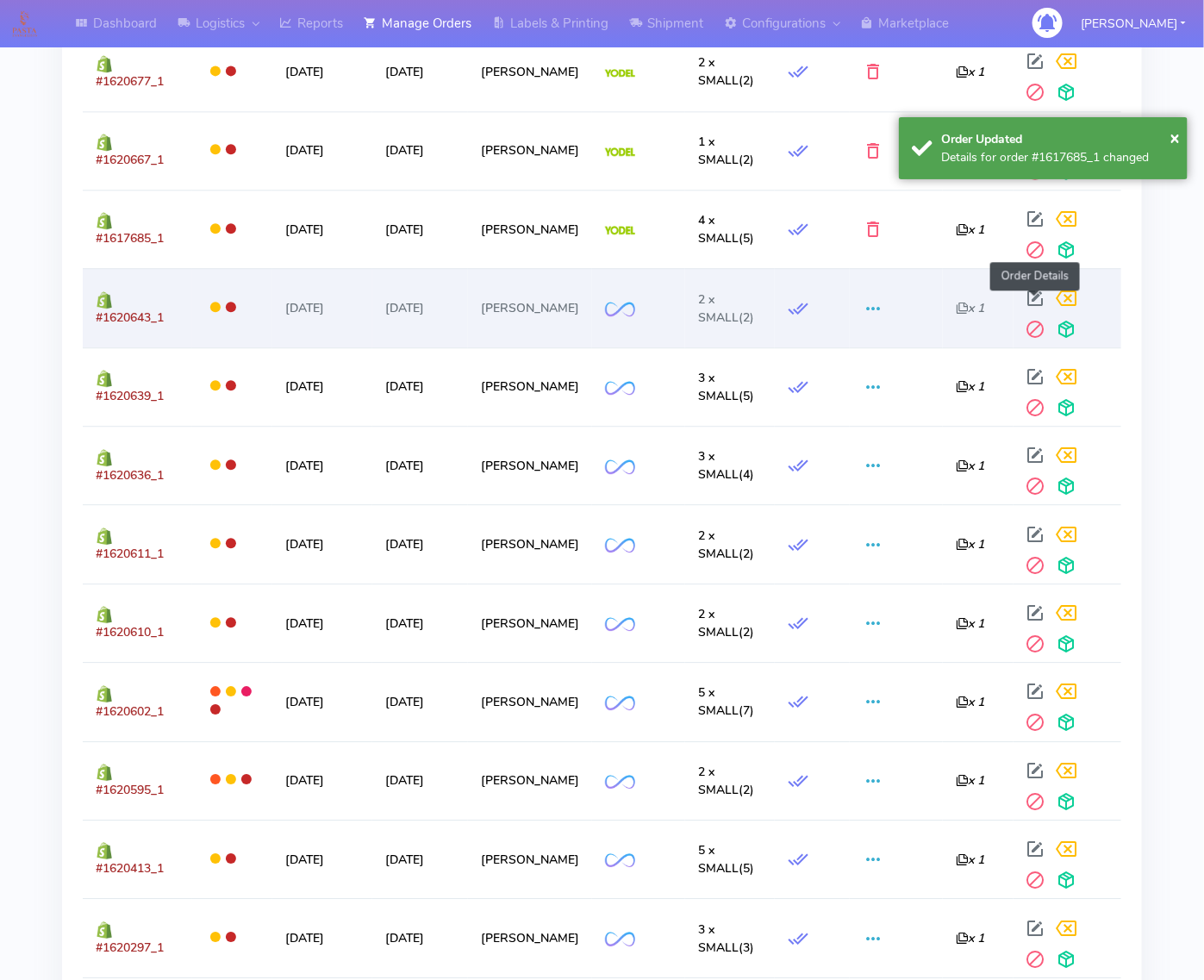
click at [1030, 310] on span at bounding box center [1036, 302] width 31 height 16
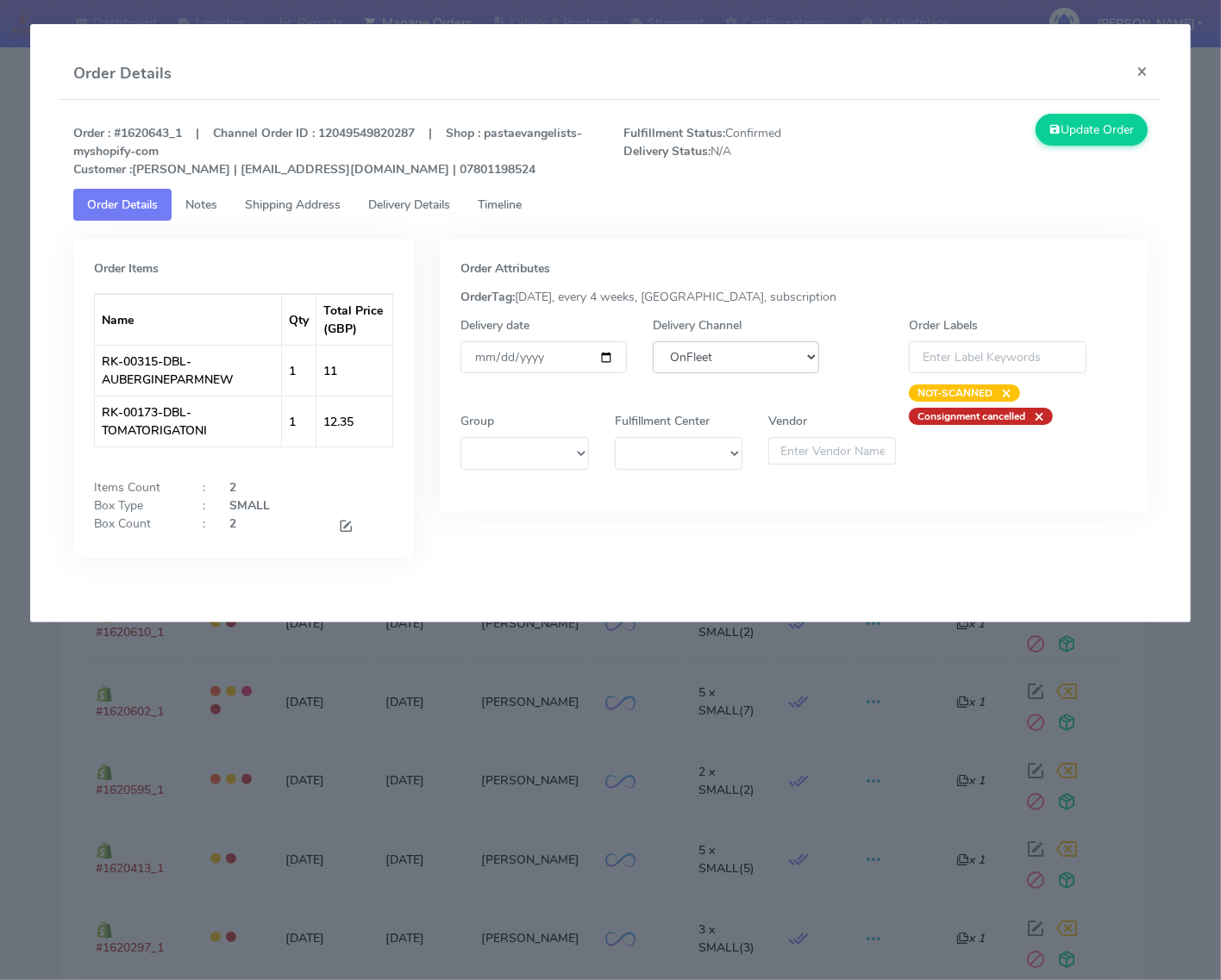
drag, startPoint x: 720, startPoint y: 358, endPoint x: 721, endPoint y: 369, distance: 11.0
click at [721, 358] on select "DHL OnFleet Royal Mail DPD Yodel MaxOptra Amazon Collection" at bounding box center [736, 357] width 166 height 32
select select "5"
click at [653, 342] on select "DHL OnFleet Royal Mail DPD Yodel MaxOptra Amazon Collection" at bounding box center [736, 357] width 166 height 32
click at [1058, 137] on button "Update Order" at bounding box center [1092, 129] width 112 height 32
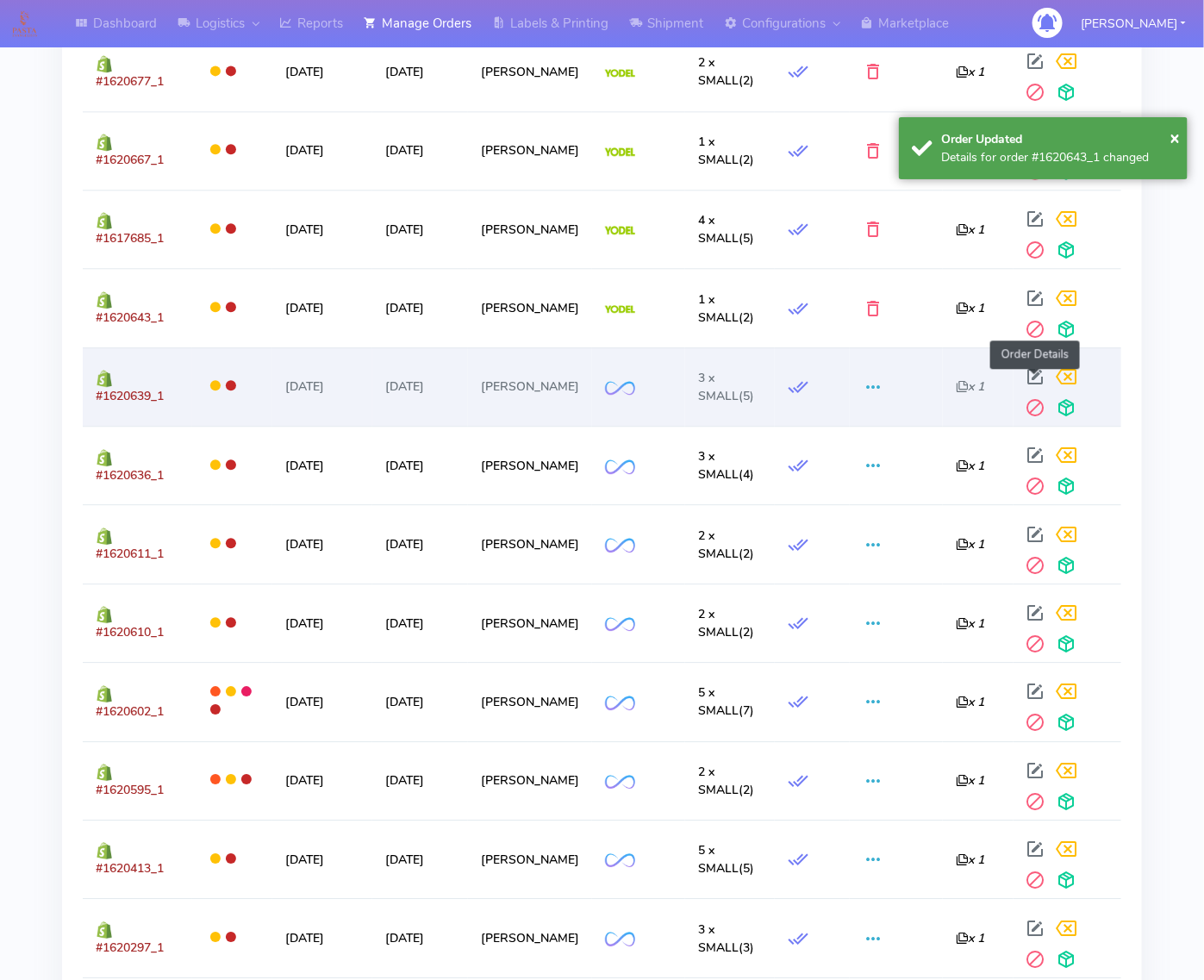
click at [1036, 381] on span at bounding box center [1036, 381] width 31 height 16
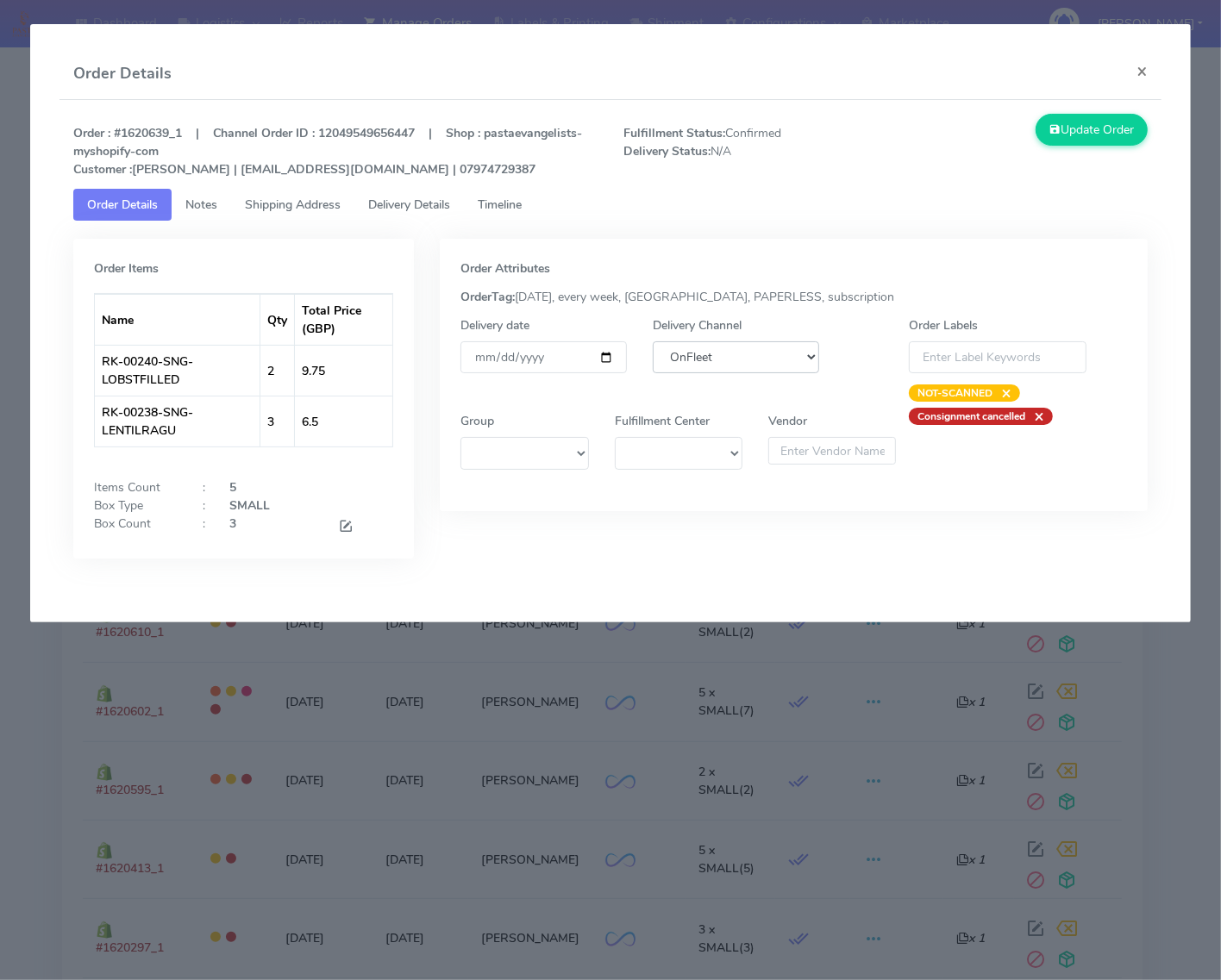
drag, startPoint x: 727, startPoint y: 358, endPoint x: 723, endPoint y: 372, distance: 14.6
click at [727, 359] on select "DHL OnFleet Royal Mail DPD Yodel MaxOptra Amazon Collection" at bounding box center [736, 357] width 166 height 32
select select "5"
click at [653, 342] on select "DHL OnFleet Royal Mail DPD Yodel MaxOptra Amazon Collection" at bounding box center [736, 357] width 166 height 32
click at [1063, 146] on button "Update Order" at bounding box center [1092, 129] width 112 height 32
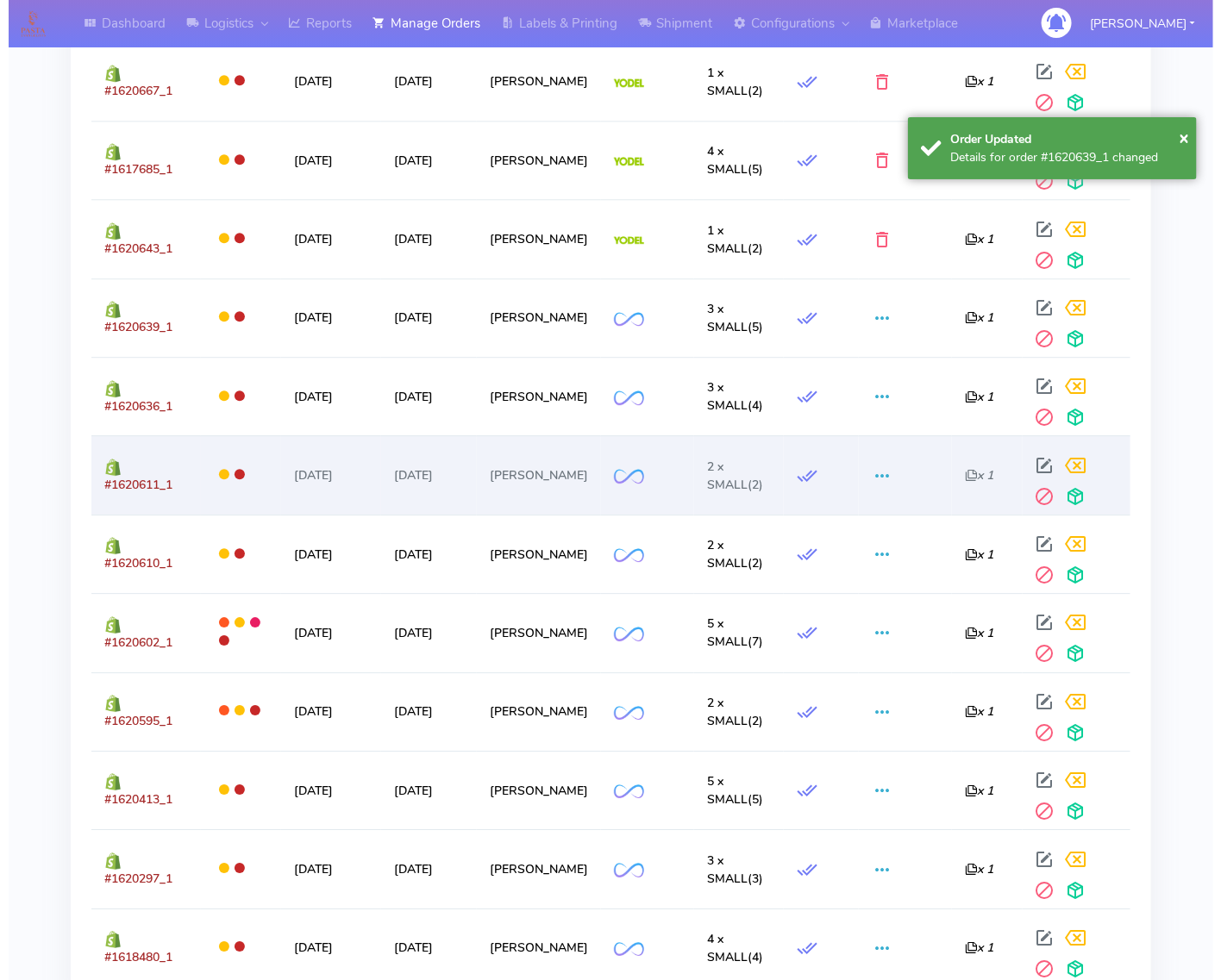
scroll to position [1534, 0]
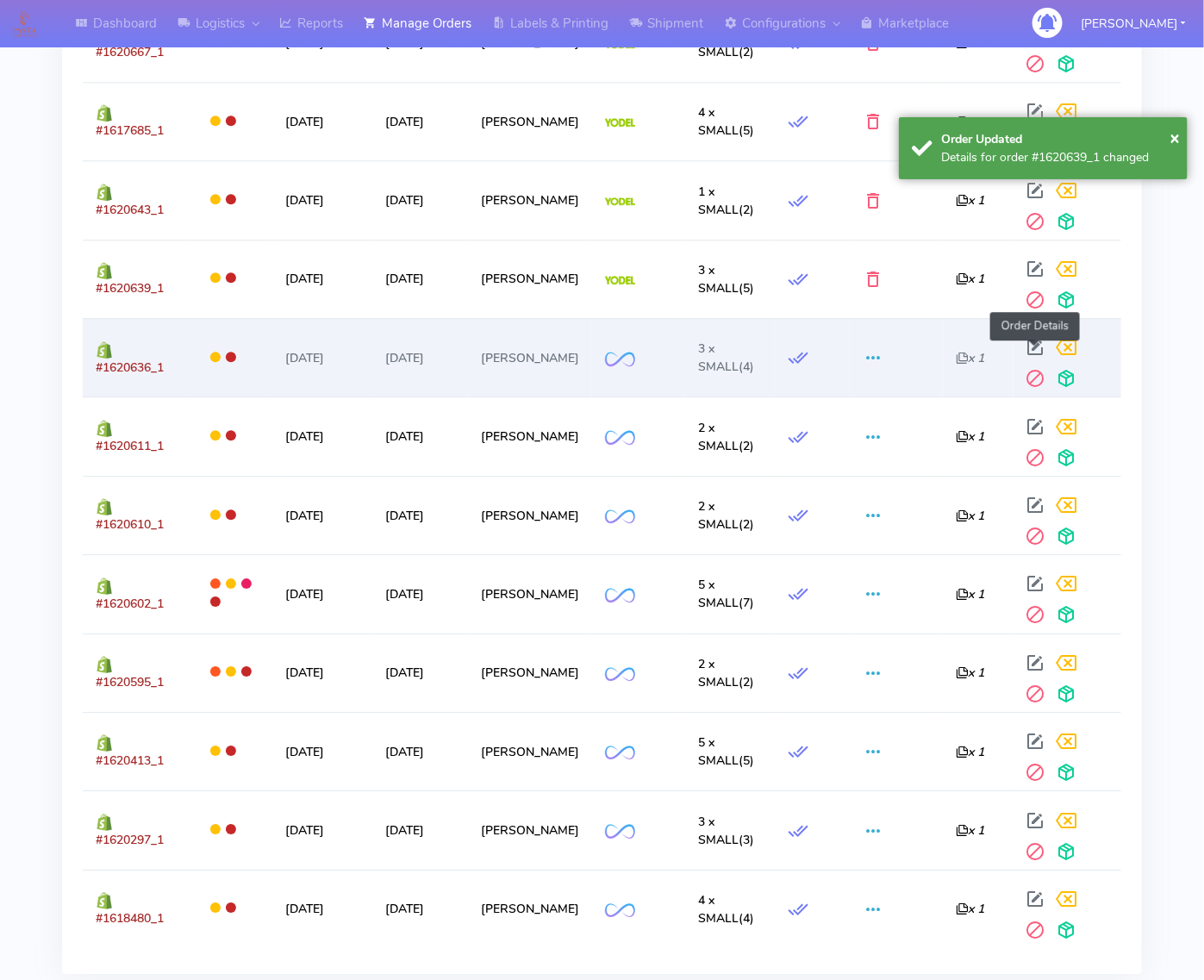
click at [1039, 349] on span at bounding box center [1036, 351] width 31 height 16
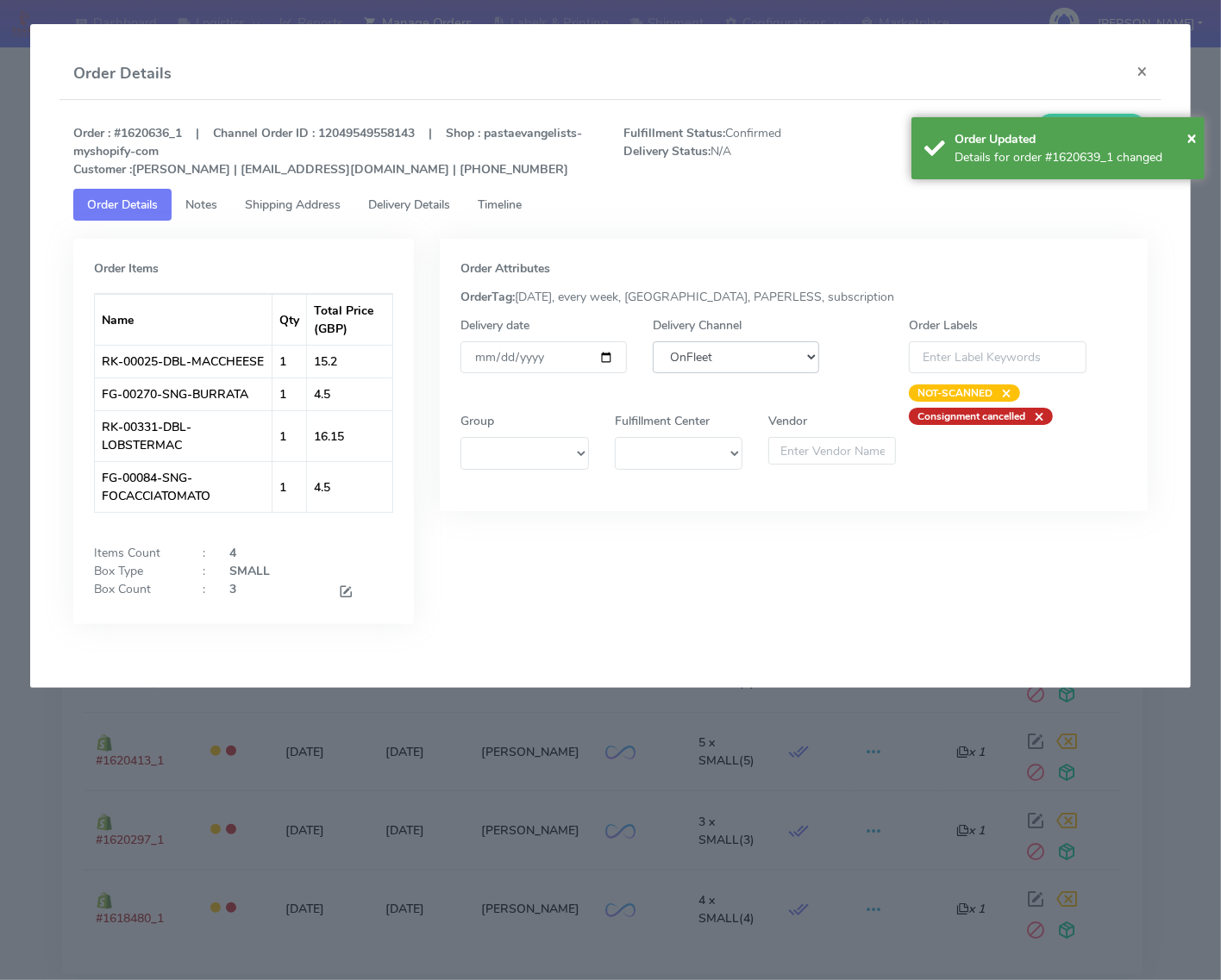
drag, startPoint x: 730, startPoint y: 360, endPoint x: 729, endPoint y: 371, distance: 11.0
click at [730, 360] on select "DHL OnFleet Royal Mail DPD Yodel MaxOptra Amazon Collection" at bounding box center [736, 357] width 166 height 32
select select "5"
click at [653, 342] on select "DHL OnFleet Royal Mail DPD Yodel MaxOptra Amazon Collection" at bounding box center [736, 357] width 166 height 32
click at [1188, 138] on span "×" at bounding box center [1191, 137] width 10 height 24
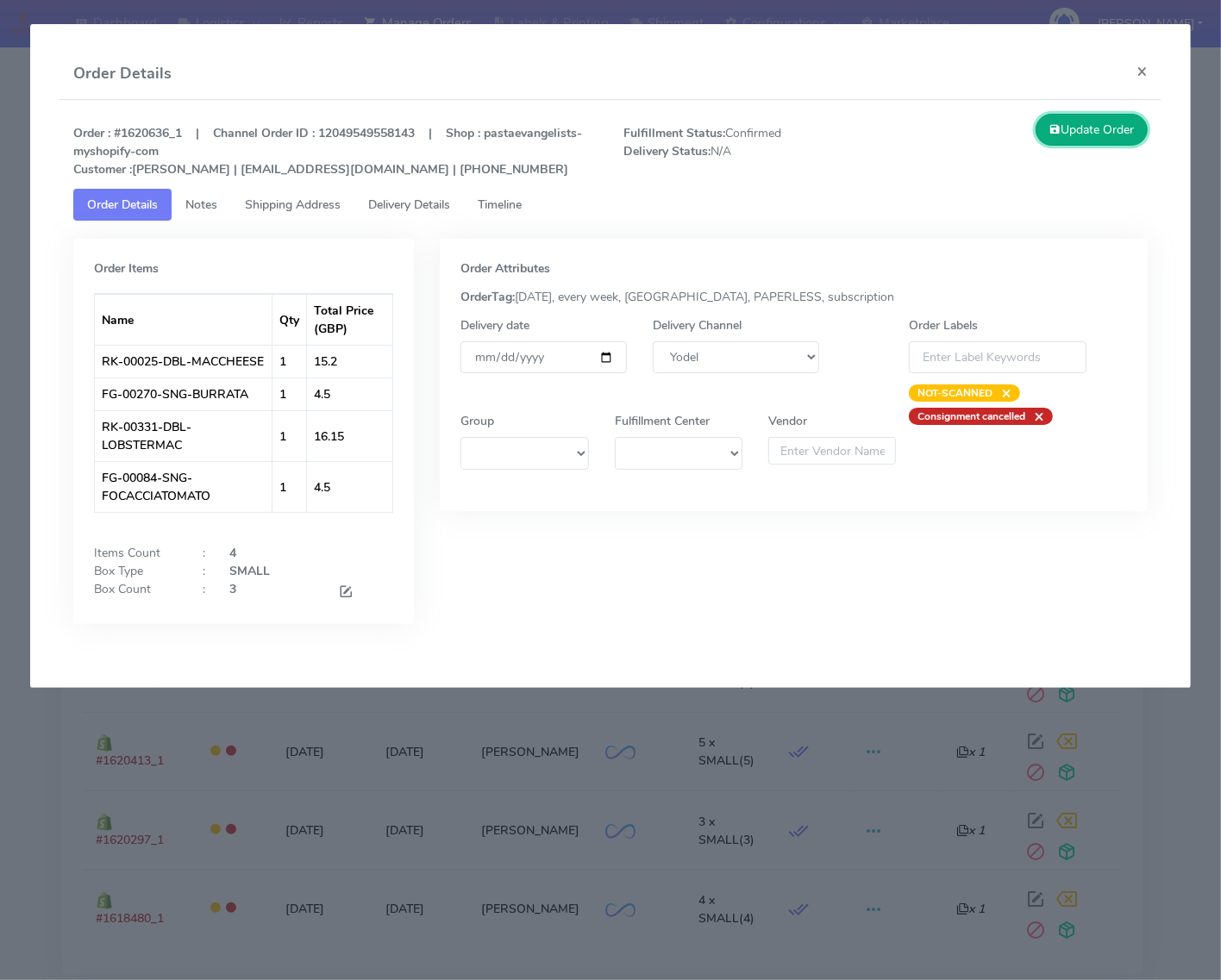
drag, startPoint x: 1047, startPoint y: 135, endPoint x: 1028, endPoint y: 201, distance: 68.7
click at [1053, 135] on icon at bounding box center [1055, 129] width 12 height 16
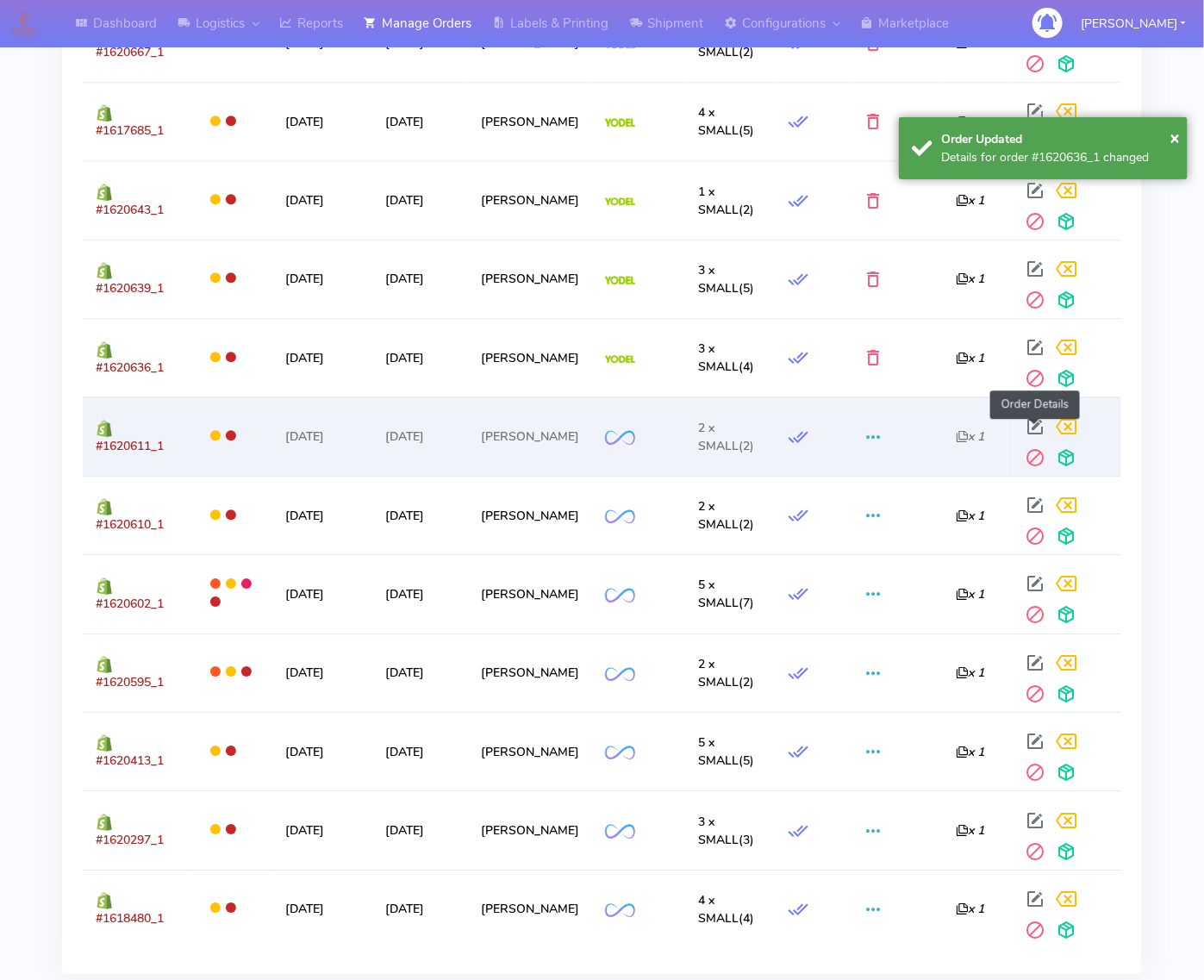
click at [1021, 429] on span at bounding box center [1036, 430] width 31 height 16
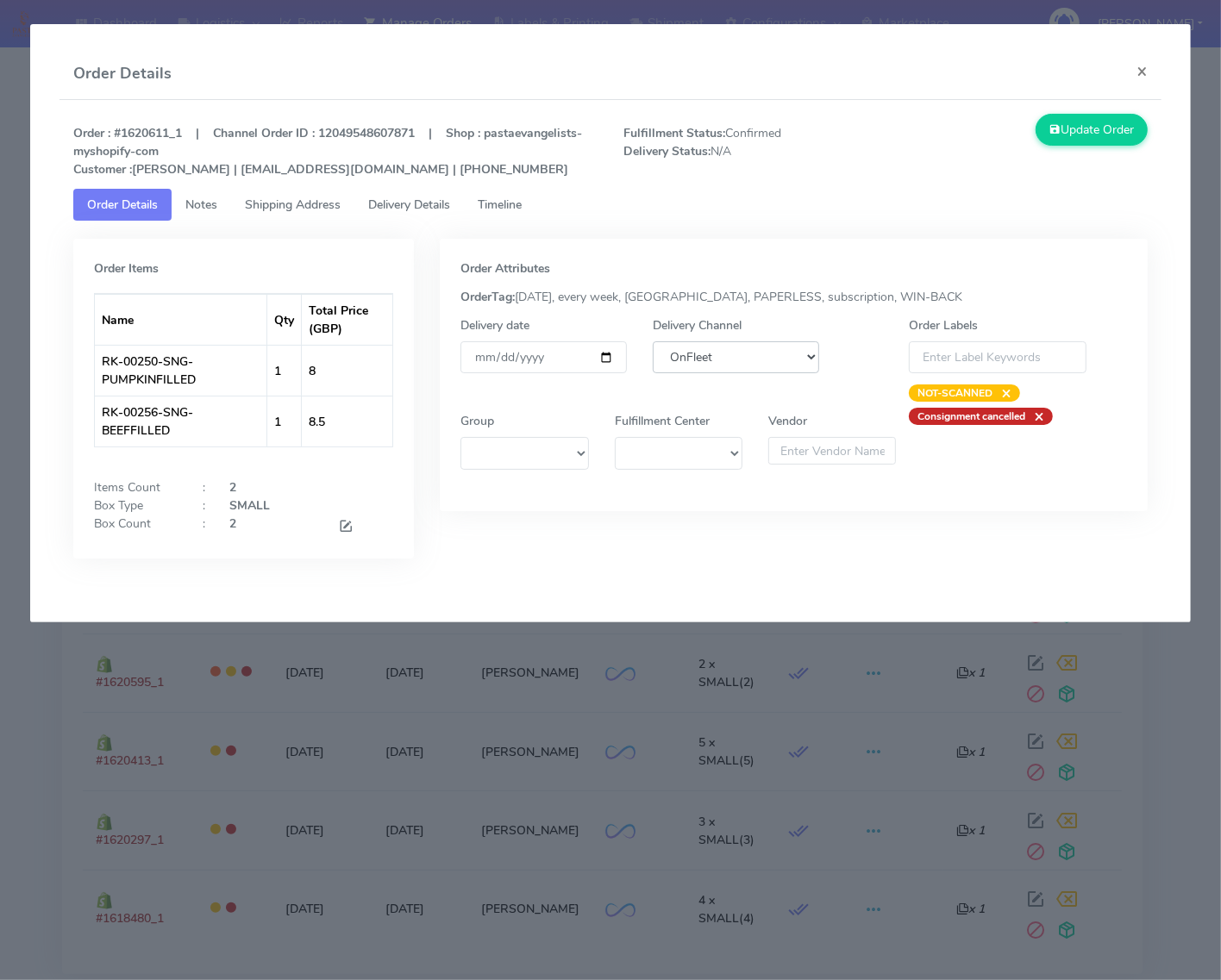
drag, startPoint x: 716, startPoint y: 359, endPoint x: 717, endPoint y: 368, distance: 9.1
click at [716, 359] on select "DHL OnFleet Royal Mail DPD Yodel MaxOptra Amazon Collection" at bounding box center [736, 357] width 166 height 32
select select "5"
click at [653, 342] on select "DHL OnFleet Royal Mail DPD Yodel MaxOptra Amazon Collection" at bounding box center [736, 357] width 166 height 32
click at [1128, 137] on button "Update Order" at bounding box center [1092, 129] width 112 height 32
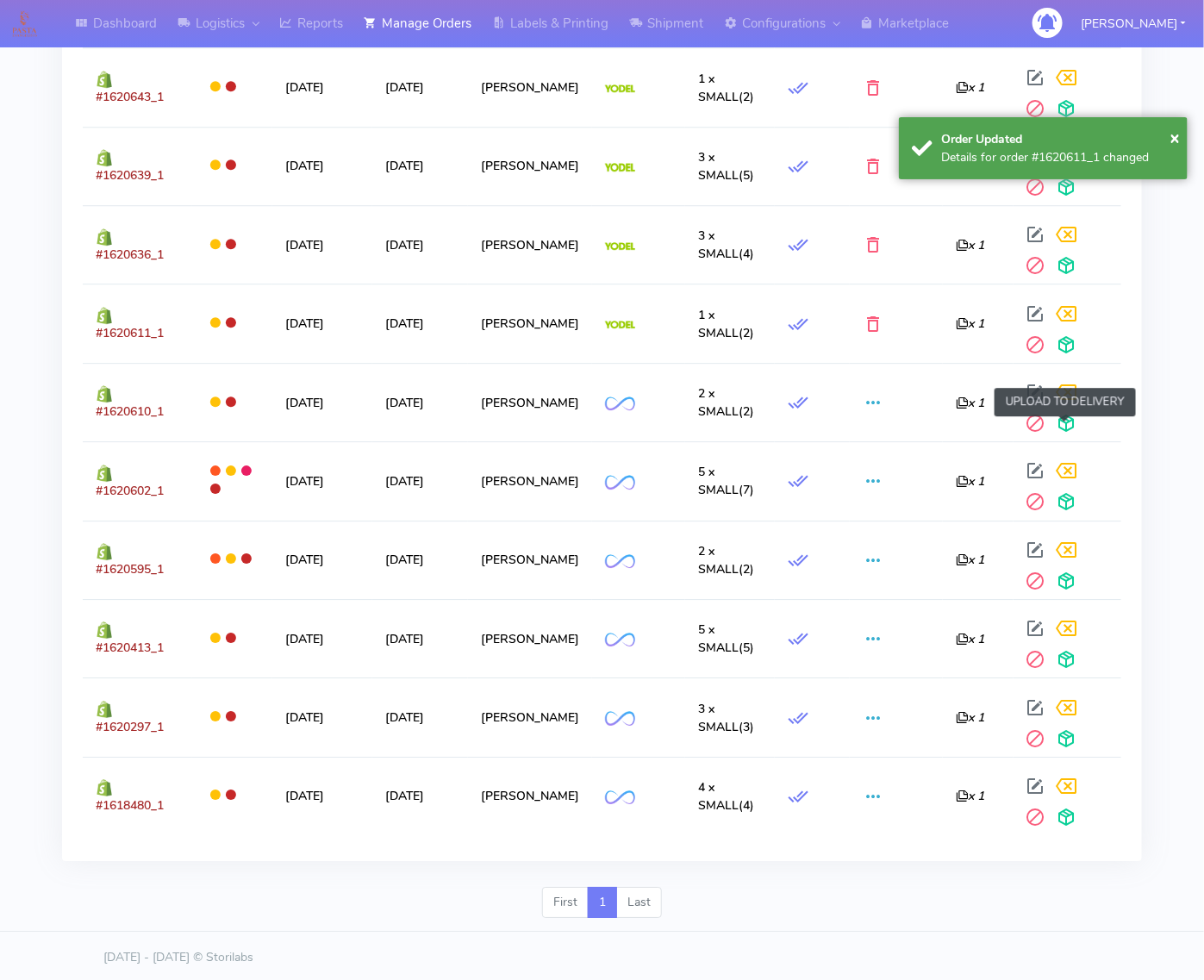
scroll to position [1656, 0]
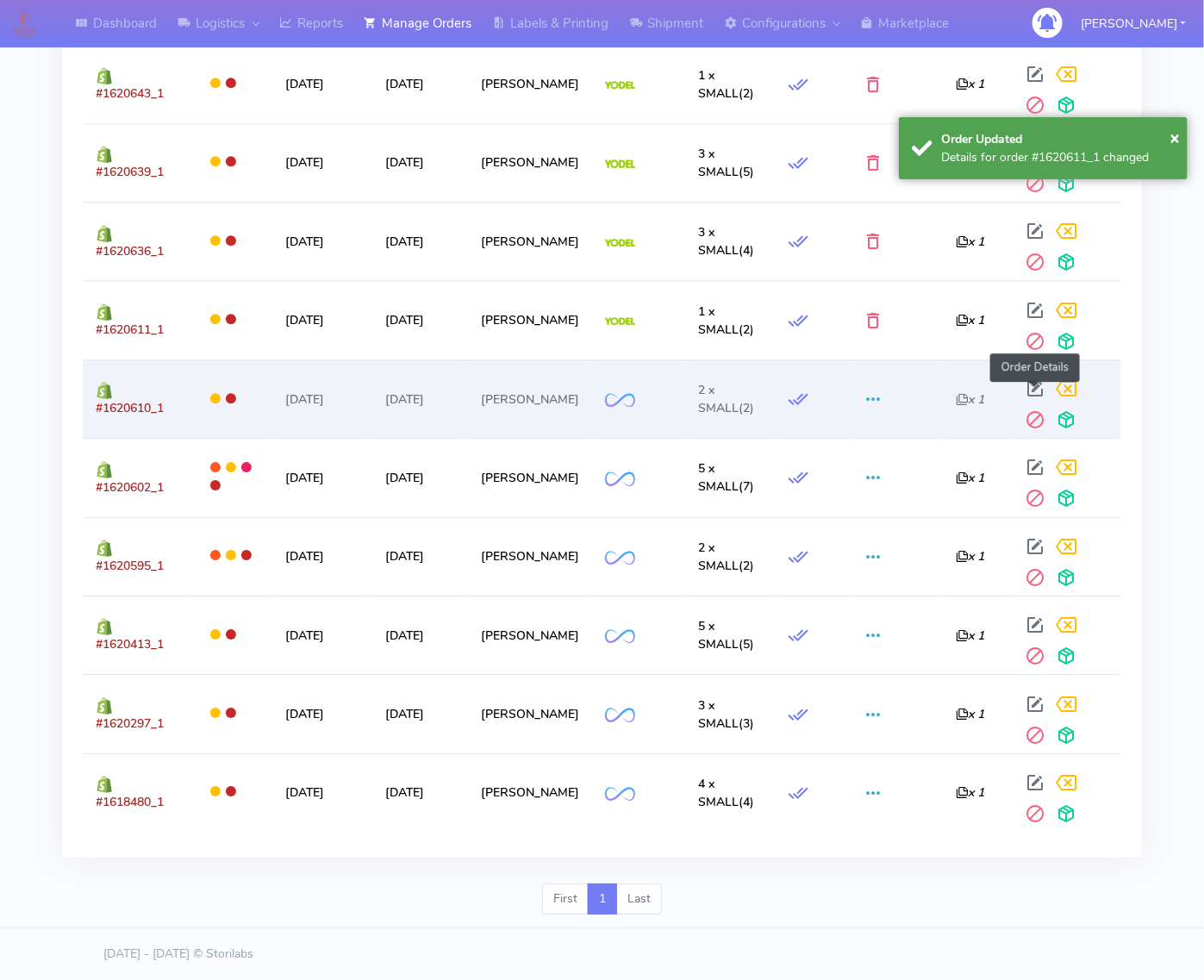
click at [1034, 384] on span at bounding box center [1036, 392] width 31 height 16
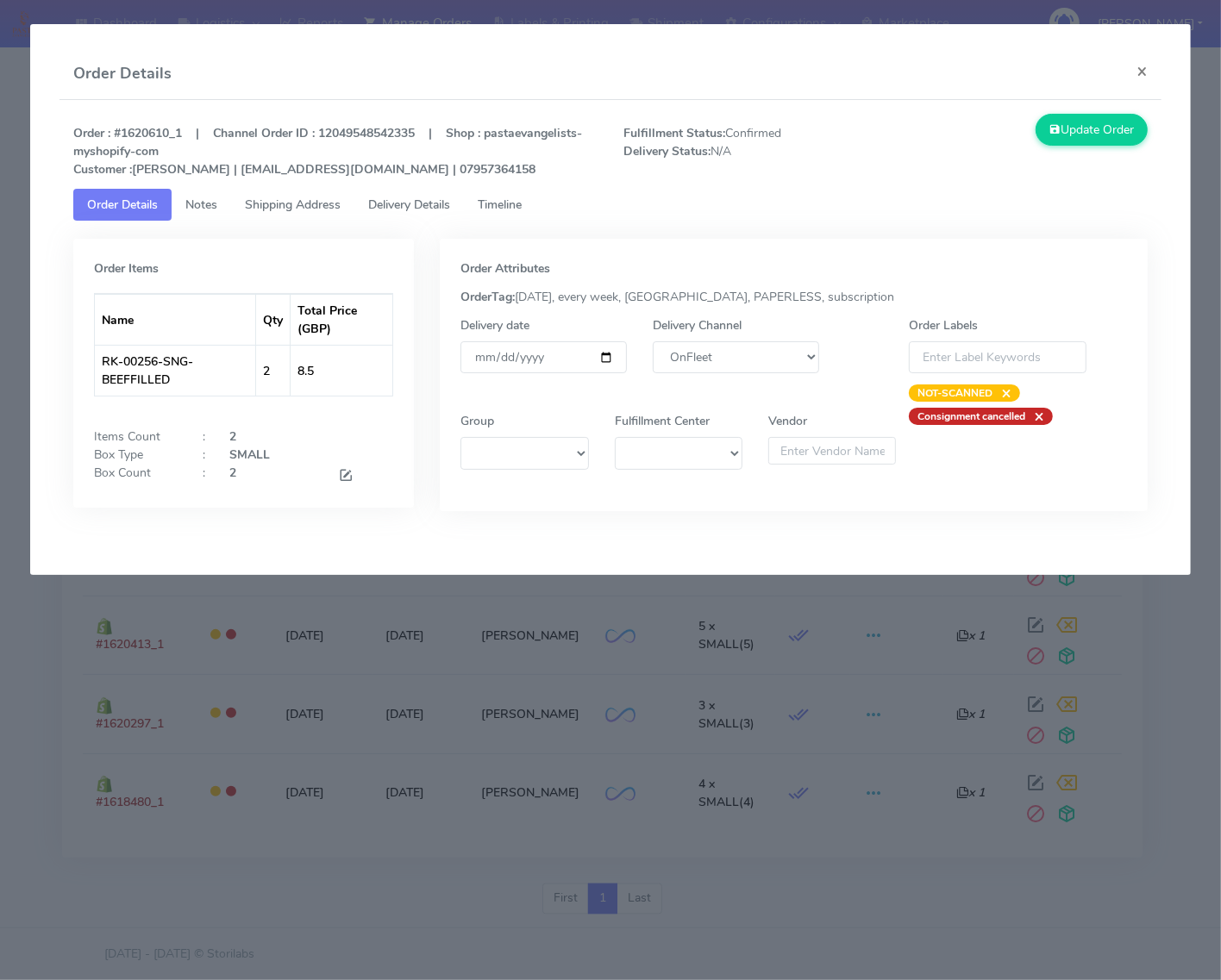
click at [729, 376] on div "Delivery Channel DHL OnFleet Royal Mail DPD Yodel MaxOptra Amazon Collection" at bounding box center [735, 359] width 193 height 85
click at [721, 356] on select "DHL OnFleet Royal Mail DPD Yodel MaxOptra Amazon Collection" at bounding box center [736, 357] width 166 height 32
select select "5"
click at [653, 342] on select "DHL OnFleet Royal Mail DPD Yodel MaxOptra Amazon Collection" at bounding box center [736, 357] width 166 height 32
click at [1112, 138] on button "Update Order" at bounding box center [1092, 129] width 112 height 32
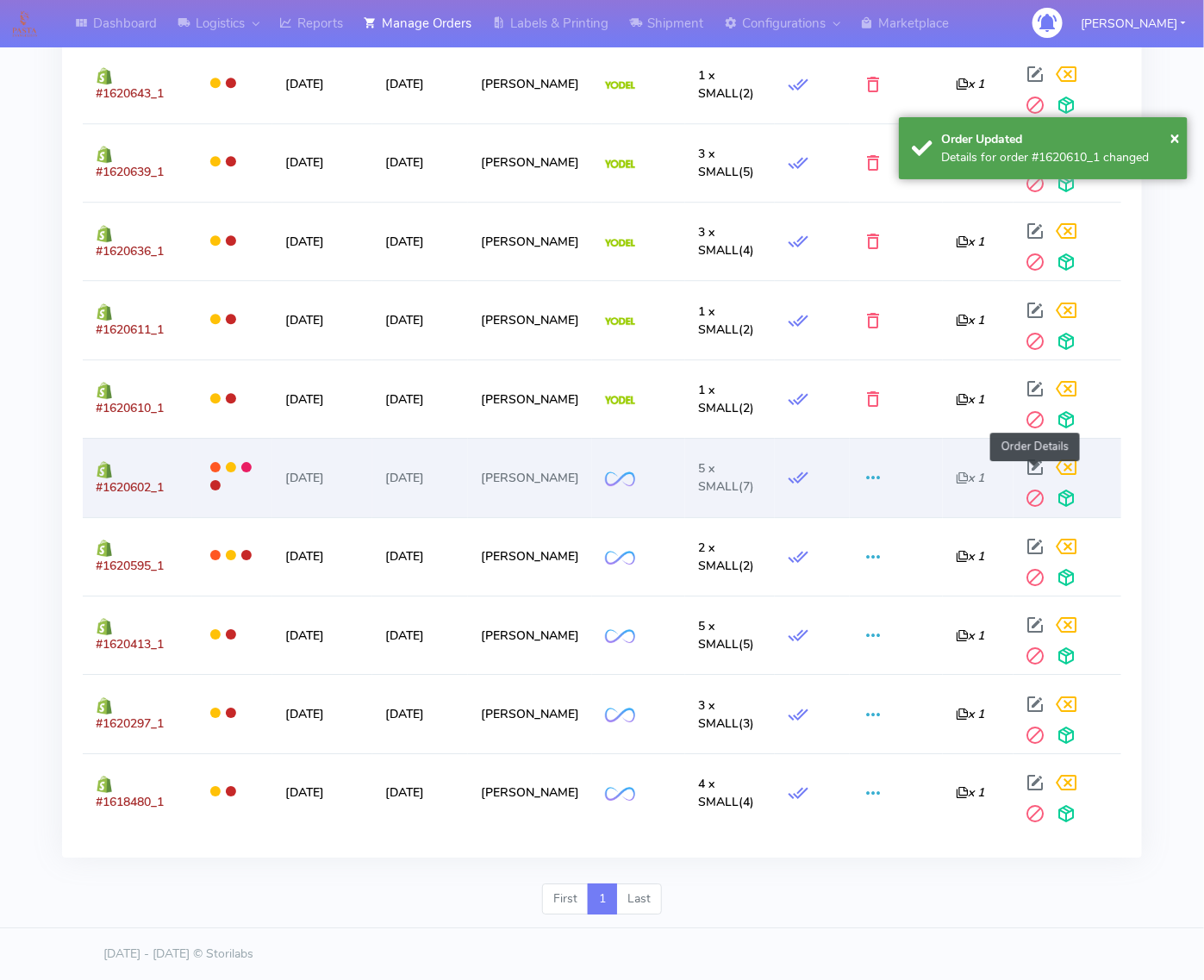
click at [1030, 470] on span at bounding box center [1036, 471] width 31 height 16
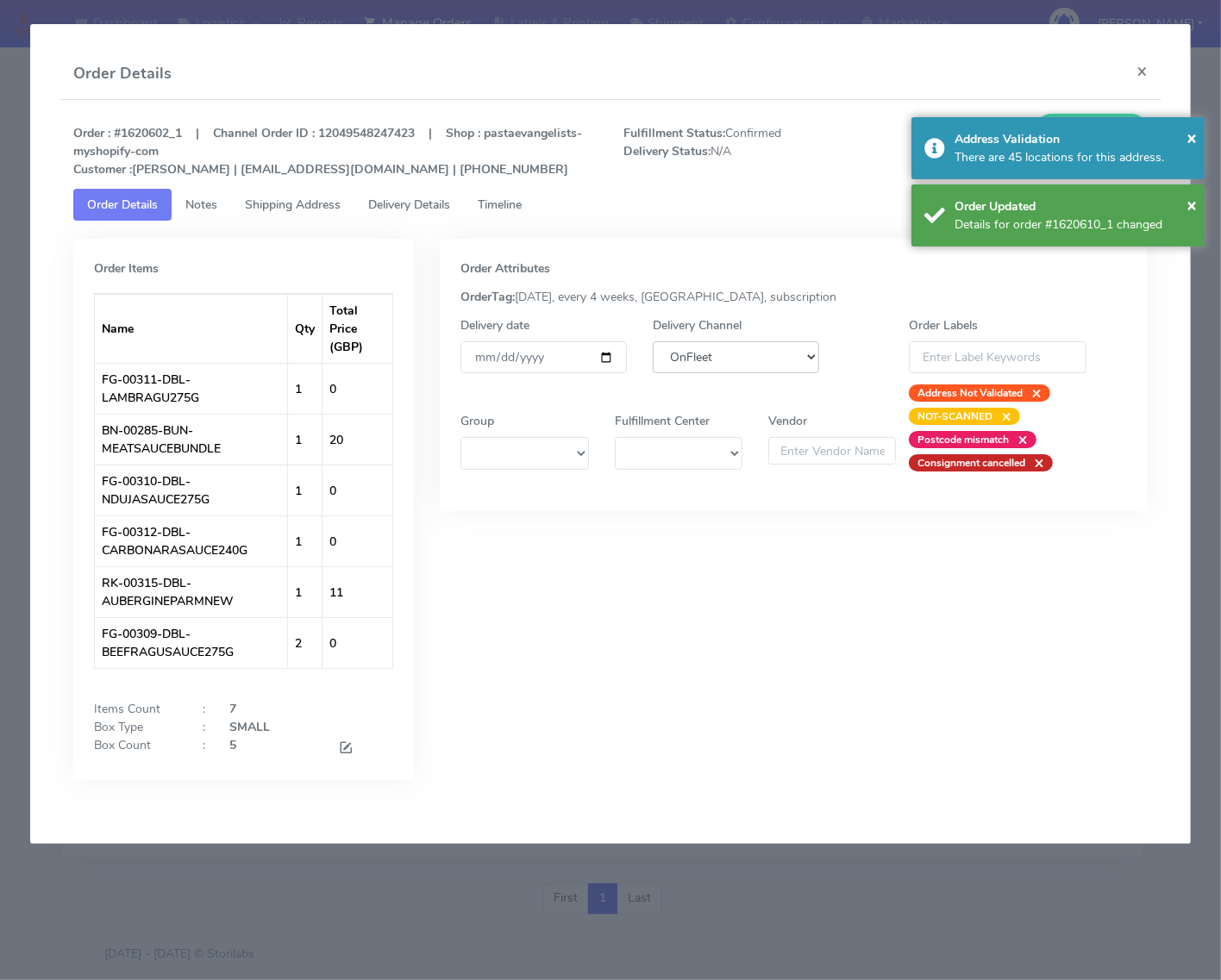
click at [718, 349] on select "DHL OnFleet Royal Mail DPD Yodel MaxOptra Amazon Collection" at bounding box center [736, 357] width 166 height 32
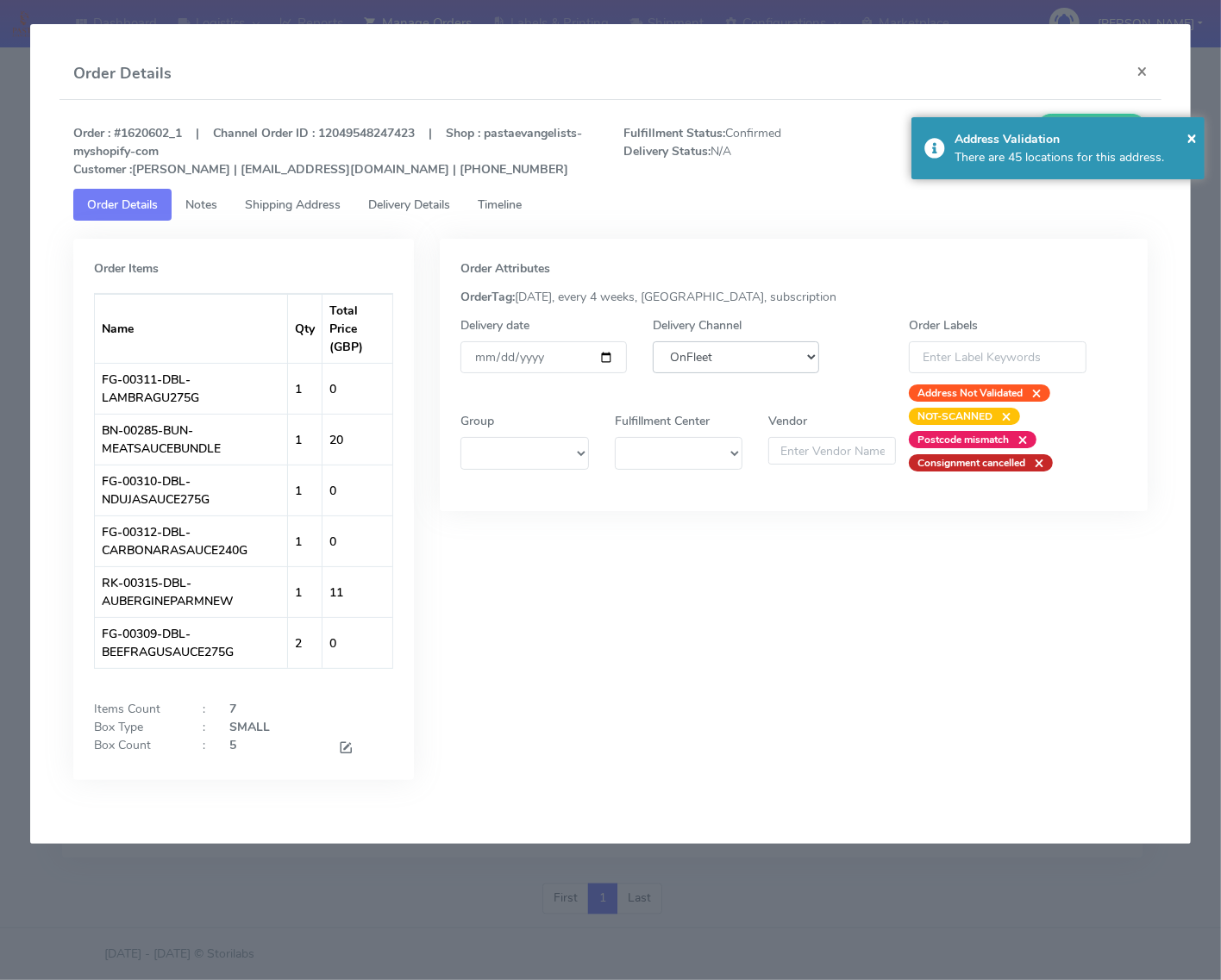
select select "5"
click at [653, 342] on select "DHL OnFleet Royal Mail DPD Yodel MaxOptra Amazon Collection" at bounding box center [736, 357] width 166 height 32
click at [1183, 134] on div "Address Validation" at bounding box center [1073, 139] width 237 height 18
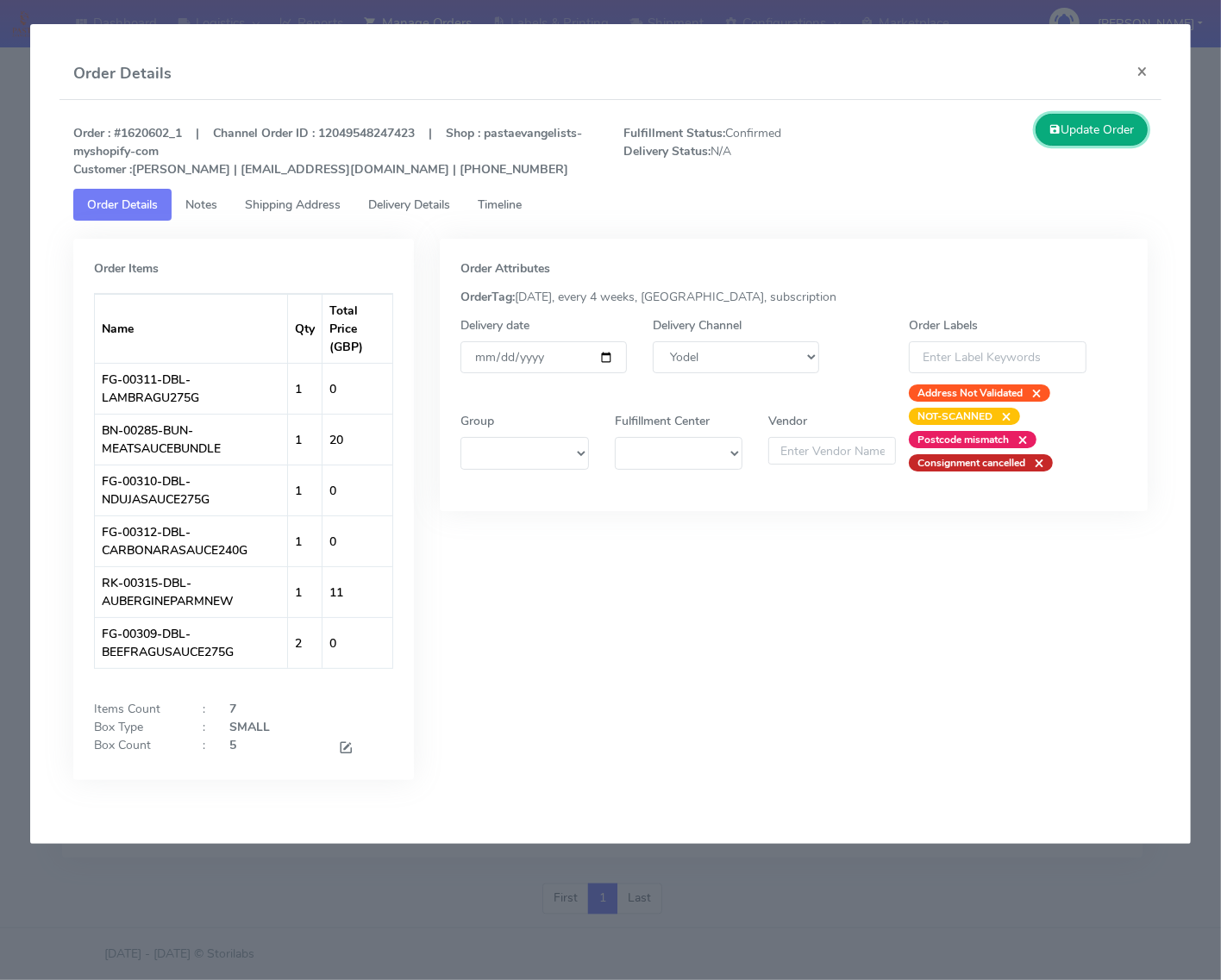
click at [1119, 126] on button "Update Order" at bounding box center [1092, 129] width 112 height 32
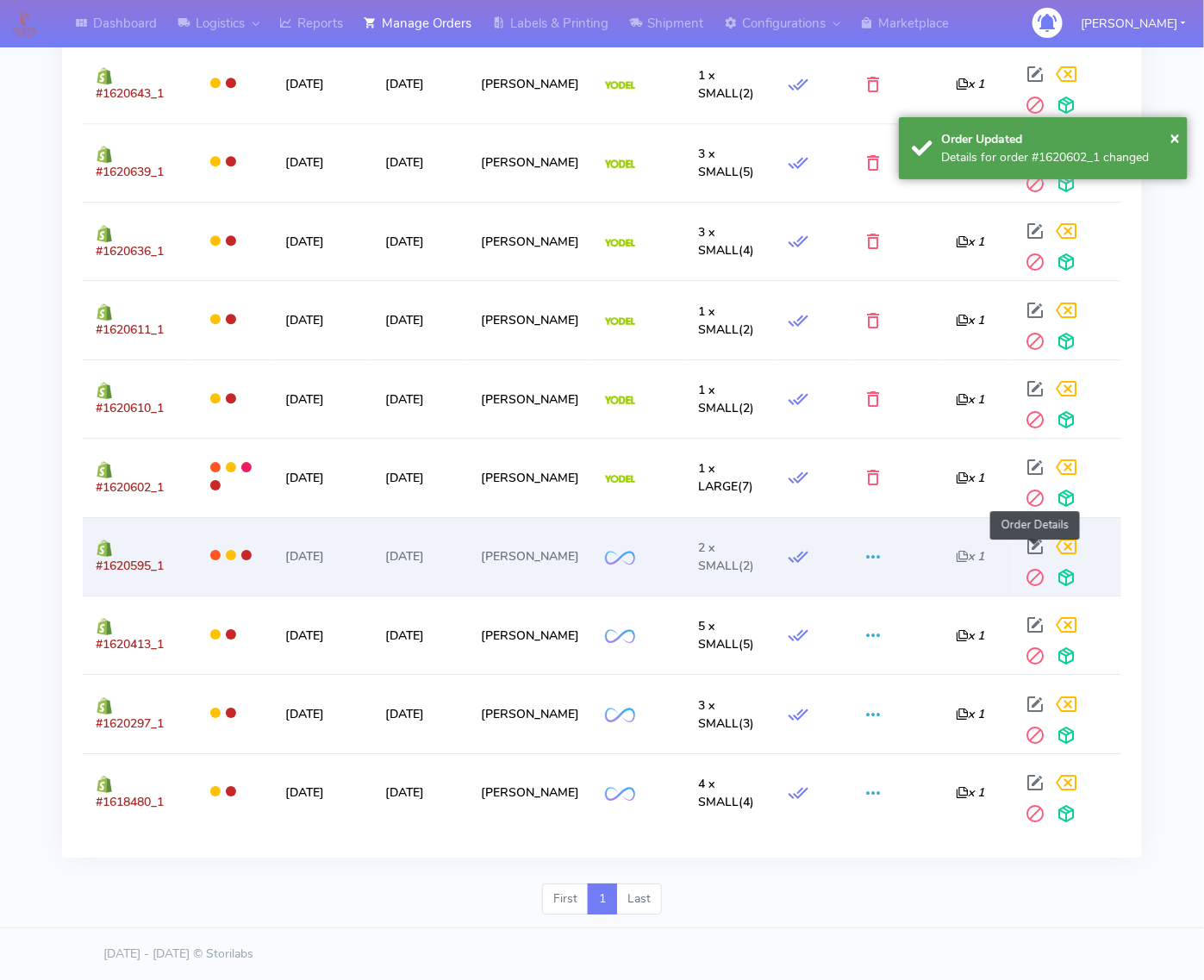
click at [1044, 541] on div "Order Details" at bounding box center [1064, 561] width 88 height 62
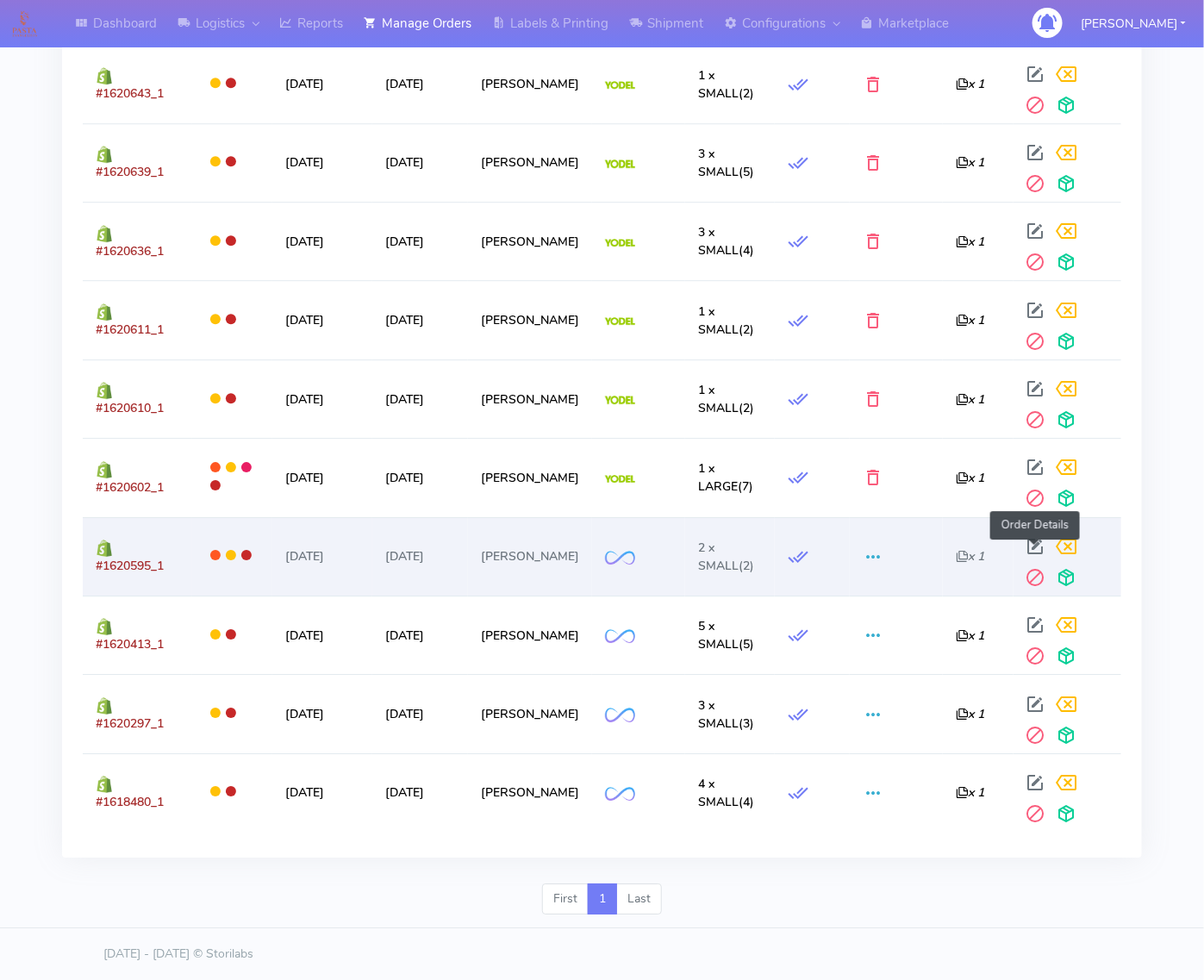
click at [1034, 542] on span at bounding box center [1036, 551] width 31 height 16
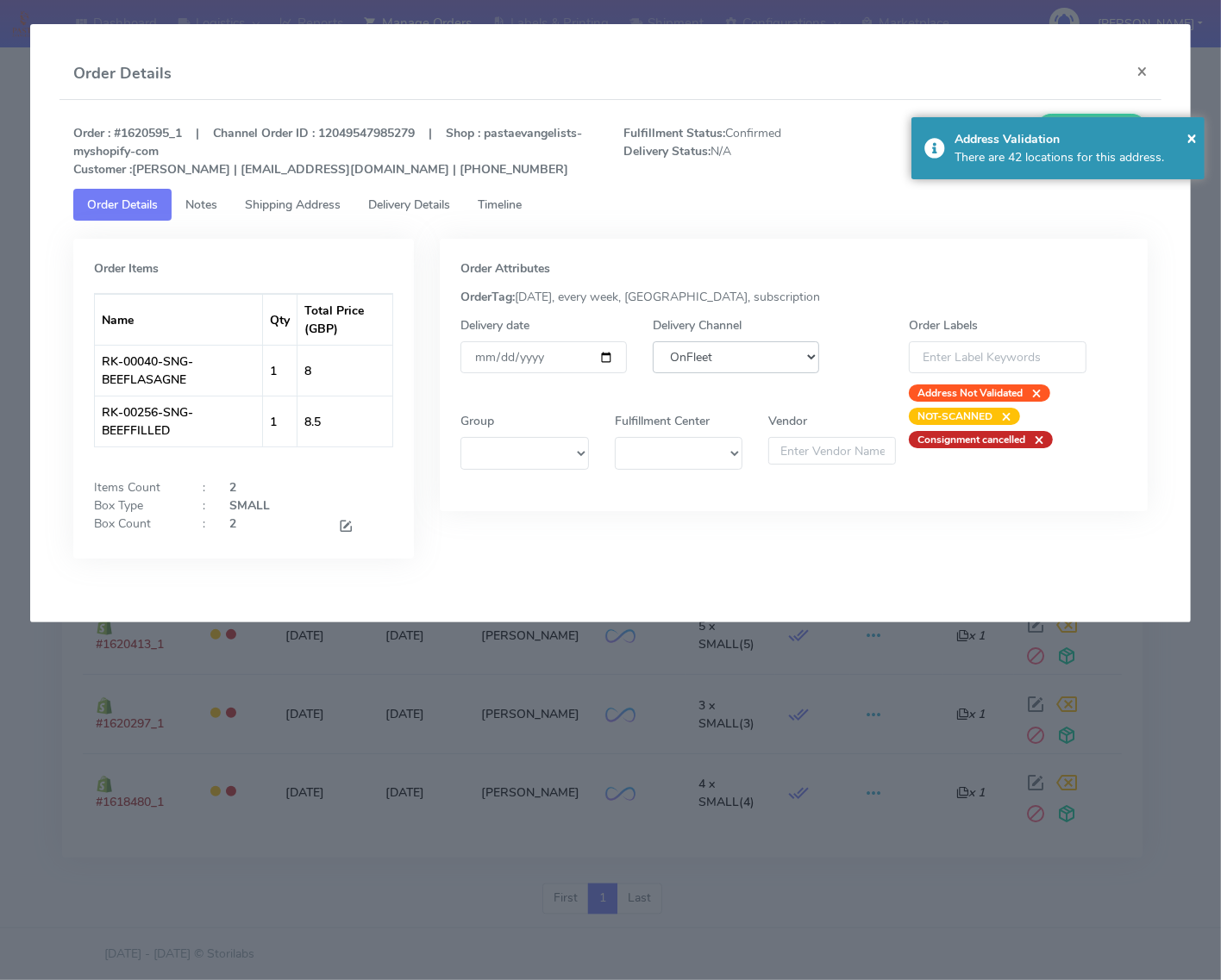
click at [773, 363] on select "DHL OnFleet Royal Mail DPD Yodel MaxOptra Amazon Collection" at bounding box center [736, 357] width 166 height 32
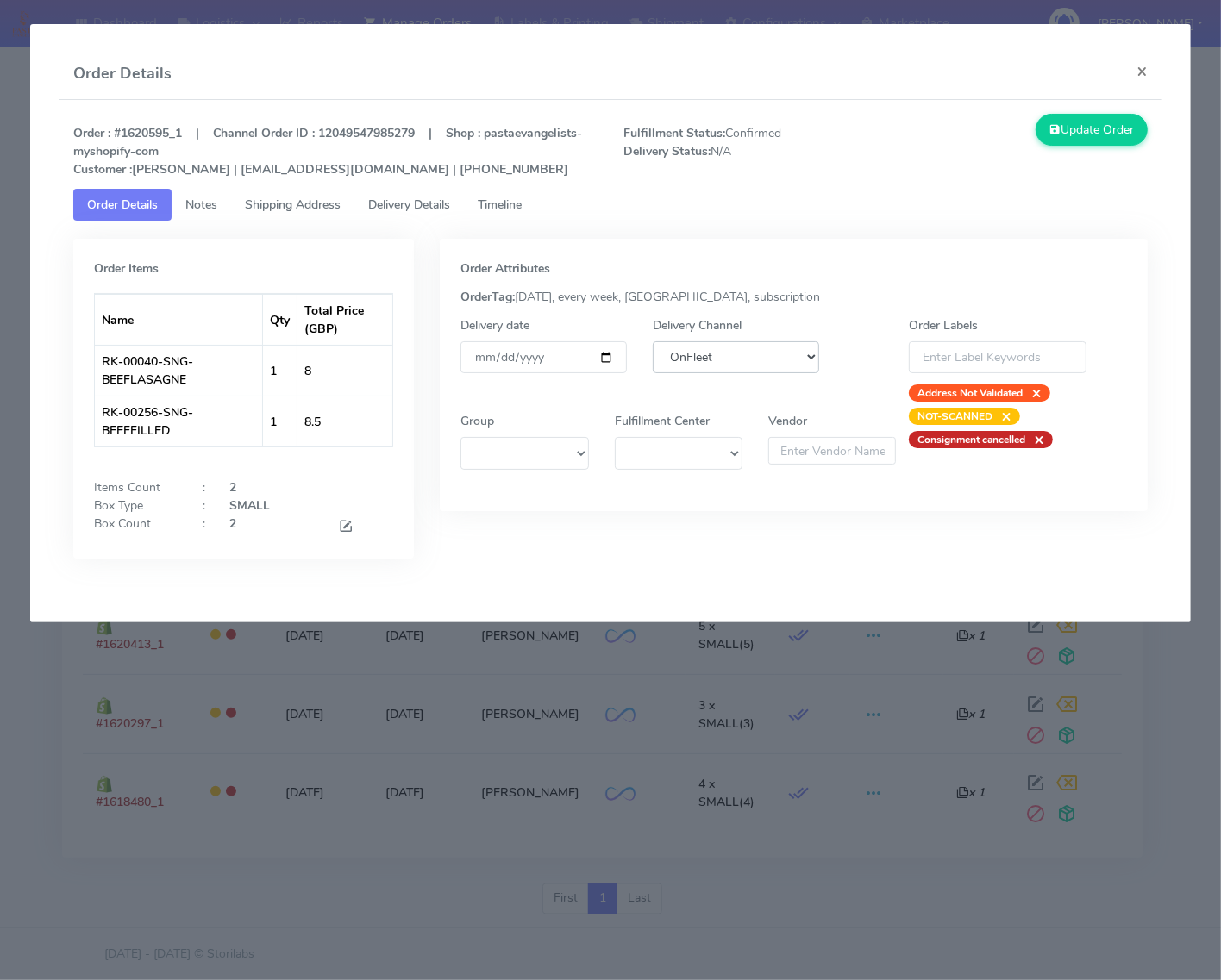
select select "5"
click at [653, 342] on select "DHL OnFleet Royal Mail DPD Yodel MaxOptra Amazon Collection" at bounding box center [736, 357] width 166 height 32
click at [1106, 127] on button "Update Order" at bounding box center [1092, 129] width 112 height 32
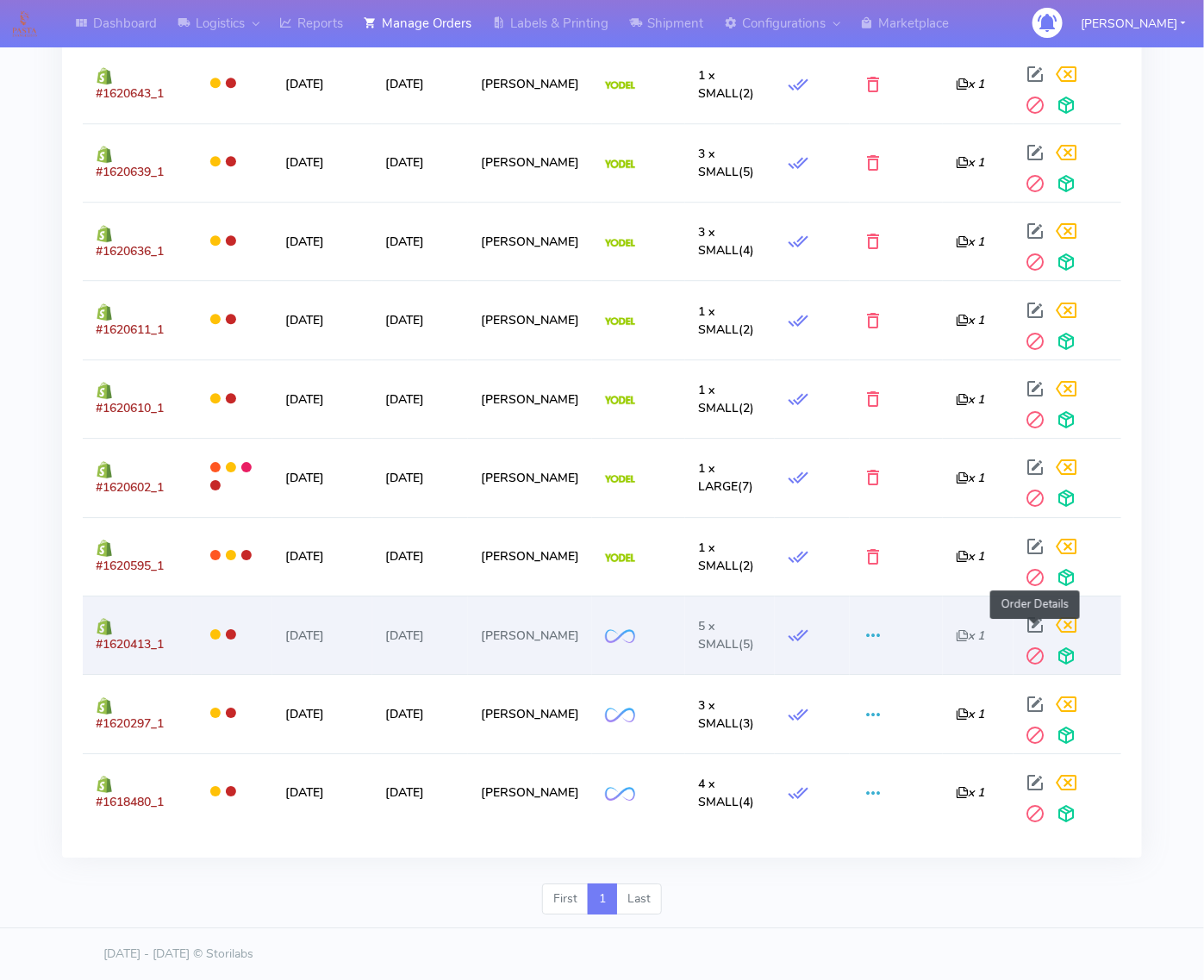
click at [1023, 620] on span at bounding box center [1036, 628] width 31 height 16
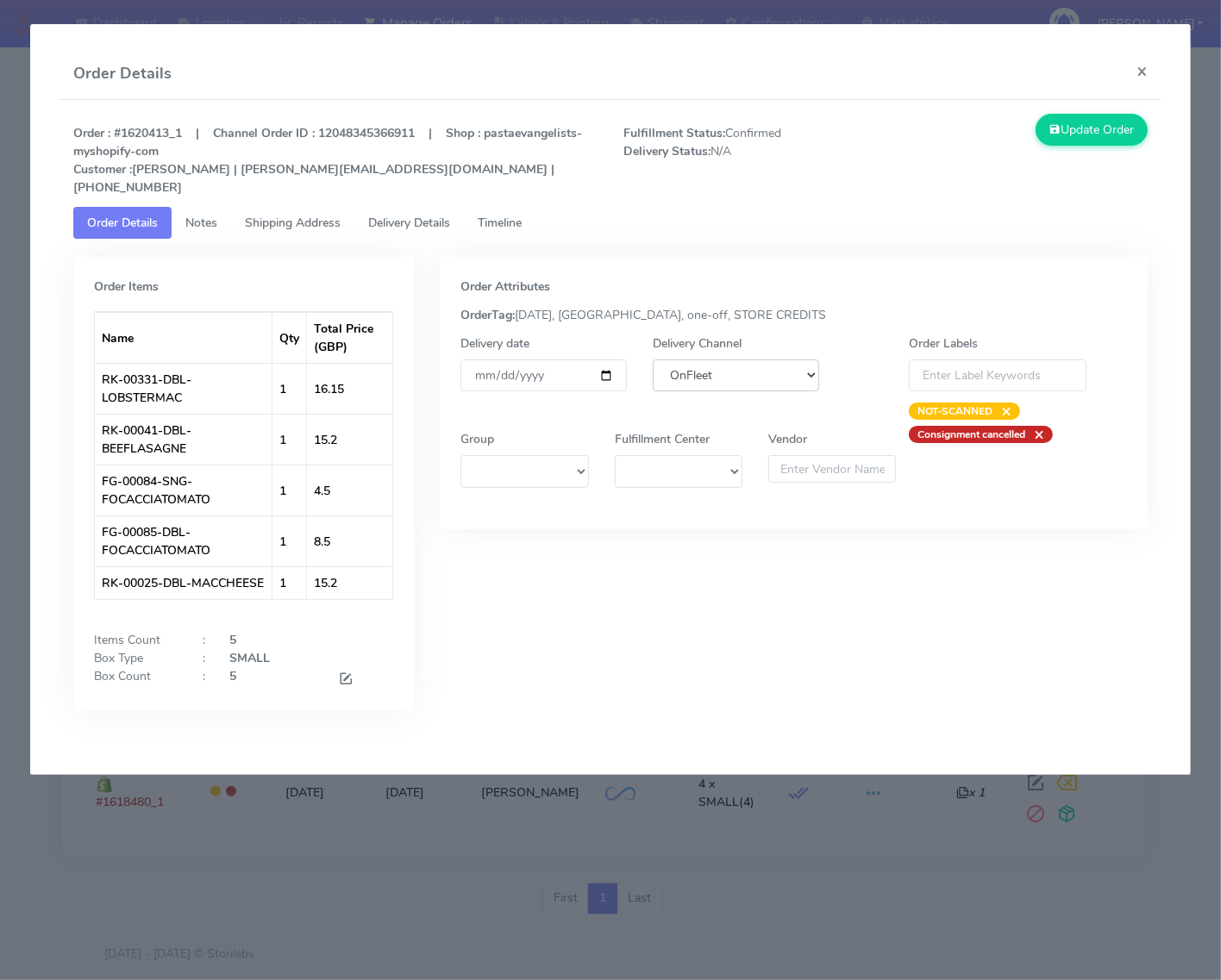
drag, startPoint x: 717, startPoint y: 350, endPoint x: 717, endPoint y: 363, distance: 13.0
click at [717, 360] on select "DHL OnFleet Royal Mail DPD Yodel MaxOptra Amazon Collection" at bounding box center [736, 375] width 166 height 32
select select "5"
click at [653, 360] on select "DHL OnFleet Royal Mail DPD Yodel MaxOptra Amazon Collection" at bounding box center [736, 375] width 166 height 32
click at [1130, 65] on button "×" at bounding box center [1141, 71] width 39 height 46
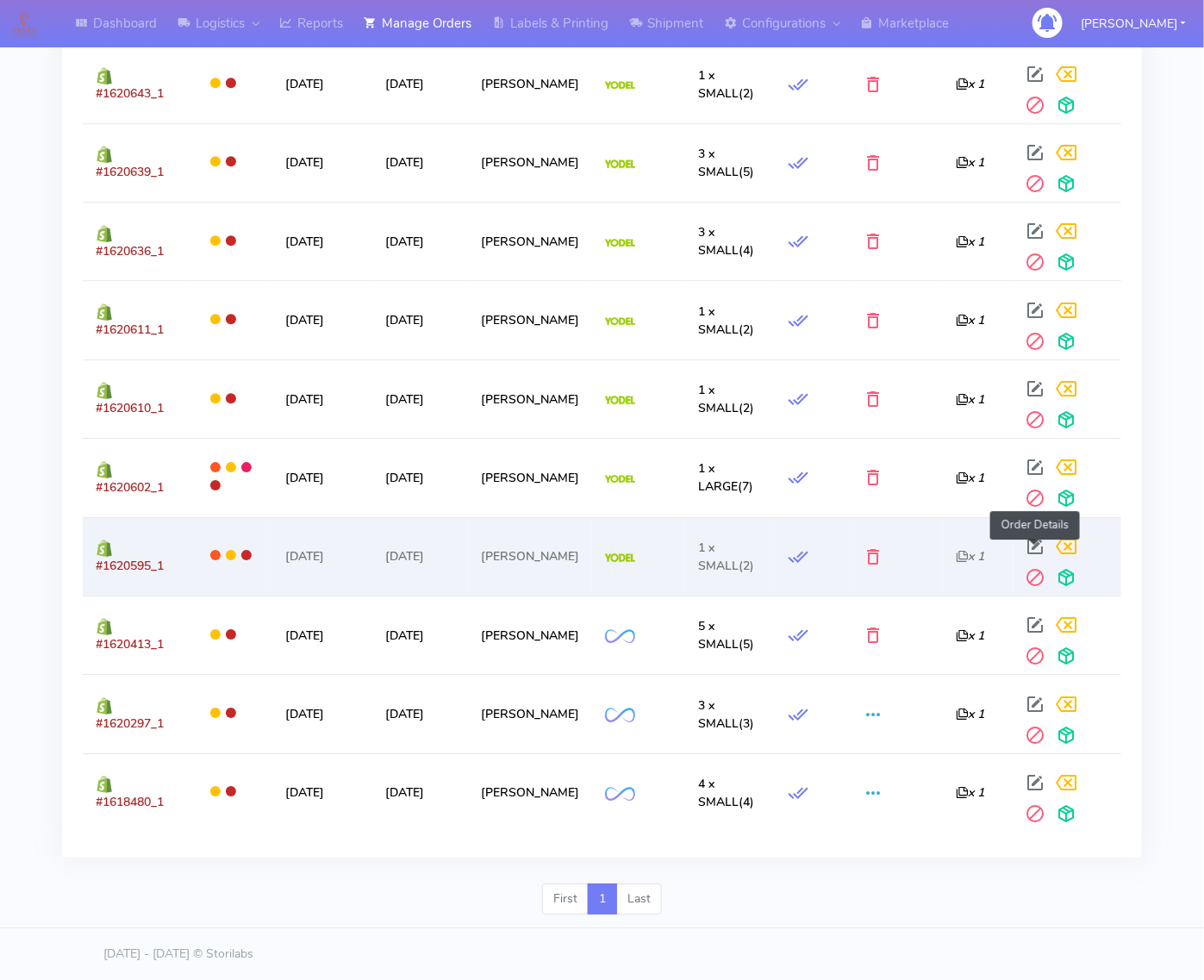
click at [1030, 547] on span at bounding box center [1036, 551] width 31 height 16
select select "5"
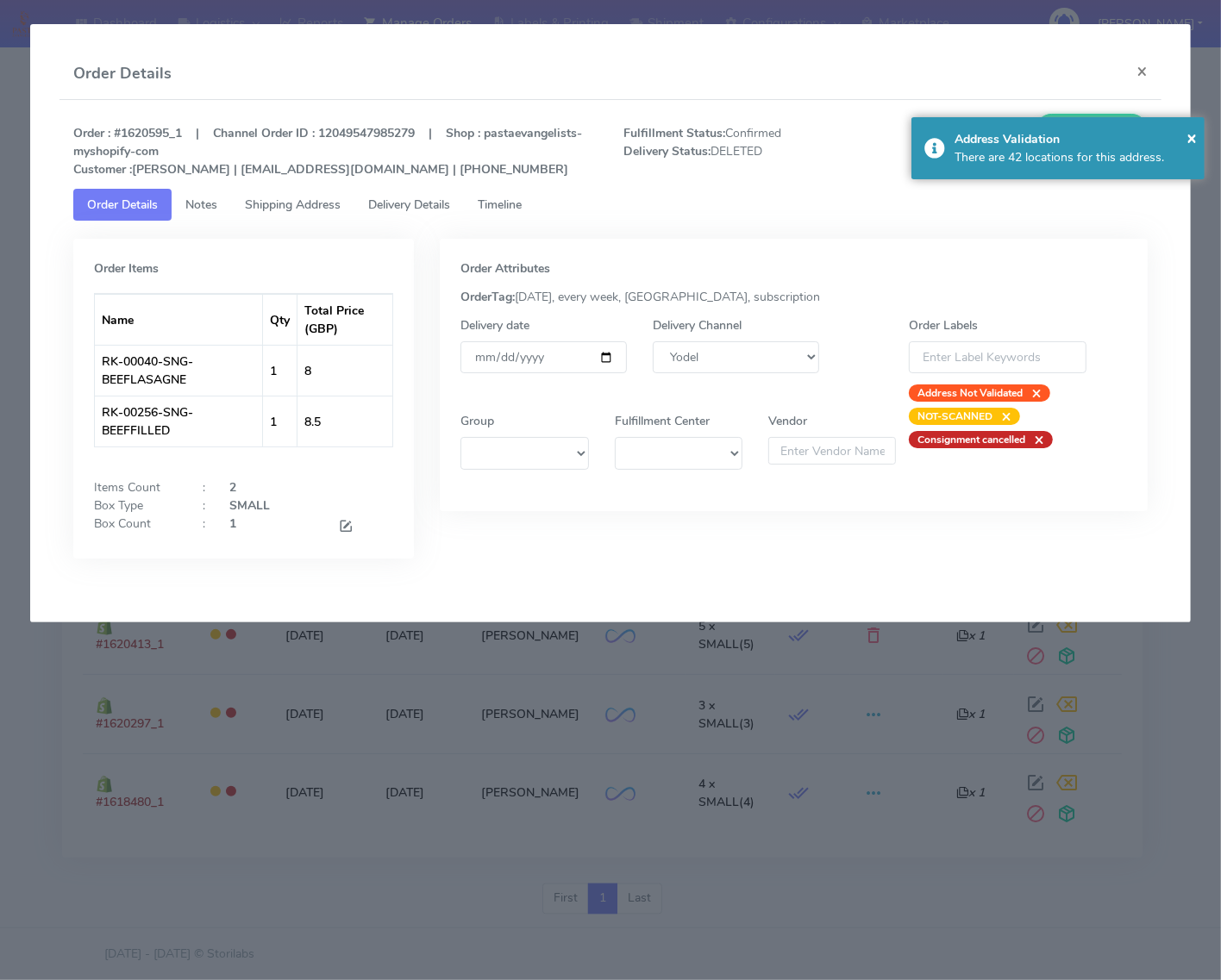
click at [727, 379] on div "Delivery Channel DHL OnFleet Royal Mail DPD Yodel MaxOptra Amazon Collection" at bounding box center [735, 359] width 193 height 85
drag, startPoint x: 731, startPoint y: 360, endPoint x: 734, endPoint y: 369, distance: 9.5
click at [733, 360] on select "DHL OnFleet Royal Mail DPD Yodel MaxOptra Amazon Collection" at bounding box center [736, 357] width 166 height 32
click at [653, 342] on select "DHL OnFleet Royal Mail DPD Yodel MaxOptra Amazon Collection" at bounding box center [736, 357] width 166 height 32
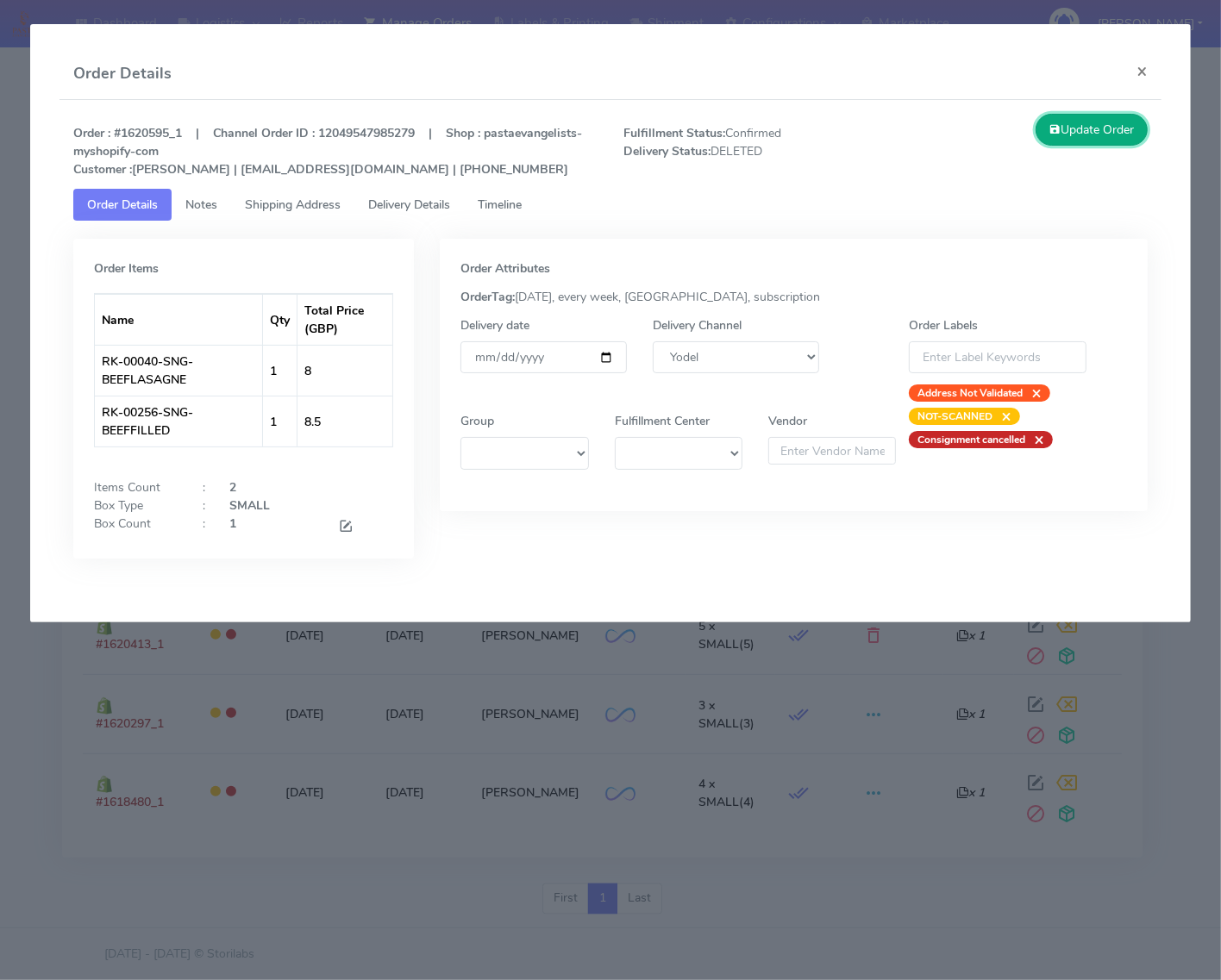
click at [1128, 123] on button "Update Order" at bounding box center [1092, 129] width 112 height 32
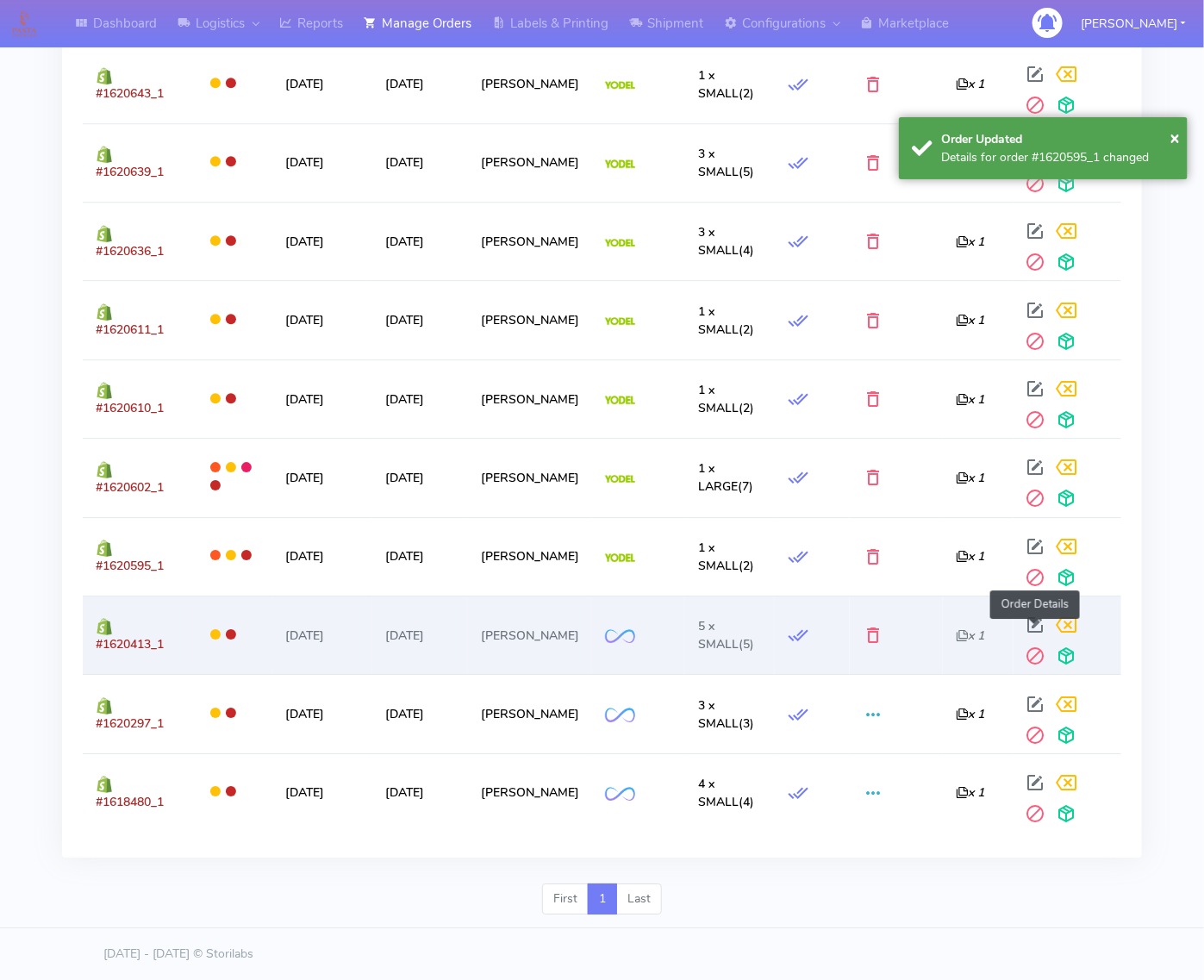
click at [1043, 620] on span at bounding box center [1036, 628] width 31 height 16
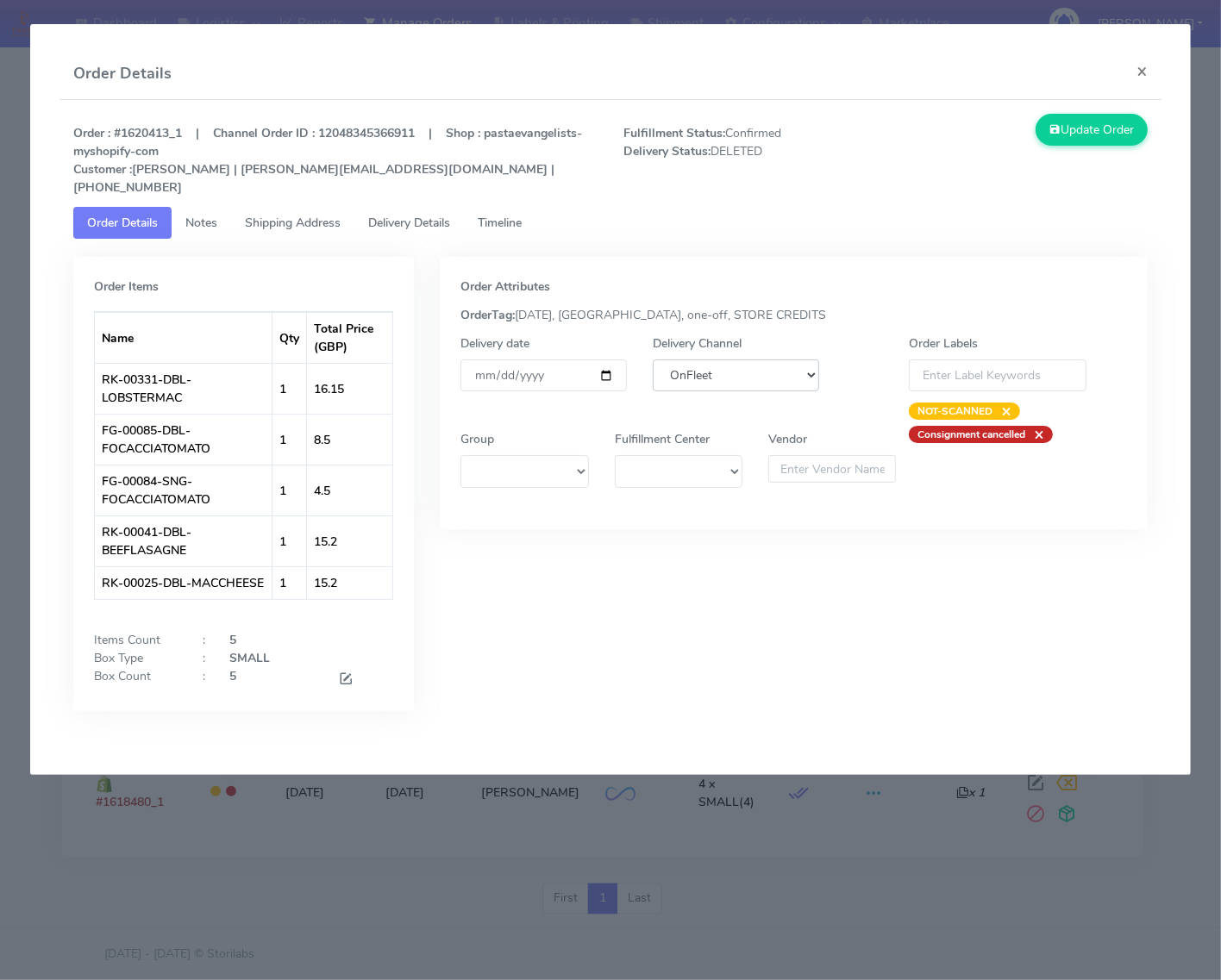
click at [755, 368] on select "DHL OnFleet Royal Mail DPD Yodel MaxOptra Amazon Collection" at bounding box center [736, 375] width 166 height 32
select select "5"
click at [653, 360] on select "DHL OnFleet Royal Mail DPD Yodel MaxOptra Amazon Collection" at bounding box center [736, 375] width 166 height 32
click at [1125, 117] on button "Update Order" at bounding box center [1092, 129] width 112 height 32
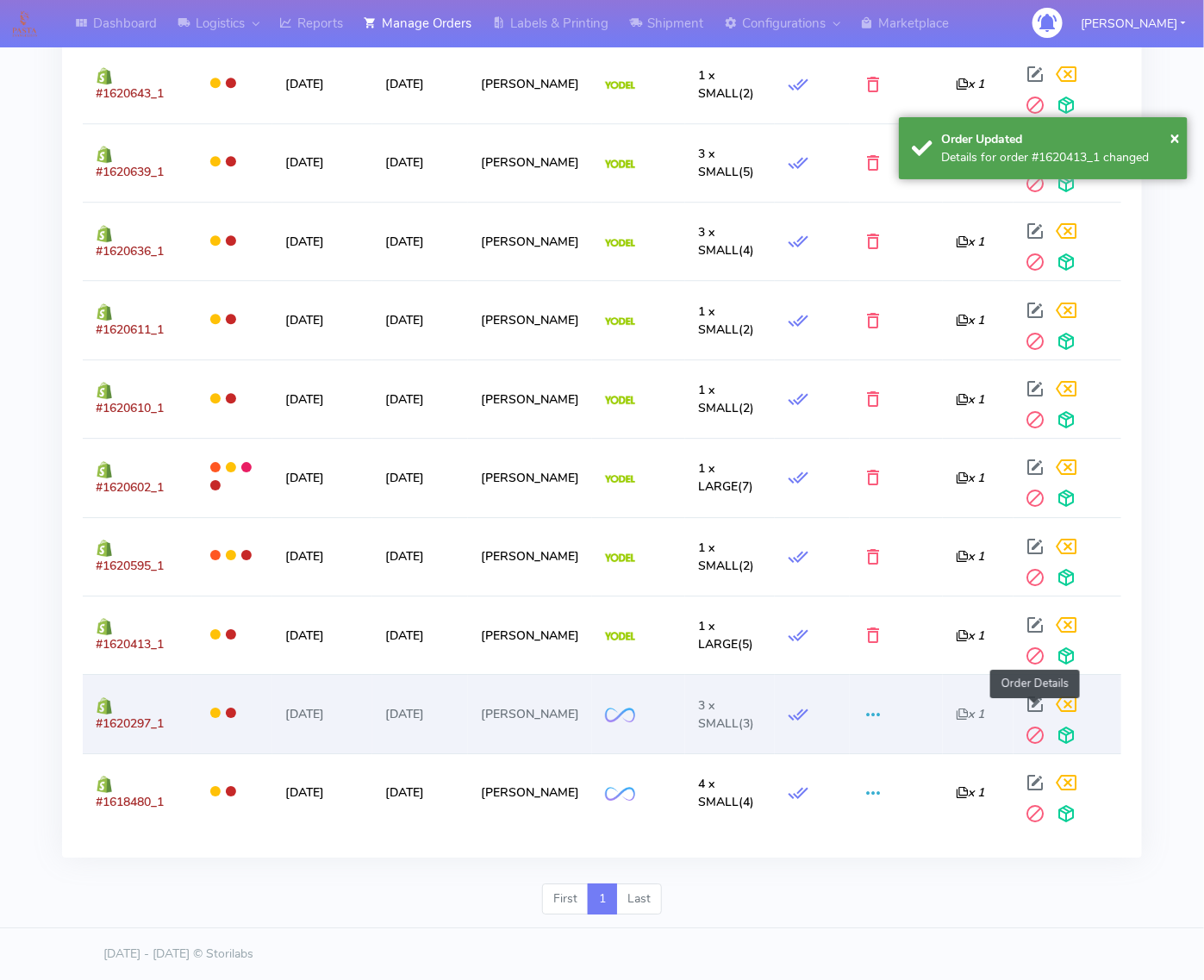
click at [1030, 700] on span at bounding box center [1036, 708] width 31 height 16
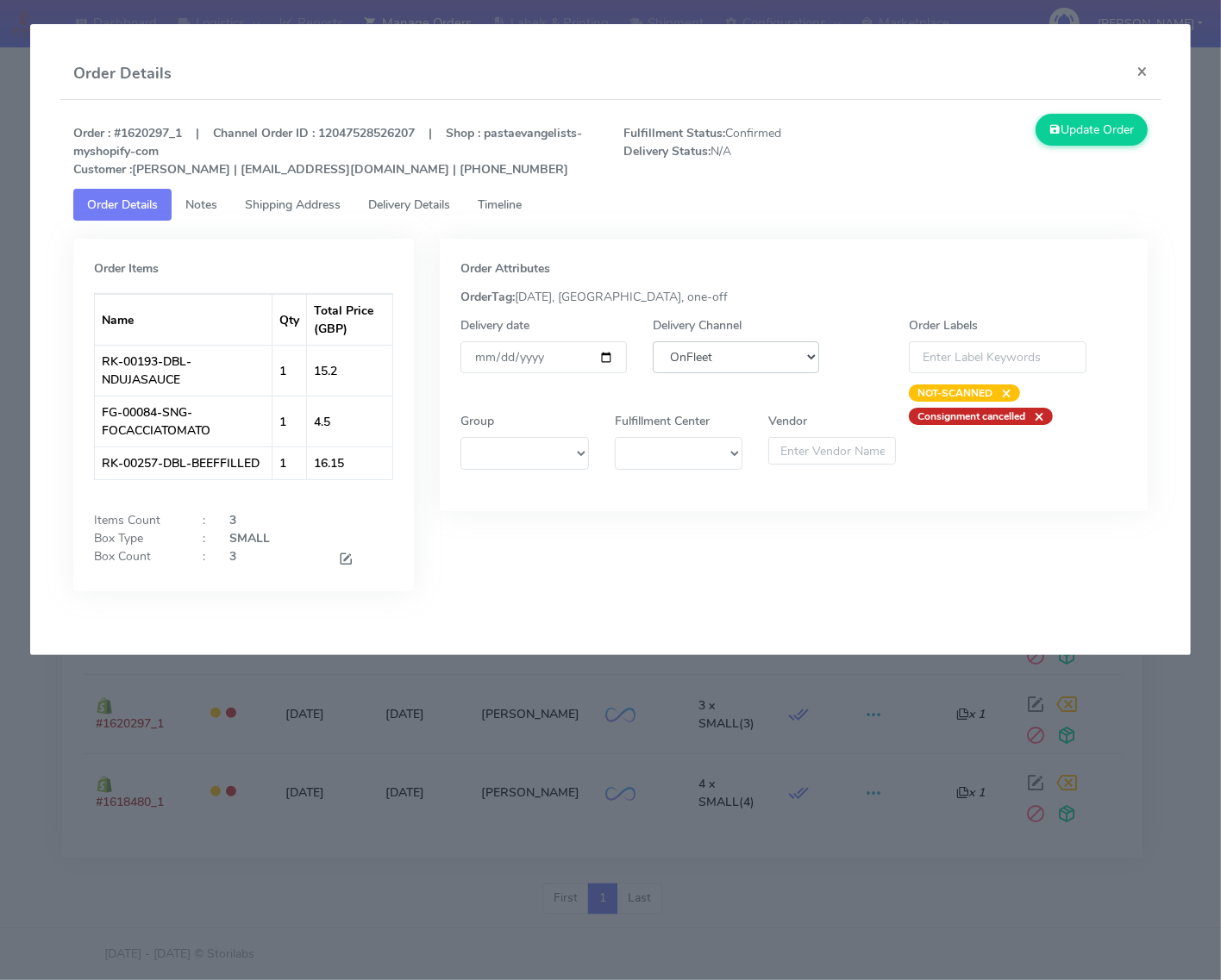
drag, startPoint x: 748, startPoint y: 347, endPoint x: 752, endPoint y: 371, distance: 24.3
click at [750, 349] on select "DHL OnFleet Royal Mail DPD Yodel MaxOptra Amazon Collection" at bounding box center [736, 357] width 166 height 32
select select "5"
click at [653, 342] on select "DHL OnFleet Royal Mail DPD Yodel MaxOptra Amazon Collection" at bounding box center [736, 357] width 166 height 32
click at [1065, 140] on button "Update Order" at bounding box center [1092, 129] width 112 height 32
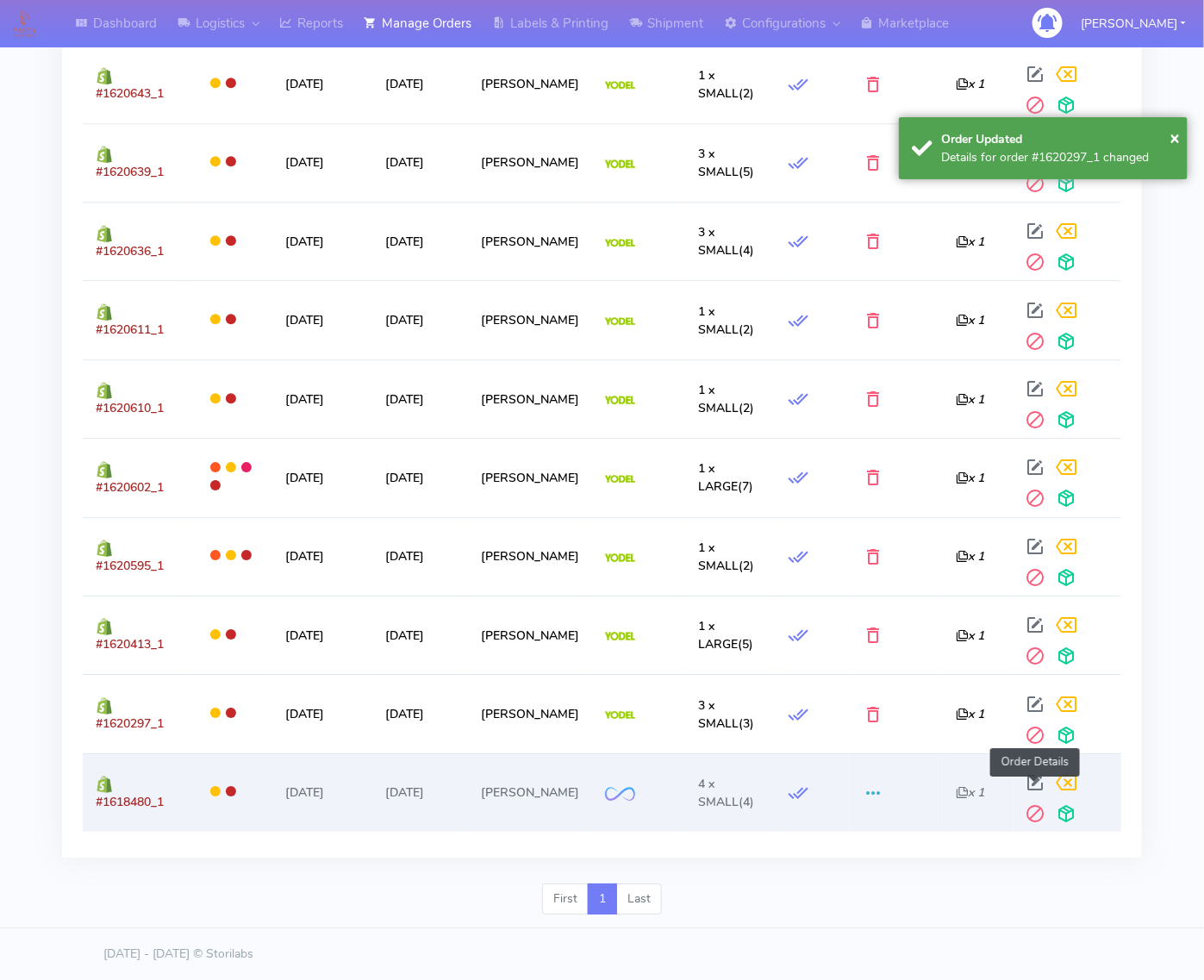
click at [1021, 780] on span at bounding box center [1036, 787] width 31 height 16
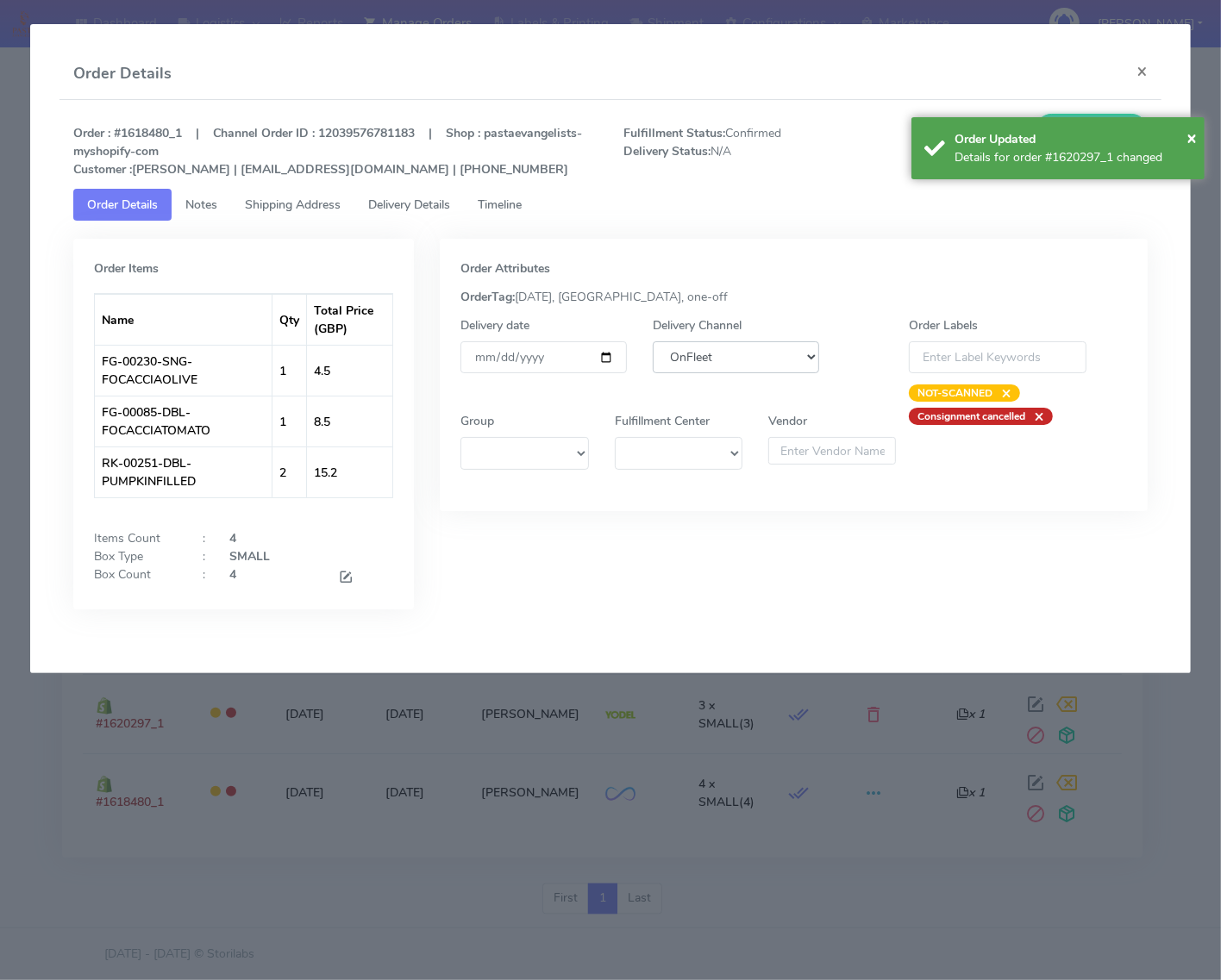
drag, startPoint x: 701, startPoint y: 353, endPoint x: 715, endPoint y: 366, distance: 19.1
click at [704, 353] on select "DHL OnFleet Royal Mail DPD Yodel MaxOptra Amazon Collection" at bounding box center [736, 357] width 166 height 32
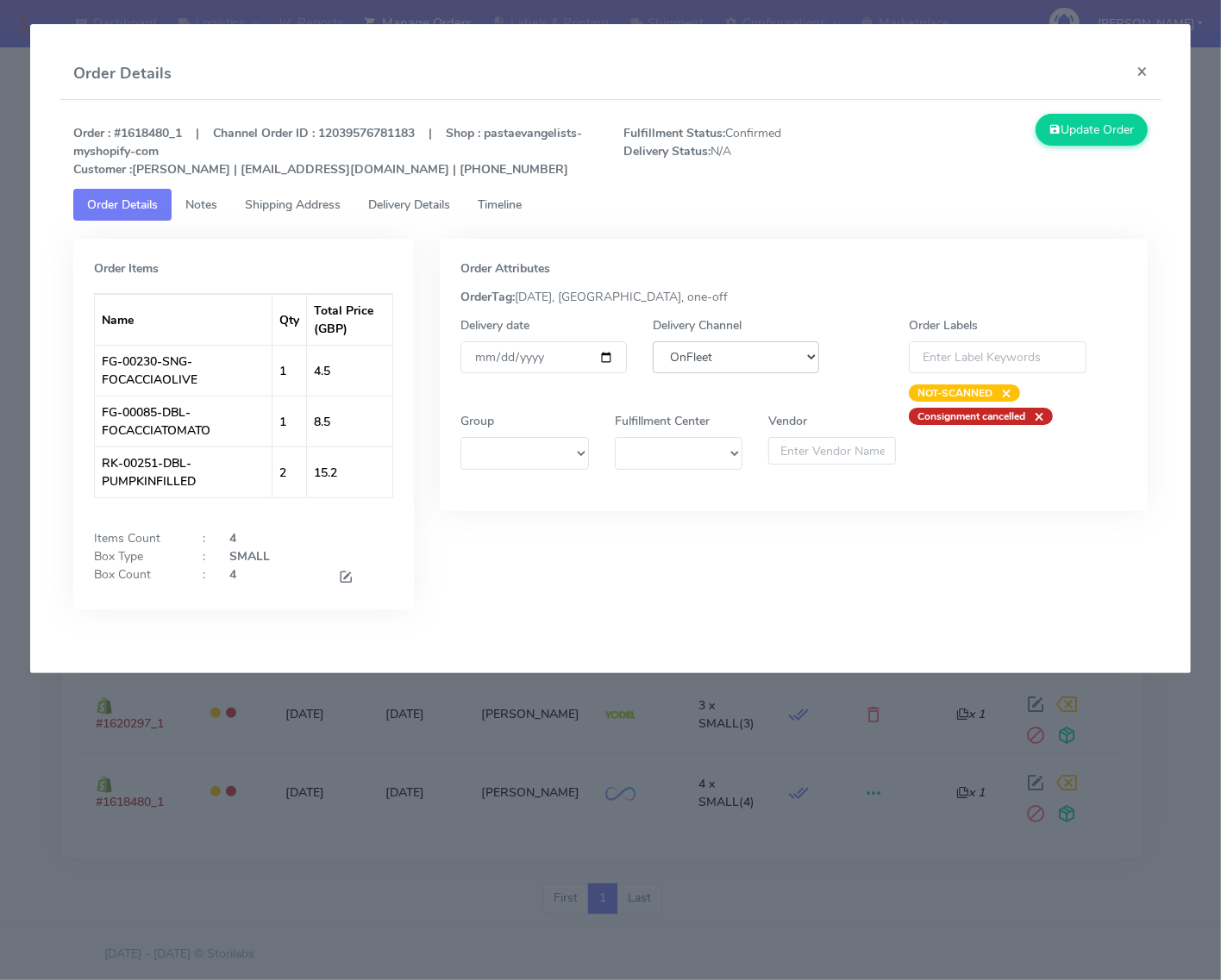
select select "5"
click at [653, 342] on select "DHL OnFleet Royal Mail DPD Yodel MaxOptra Amazon Collection" at bounding box center [736, 357] width 166 height 32
click at [1125, 144] on button "Update Order" at bounding box center [1092, 129] width 112 height 32
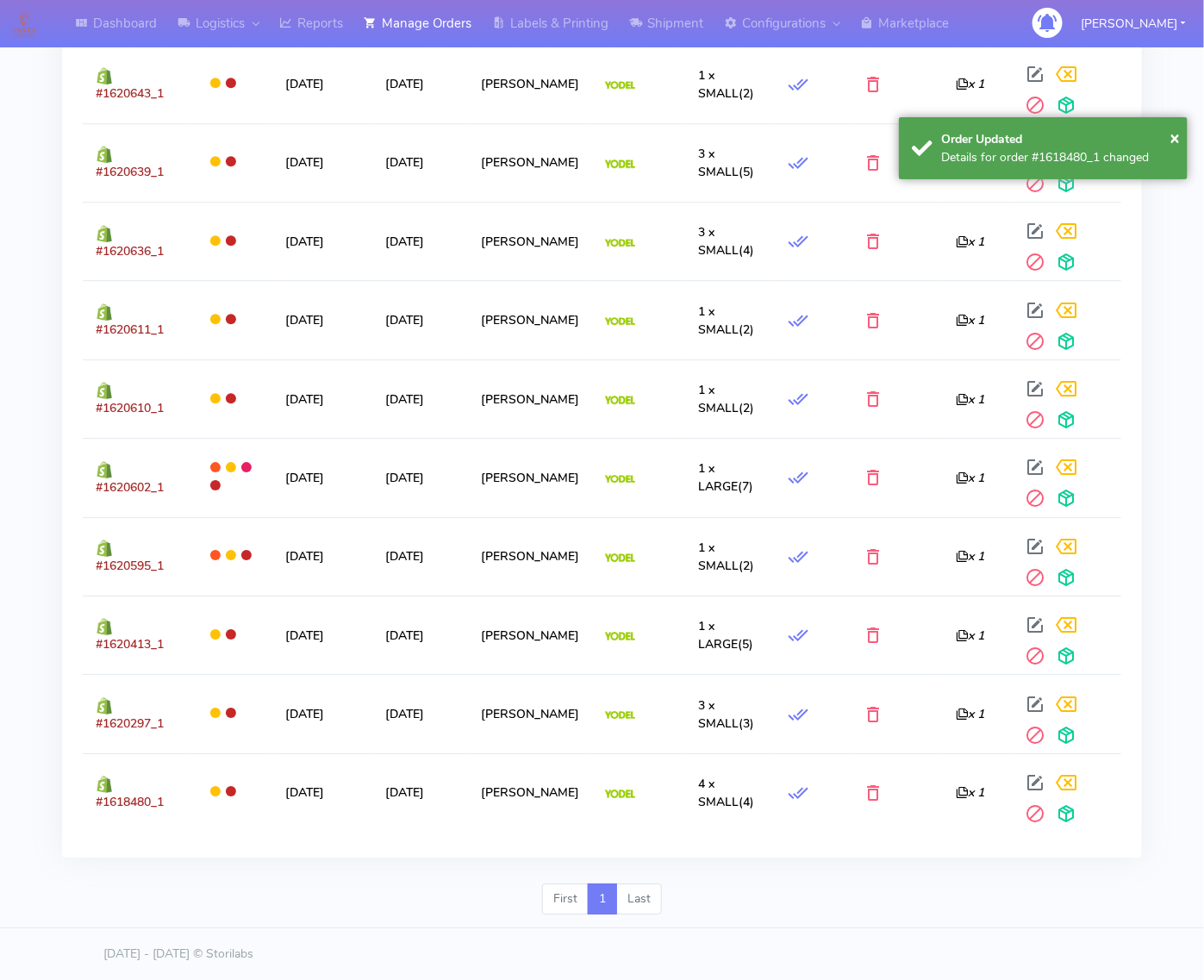
click at [635, 905] on li "Last" at bounding box center [640, 899] width 45 height 31
click at [579, 892] on li "First" at bounding box center [565, 899] width 46 height 31
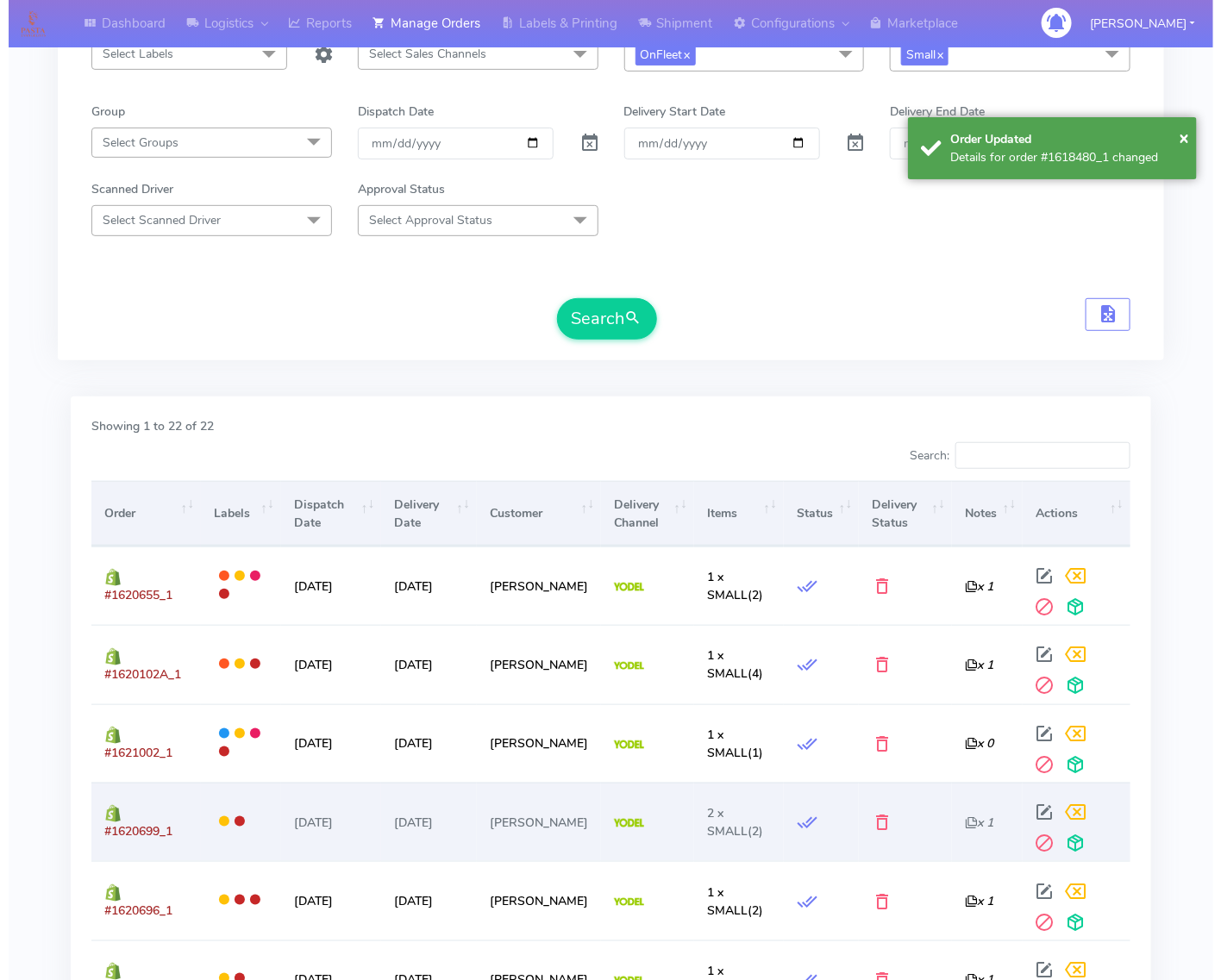
scroll to position [0, 0]
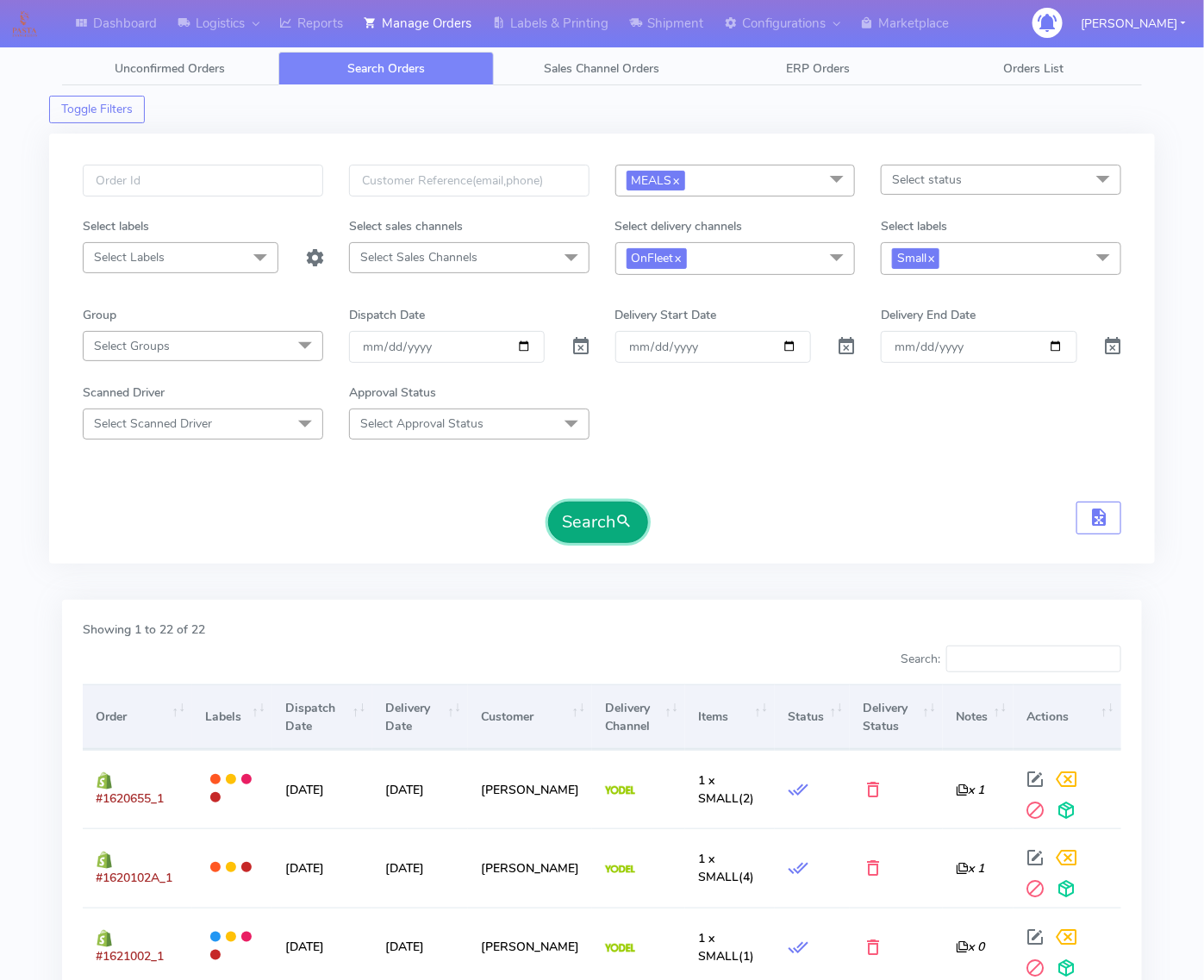
drag, startPoint x: 597, startPoint y: 519, endPoint x: 610, endPoint y: 526, distance: 14.8
click at [610, 526] on button "Search" at bounding box center [597, 523] width 100 height 42
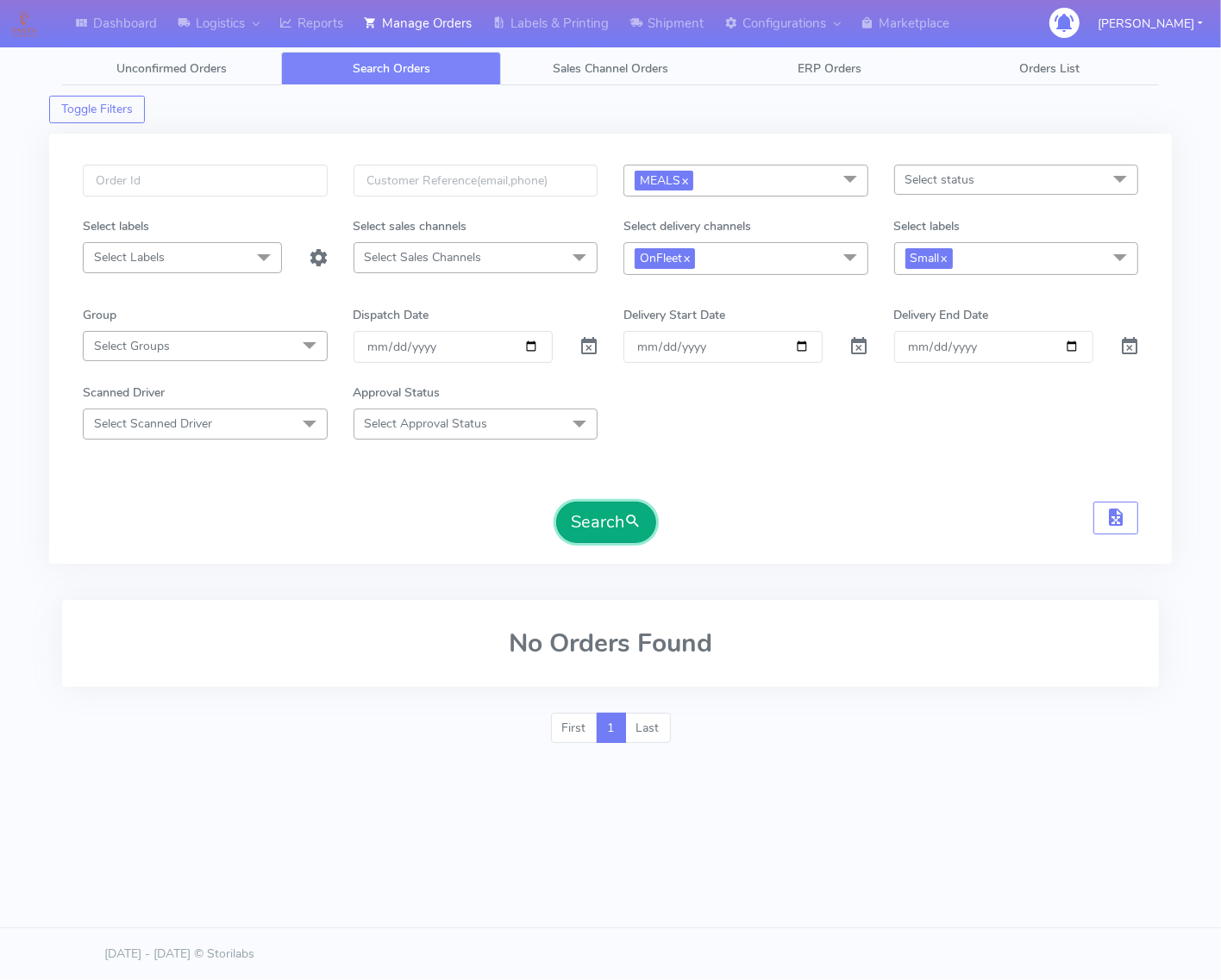
click at [614, 528] on button "Search" at bounding box center [606, 523] width 100 height 42
